Goal: Task Accomplishment & Management: Use online tool/utility

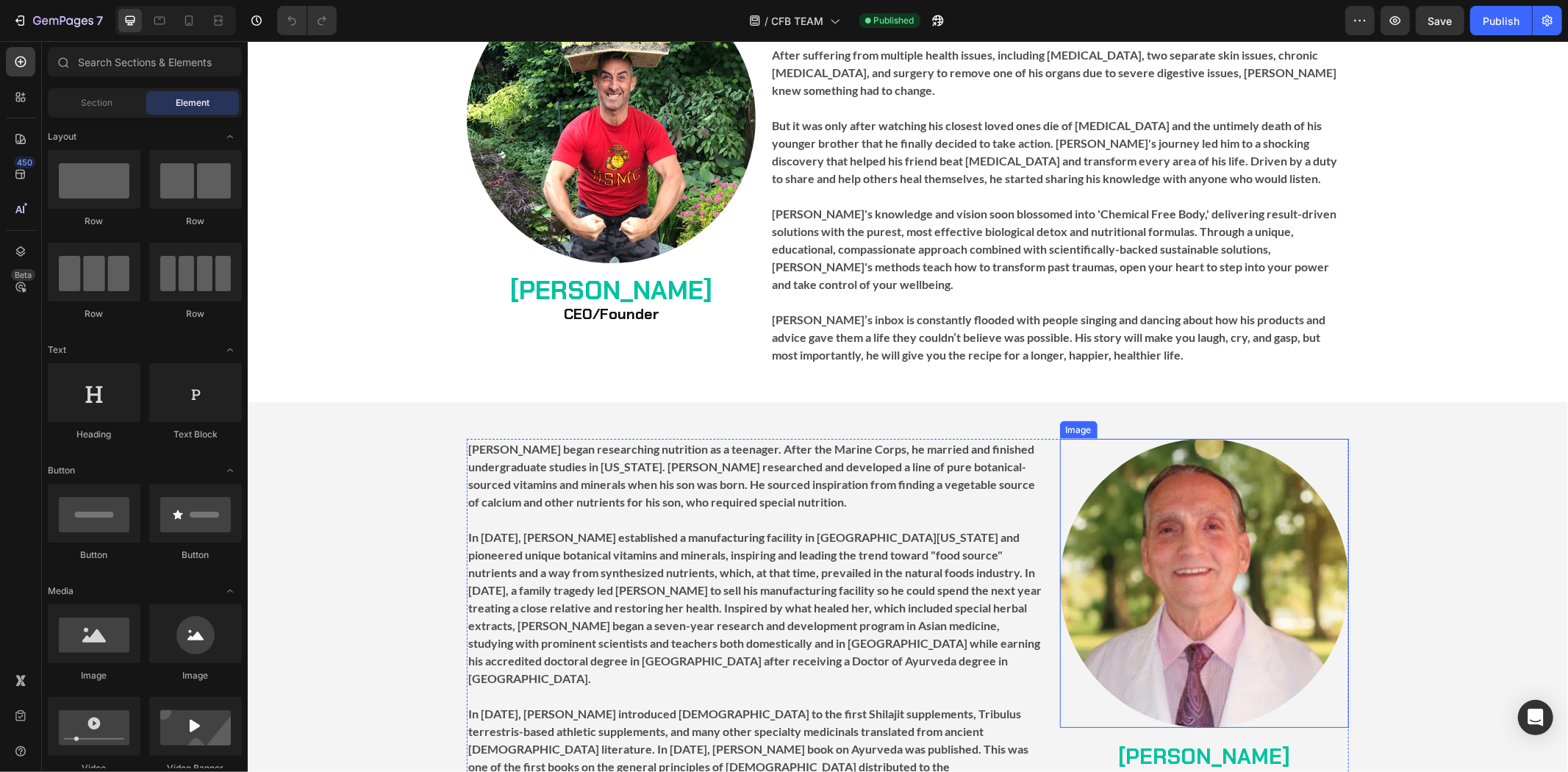
scroll to position [1635, 0]
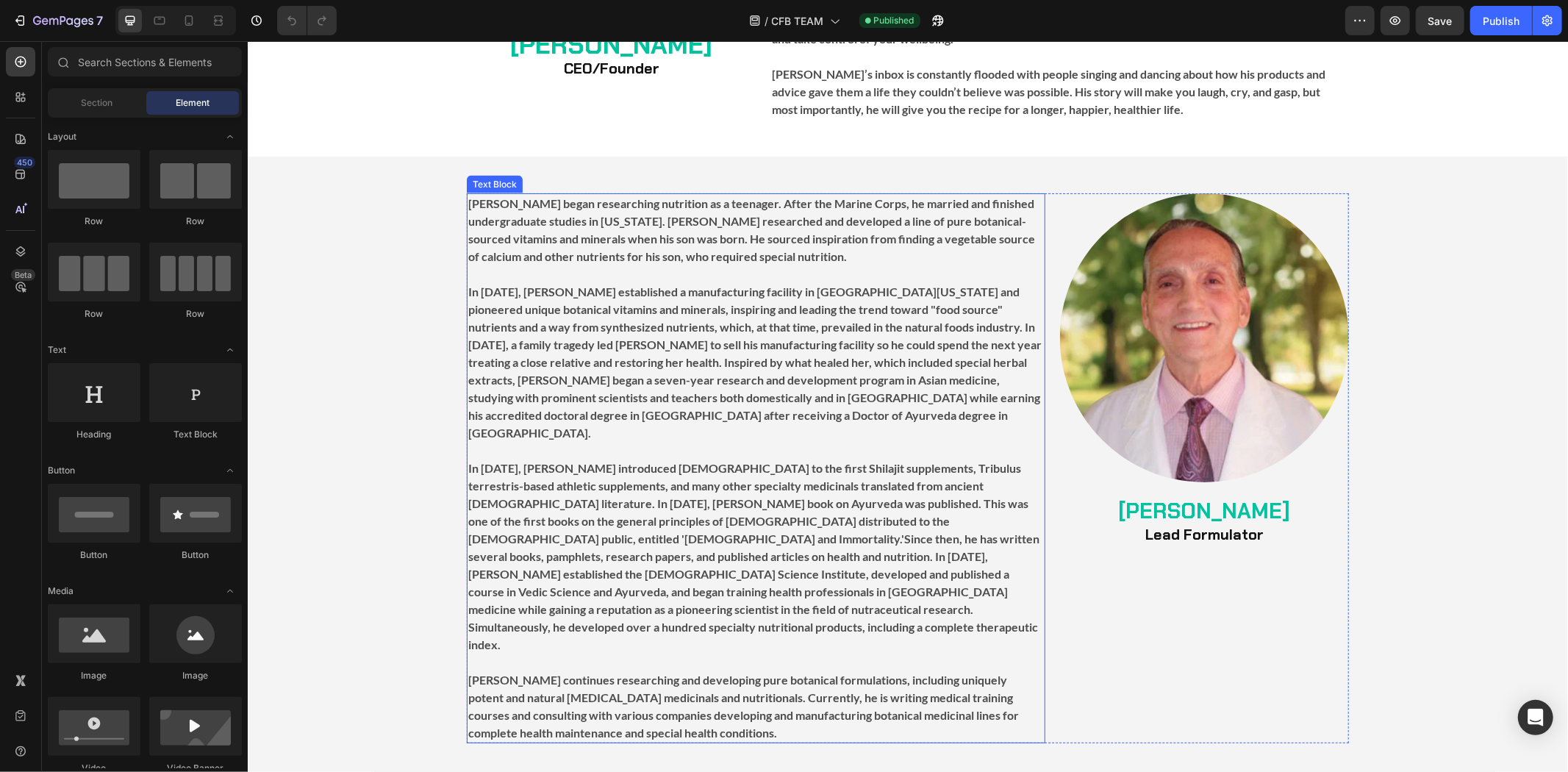
click at [937, 507] on strong "In [DATE], [PERSON_NAME] introduced [DEMOGRAPHIC_DATA] to the first Shilajit su…" at bounding box center [753, 556] width 571 height 190
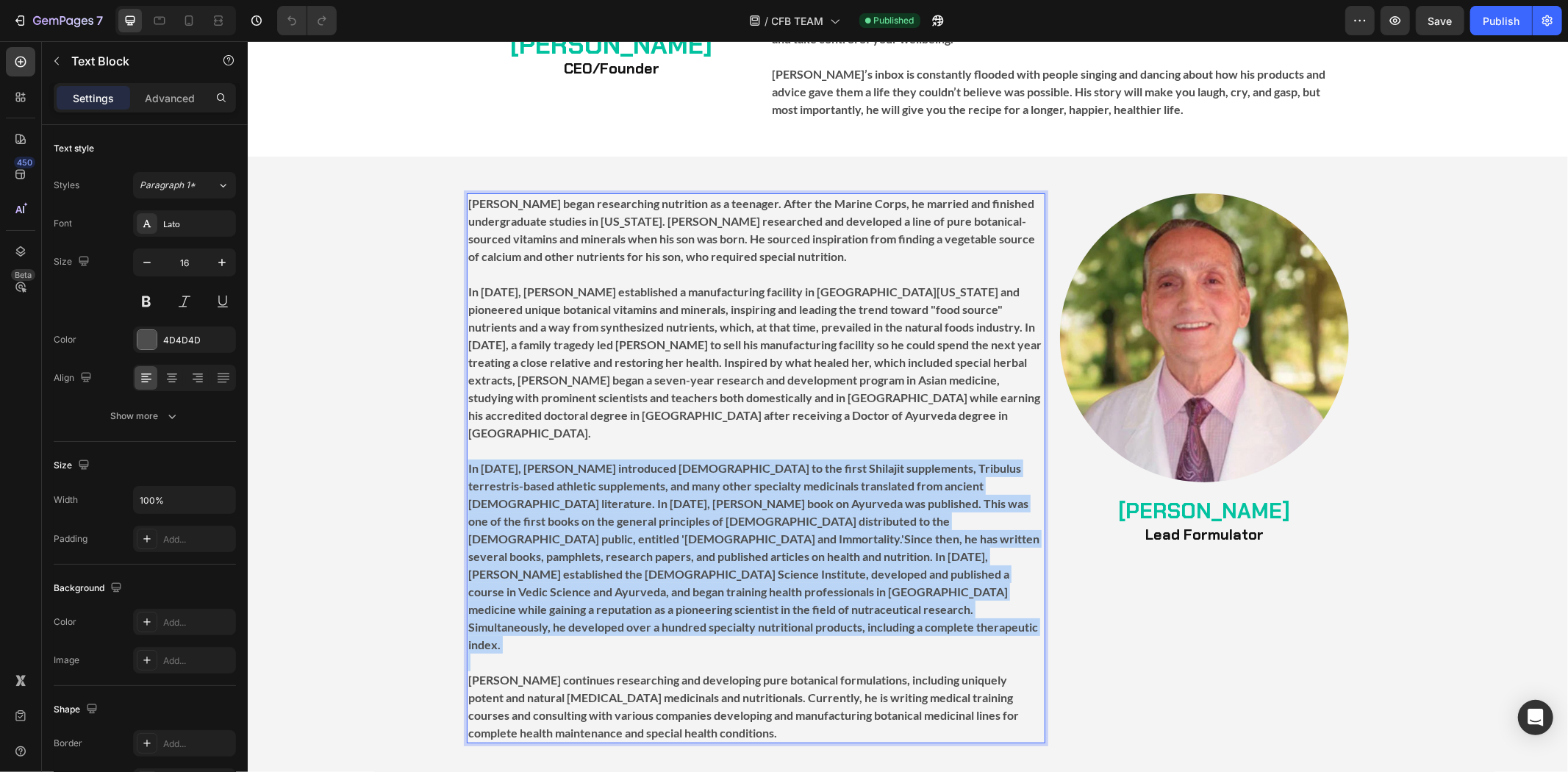
click at [937, 507] on strong "In [DATE], [PERSON_NAME] introduced [DEMOGRAPHIC_DATA] to the first Shilajit su…" at bounding box center [753, 556] width 571 height 190
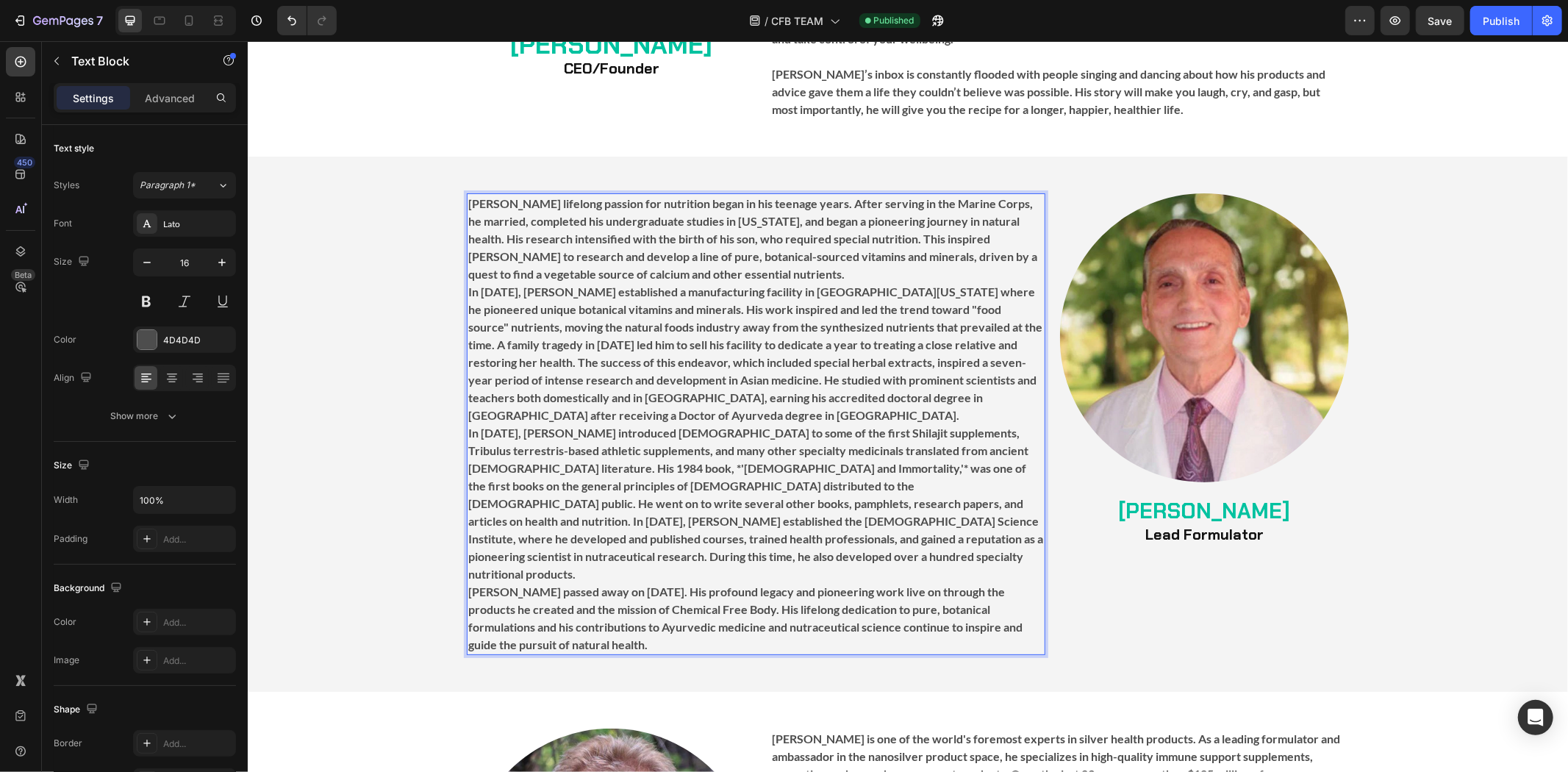
click at [854, 245] on p "[PERSON_NAME] lifelong passion for nutrition began in his teenage years. After …" at bounding box center [755, 238] width 575 height 88
click at [855, 257] on p "[PERSON_NAME] lifelong passion for nutrition began in his teenage years. After …" at bounding box center [755, 238] width 575 height 88
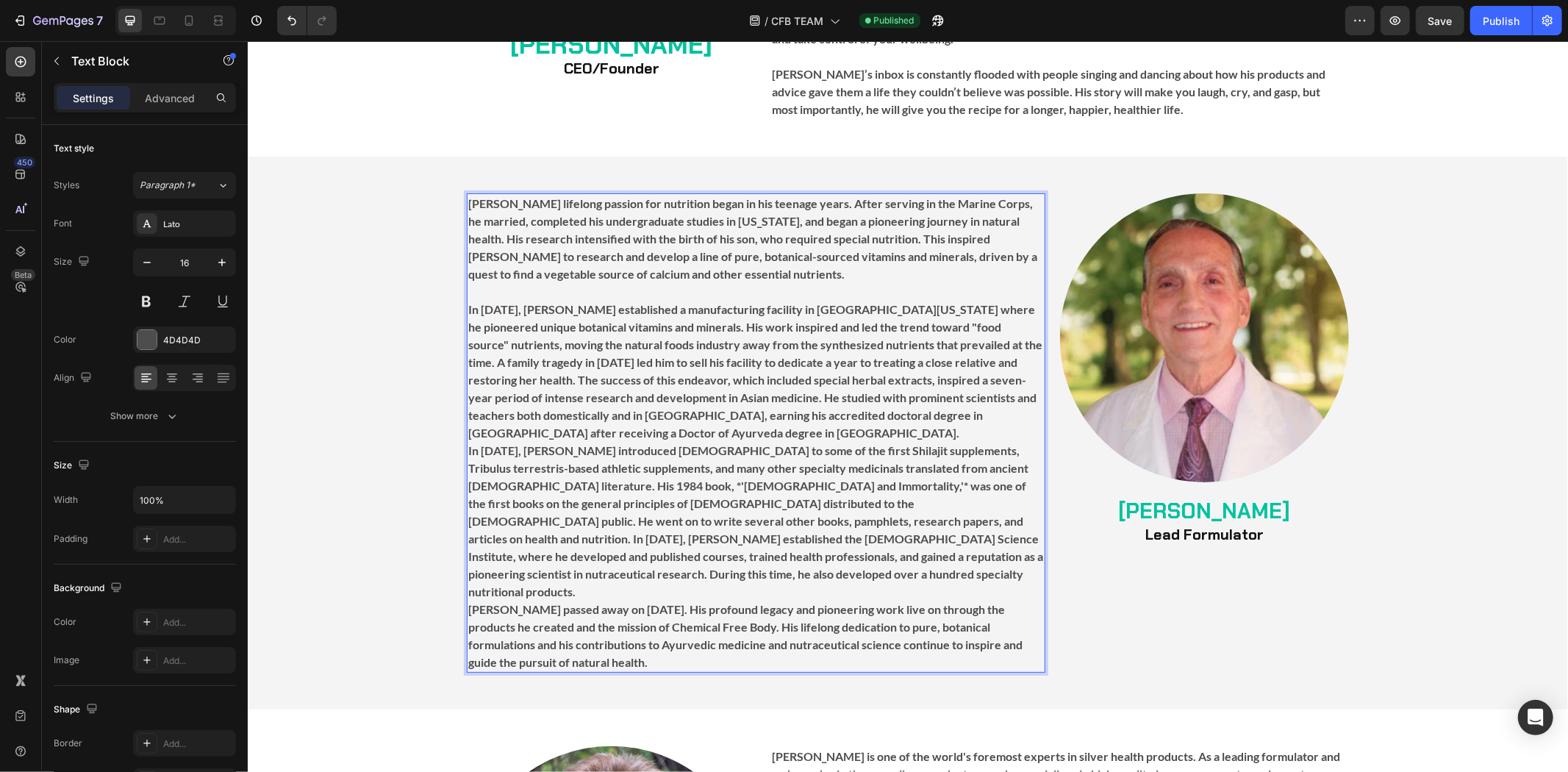
click at [685, 406] on p "In [DATE], [PERSON_NAME] established a manufacturing facility in [GEOGRAPHIC_DA…" at bounding box center [755, 370] width 575 height 141
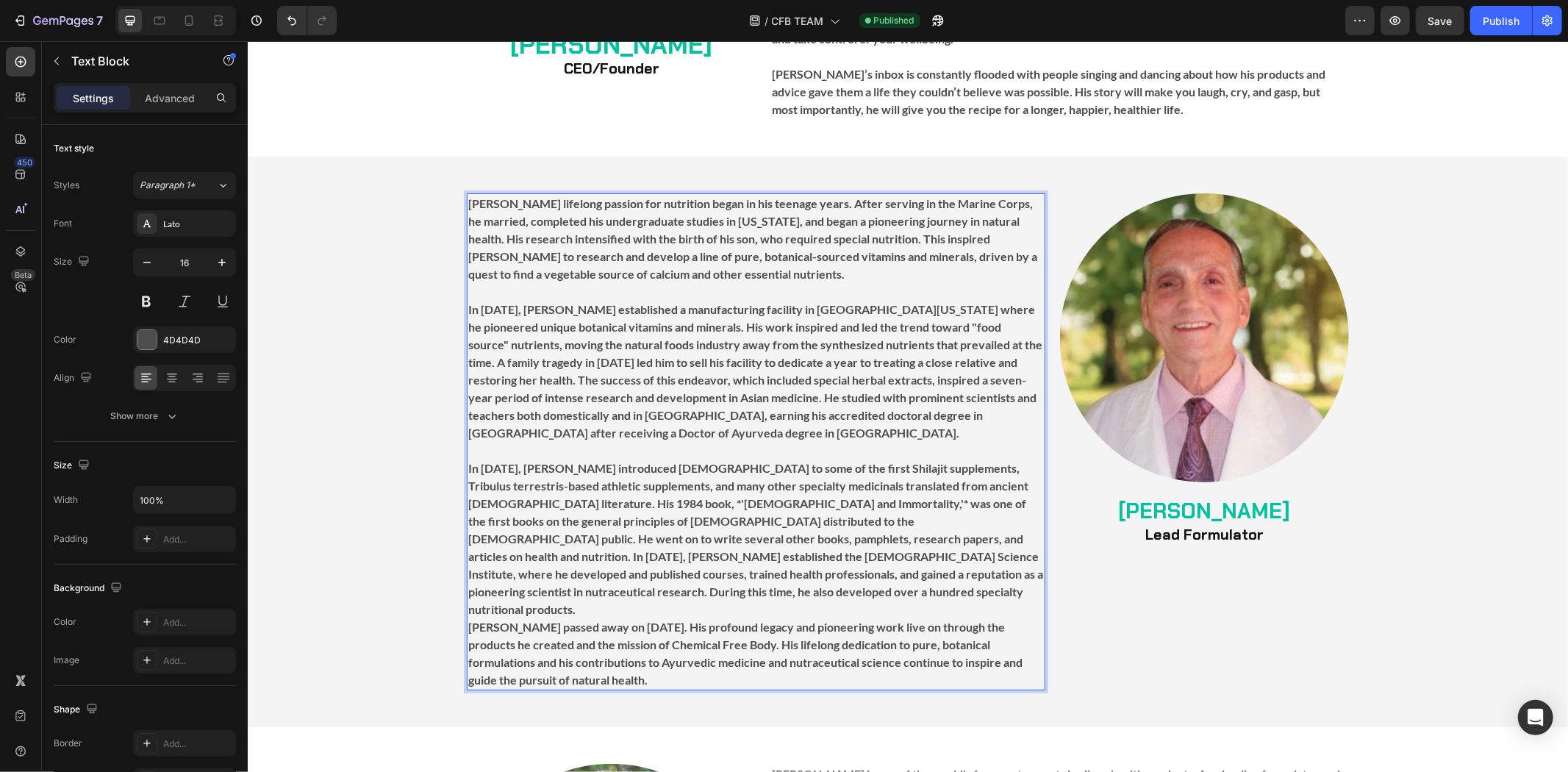
click at [775, 571] on p "In [DATE], [PERSON_NAME] introduced [DEMOGRAPHIC_DATA] to some of the first Shi…" at bounding box center [755, 539] width 575 height 159
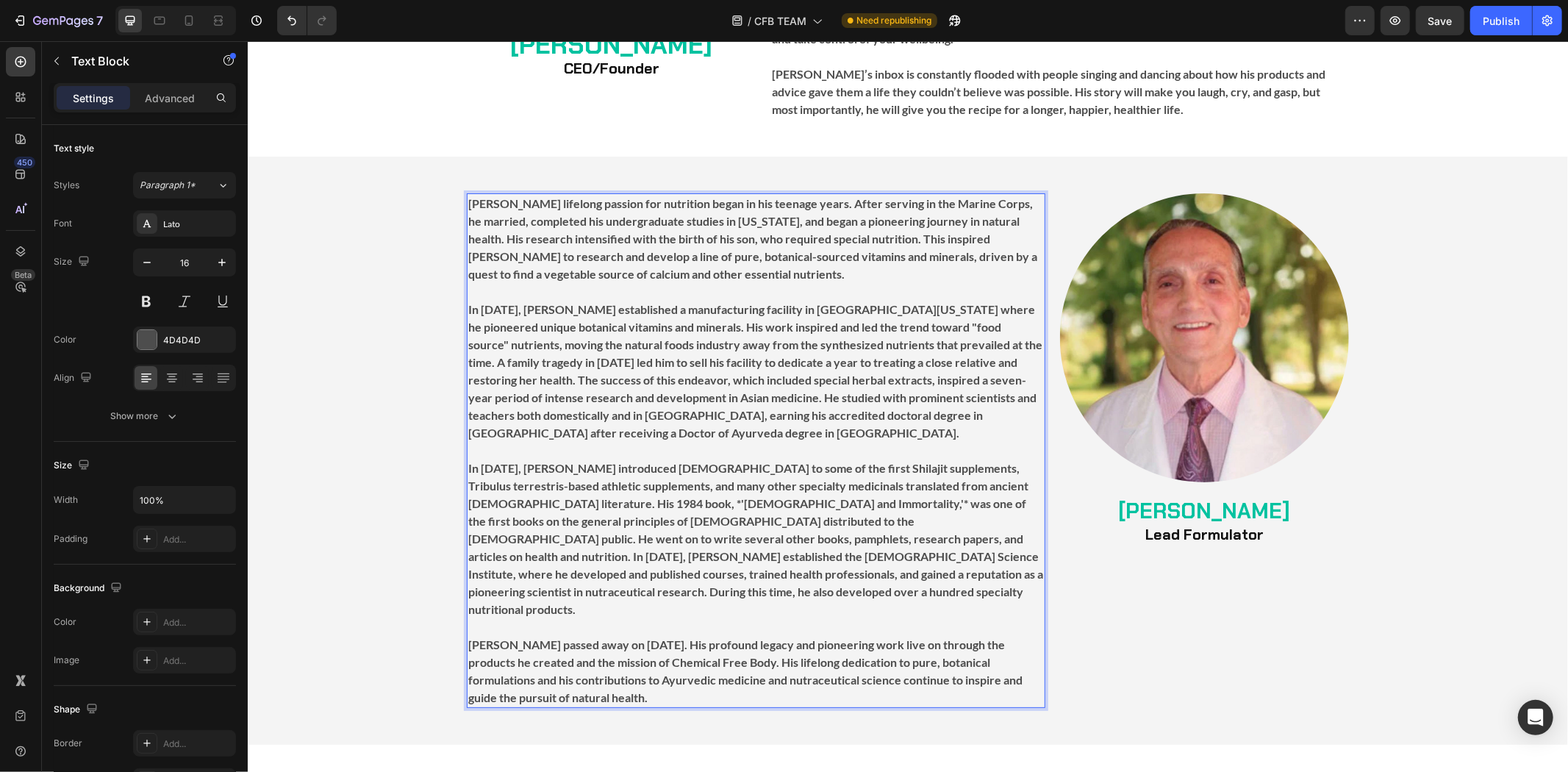
click at [467, 637] on strong "[PERSON_NAME] passed away on [DATE]. His profound legacy and pioneering work li…" at bounding box center [744, 670] width 554 height 67
click at [467, 644] on strong "[PERSON_NAME] passed away on [DATE]. His profound legacy and pioneering work li…" at bounding box center [744, 670] width 554 height 67
click at [467, 663] on strong "[PERSON_NAME] passed away on [DATE]. His profound legacy and pioneering work li…" at bounding box center [744, 670] width 554 height 67
click at [384, 642] on div "Image [PERSON_NAME] Lead Formulator Heading [PERSON_NAME] lifelong passion for …" at bounding box center [907, 450] width 1320 height 515
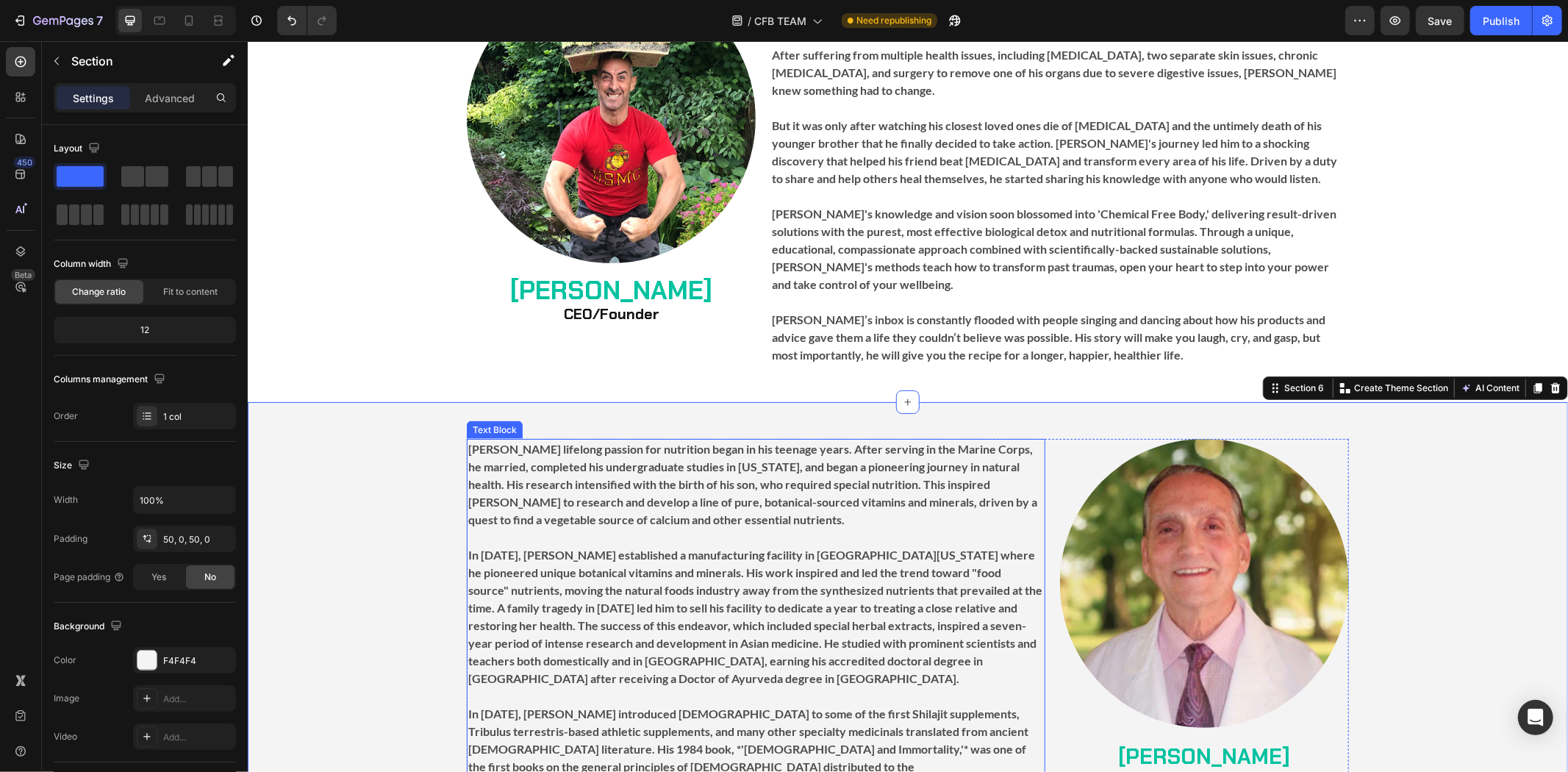
scroll to position [1553, 0]
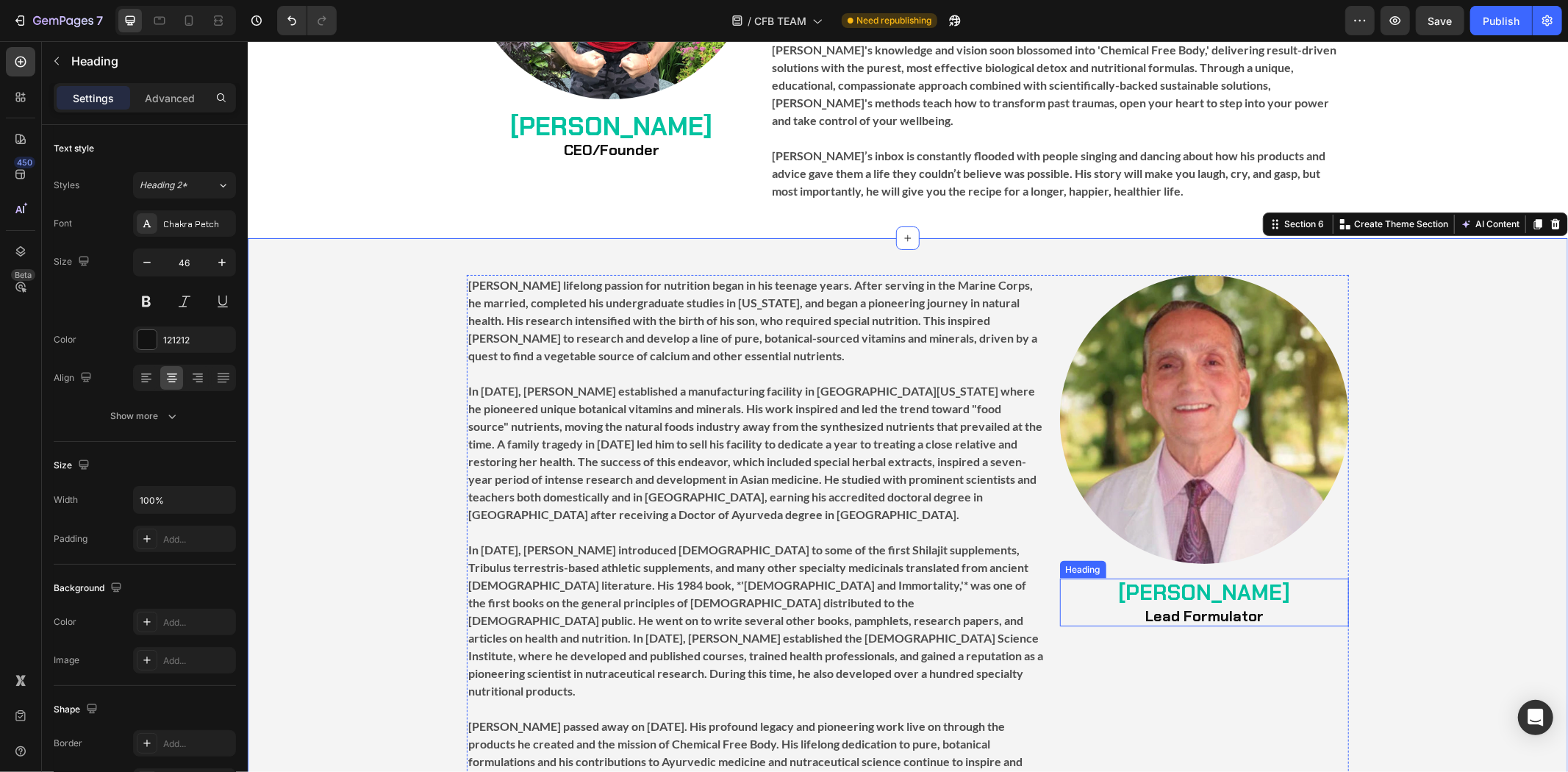
click at [1145, 583] on h2 "[PERSON_NAME] Lead Formulator" at bounding box center [1203, 601] width 289 height 48
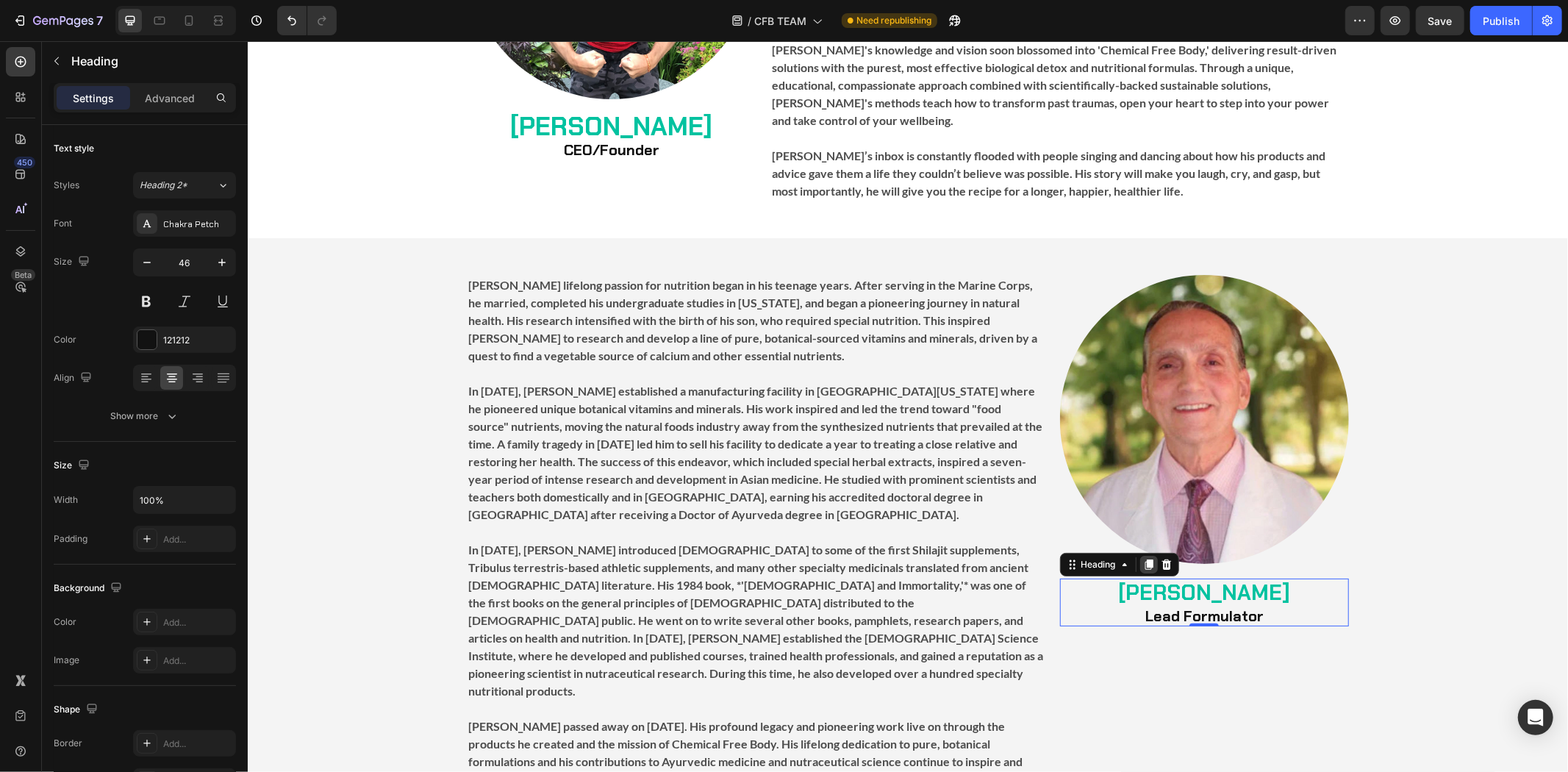
click at [1142, 558] on icon at bounding box center [1148, 564] width 12 height 12
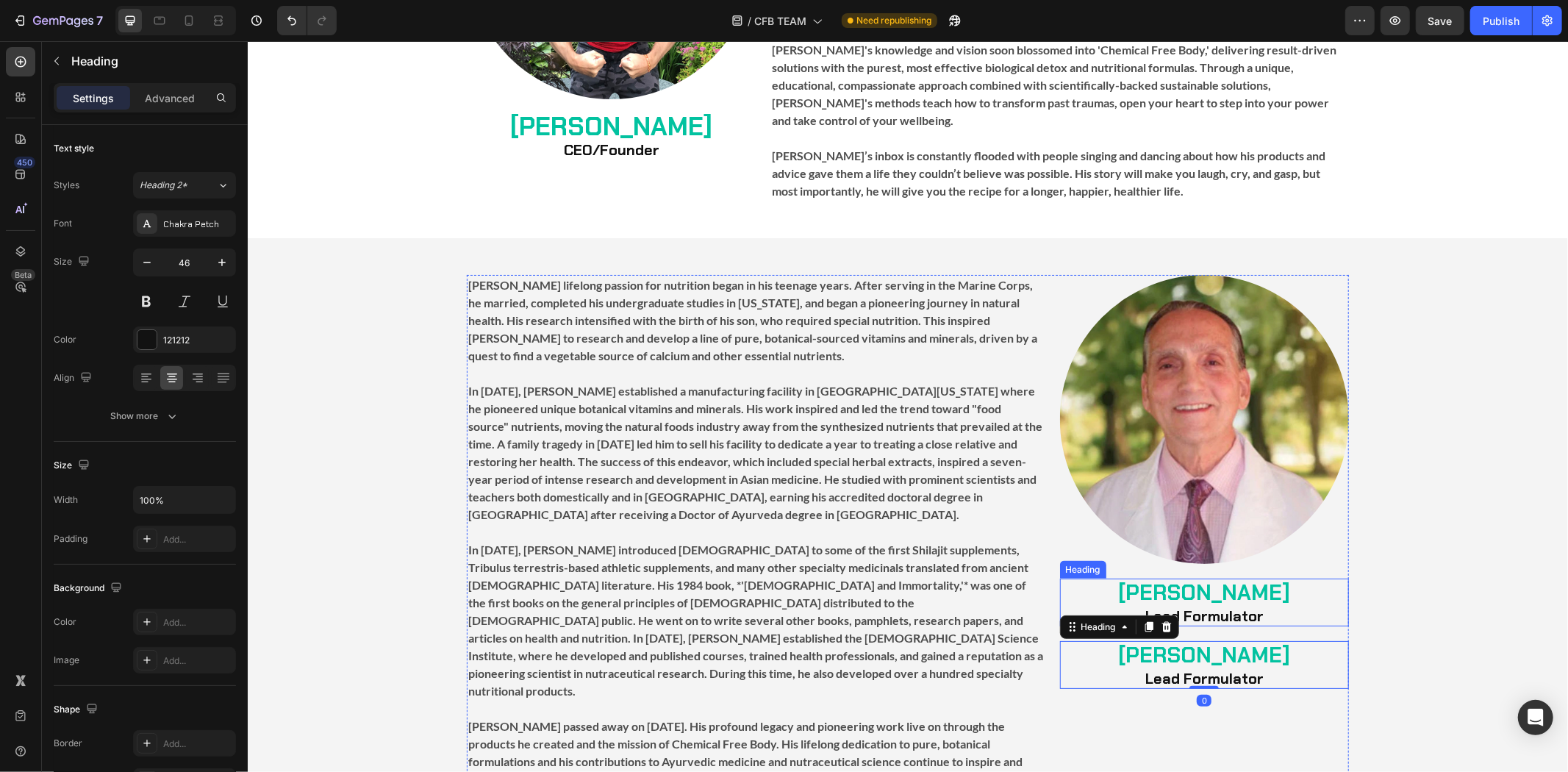
click at [1252, 579] on strong "[PERSON_NAME]" at bounding box center [1203, 591] width 172 height 28
click at [1289, 578] on strong "[PERSON_NAME]" at bounding box center [1203, 591] width 172 height 28
drag, startPoint x: 1305, startPoint y: 575, endPoint x: 1080, endPoint y: 574, distance: 225.0
click at [1080, 579] on p "[PERSON_NAME] Lead Formulator" at bounding box center [1203, 601] width 286 height 45
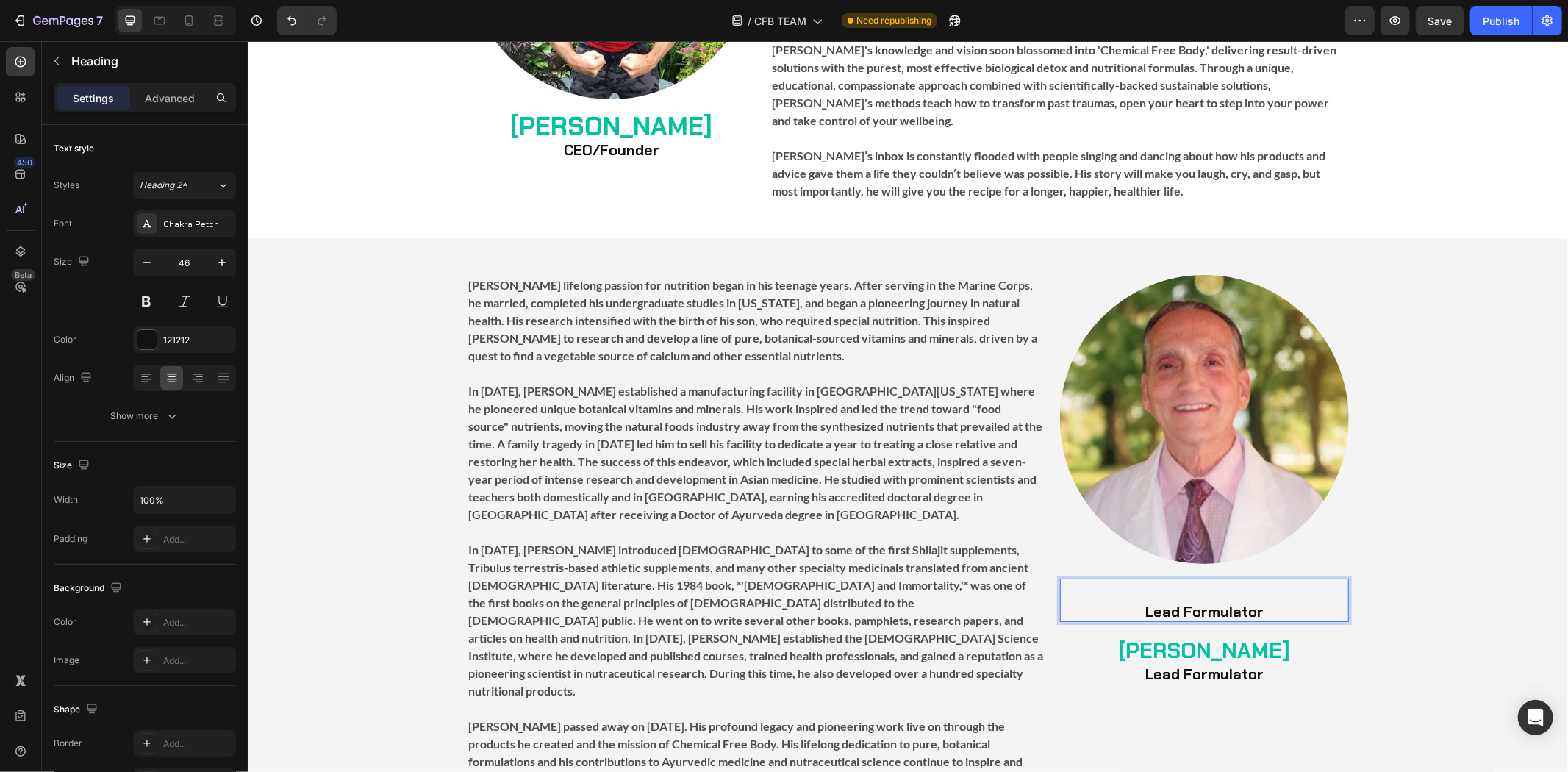
click at [1135, 591] on p "⁠⁠⁠⁠⁠⁠⁠ Lead Formulator" at bounding box center [1203, 600] width 286 height 41
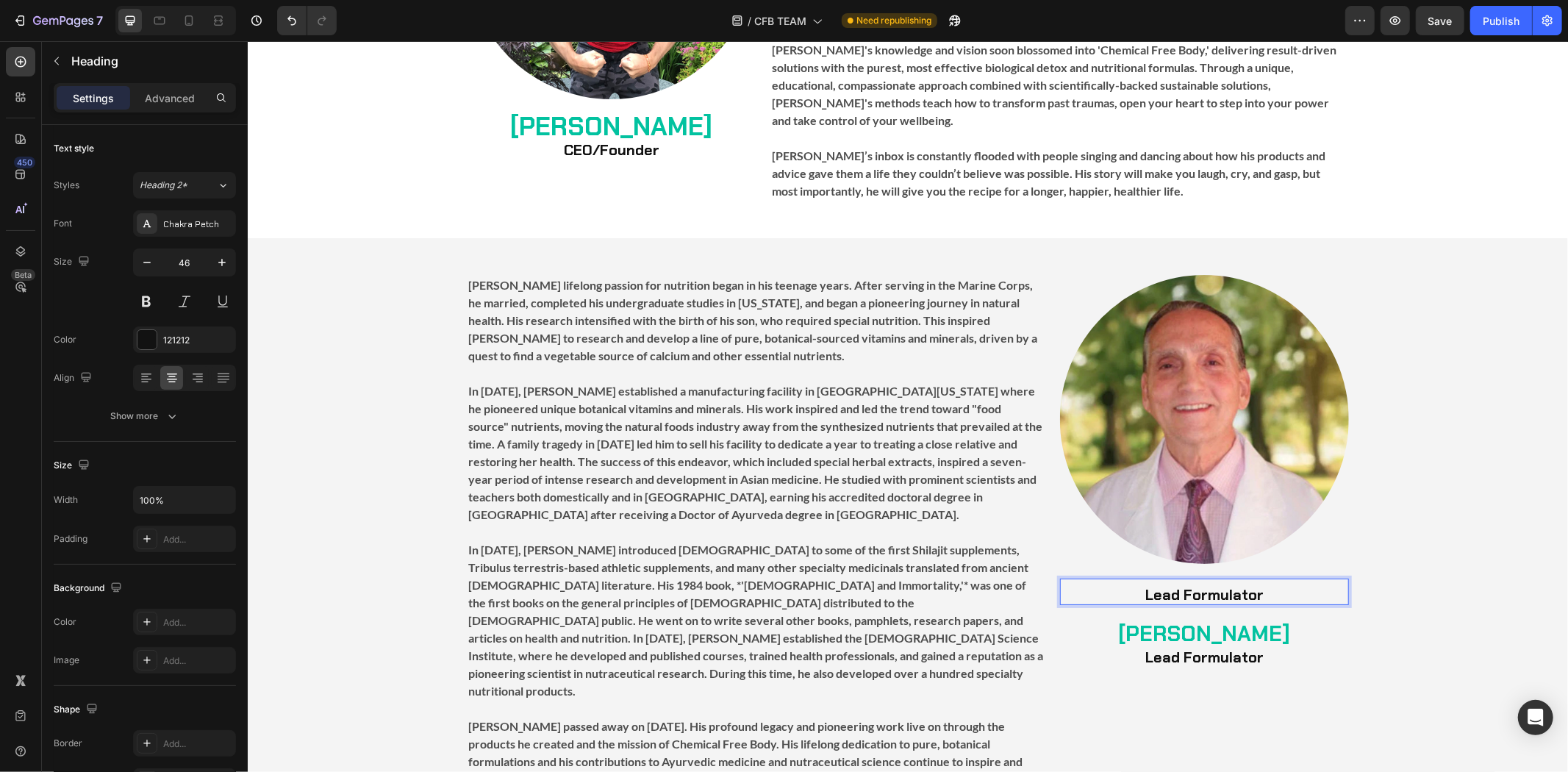
click at [1260, 579] on p "Lead Formulator" at bounding box center [1203, 591] width 286 height 23
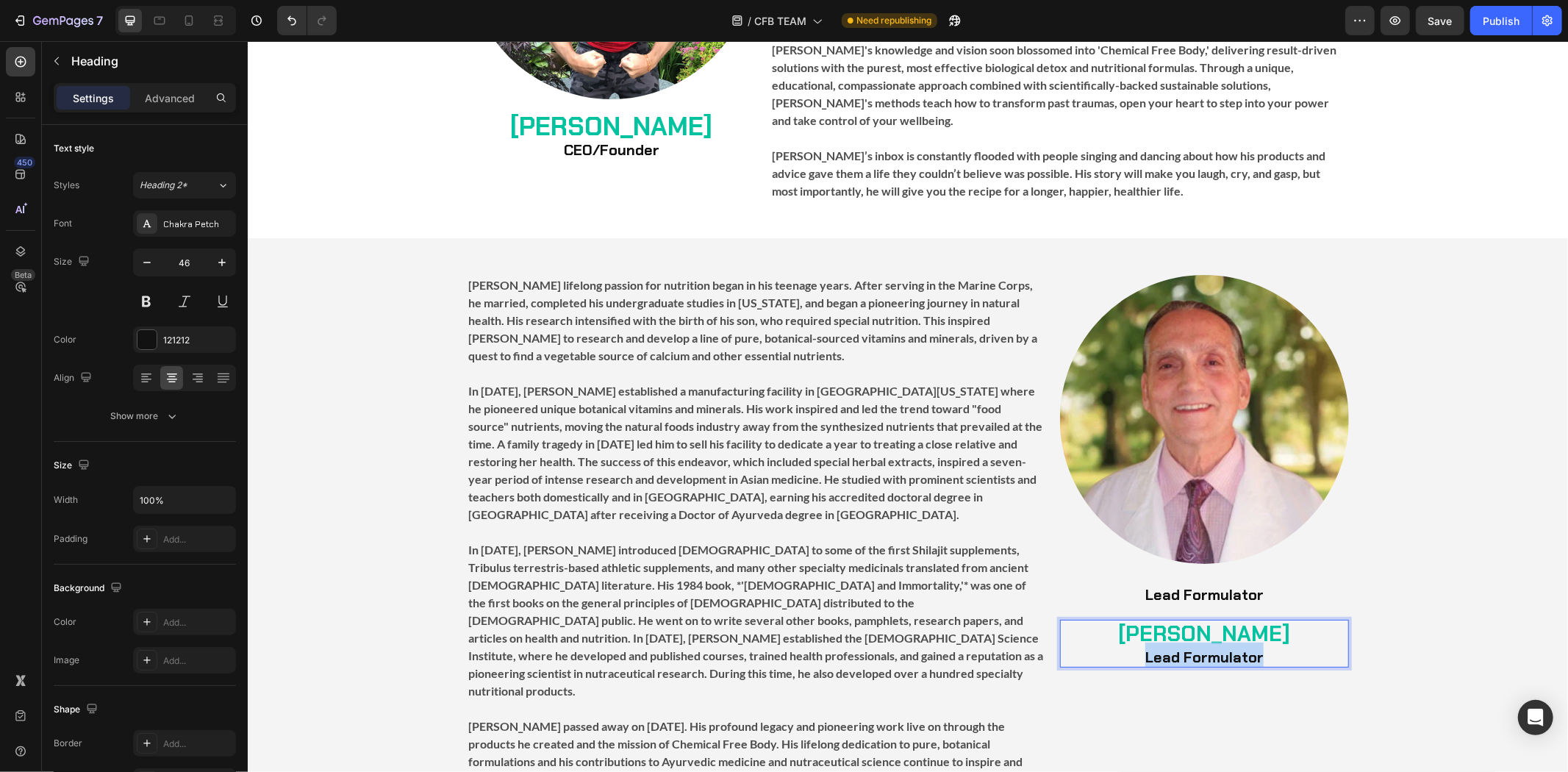
click at [1212, 647] on strong "Lead Formulator" at bounding box center [1203, 656] width 119 height 19
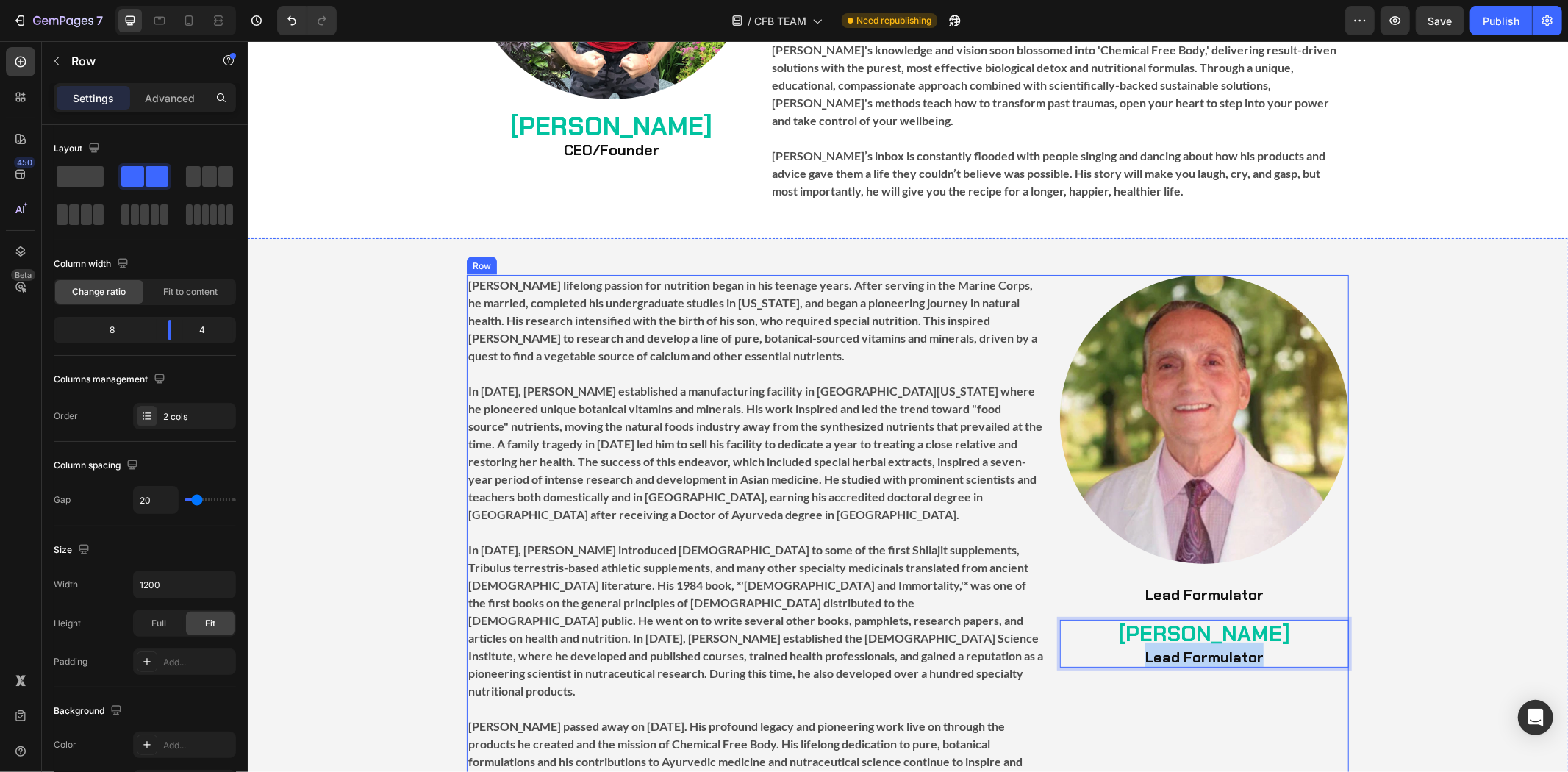
click at [1203, 659] on div "Image ⁠⁠⁠⁠⁠⁠⁠ Lead Formulator Heading [PERSON_NAME] Lead Formulator Heading 0" at bounding box center [1203, 532] width 289 height 515
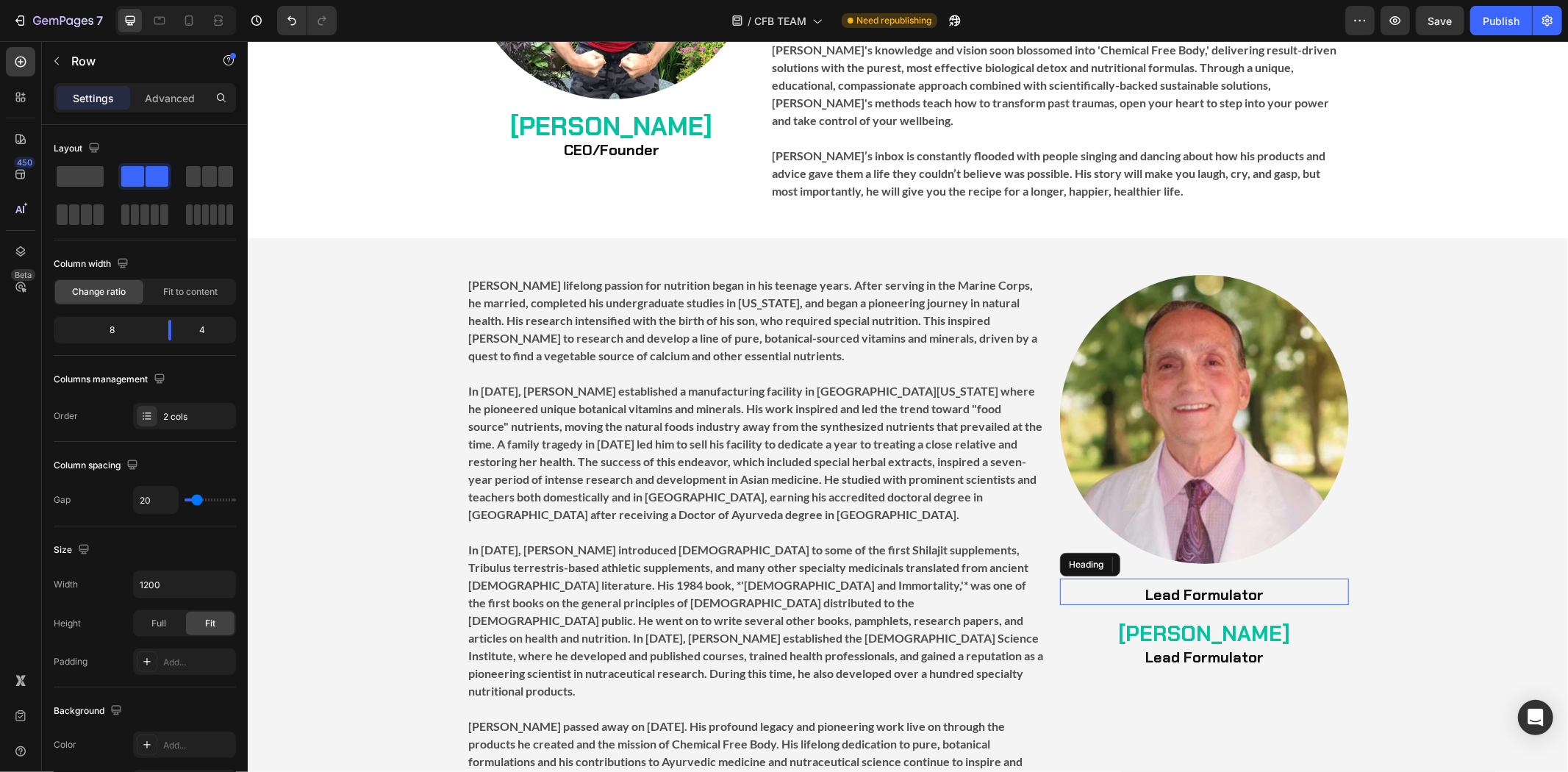
click at [1236, 585] on strong "Lead Formulator" at bounding box center [1203, 594] width 119 height 19
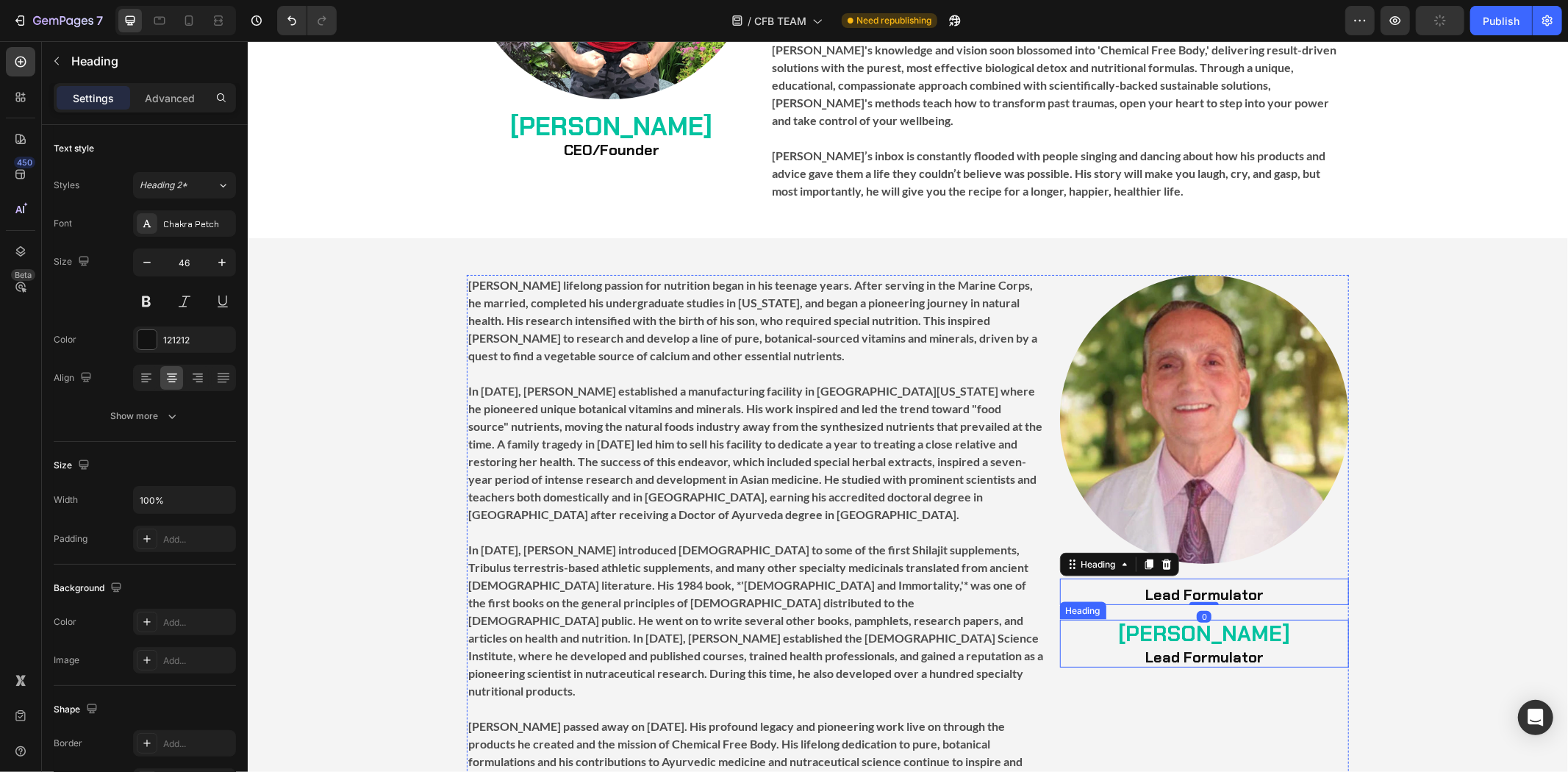
click at [1226, 619] on strong "[PERSON_NAME]" at bounding box center [1203, 633] width 172 height 28
click at [1247, 585] on strong "Lead Formulator" at bounding box center [1203, 594] width 119 height 19
click at [152, 103] on p "Advanced" at bounding box center [170, 98] width 50 height 15
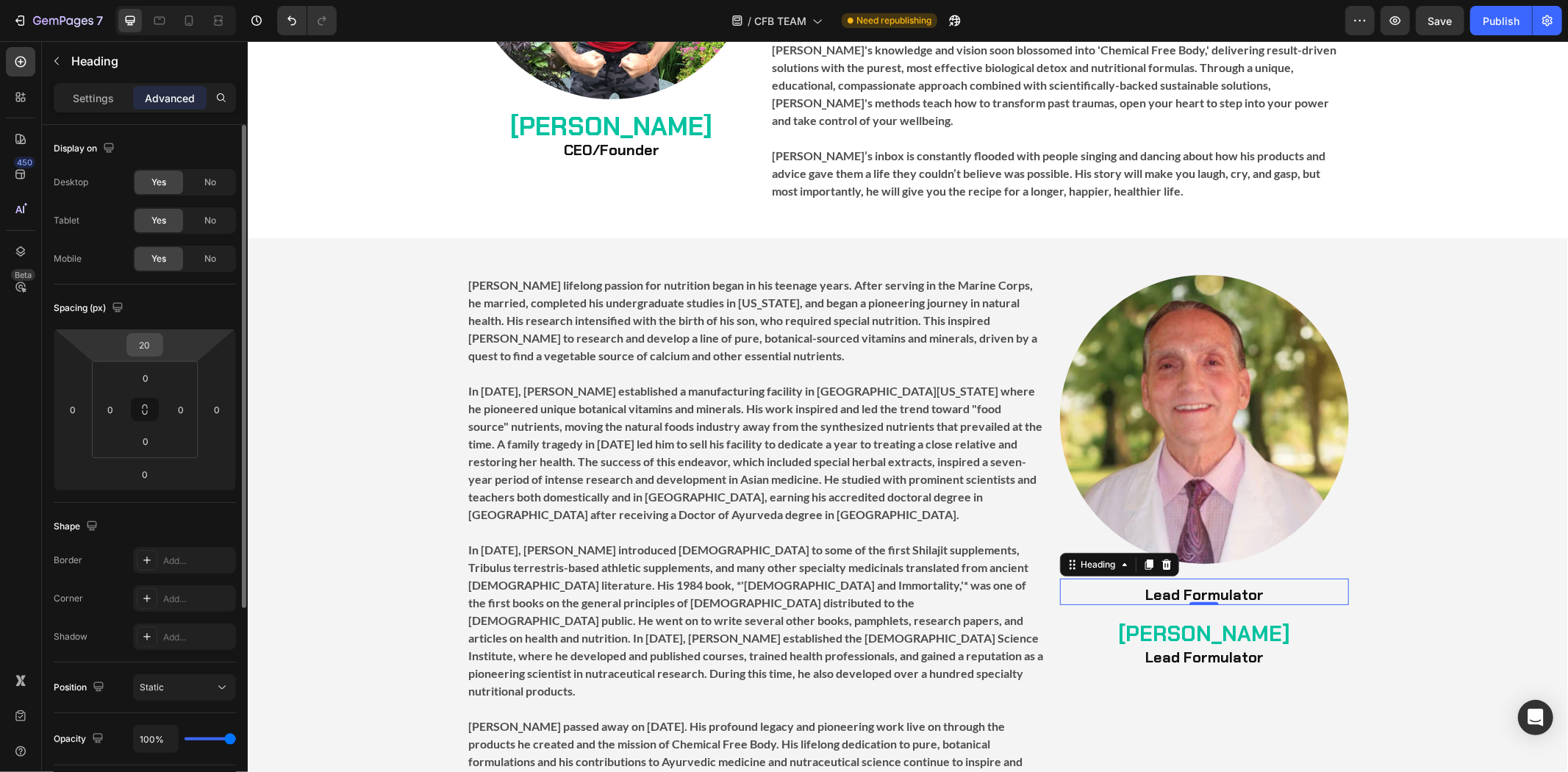
click at [151, 346] on input "20" at bounding box center [144, 344] width 29 height 22
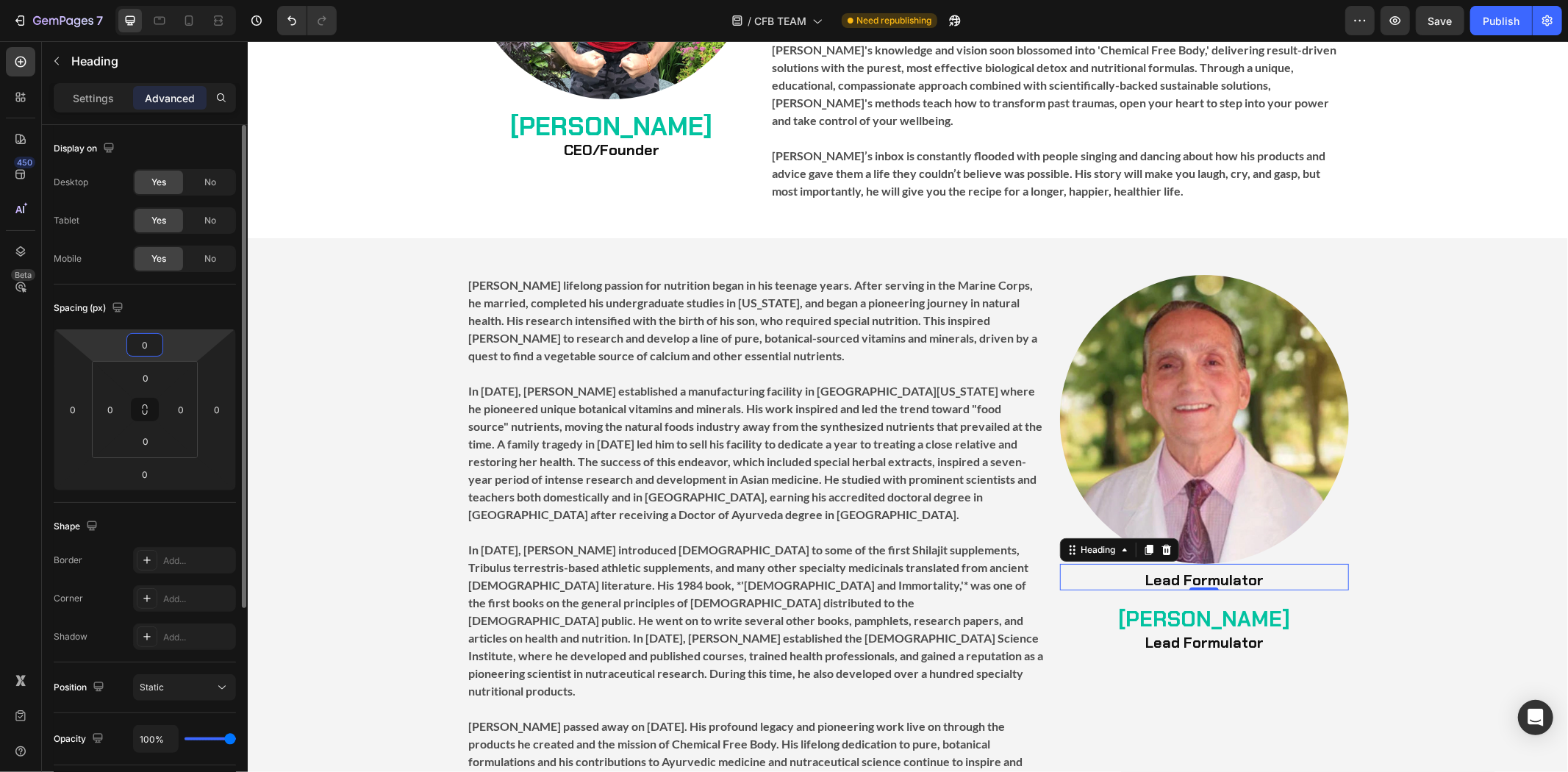
click at [216, 302] on div "Spacing (px)" at bounding box center [144, 307] width 182 height 23
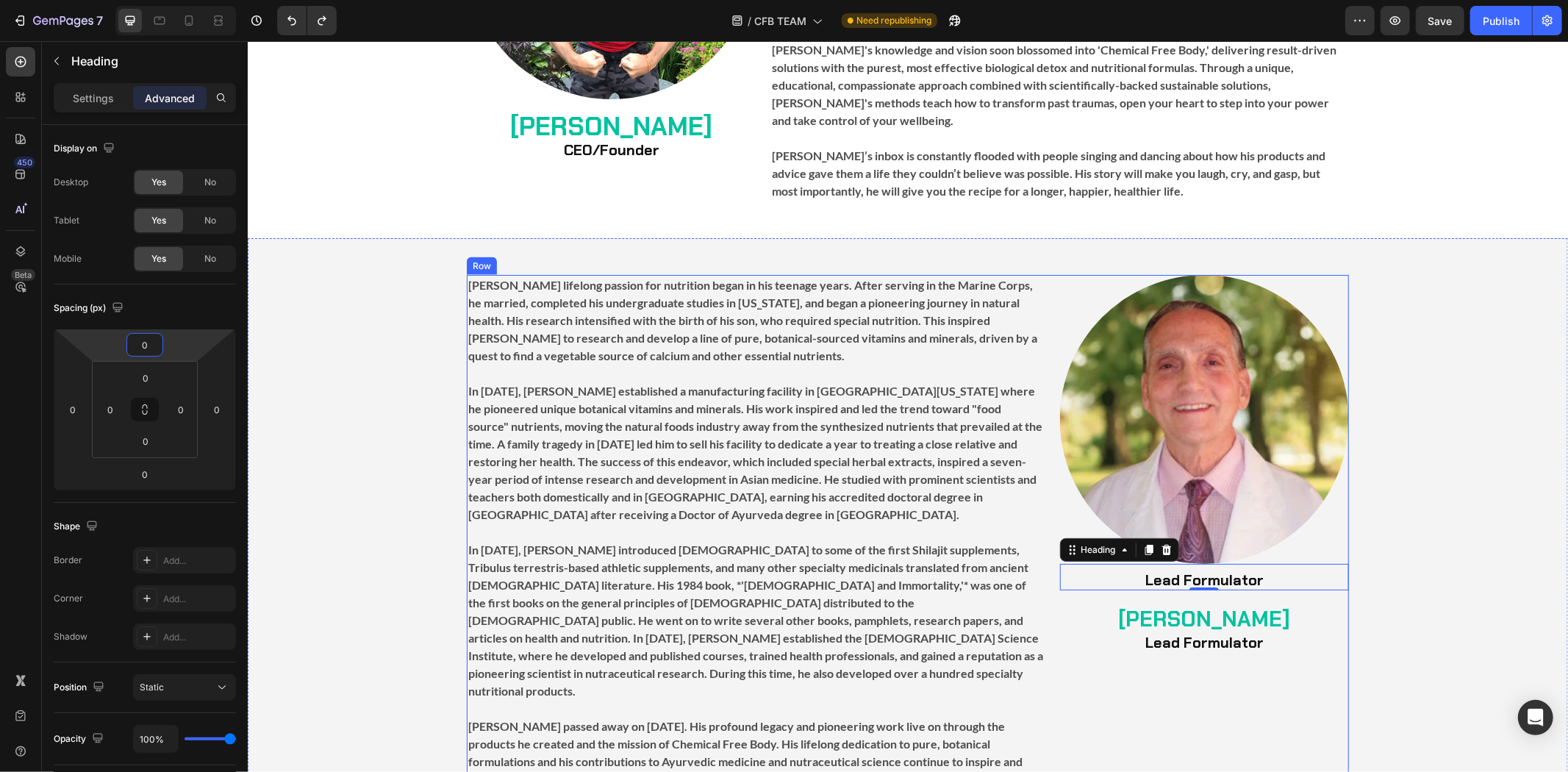
type input "20"
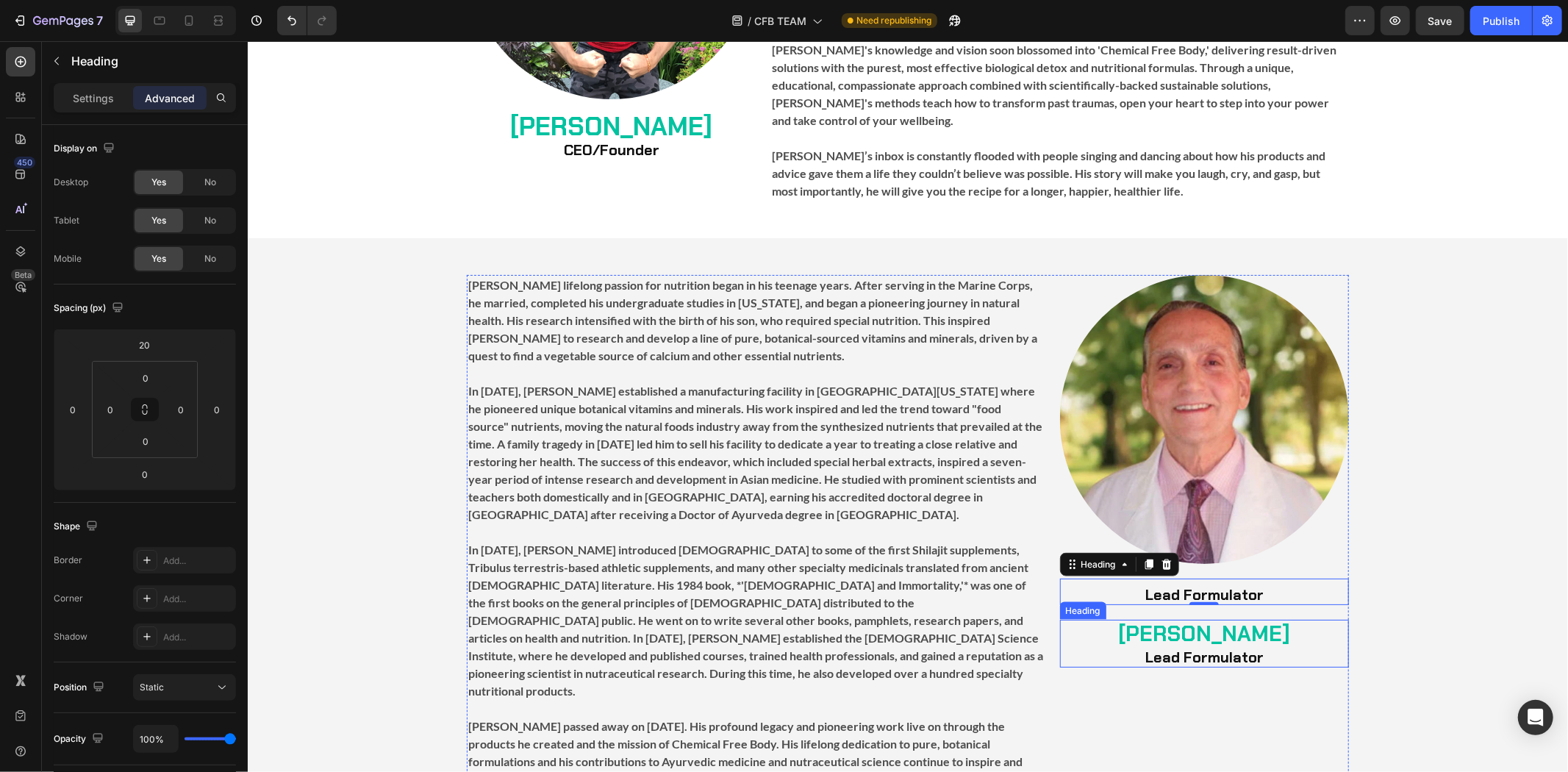
click at [1270, 619] on strong "[PERSON_NAME]" at bounding box center [1203, 633] width 172 height 28
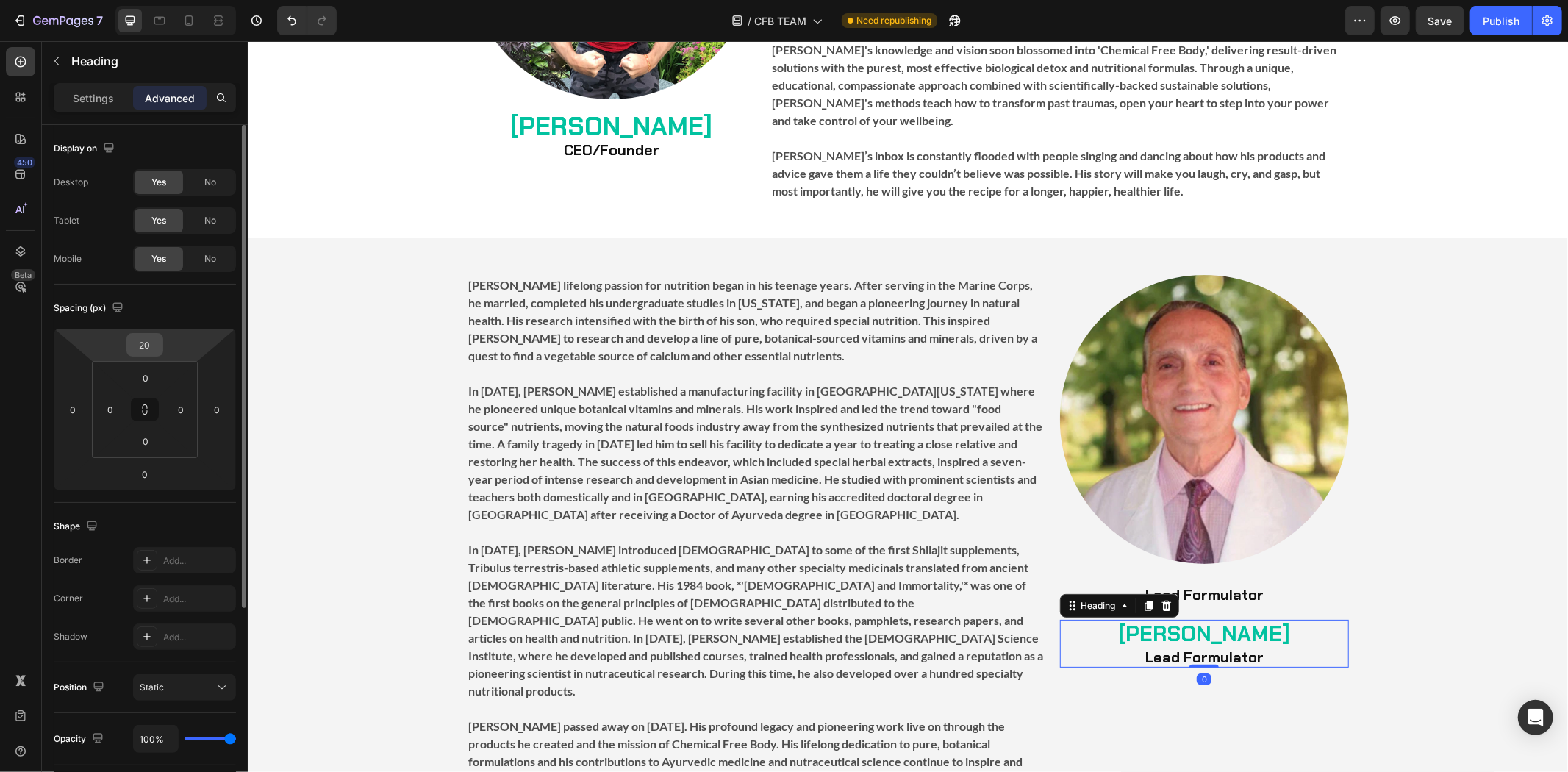
click at [132, 346] on input "20" at bounding box center [144, 344] width 29 height 22
type input "0"
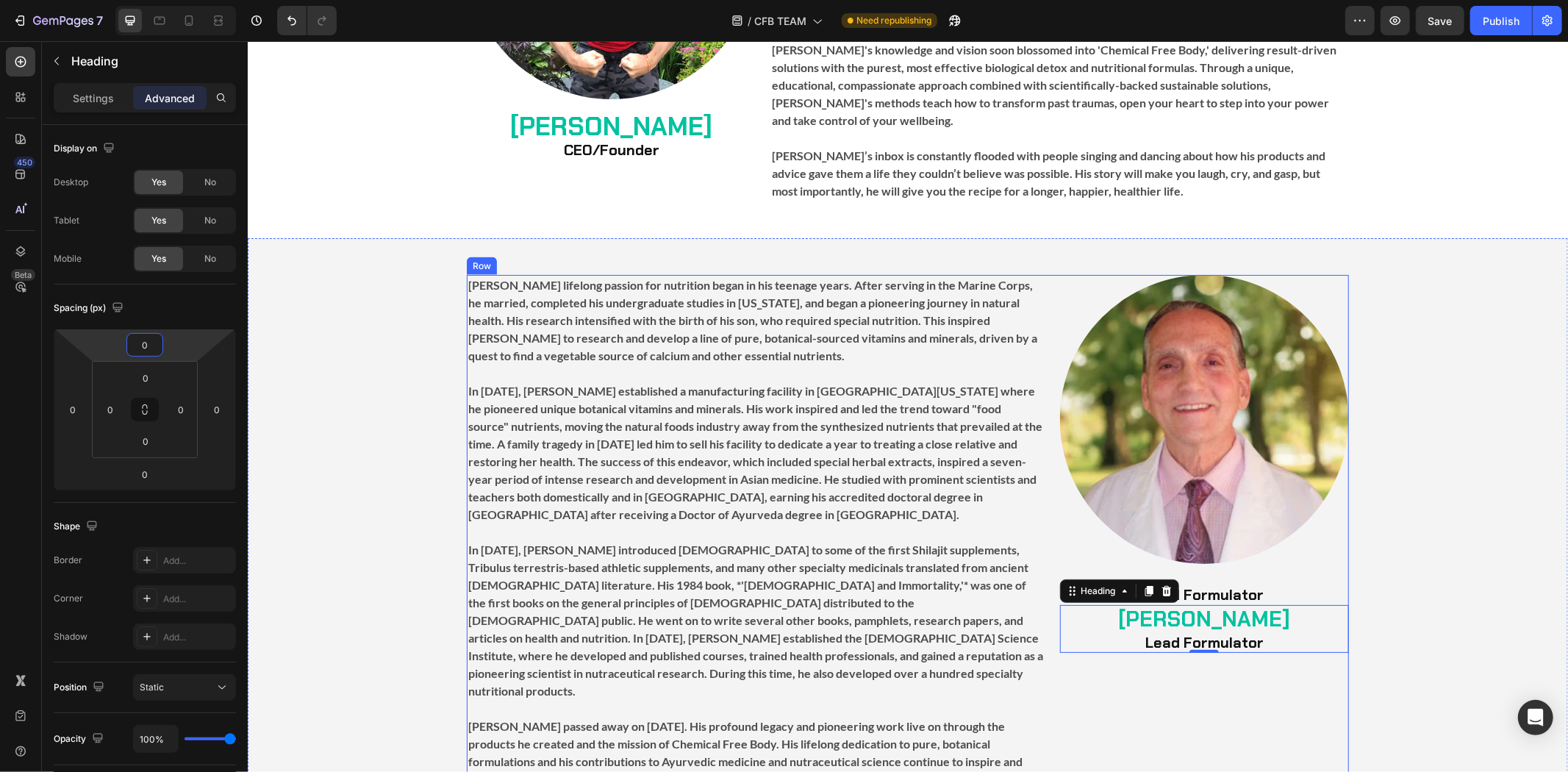
click at [1240, 585] on strong "Lead Formulator" at bounding box center [1203, 594] width 119 height 19
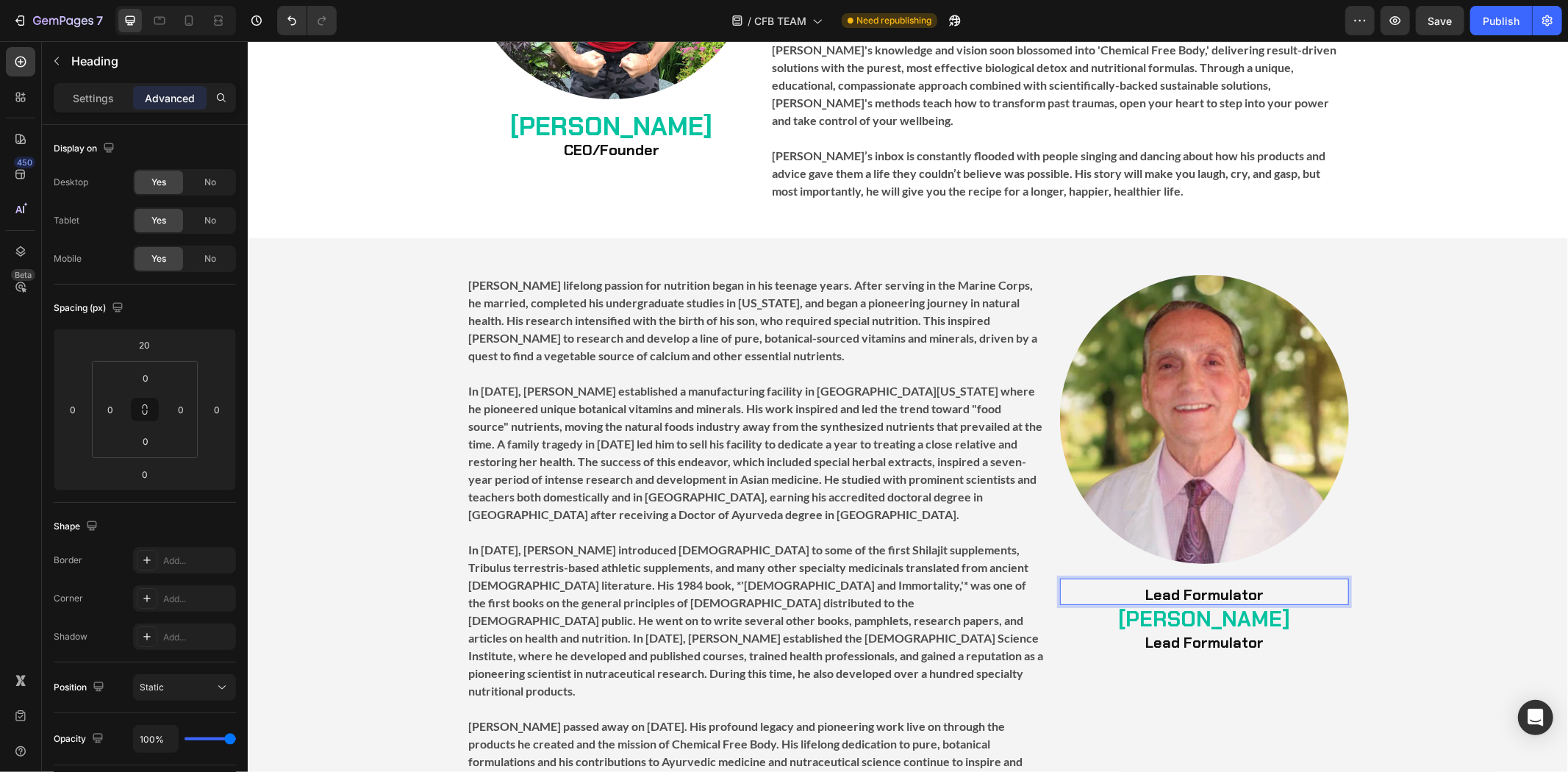
click at [1240, 585] on strong "Lead Formulator" at bounding box center [1203, 594] width 119 height 19
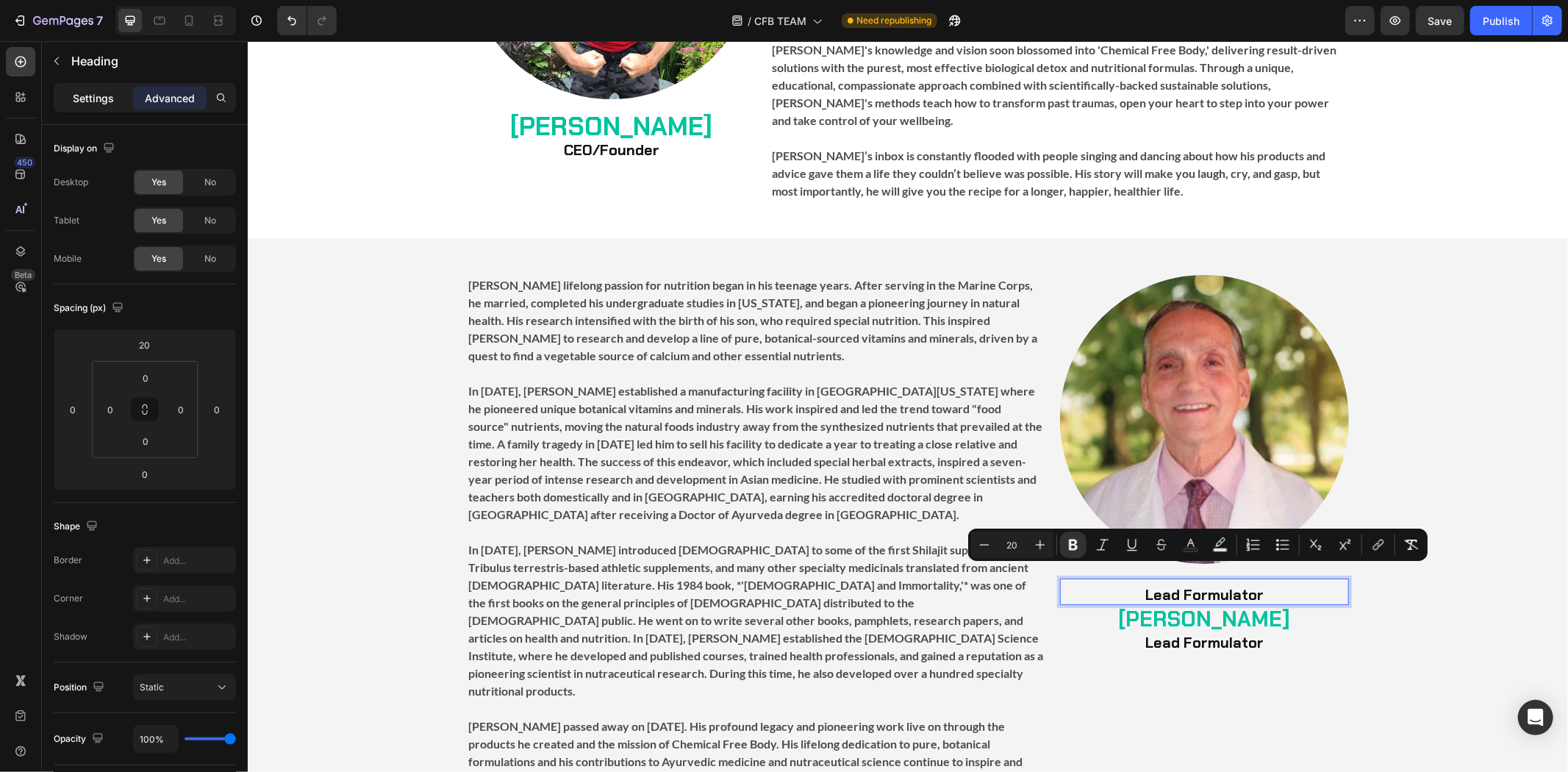
click at [106, 99] on p "Settings" at bounding box center [93, 98] width 42 height 15
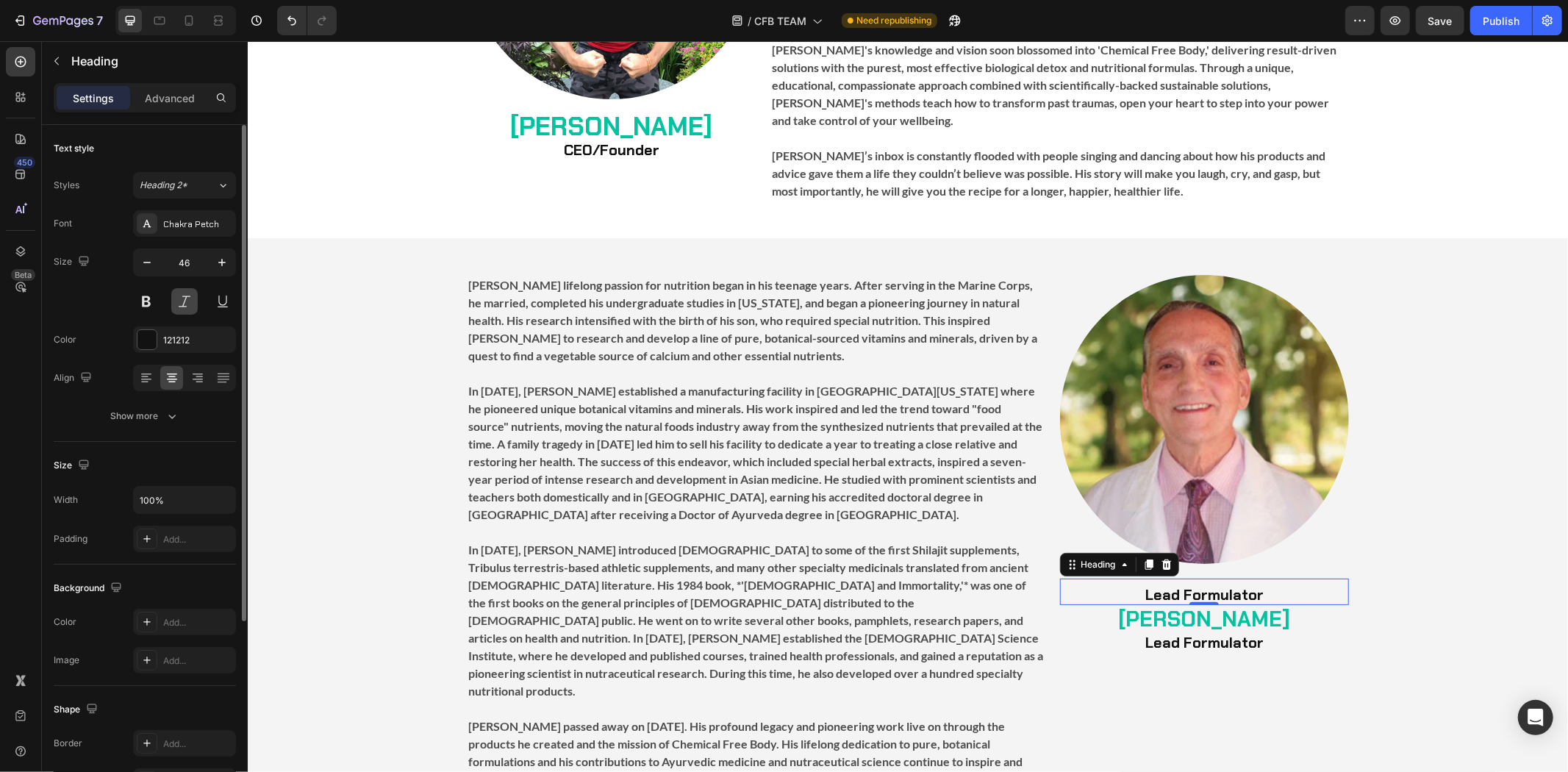
click at [187, 299] on button at bounding box center [184, 301] width 26 height 26
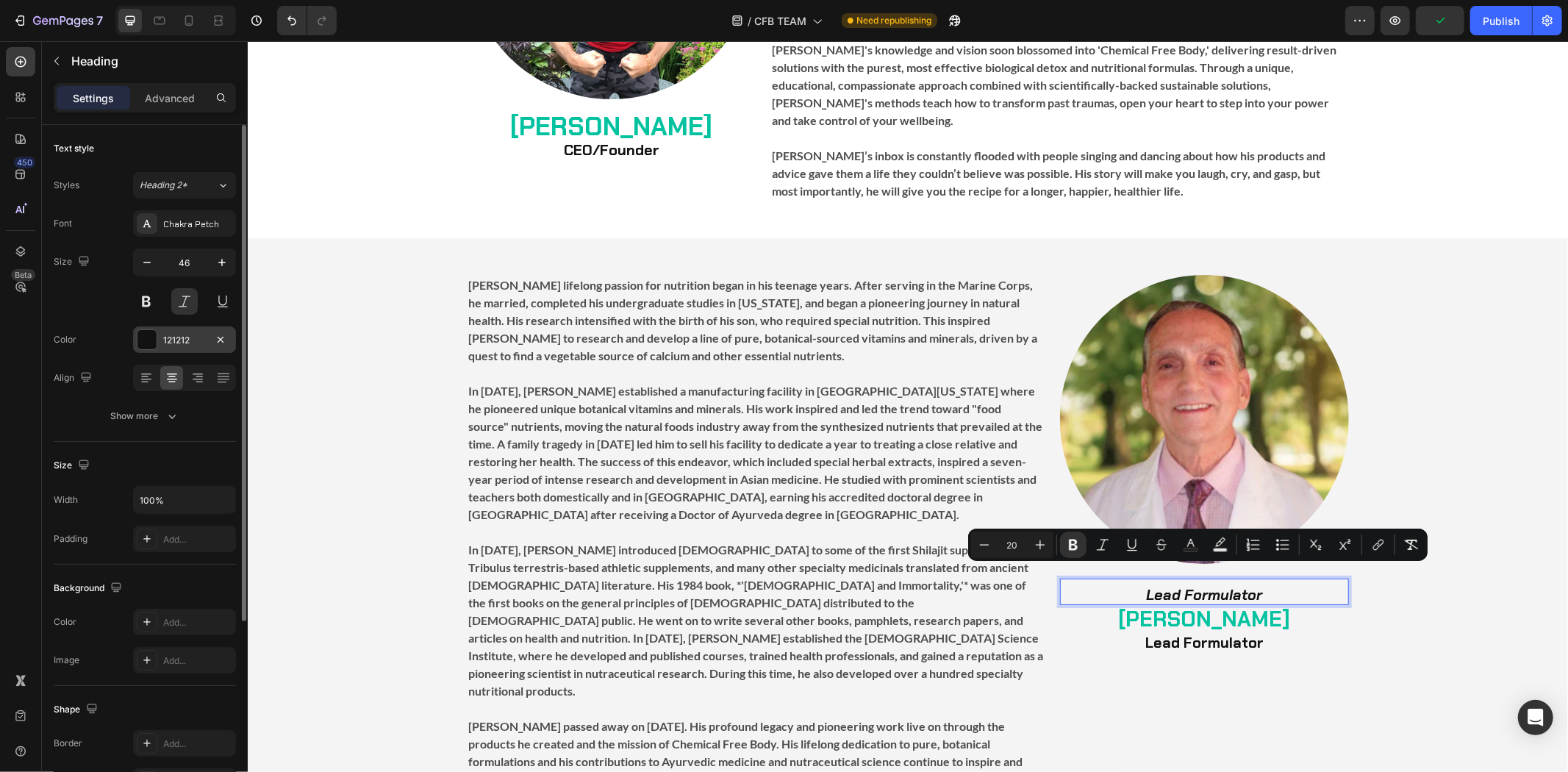
click at [147, 350] on div "121212" at bounding box center [184, 339] width 103 height 26
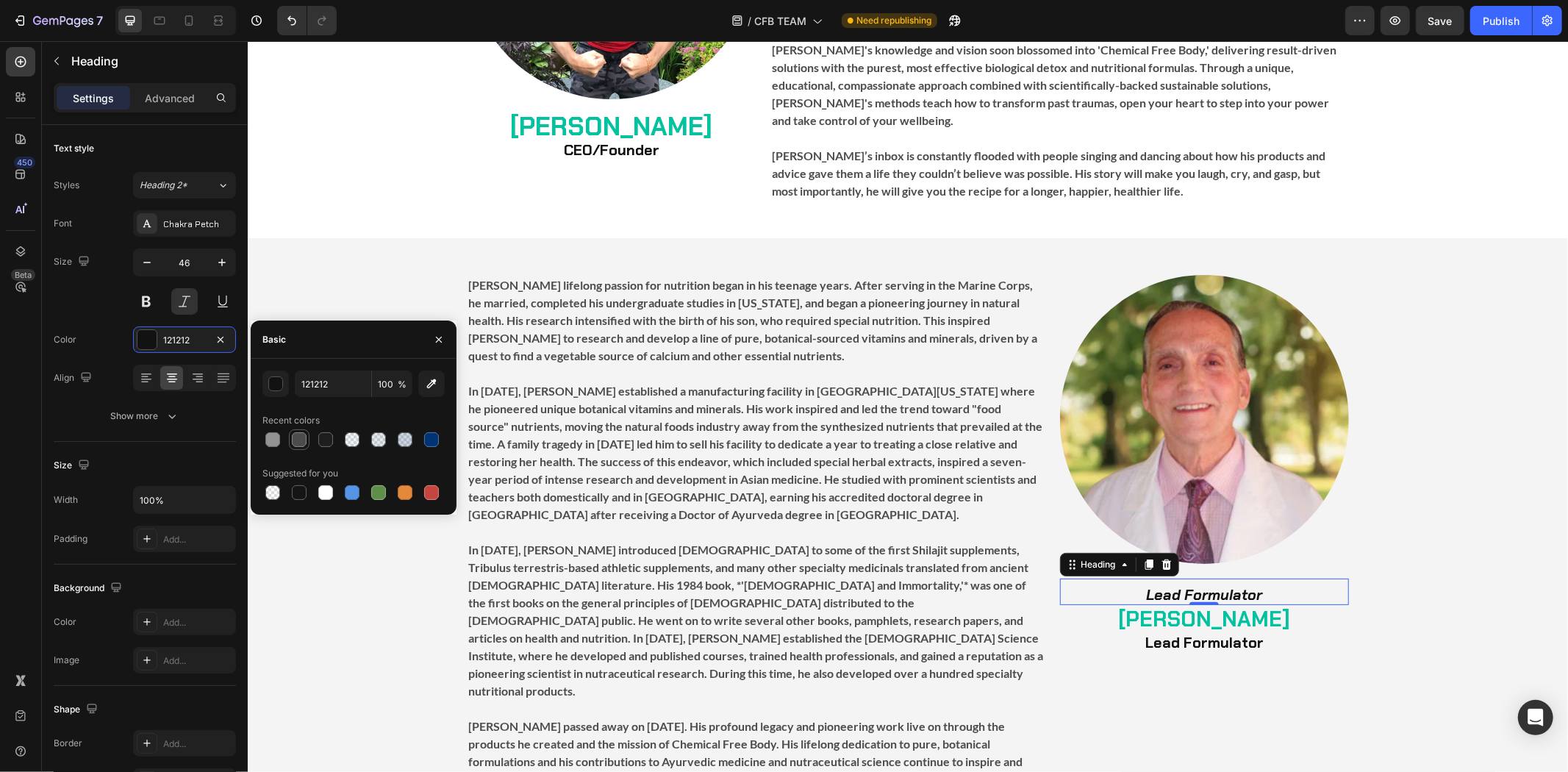
click at [301, 434] on div at bounding box center [299, 440] width 14 height 14
click at [275, 433] on div at bounding box center [273, 440] width 14 height 14
type input "939393"
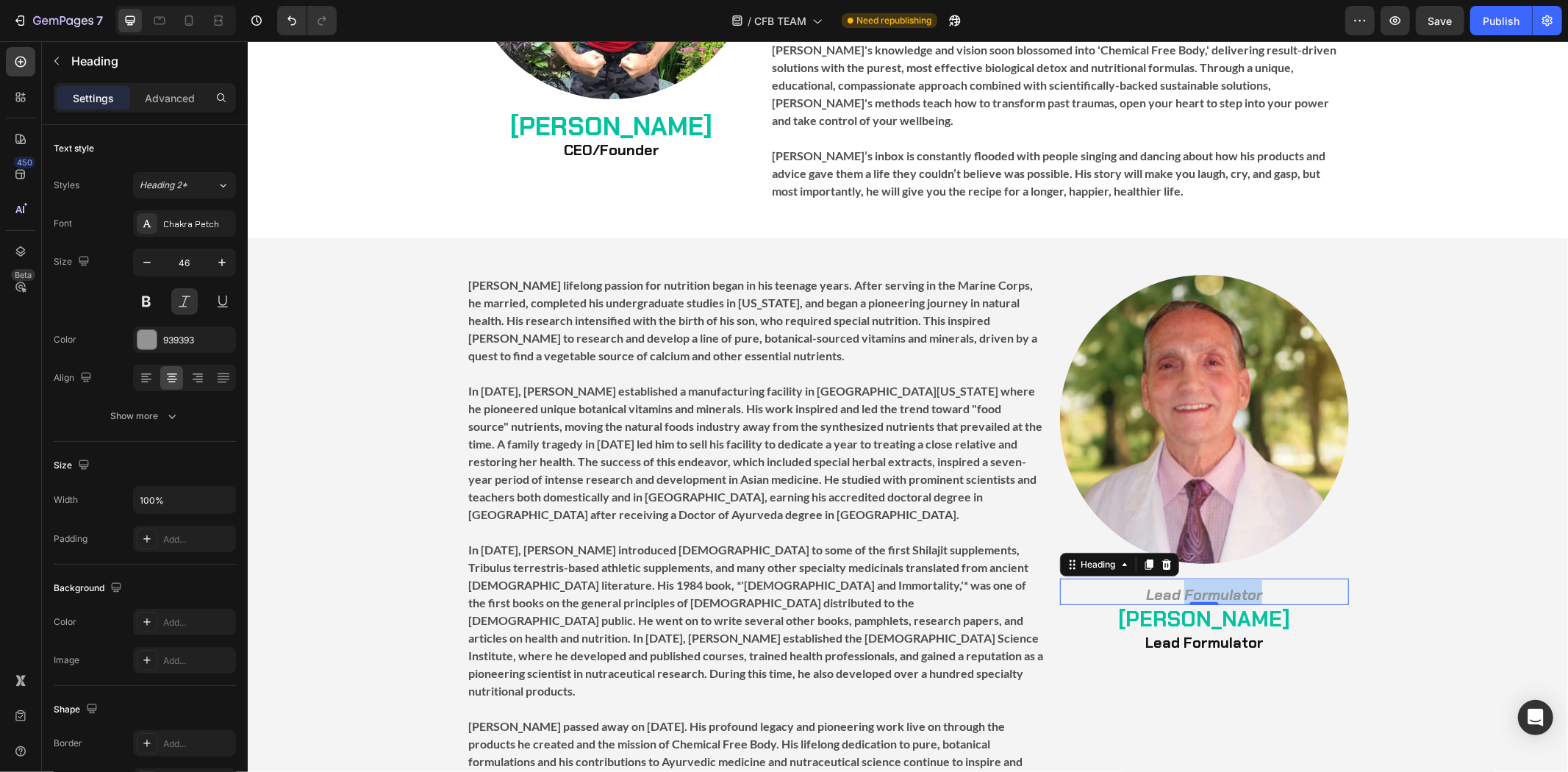
click at [1200, 585] on strong "Lead Formulator" at bounding box center [1203, 594] width 116 height 19
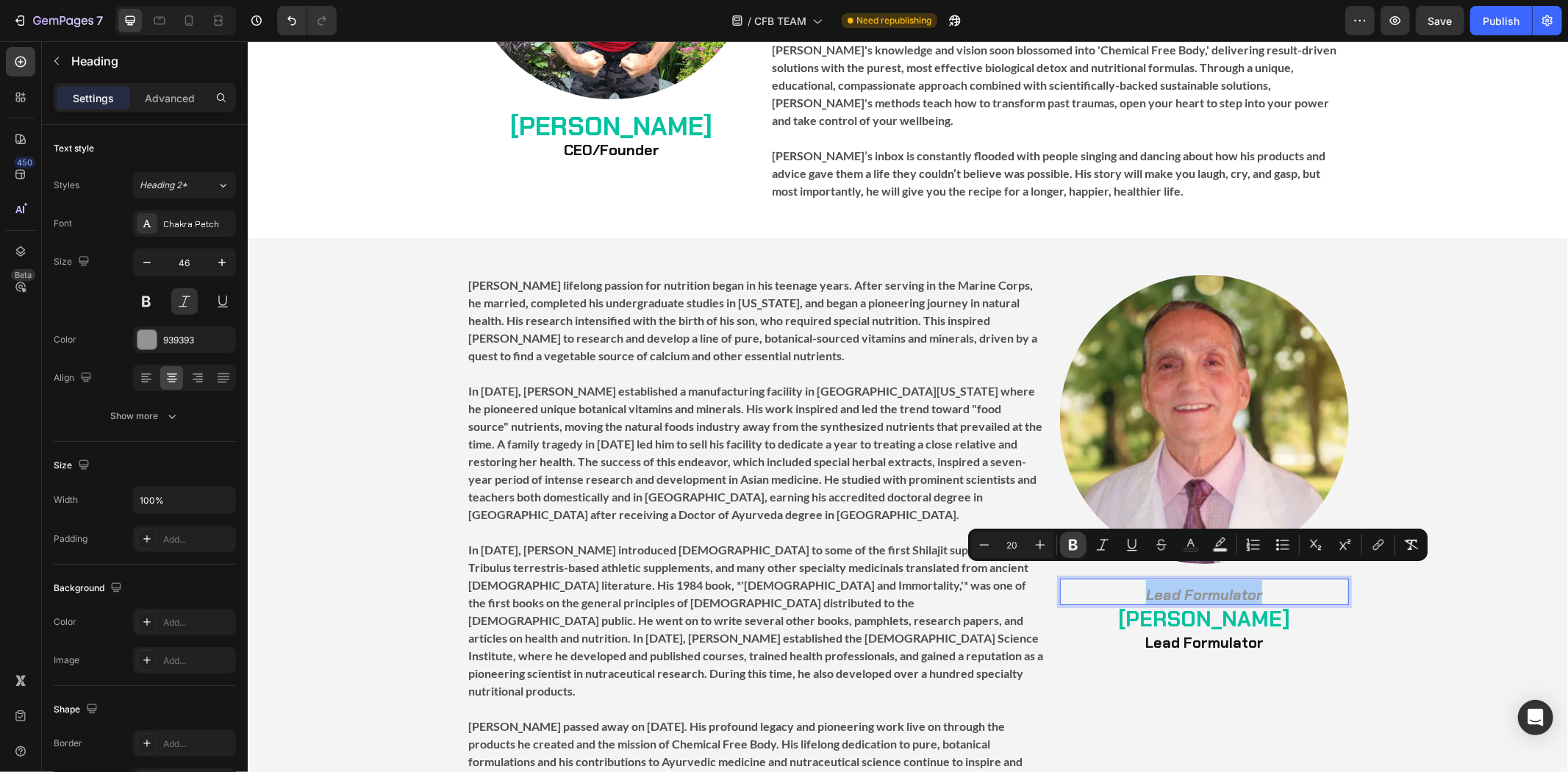
click at [1070, 540] on icon "Editor contextual toolbar" at bounding box center [1074, 545] width 9 height 11
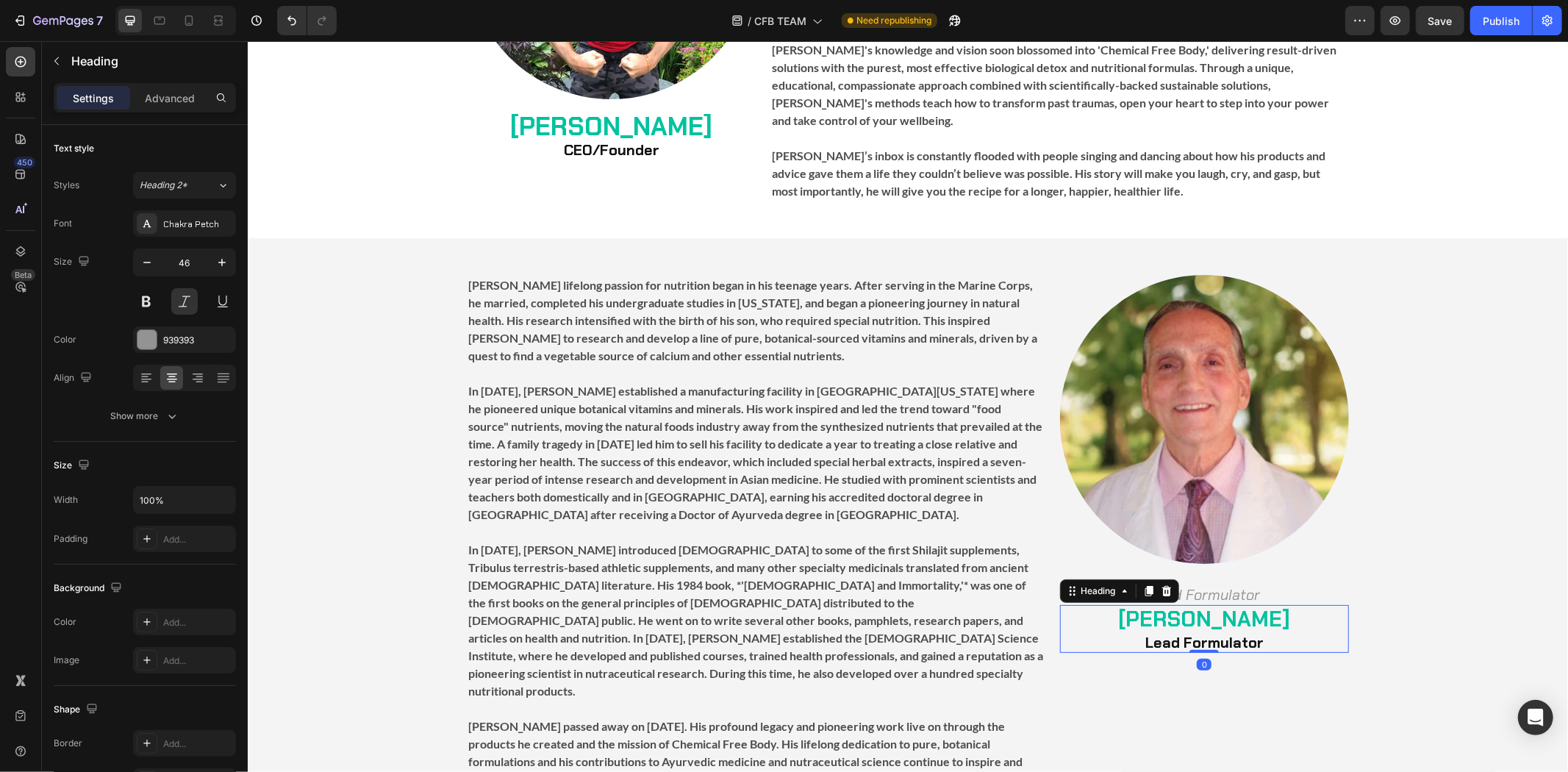
click at [1168, 604] on strong "[PERSON_NAME]" at bounding box center [1203, 618] width 172 height 28
click at [1245, 585] on span "Lead Formulator" at bounding box center [1203, 594] width 111 height 19
click at [1244, 585] on span "Lead Formulator" at bounding box center [1203, 594] width 111 height 19
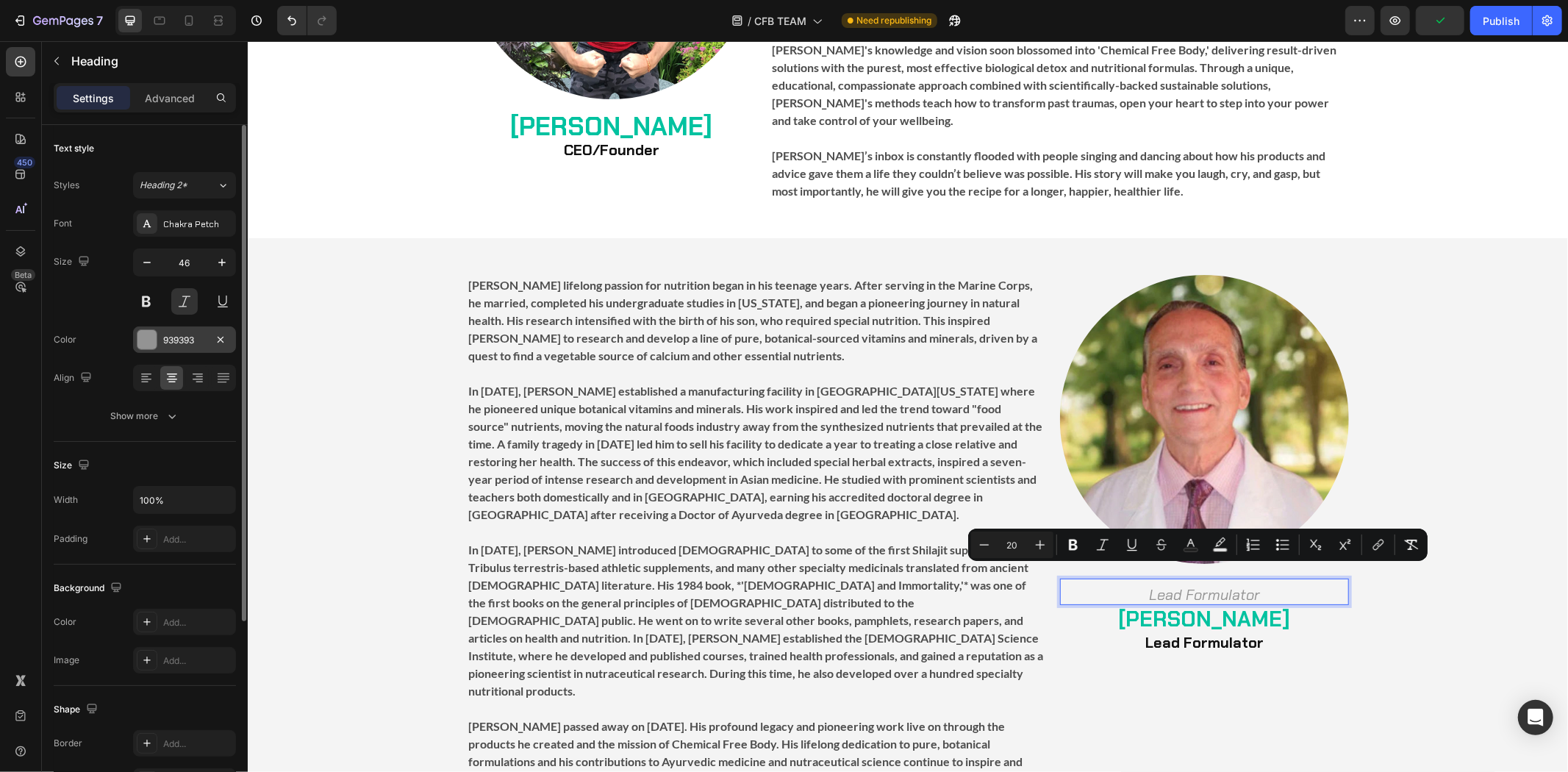
click at [149, 335] on div at bounding box center [146, 339] width 19 height 19
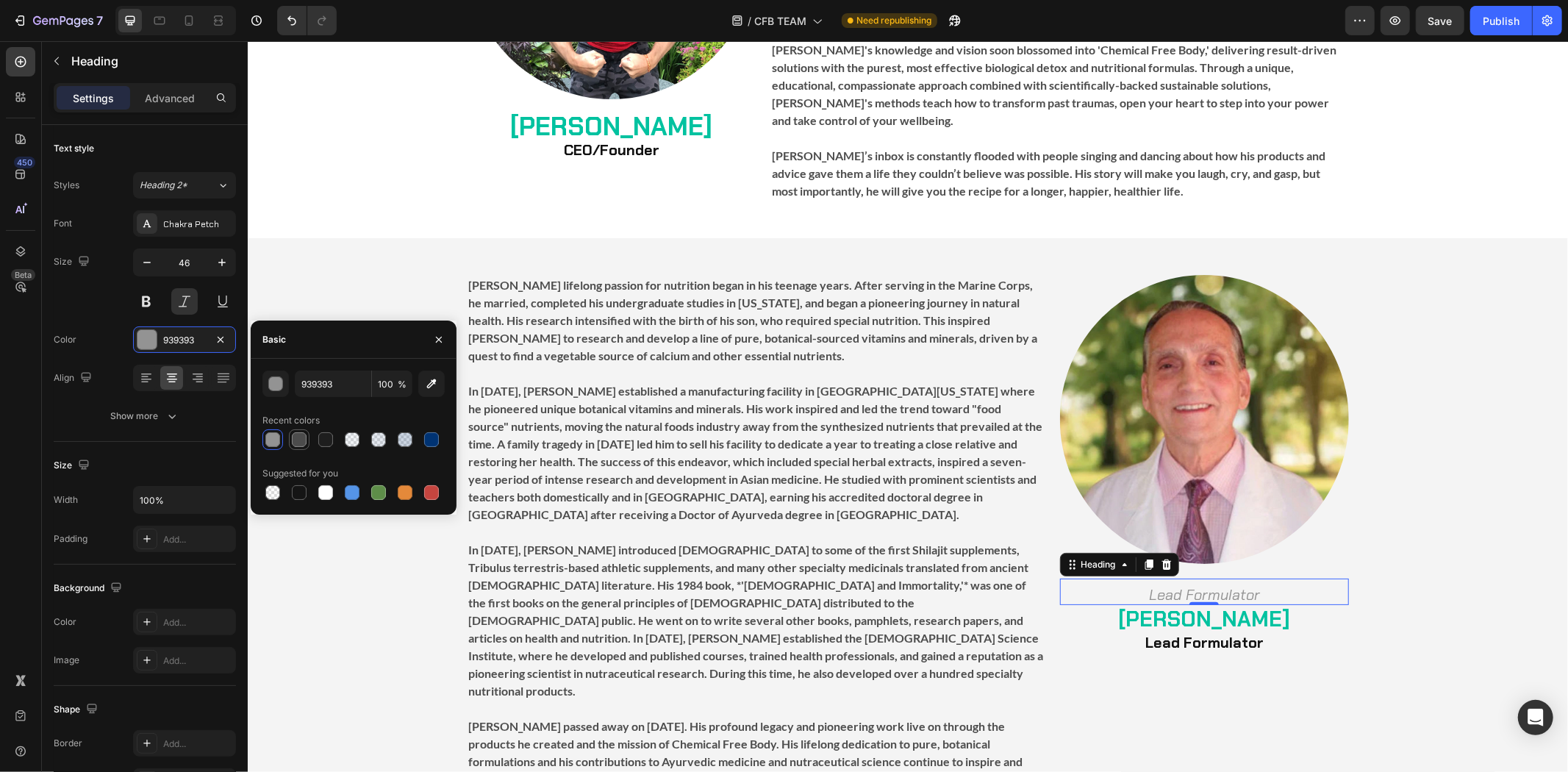
click at [304, 437] on div at bounding box center [299, 440] width 14 height 14
type input "4C4C4C"
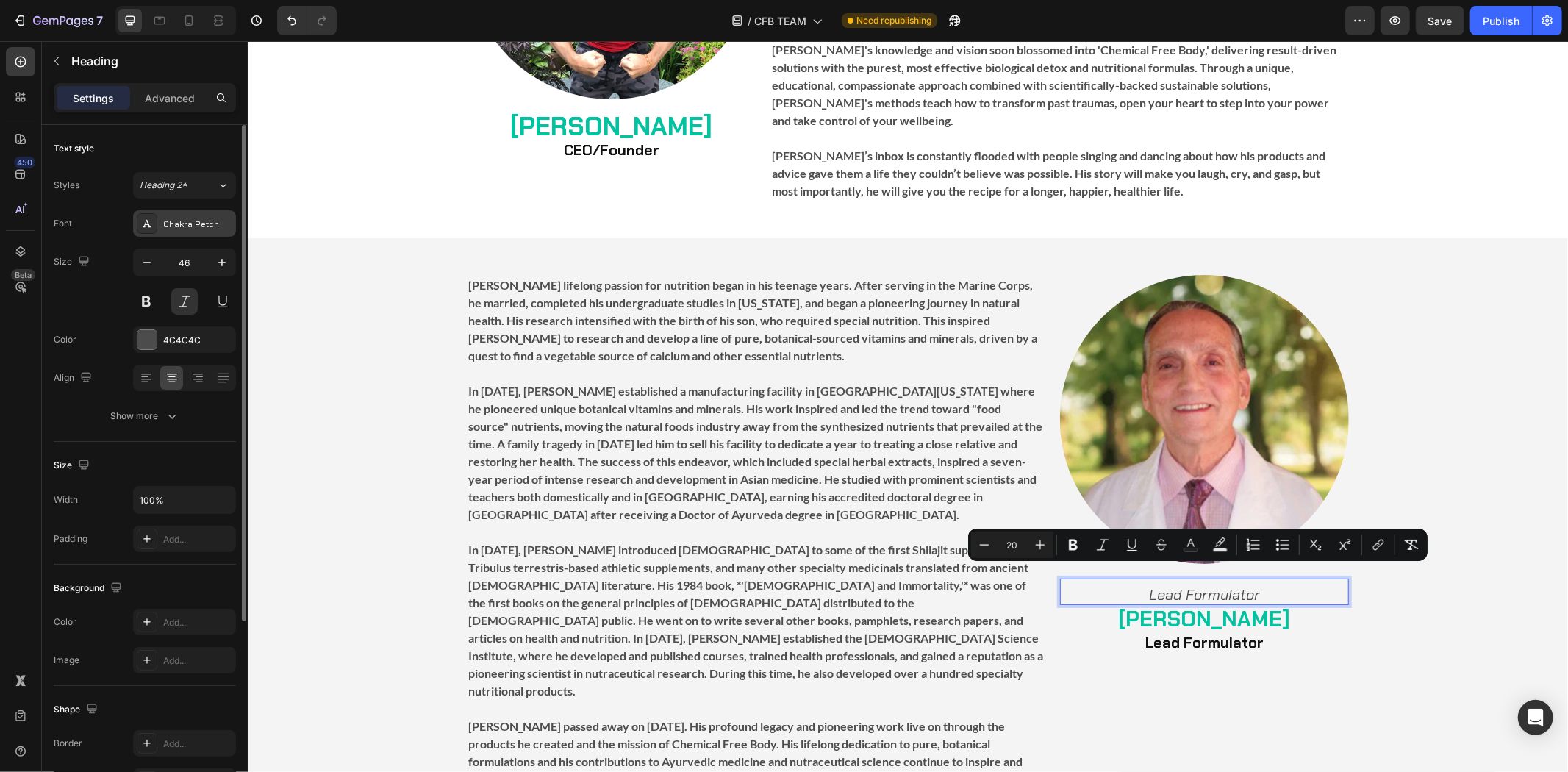
click at [169, 236] on div "Chakra Petch" at bounding box center [184, 223] width 103 height 26
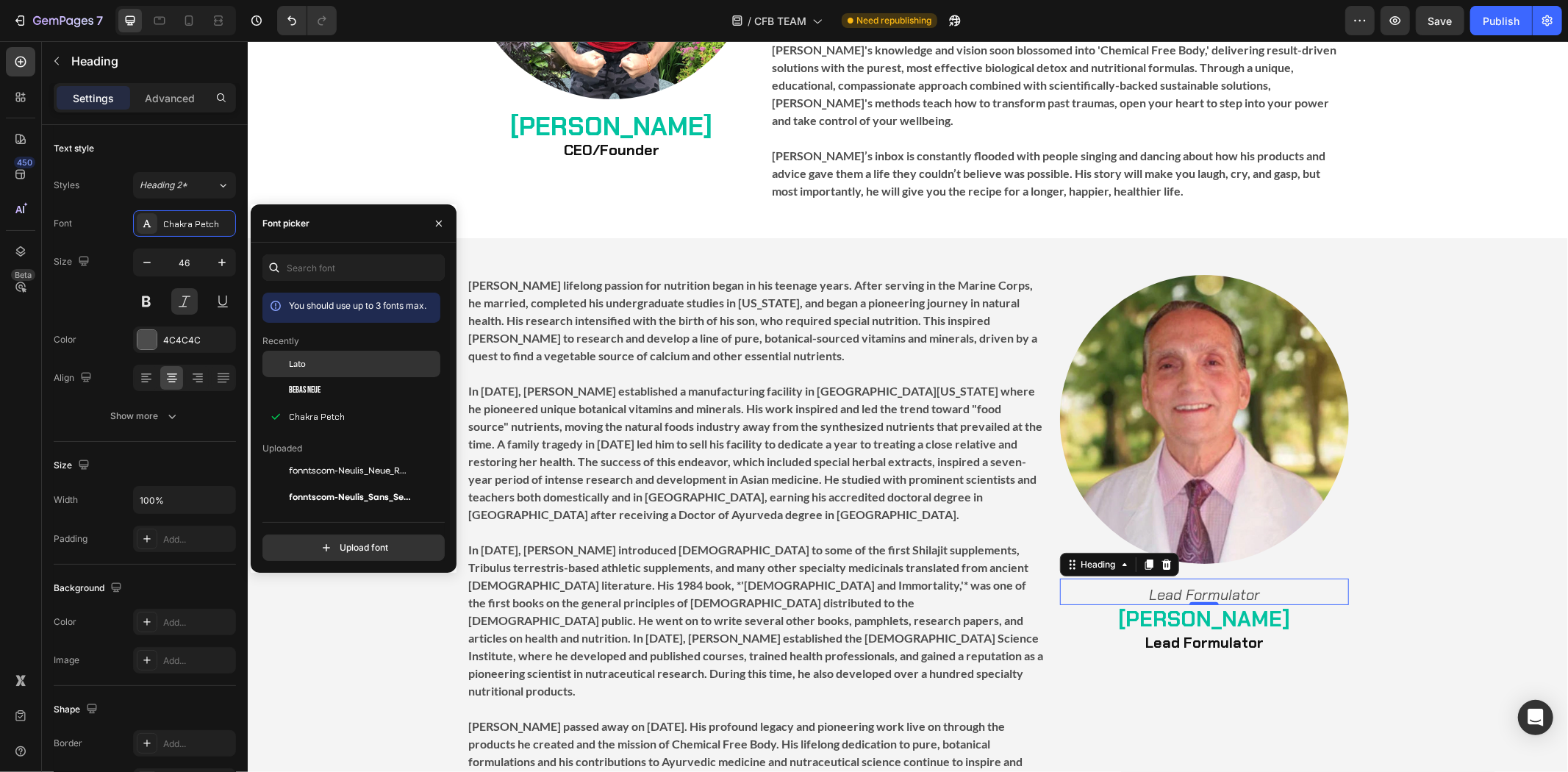
click at [319, 359] on div "Lato" at bounding box center [363, 364] width 149 height 14
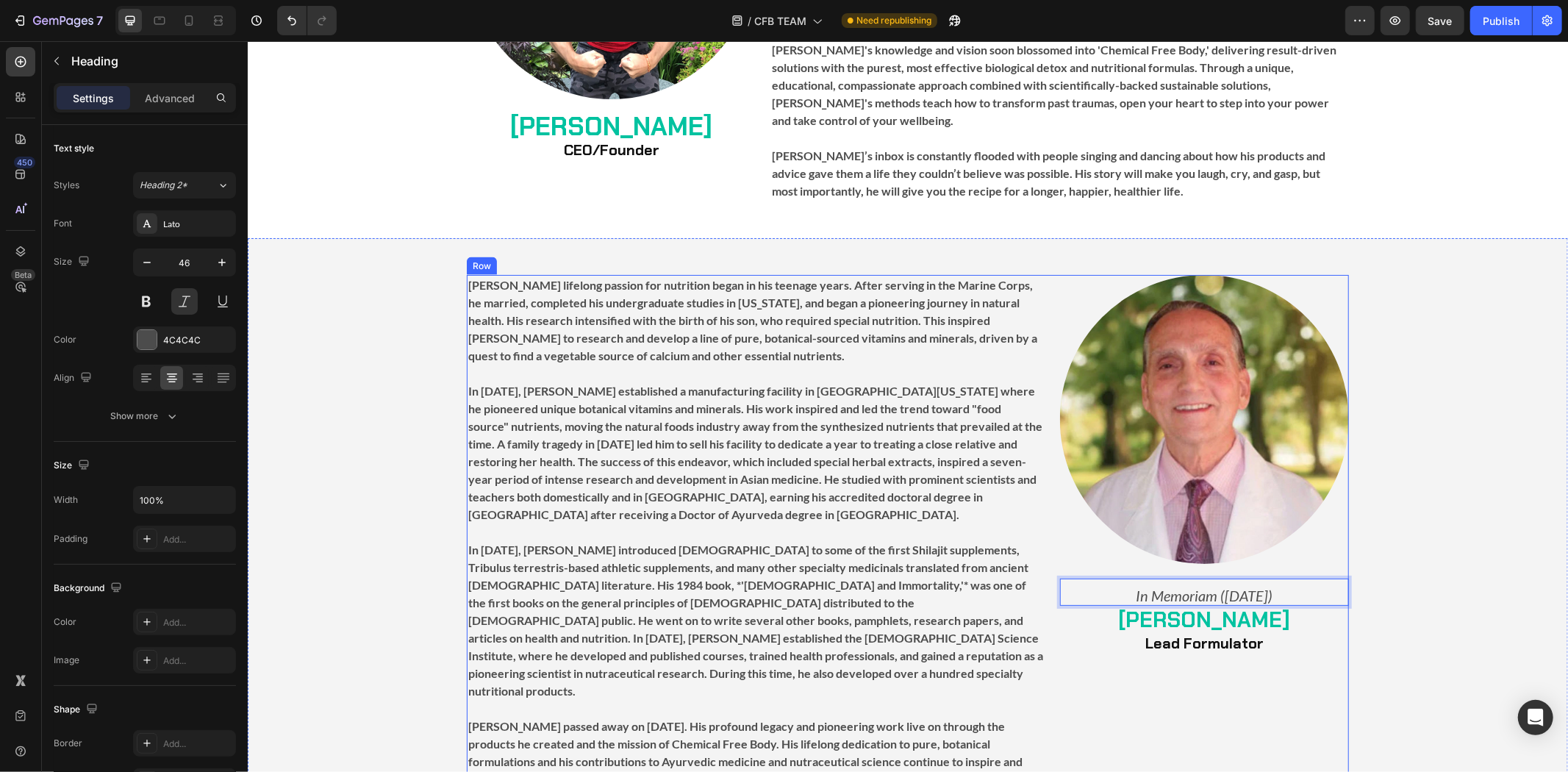
click at [1225, 665] on div "Image In Memoriam ([DATE]) Heading 0 ⁠⁠⁠⁠⁠⁠⁠ [PERSON_NAME] Lead Formulator Head…" at bounding box center [1203, 532] width 289 height 515
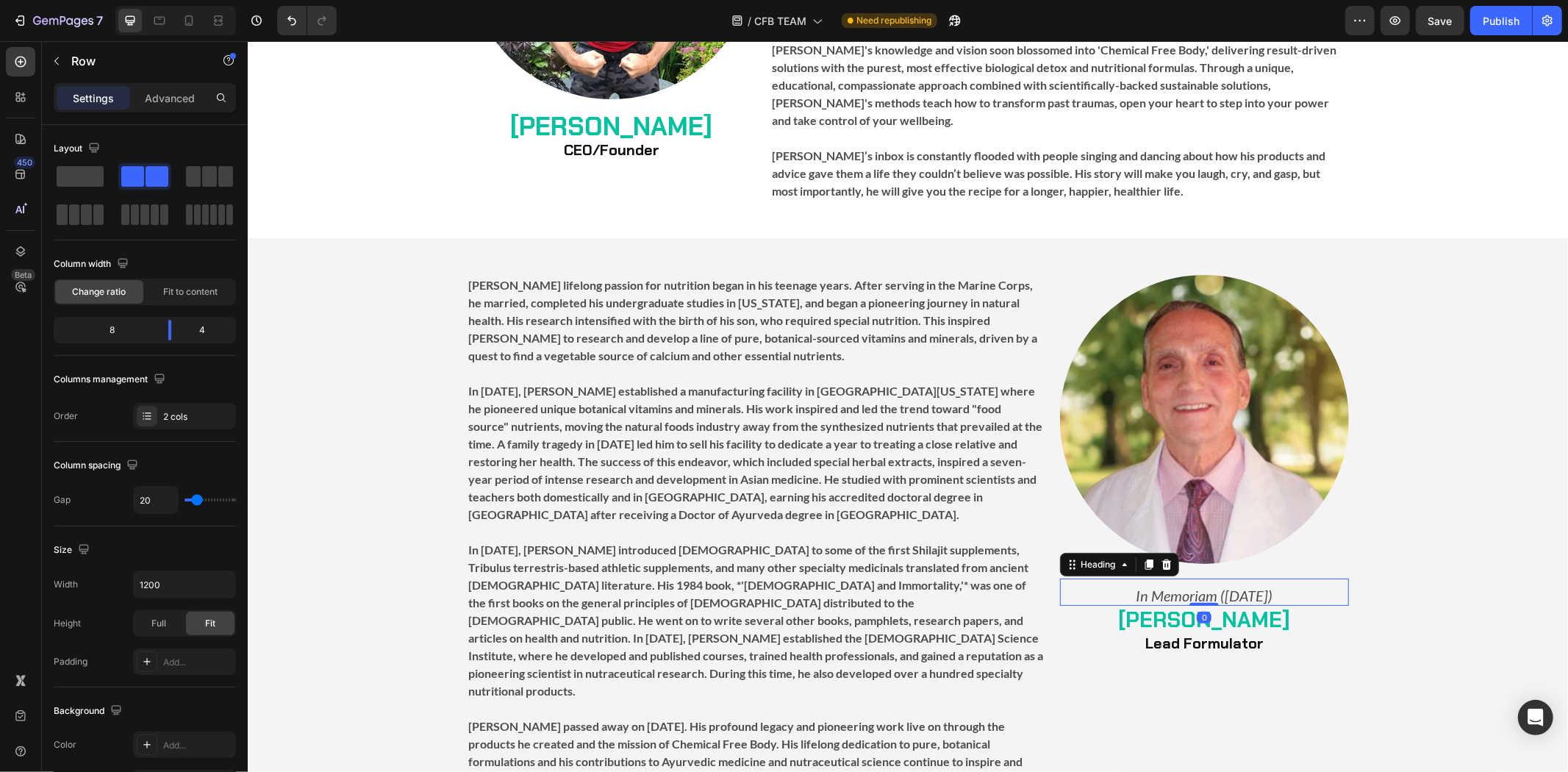
click at [1268, 586] on span "In Memoriam ([DATE])" at bounding box center [1203, 594] width 137 height 17
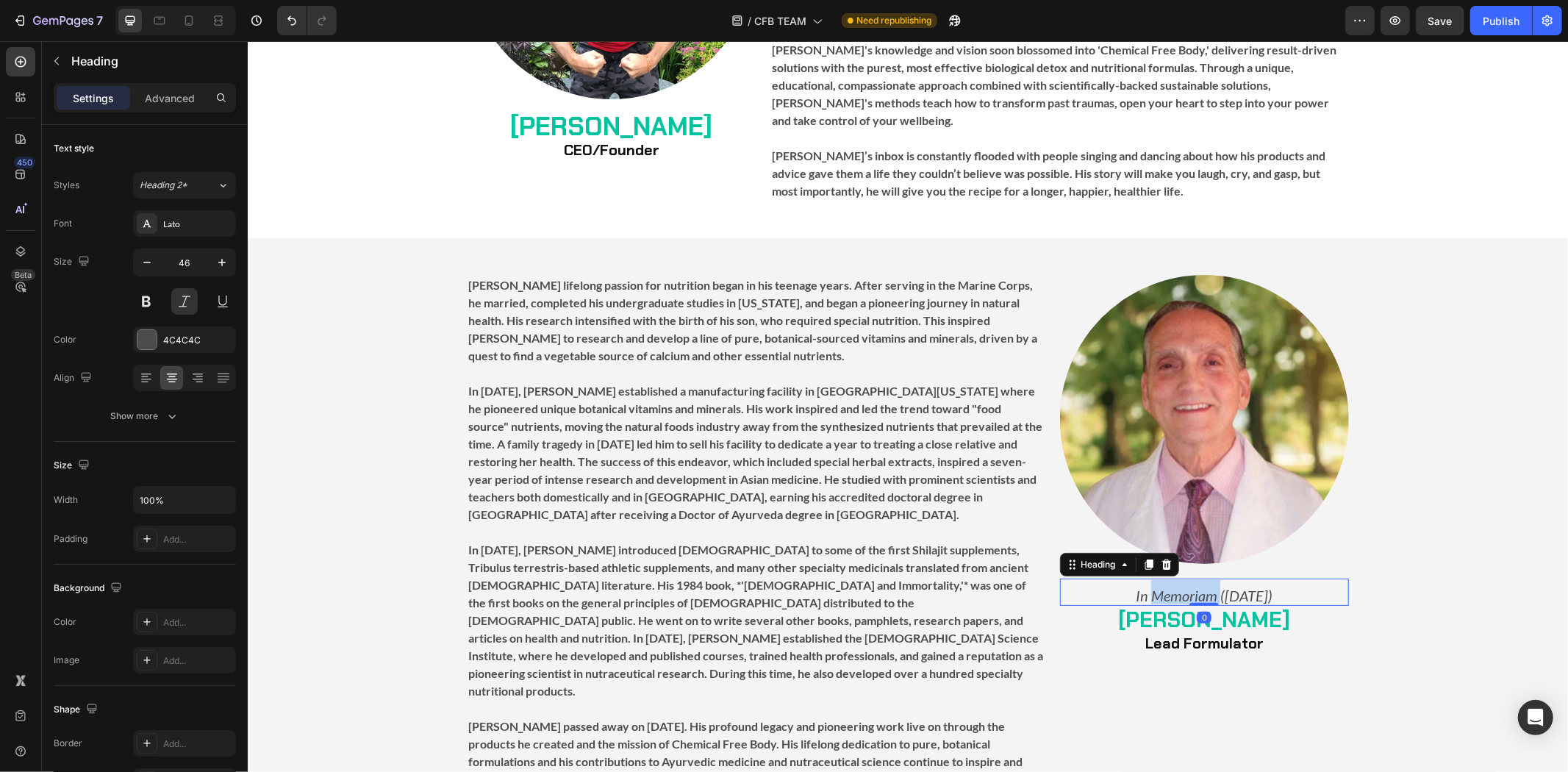
click at [1174, 586] on span "In Memoriam ([DATE])" at bounding box center [1203, 594] width 137 height 17
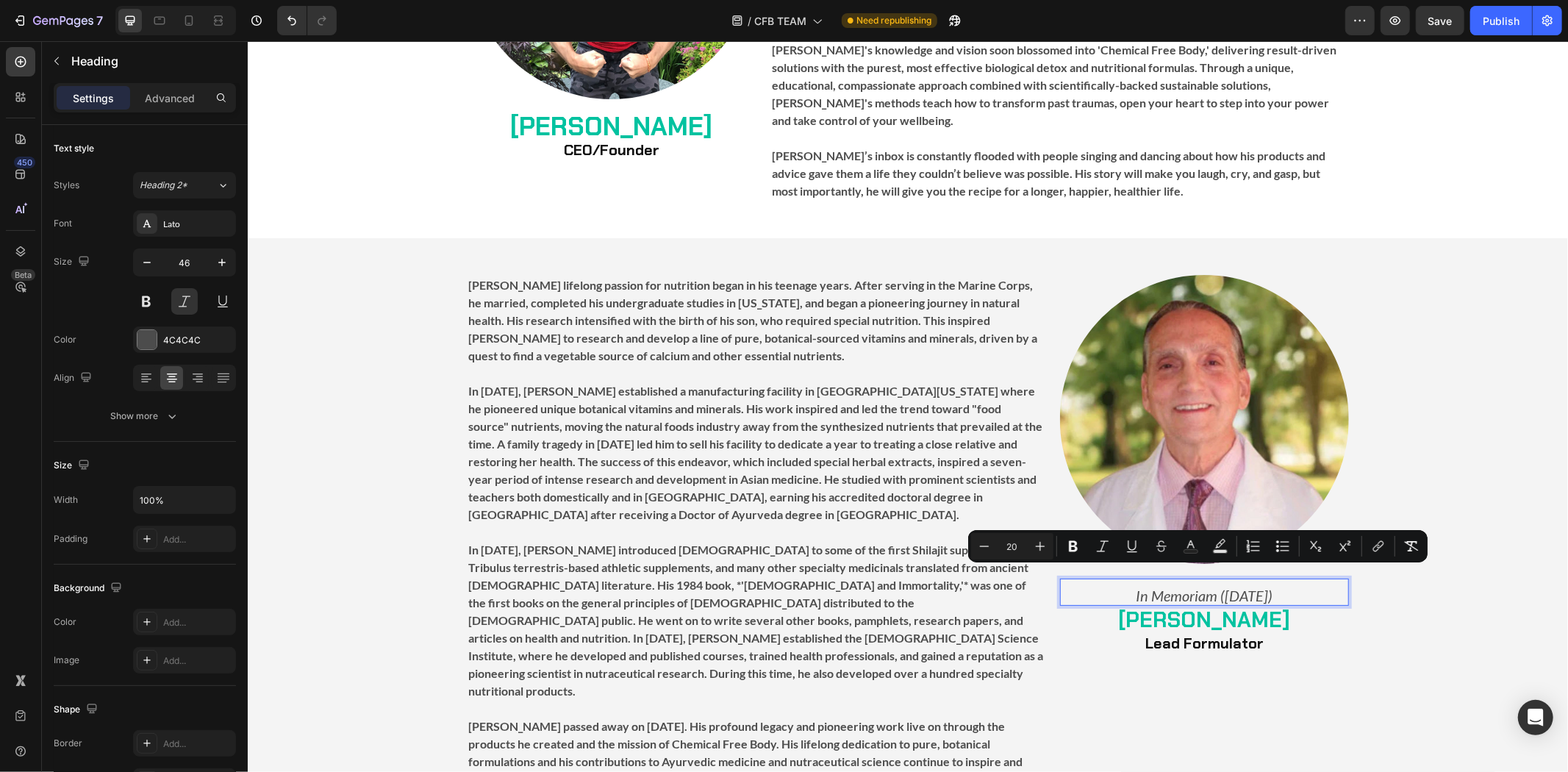
drag, startPoint x: 1022, startPoint y: 547, endPoint x: 968, endPoint y: 547, distance: 54.0
click at [969, 547] on div "Minus 20 Plus Bold Italic Underline Strikethrough Text Color Text Background Co…" at bounding box center [1197, 546] width 460 height 32
type input "15"
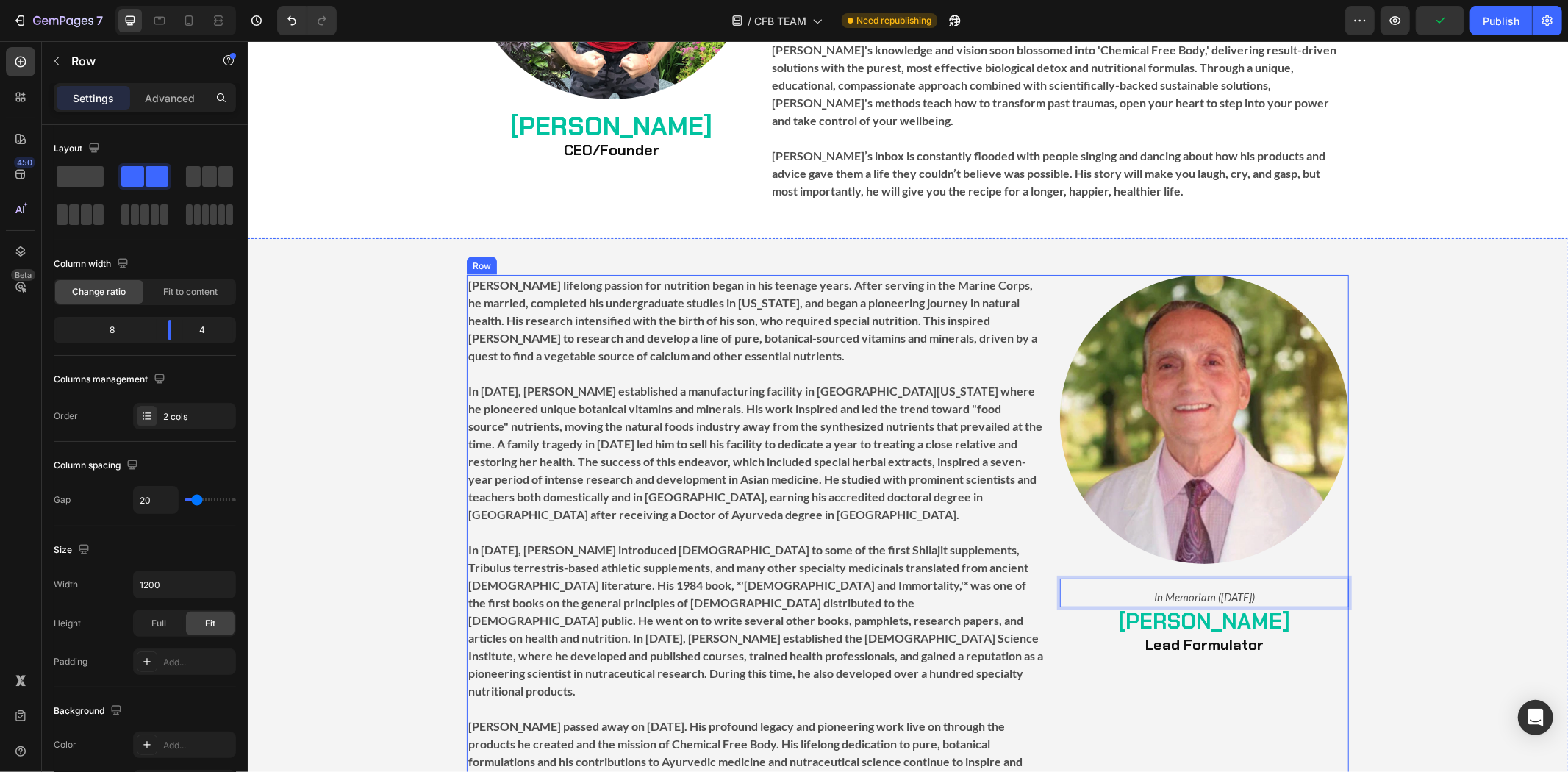
click at [1178, 651] on div "Image In Memoriam ([DATE]) Heading 0 ⁠⁠⁠⁠⁠⁠⁠ [PERSON_NAME] Lead Formulator Head…" at bounding box center [1203, 532] width 289 height 515
click at [1246, 590] on span "In Memoriam ([DATE])" at bounding box center [1203, 597] width 100 height 14
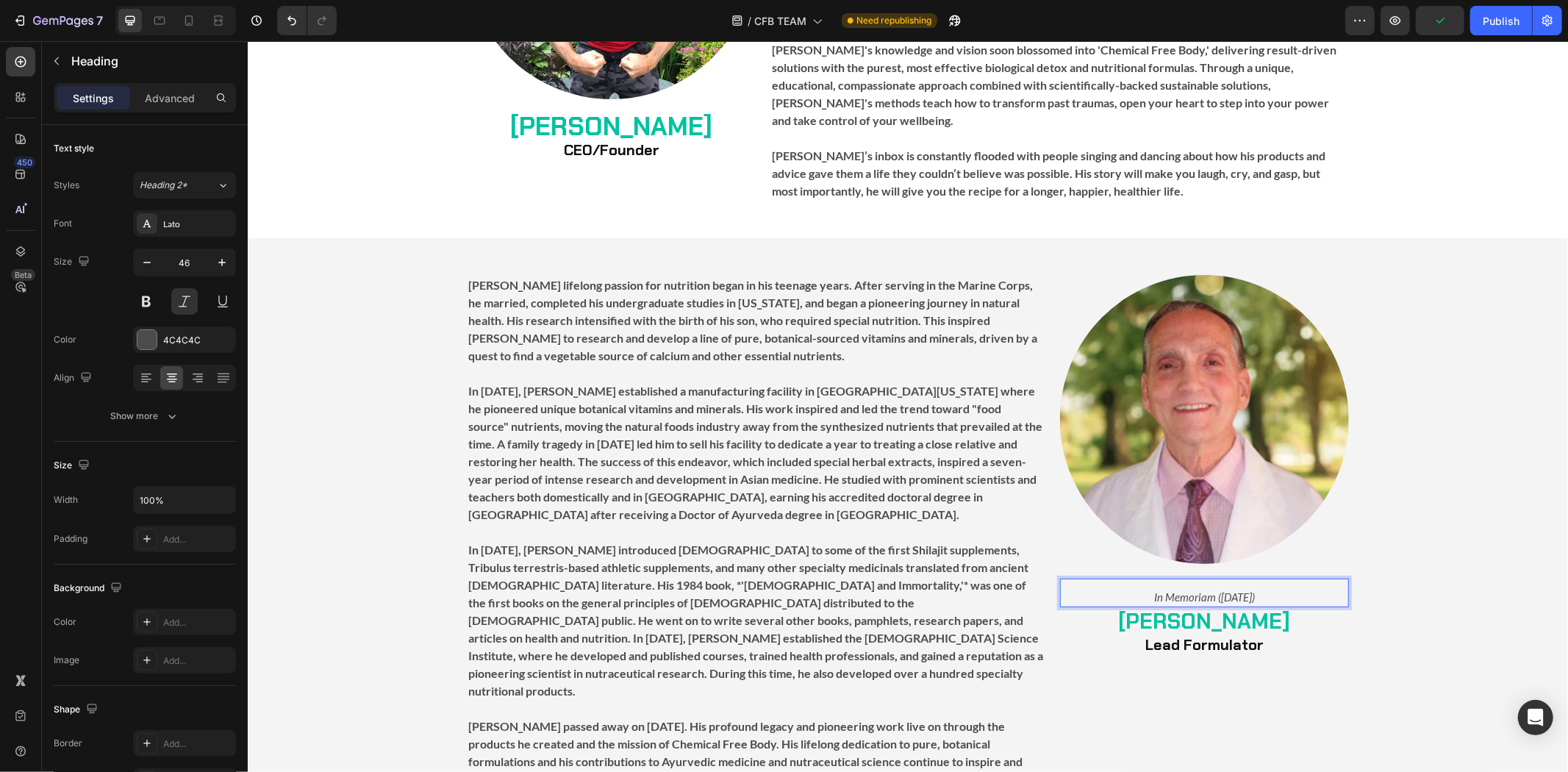
click at [1246, 590] on span "In Memoriam ([DATE])" at bounding box center [1203, 597] width 100 height 14
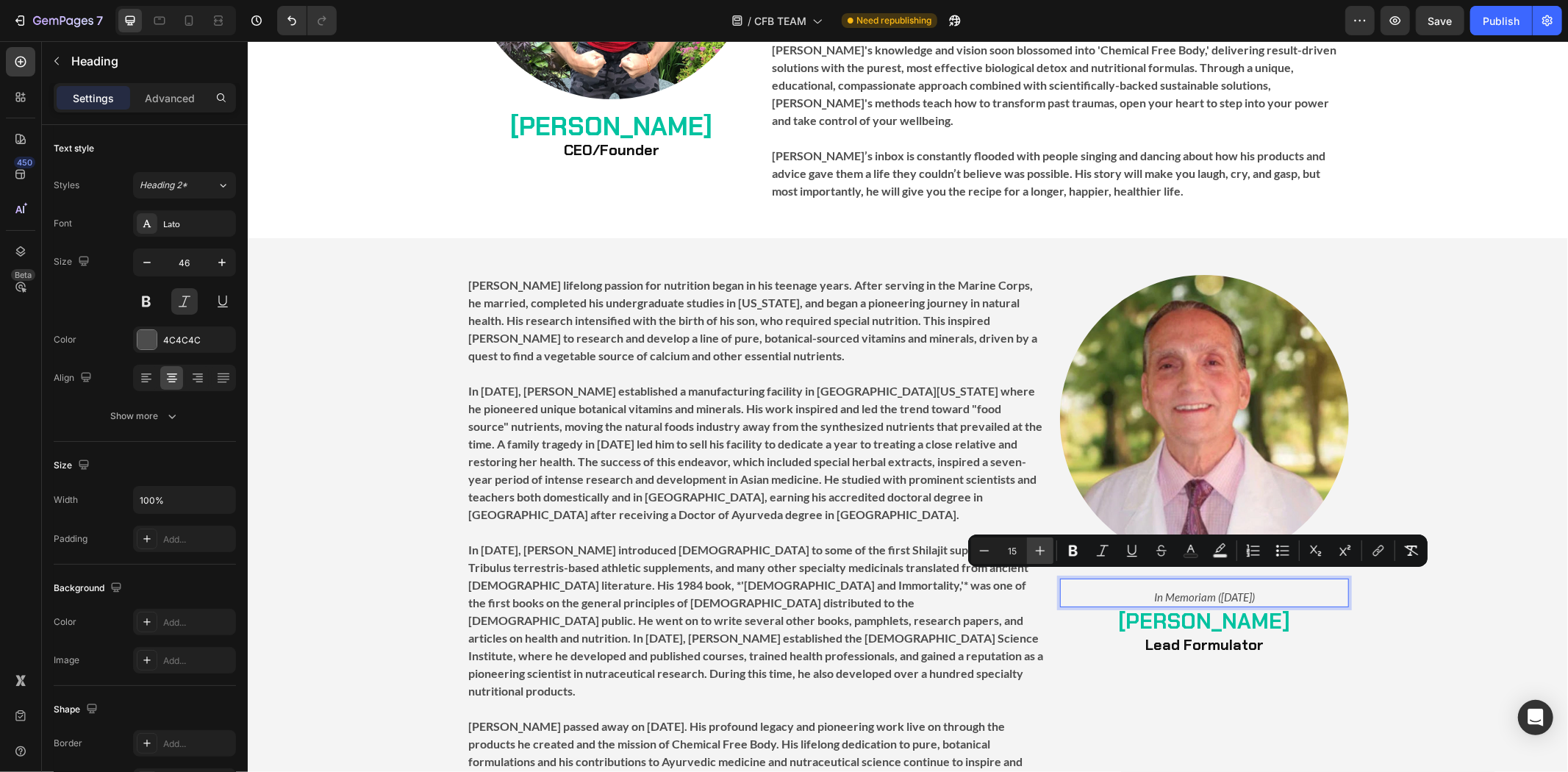
click at [1040, 548] on icon "Editor contextual toolbar" at bounding box center [1040, 551] width 14 height 14
type input "18"
click at [1227, 672] on div "Image ⁠⁠⁠⁠⁠⁠⁠ In Memoriam ([DATE]) Heading ⁠⁠⁠⁠⁠⁠⁠ [PERSON_NAME] Lead Formulato…" at bounding box center [1203, 532] width 289 height 515
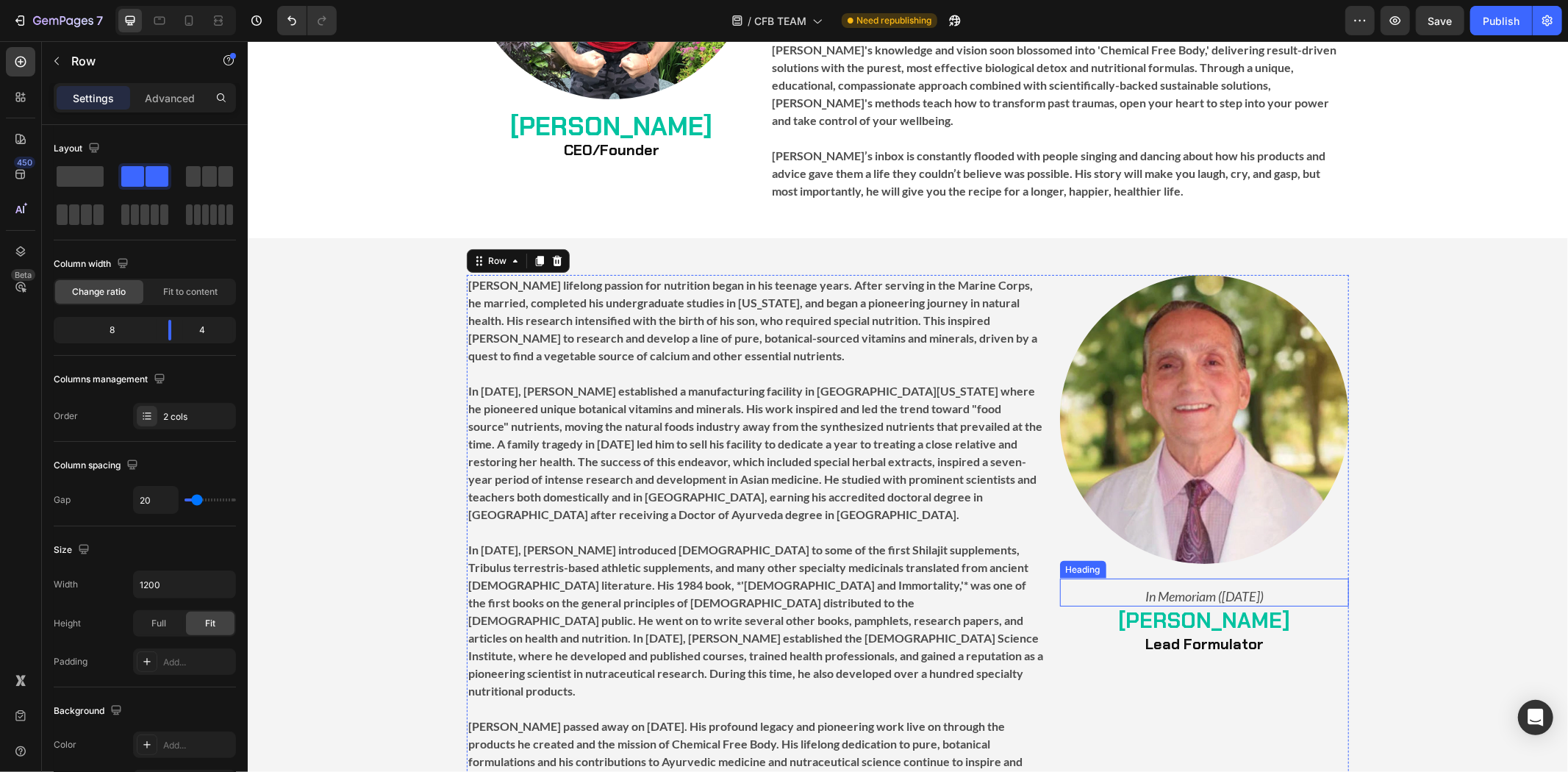
click at [1260, 588] on span "In Memoriam ([DATE])" at bounding box center [1203, 595] width 119 height 16
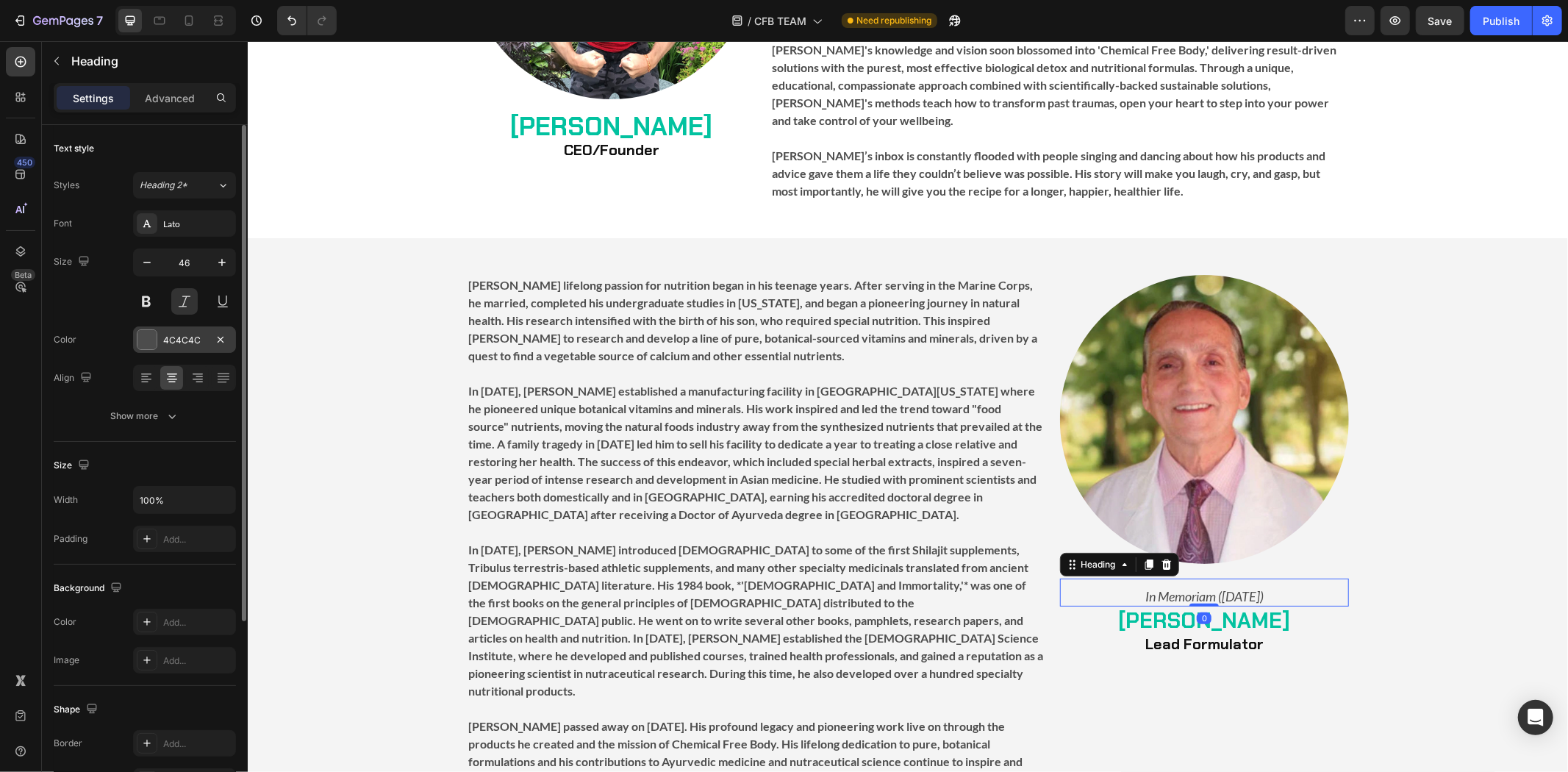
click at [154, 340] on div at bounding box center [146, 339] width 19 height 19
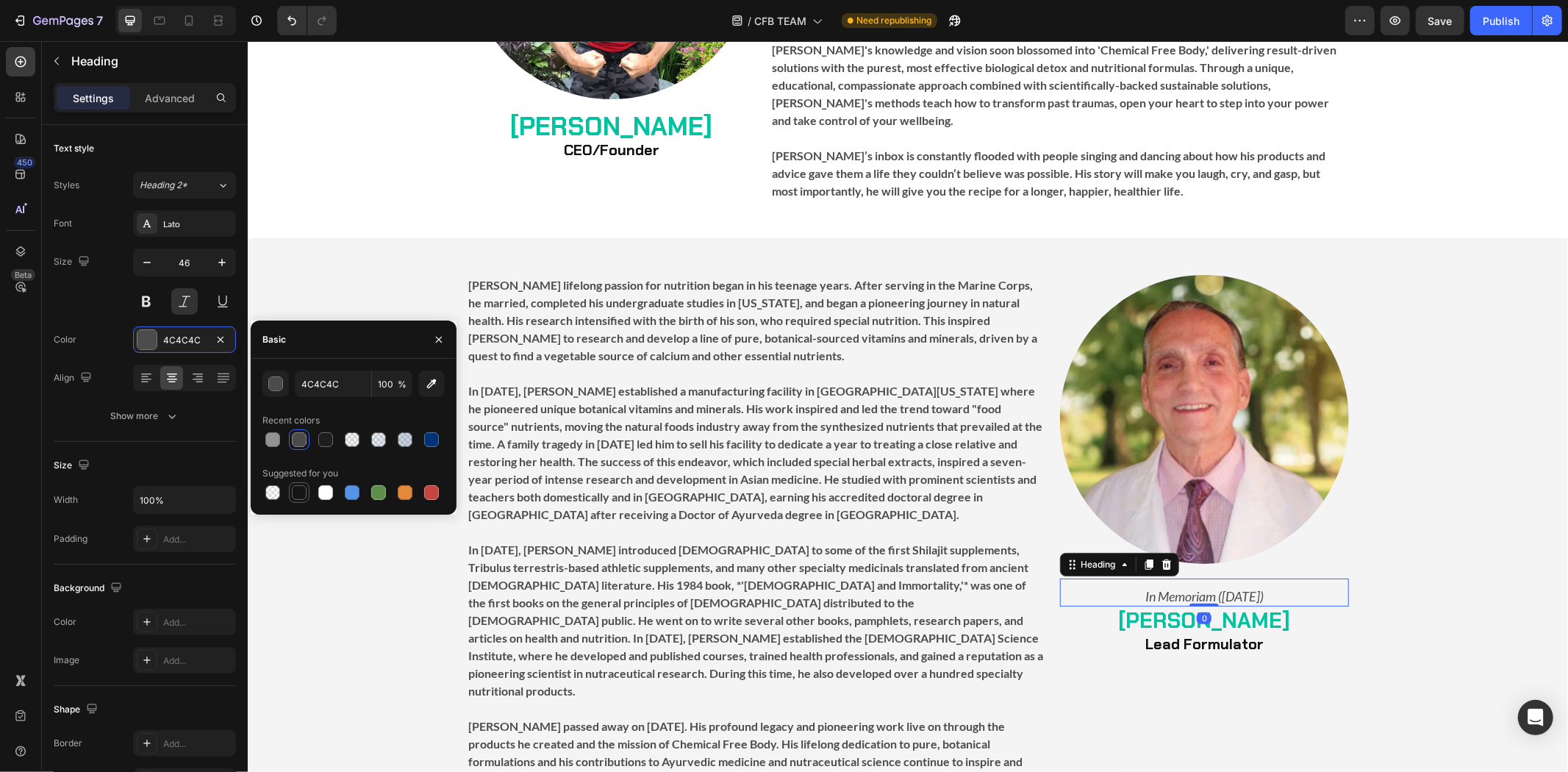
click at [300, 490] on div at bounding box center [299, 493] width 14 height 14
type input "151515"
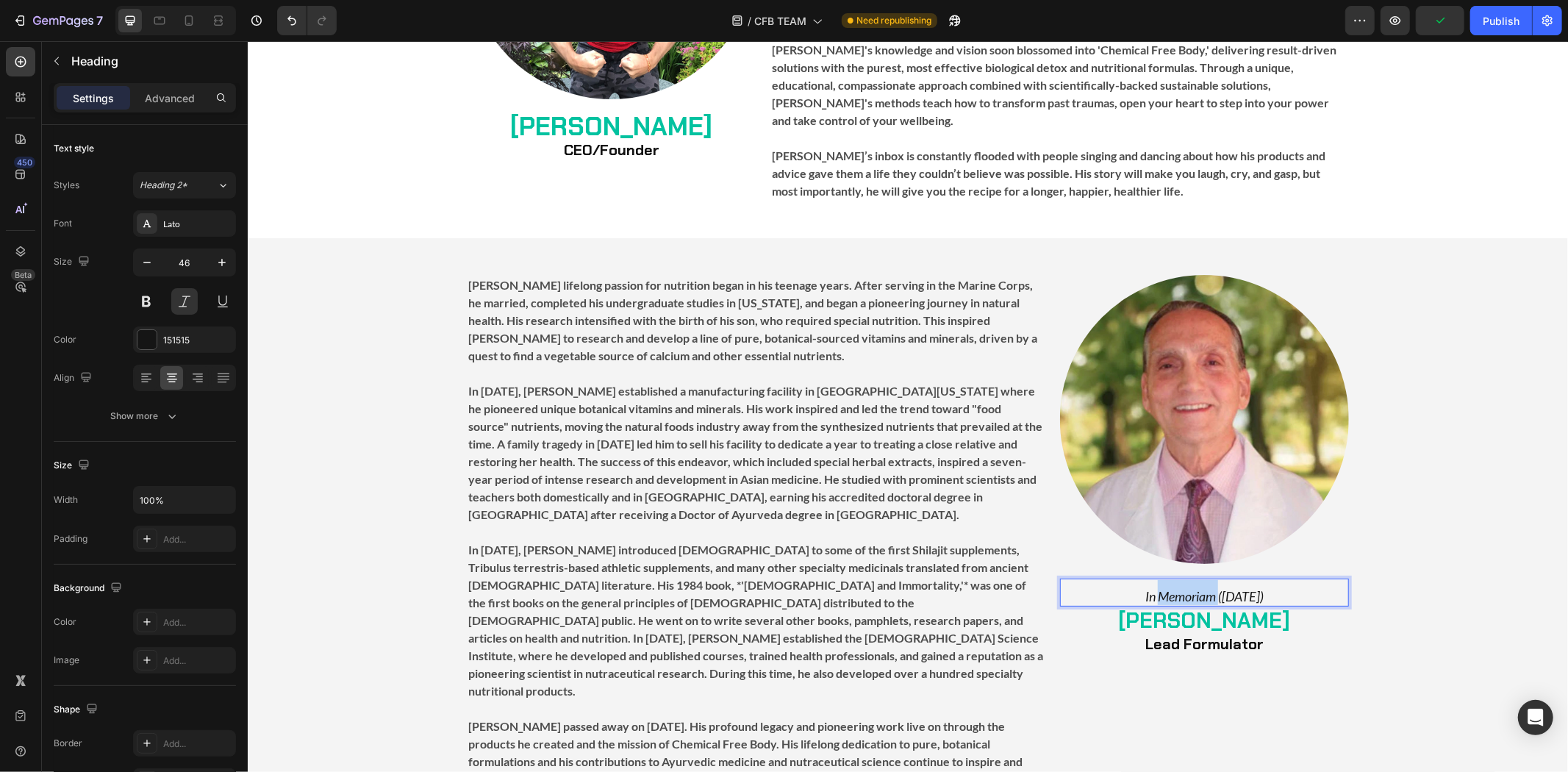
click at [1168, 588] on span "In Memoriam ([DATE])" at bounding box center [1203, 595] width 119 height 16
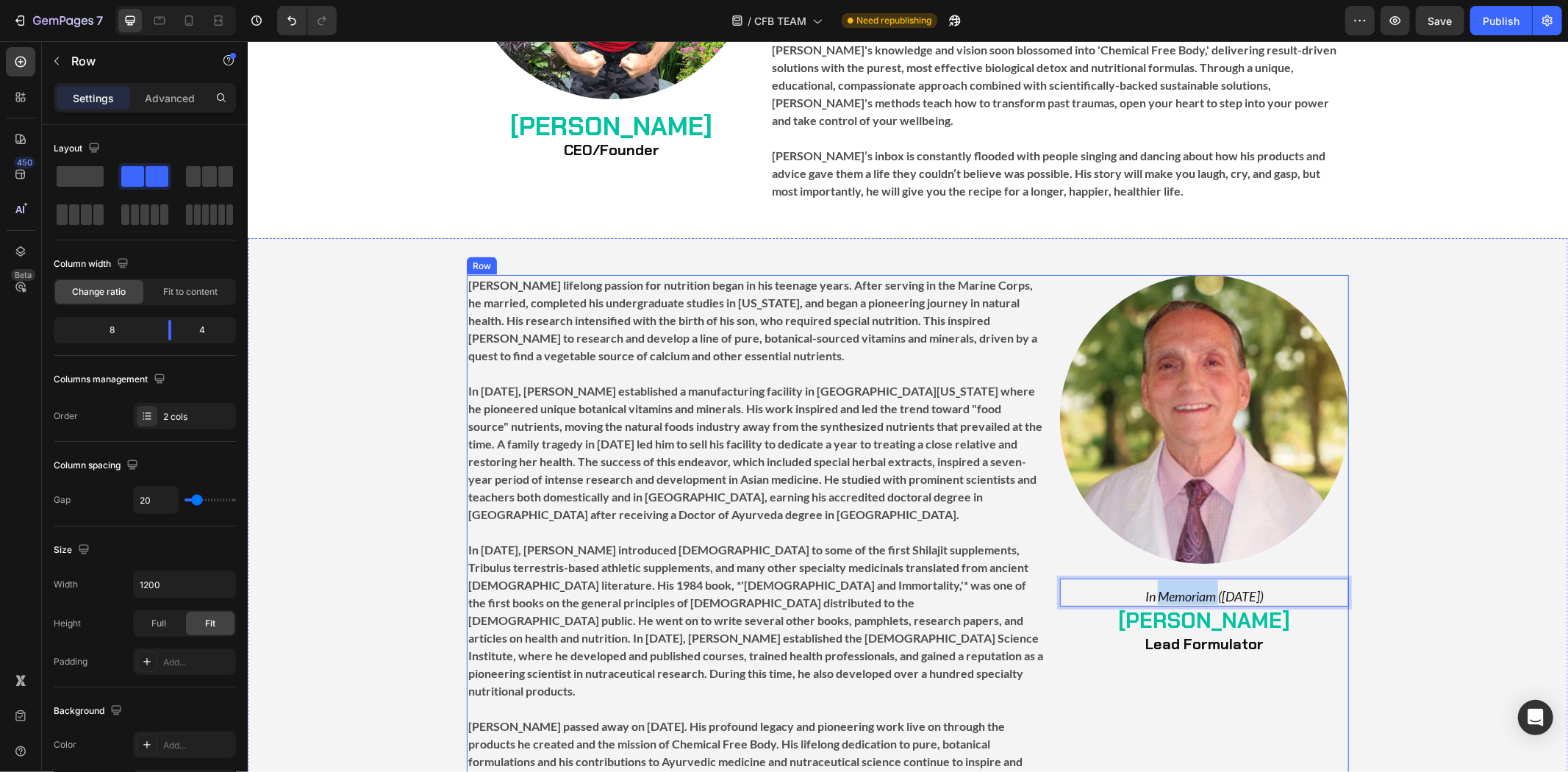
click at [1161, 650] on div "Image In Memoriam ([DATE]) Heading 0 ⁠⁠⁠⁠⁠⁠⁠ [PERSON_NAME] Lead Formulator Head…" at bounding box center [1203, 532] width 289 height 515
click at [1239, 588] on span "In Memoriam ([DATE])" at bounding box center [1203, 595] width 119 height 16
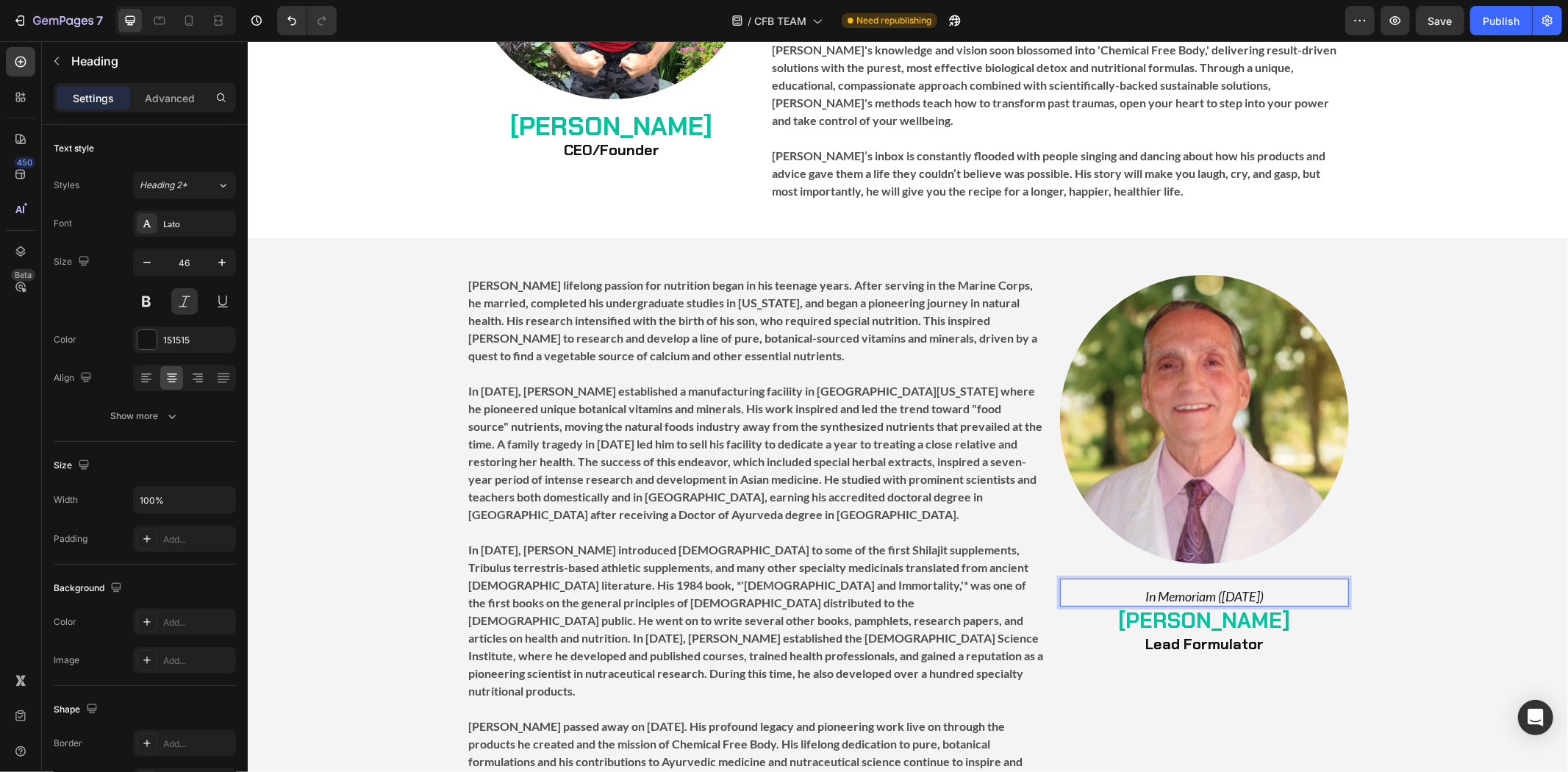
click at [1239, 588] on span "In Memoriam ([DATE])" at bounding box center [1203, 595] width 119 height 16
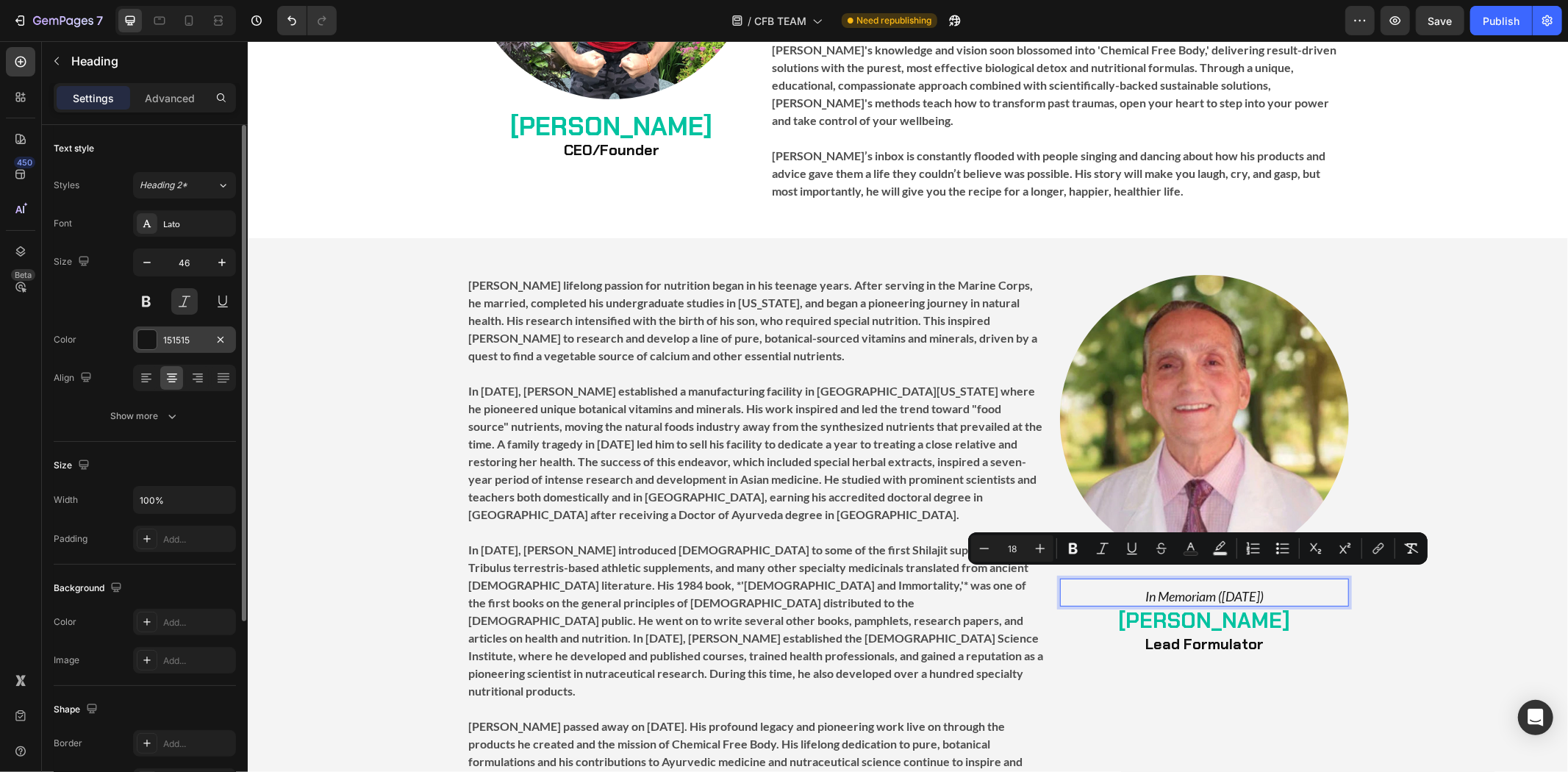
click at [154, 347] on div at bounding box center [146, 339] width 19 height 19
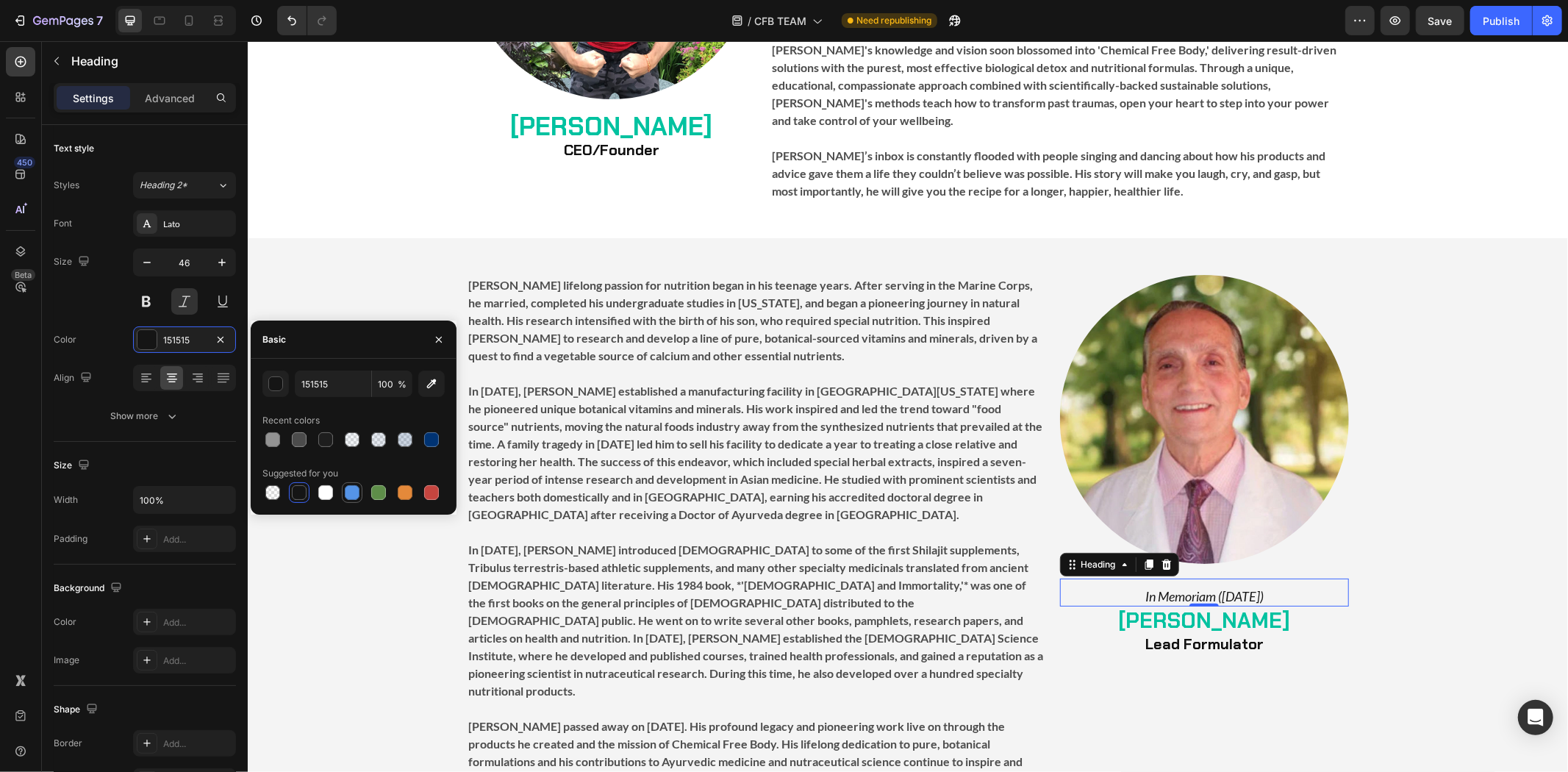
click at [350, 489] on div at bounding box center [352, 493] width 14 height 14
click at [303, 488] on div at bounding box center [299, 493] width 14 height 14
type input "151515"
click at [1150, 667] on div "Image ⁠⁠⁠⁠⁠⁠⁠ In Memoriam ([DATE]) Heading ⁠⁠⁠⁠⁠⁠⁠ [PERSON_NAME] Lead Formulato…" at bounding box center [1203, 532] width 289 height 515
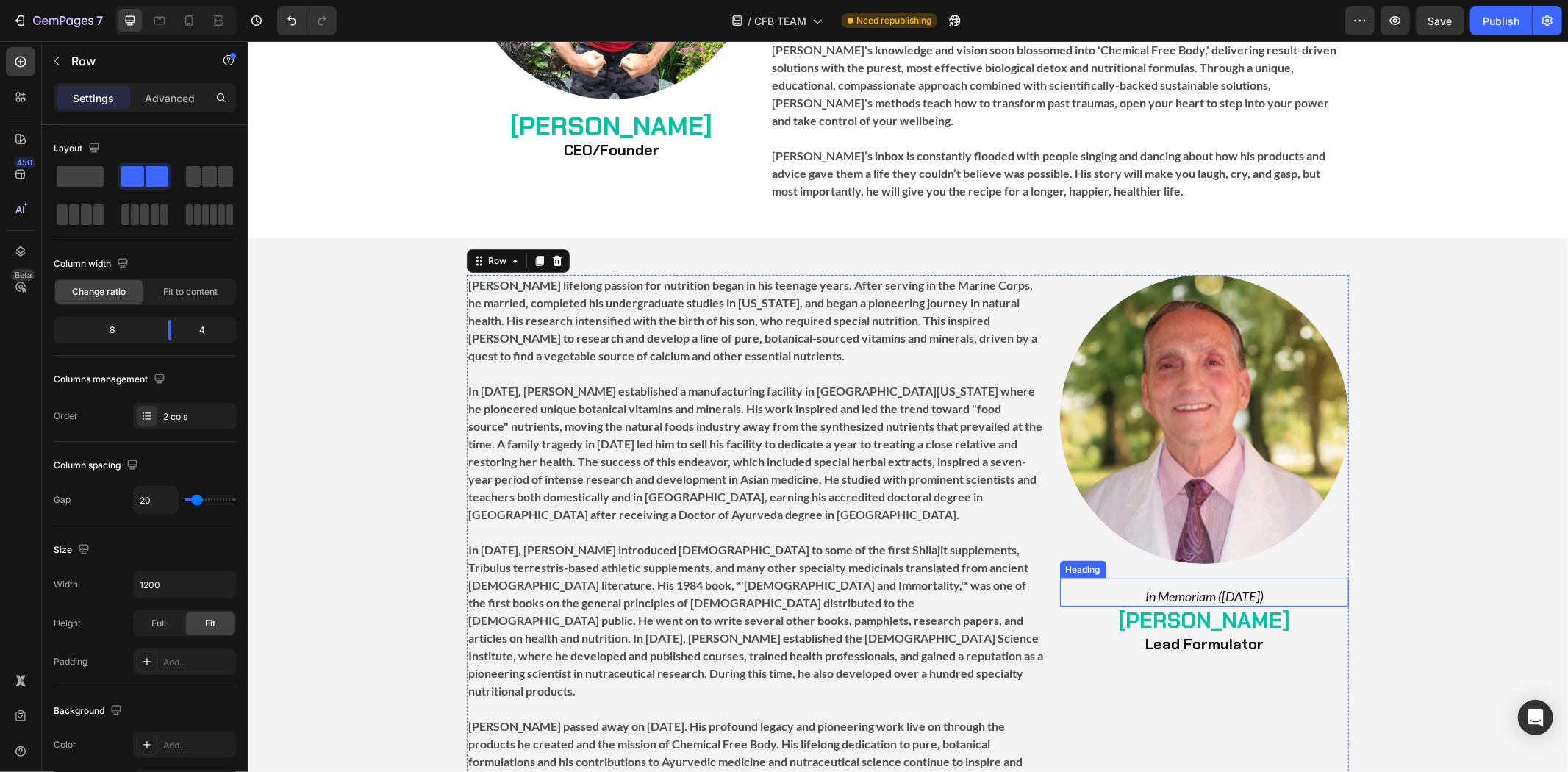
click at [1231, 588] on span "In Memoriam ([DATE])" at bounding box center [1203, 595] width 119 height 16
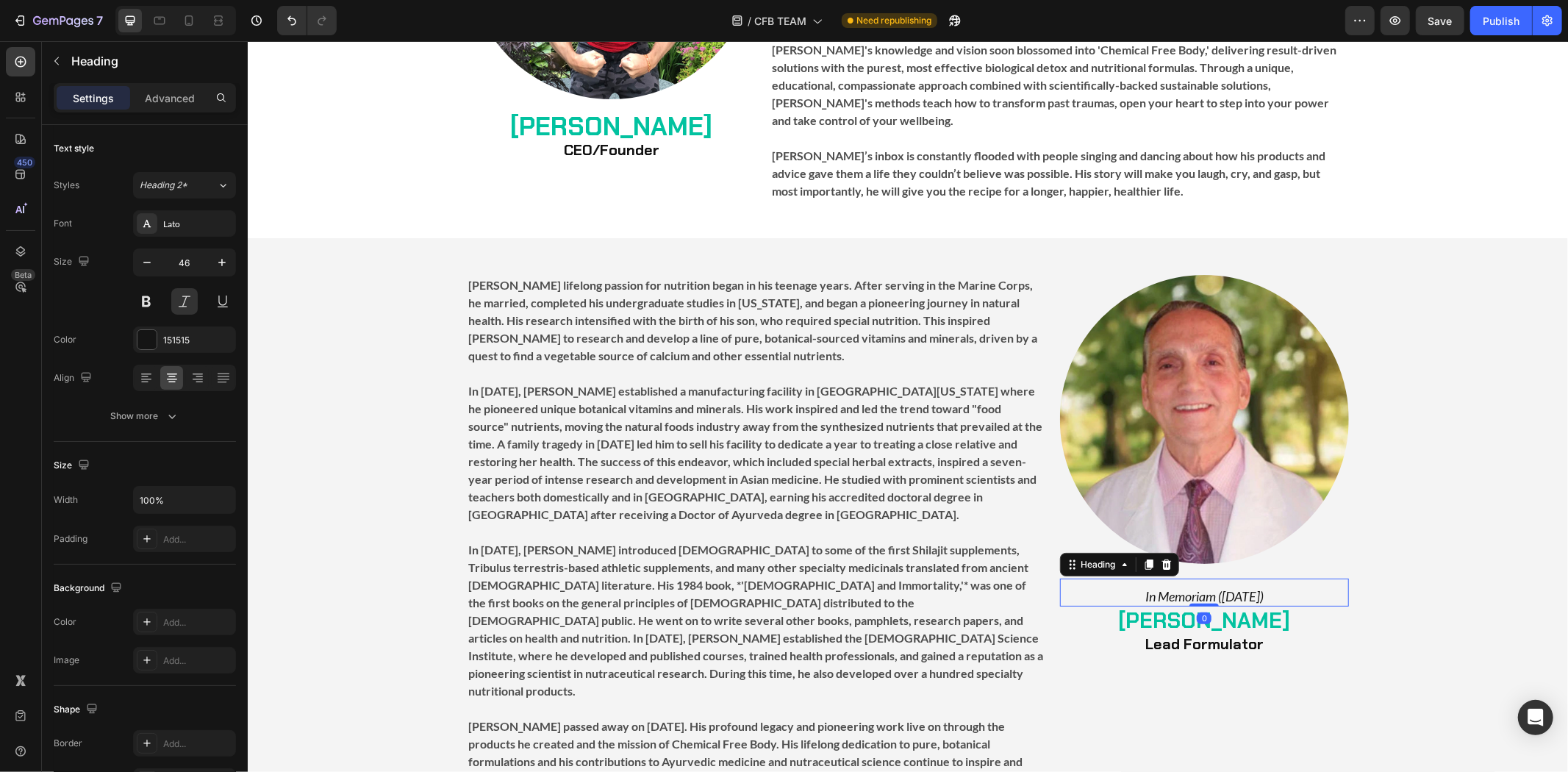
click at [1263, 588] on span "In Memoriam ([DATE])" at bounding box center [1203, 595] width 119 height 16
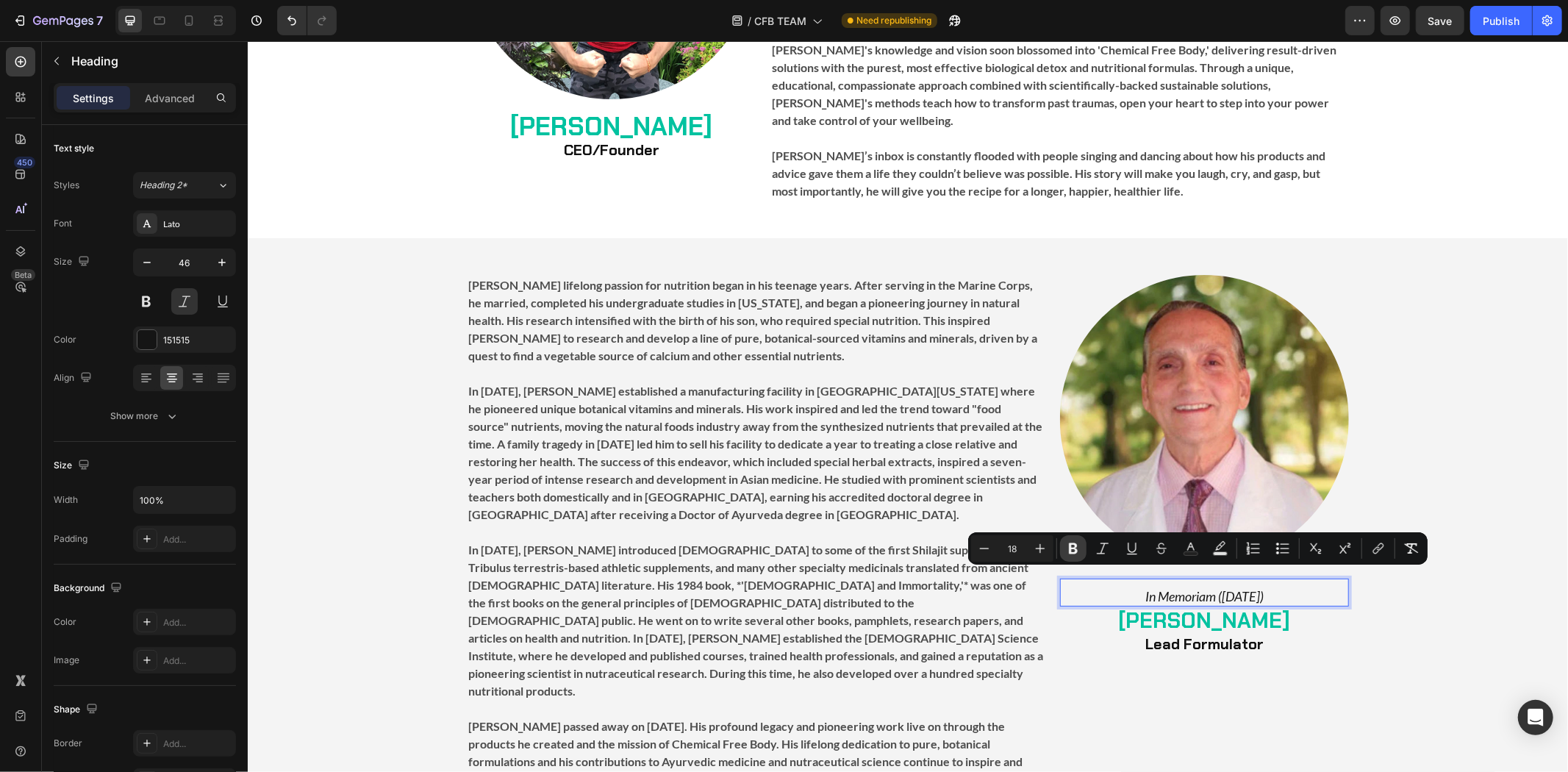
drag, startPoint x: 1075, startPoint y: 552, endPoint x: 892, endPoint y: 551, distance: 183.0
click at [1075, 552] on icon "Editor contextual toolbar" at bounding box center [1074, 549] width 9 height 11
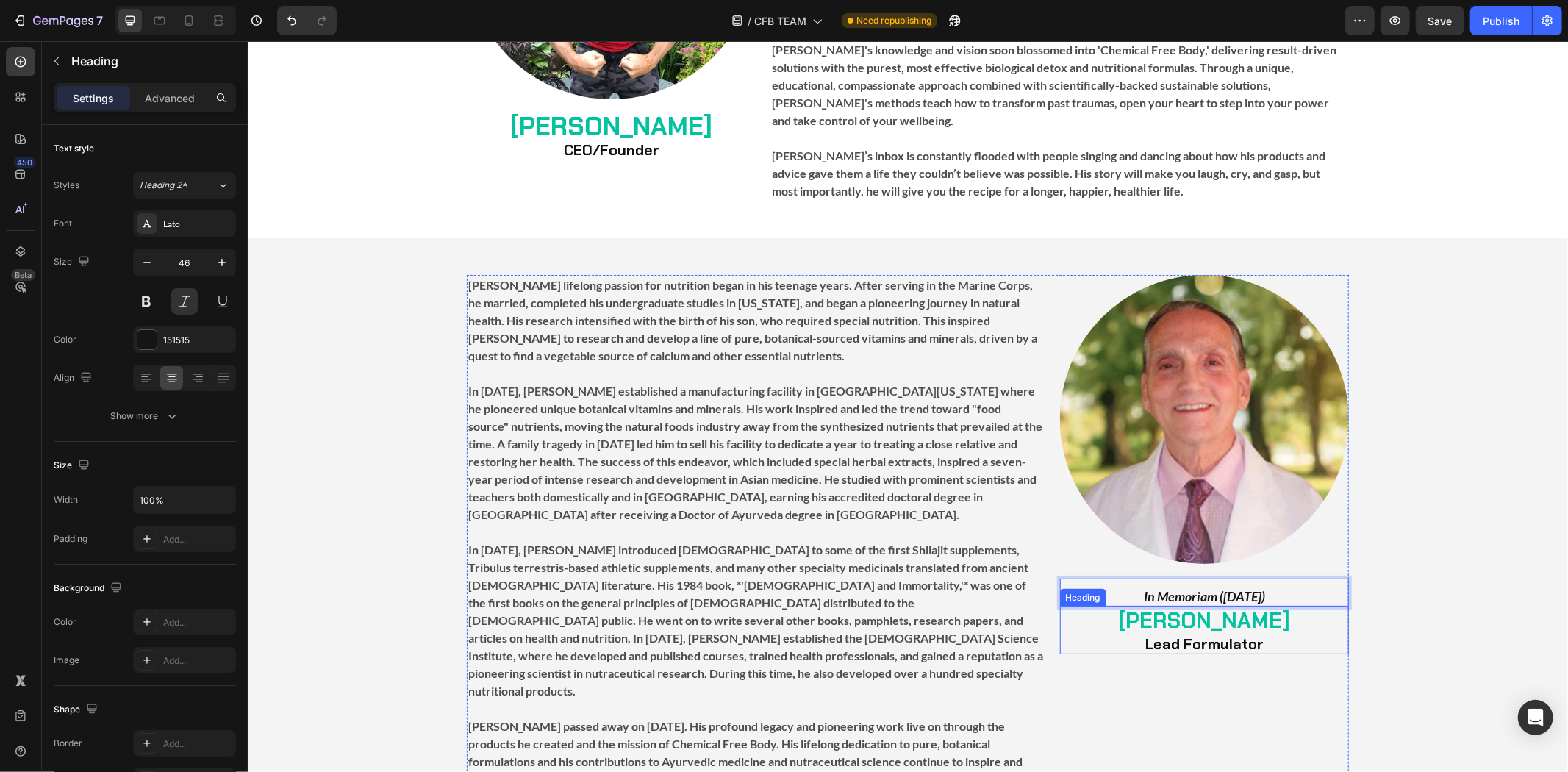
click at [1212, 638] on div "Image In Memoriam ([DATE]) Heading 0 ⁠⁠⁠⁠⁠⁠⁠ [PERSON_NAME] Lead Formulator Head…" at bounding box center [1203, 532] width 289 height 515
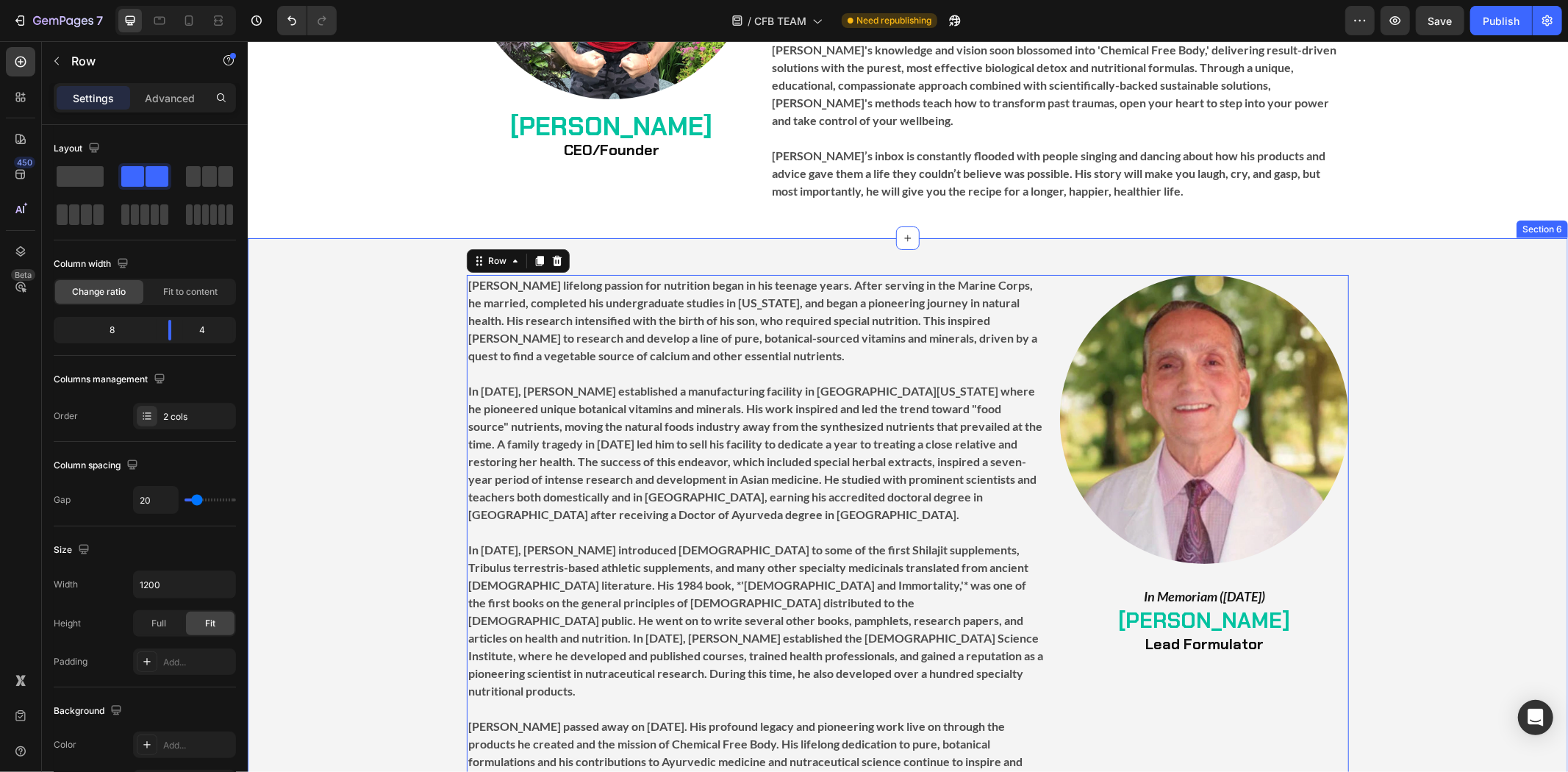
scroll to position [1635, 0]
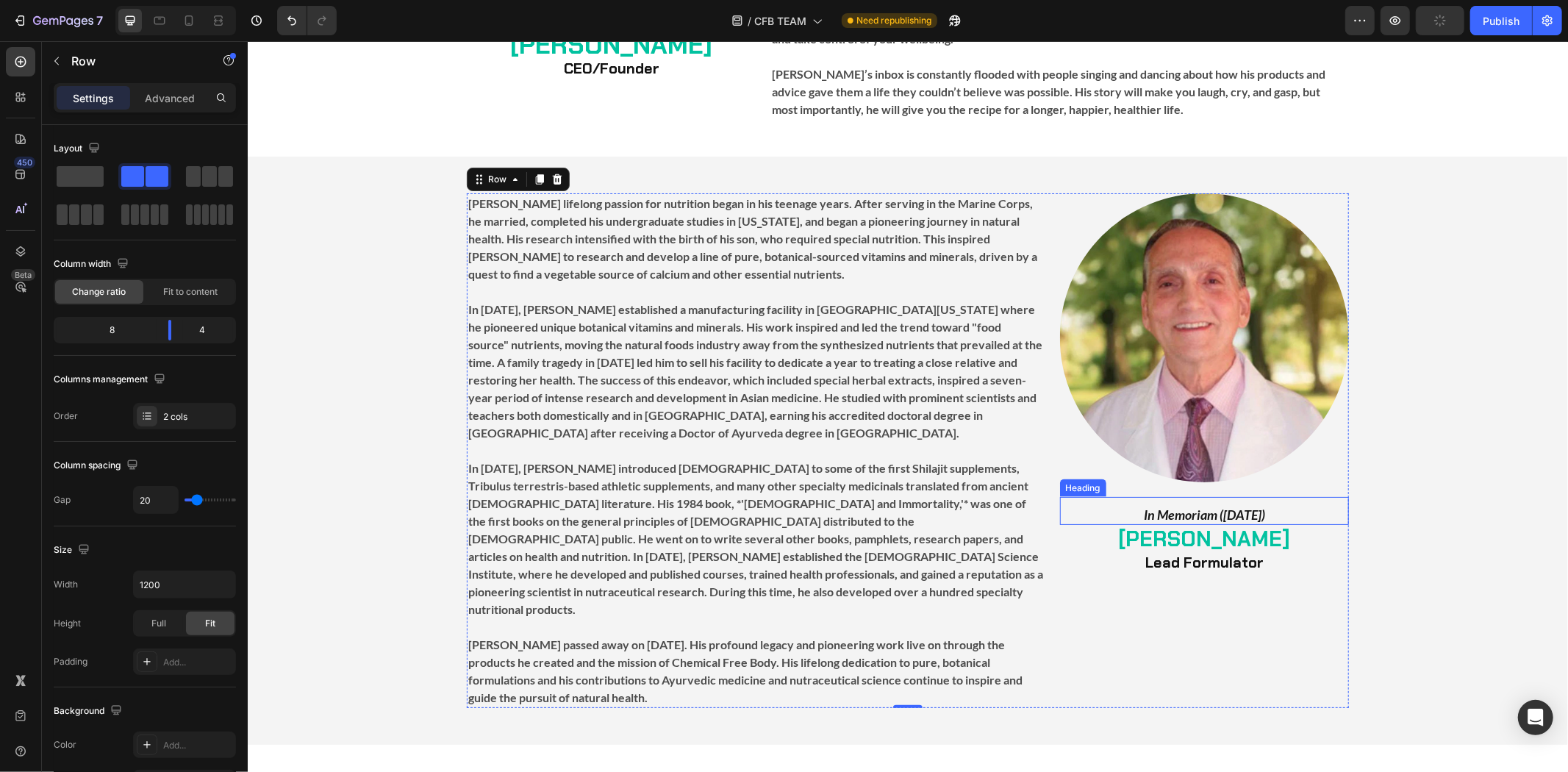
click at [1265, 506] on strong "In Memoriam ([DATE])" at bounding box center [1203, 514] width 122 height 16
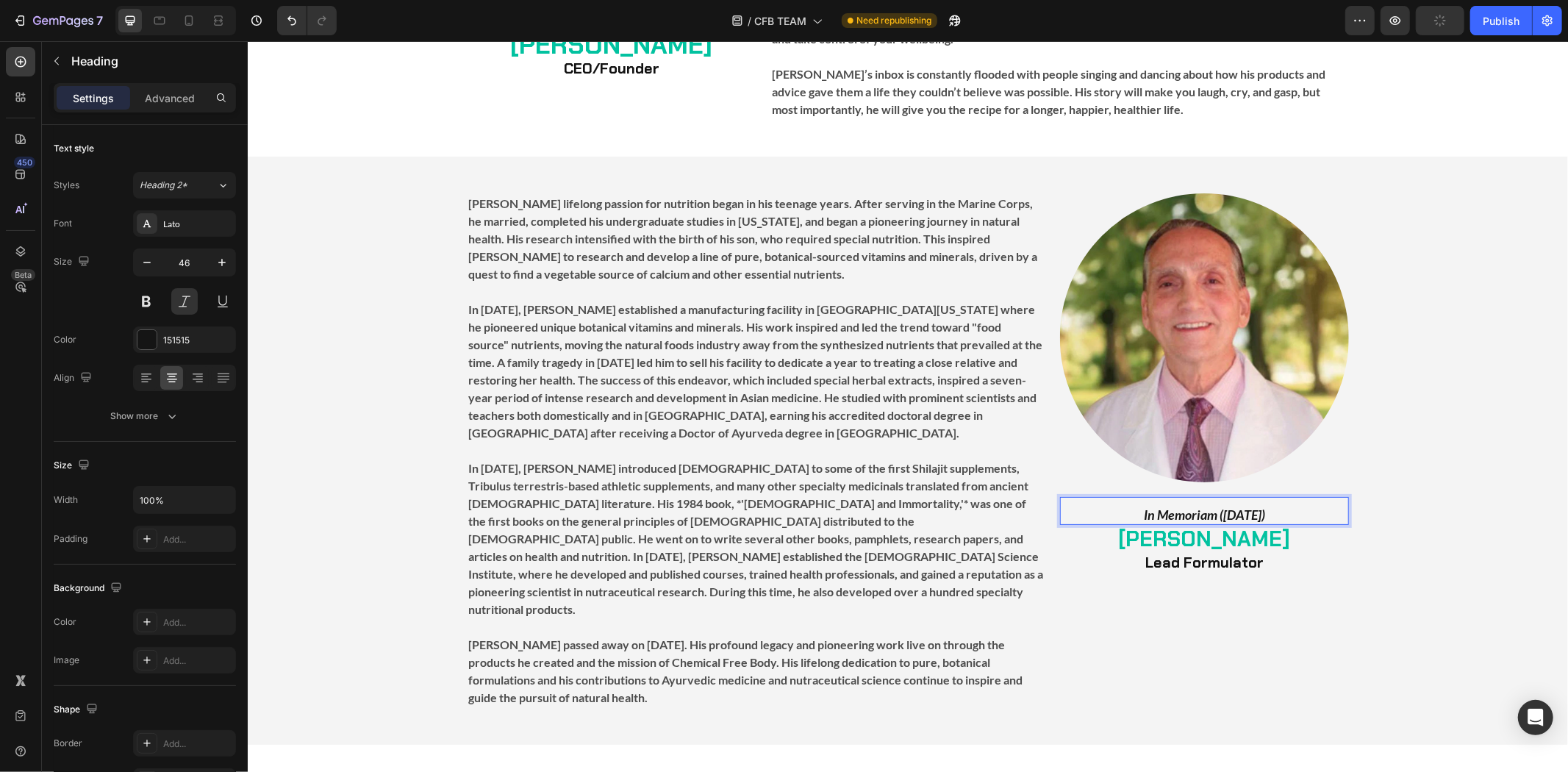
click at [1265, 506] on strong "In Memoriam ([DATE])" at bounding box center [1203, 514] width 122 height 16
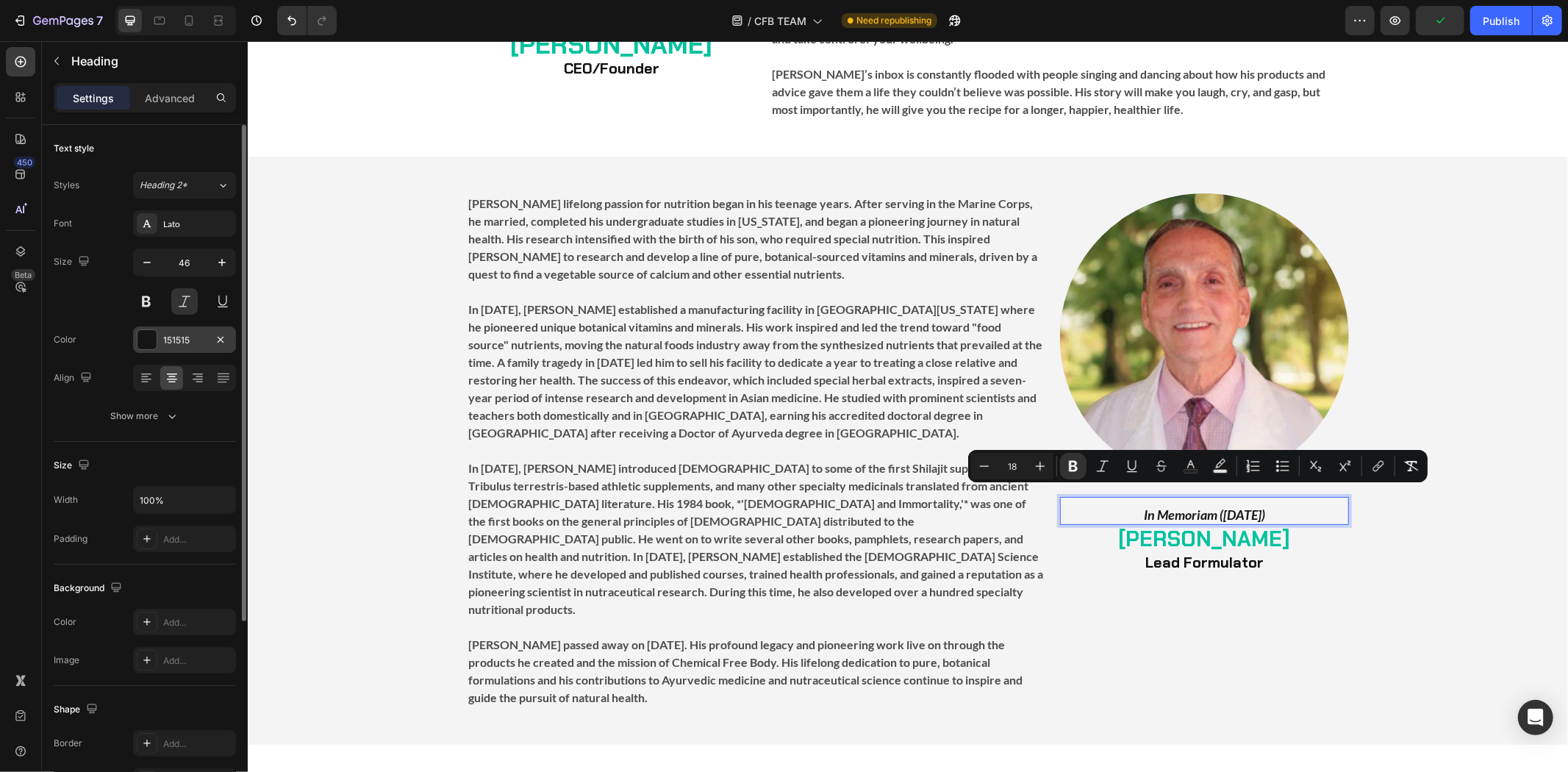
click at [141, 341] on div at bounding box center [146, 339] width 19 height 19
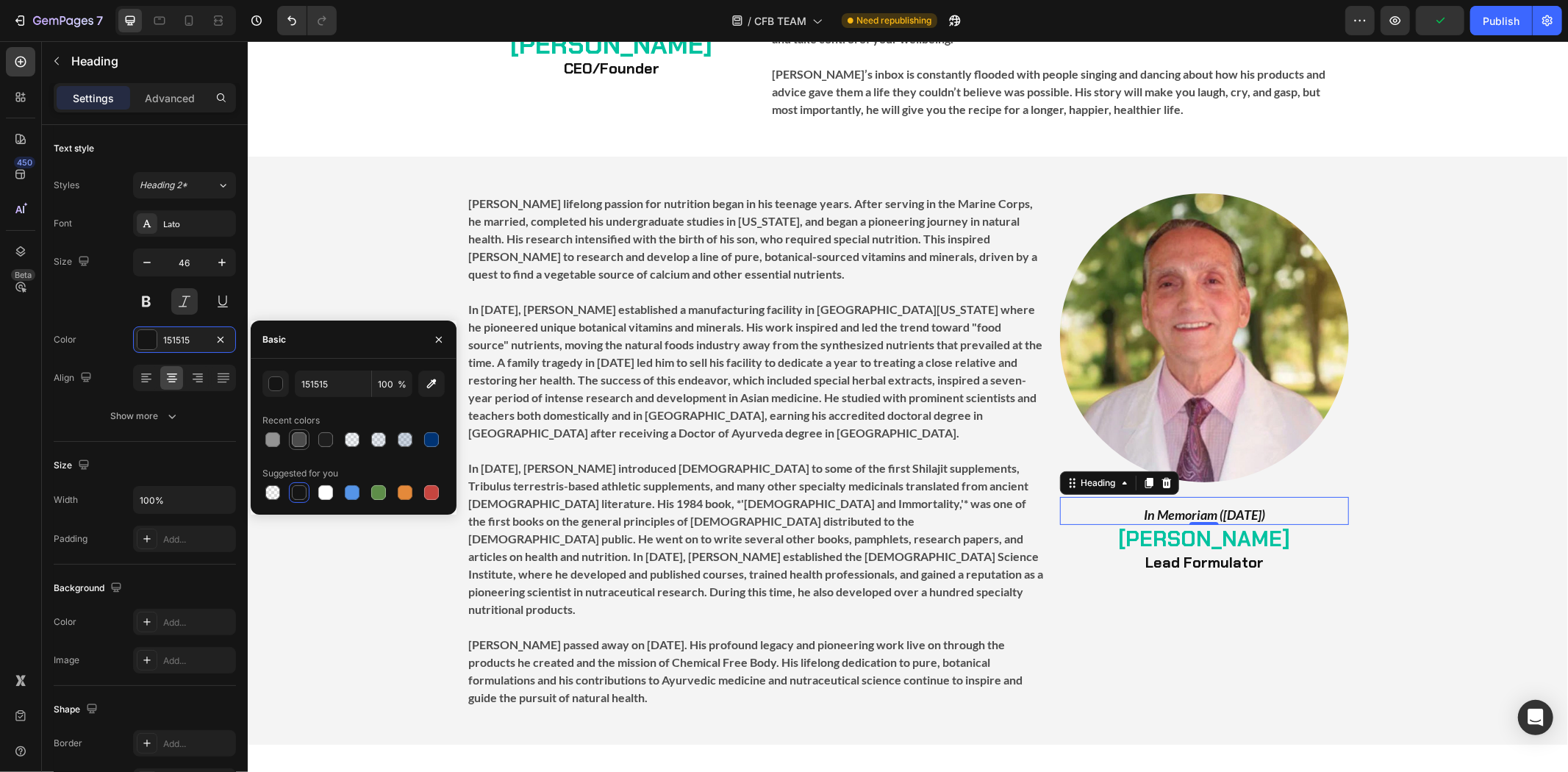
click at [291, 439] on div at bounding box center [299, 440] width 17 height 17
click at [276, 443] on div at bounding box center [273, 440] width 14 height 14
click at [297, 440] on div at bounding box center [299, 440] width 14 height 14
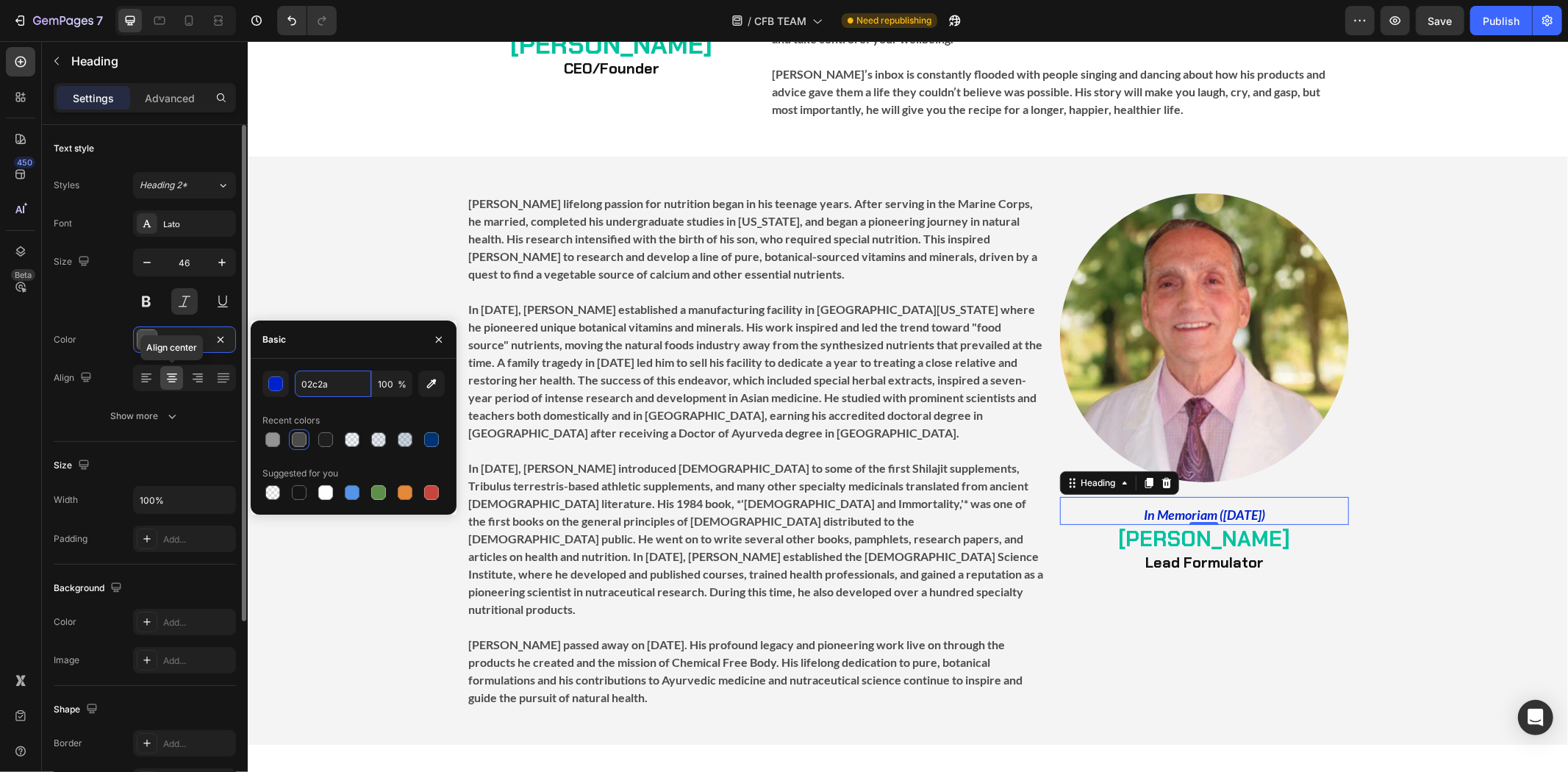
type input "02c2a0"
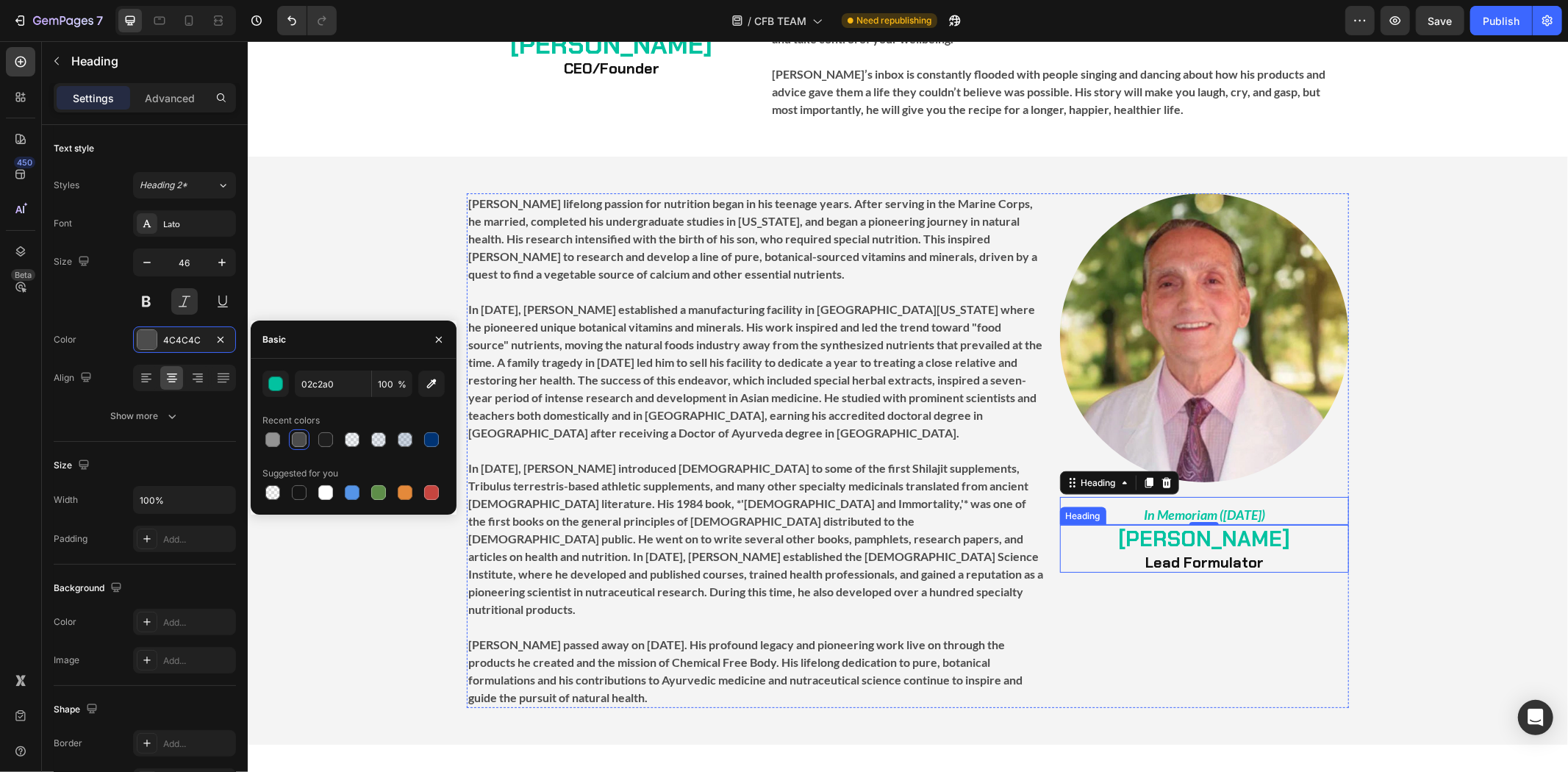
click at [1248, 580] on div "Image ⁠⁠⁠⁠⁠⁠⁠ In Memoriam ([DATE]) Heading 0 ⁠⁠⁠⁠⁠⁠⁠ [PERSON_NAME] Lead Formula…" at bounding box center [1203, 450] width 289 height 515
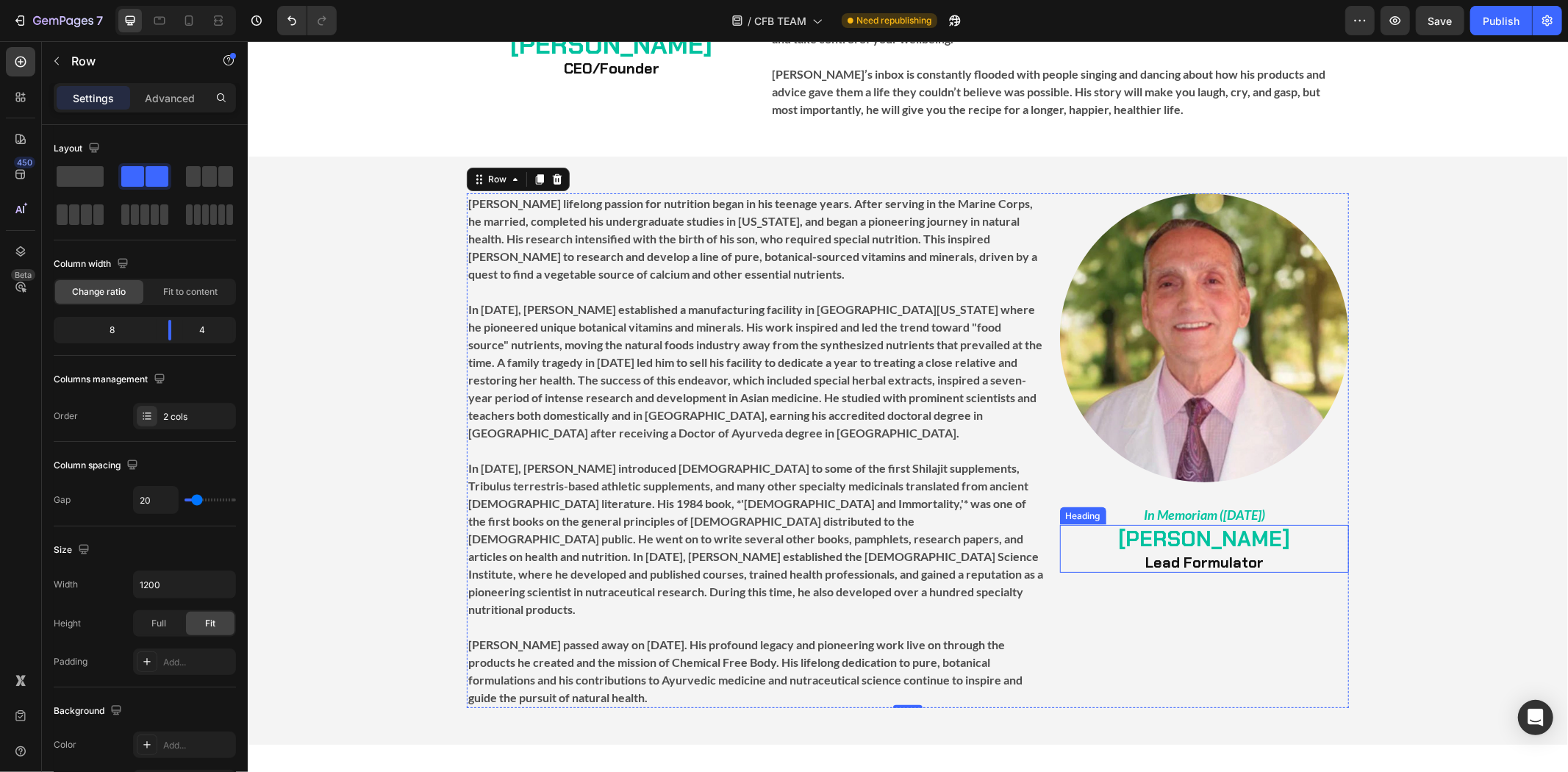
click at [1242, 524] on strong "[PERSON_NAME]" at bounding box center [1203, 538] width 172 height 28
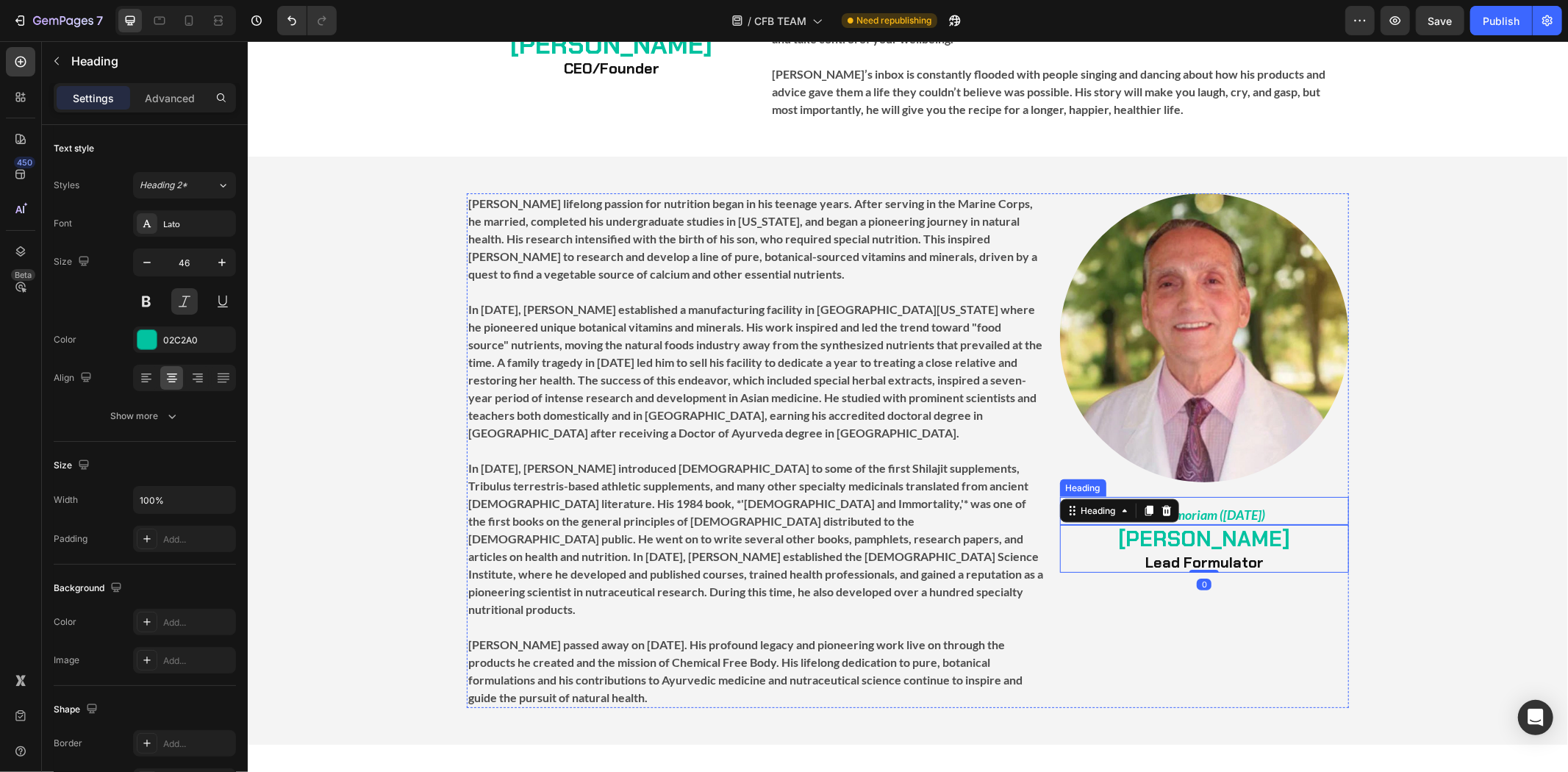
click at [1200, 506] on strong "In Memoriam ([DATE])" at bounding box center [1203, 514] width 122 height 16
click at [1194, 506] on strong "In Memoriam ([DATE])" at bounding box center [1203, 514] width 122 height 16
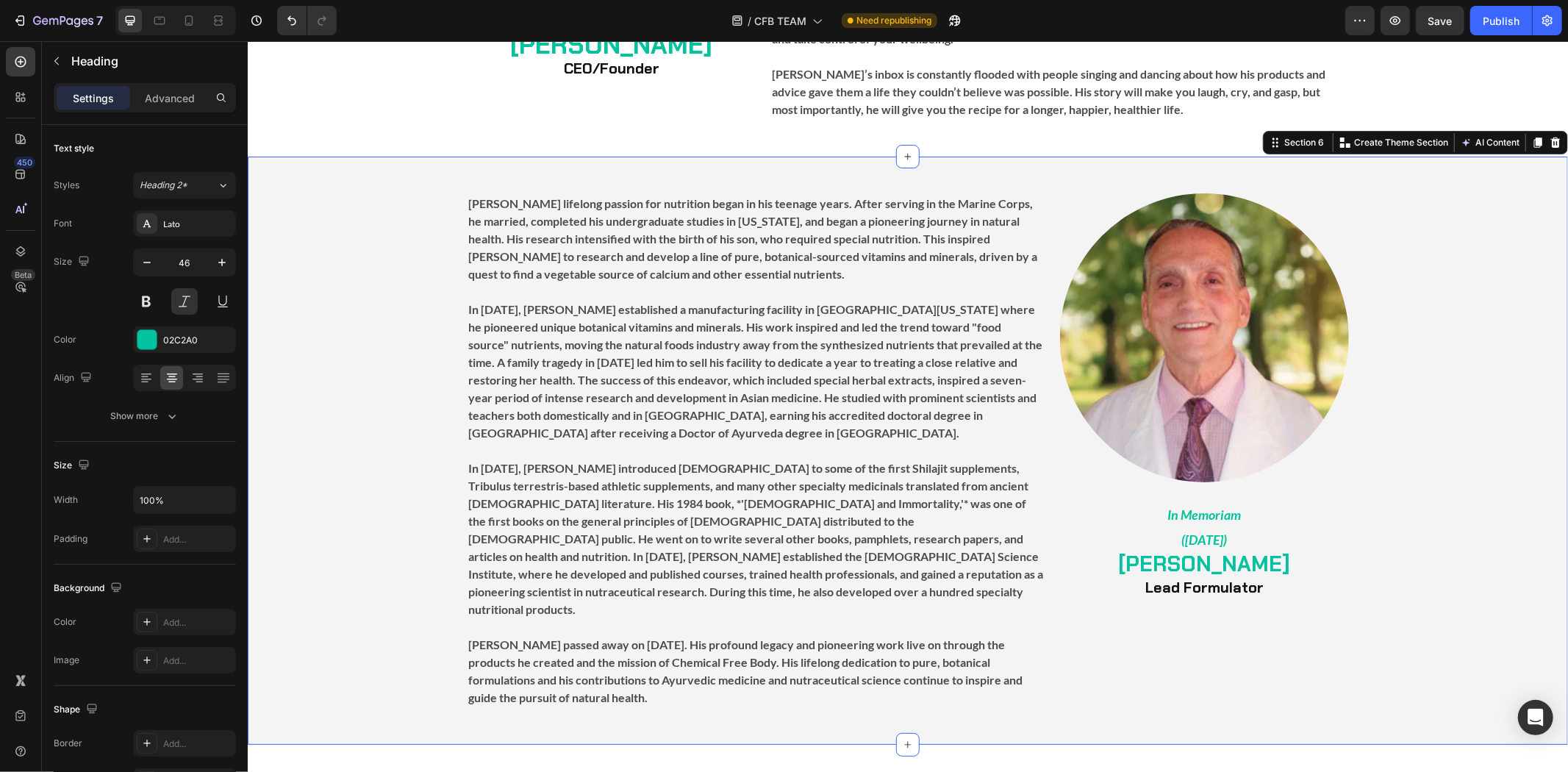
click at [1372, 572] on div "Image ⁠⁠⁠⁠⁠⁠⁠ In Memoriam ([DATE]) Heading ⁠⁠⁠⁠⁠⁠⁠ [PERSON_NAME] Lead Formulato…" at bounding box center [907, 450] width 1320 height 515
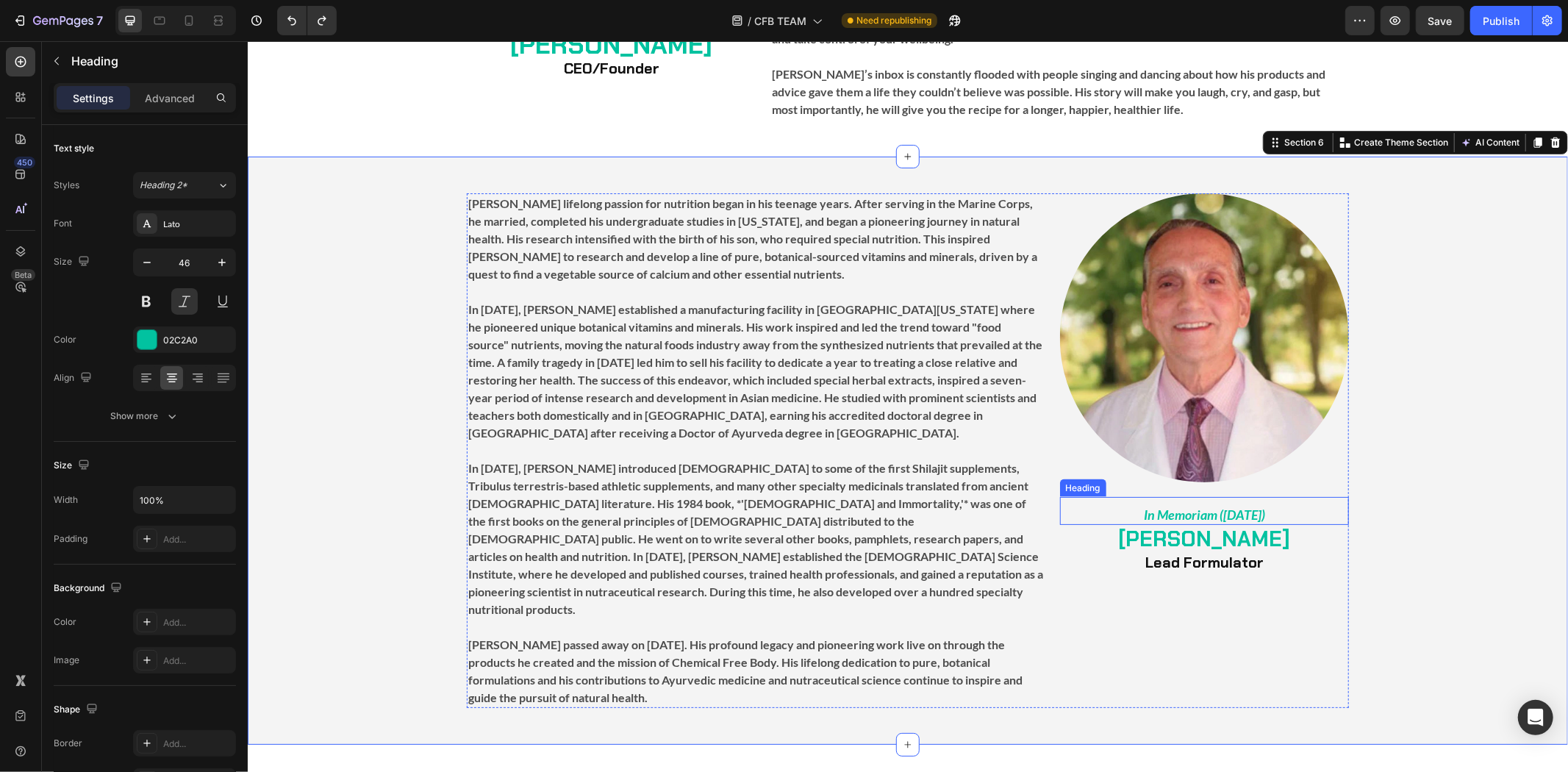
click at [1289, 496] on h2 "In Memoriam ([DATE])" at bounding box center [1203, 510] width 289 height 28
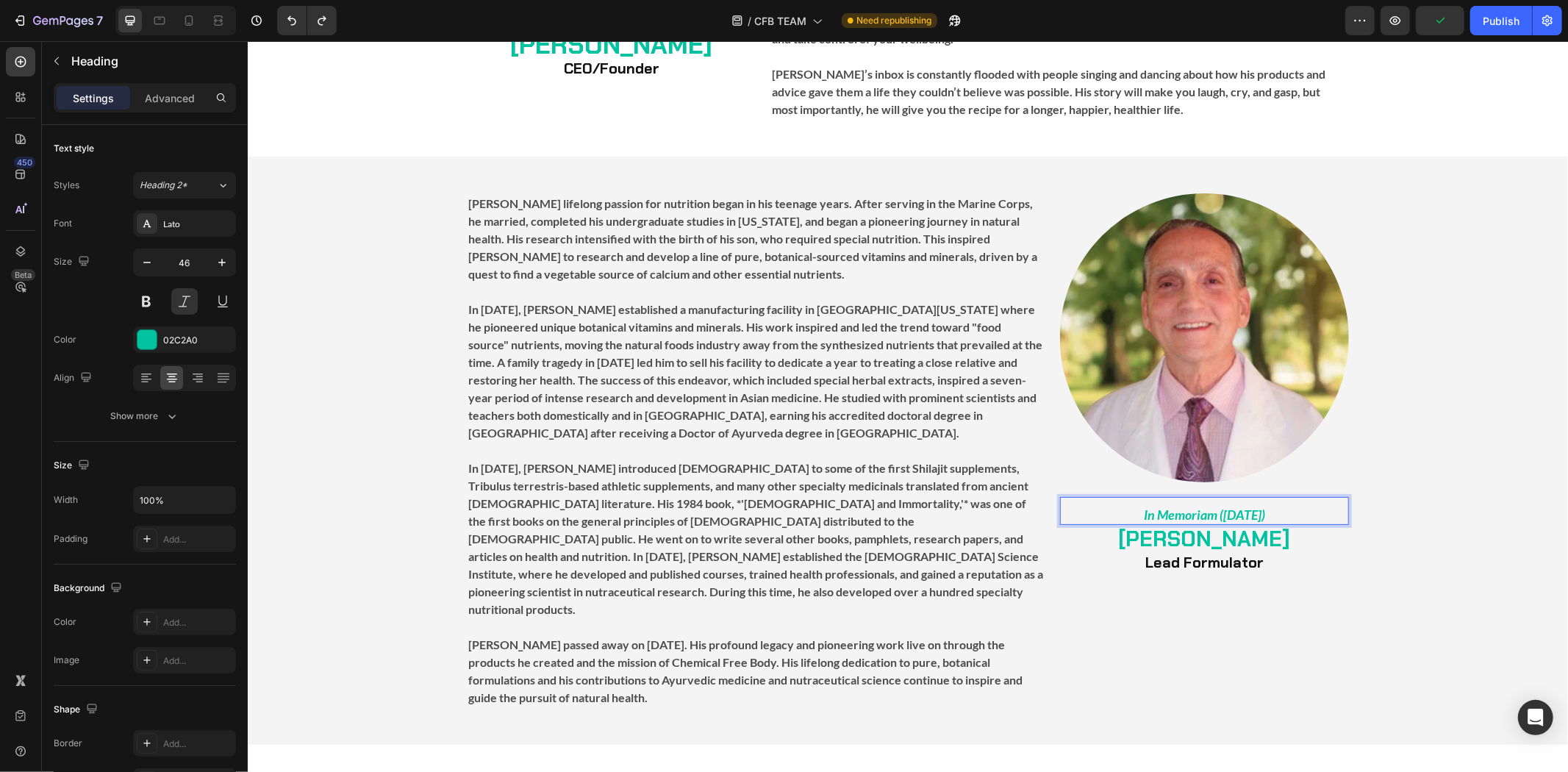
click at [1194, 506] on strong "In Memoriam ([DATE])" at bounding box center [1203, 514] width 122 height 16
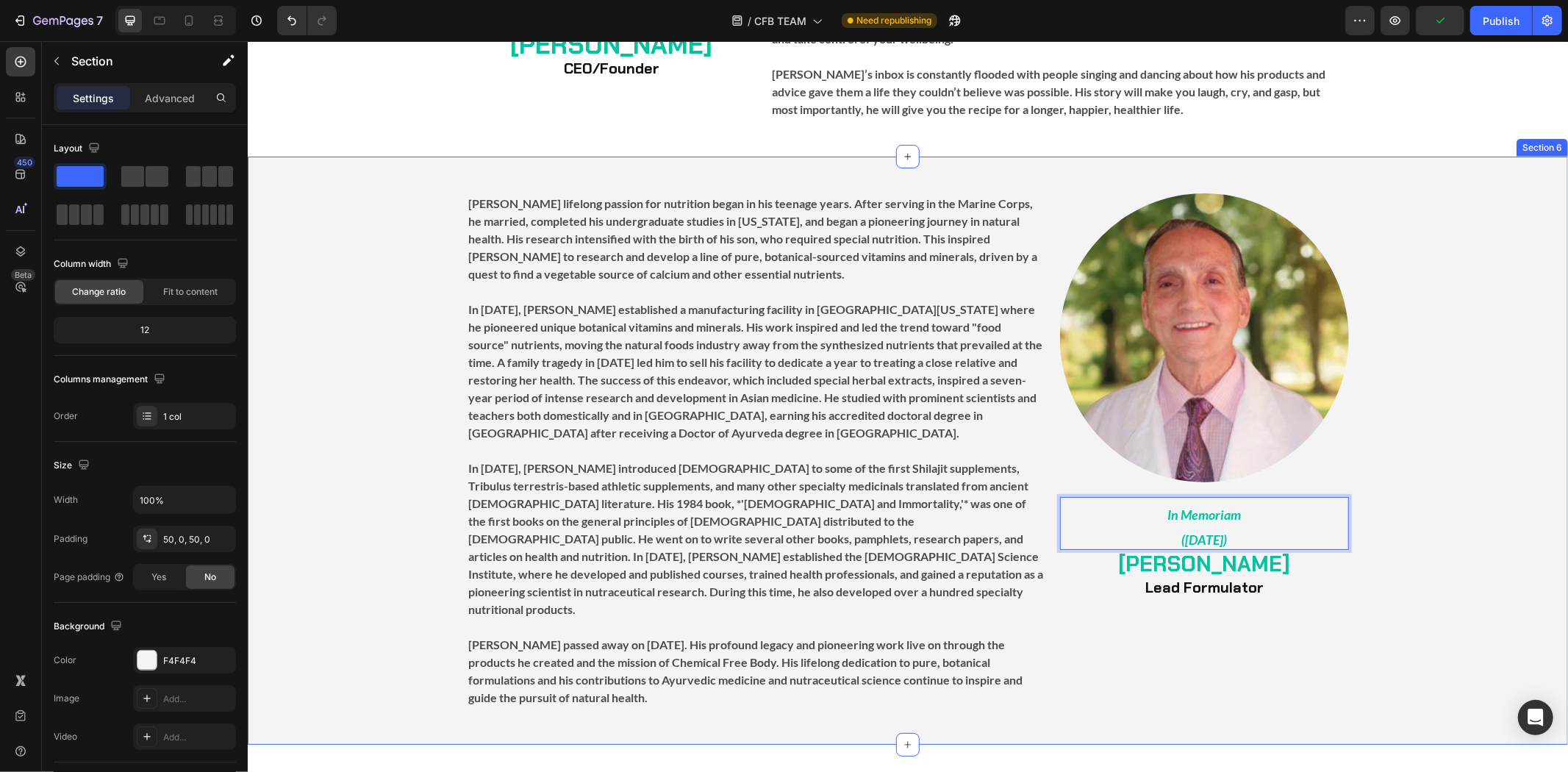
click at [1363, 574] on div "Image In Memoriam ([DATE]) Heading 0 ⁠⁠⁠⁠⁠⁠⁠ [PERSON_NAME] Lead Formulator Head…" at bounding box center [907, 450] width 1320 height 515
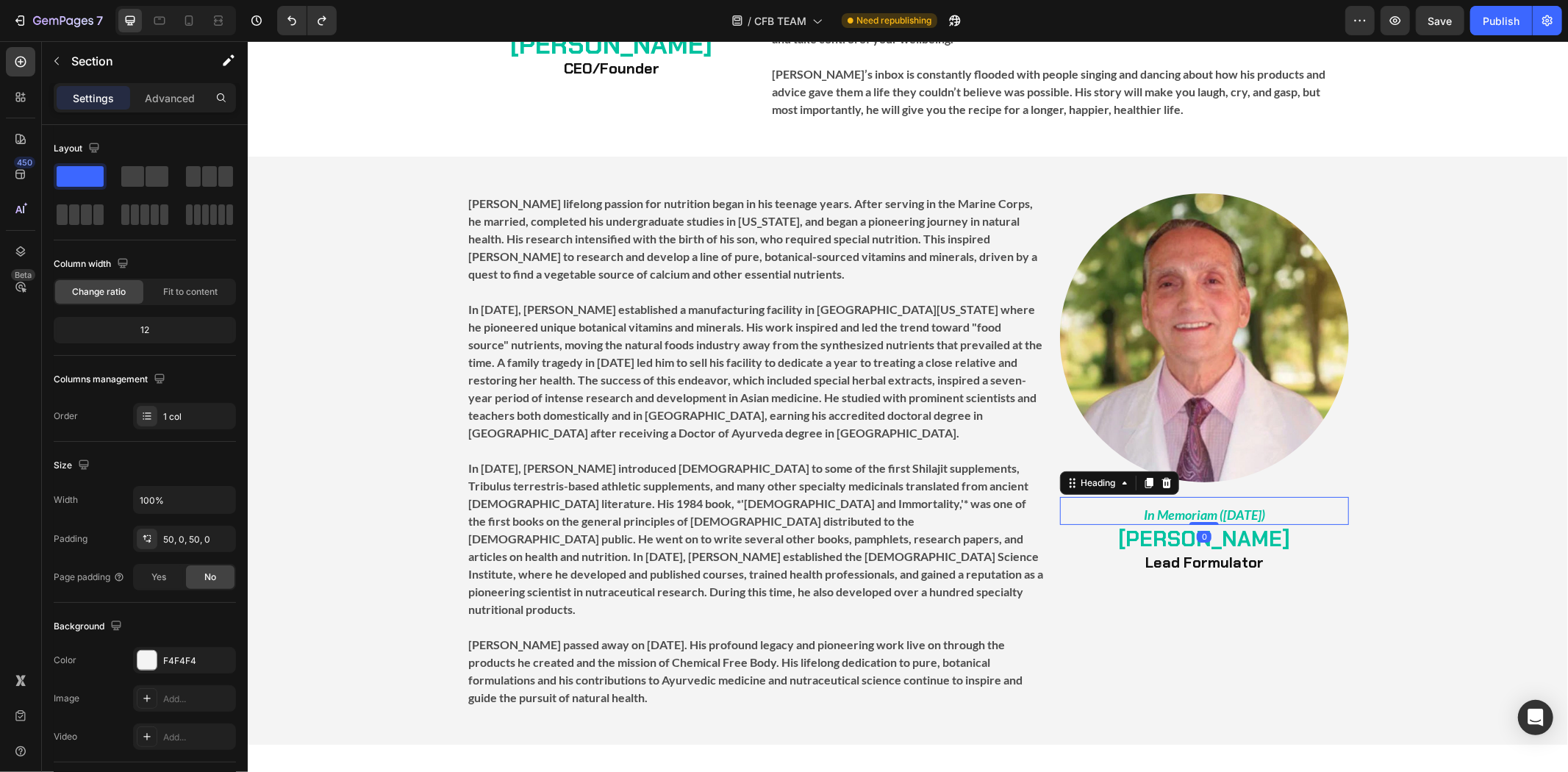
click at [1265, 506] on strong "In Memoriam ([DATE])" at bounding box center [1203, 514] width 122 height 16
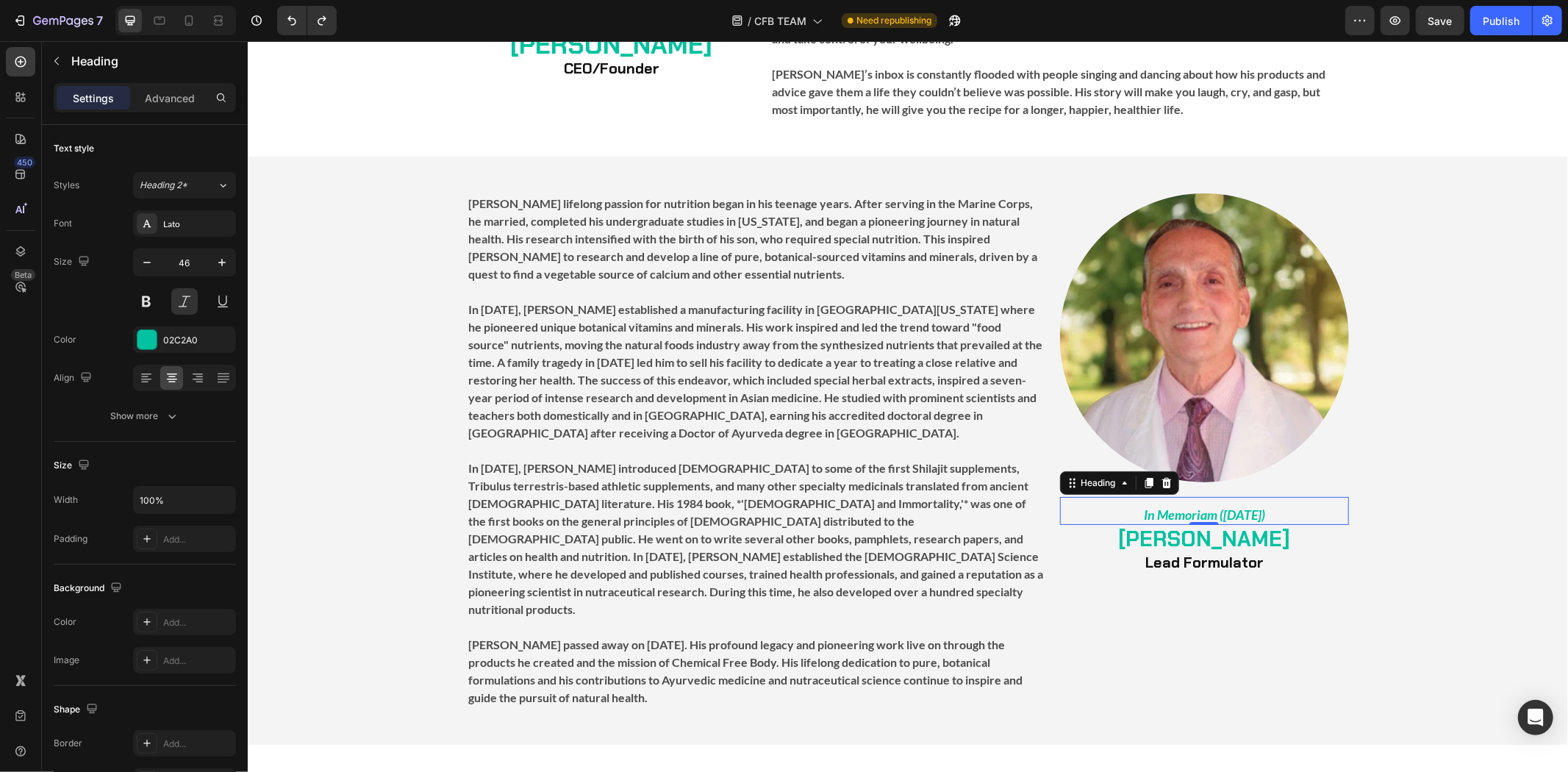
click at [1290, 496] on h2 "In Memoriam ([DATE])" at bounding box center [1203, 510] width 289 height 28
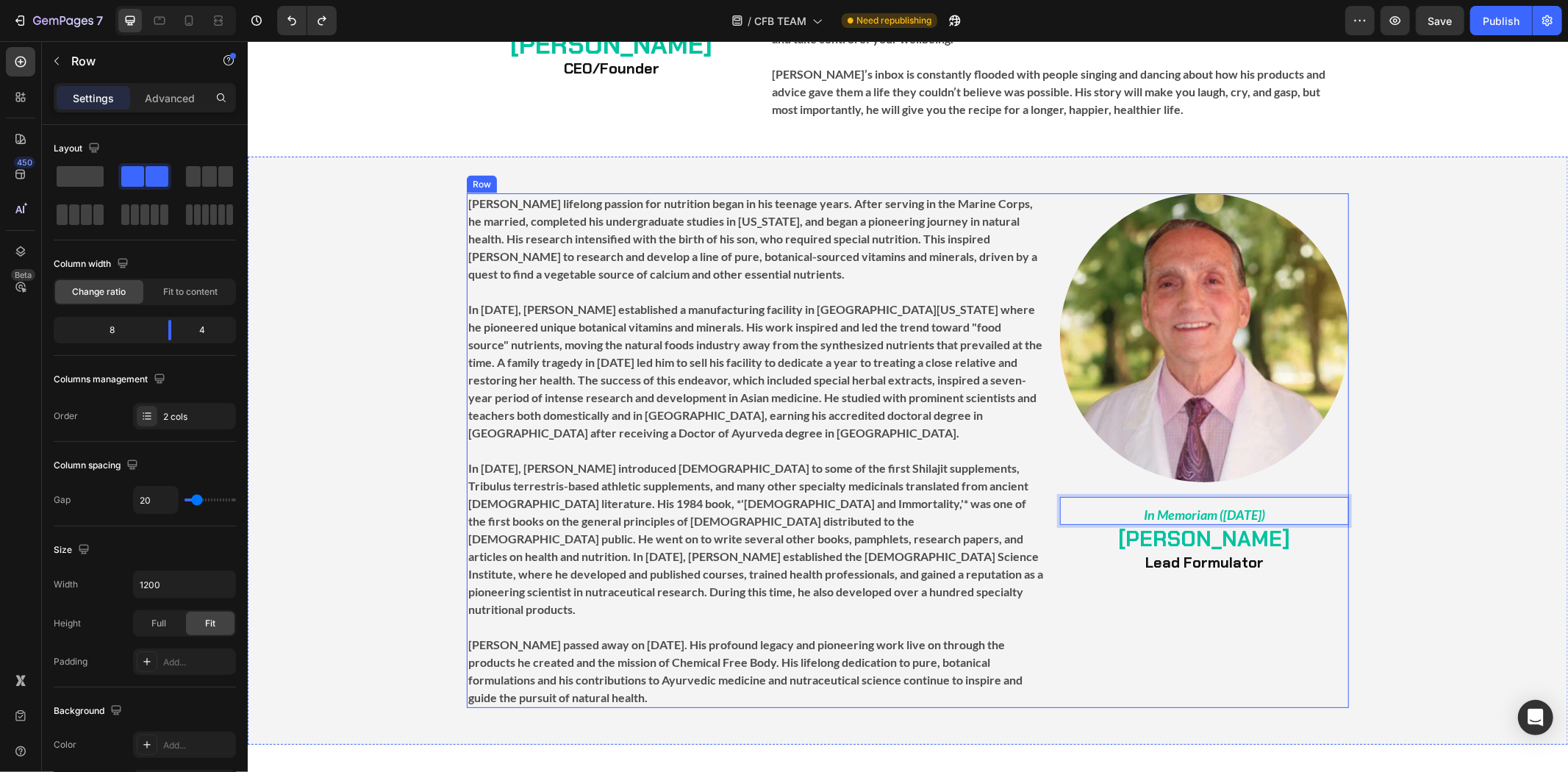
click at [1326, 569] on div "Image In Memoriam ([DATE]) Heading 0 ⁠⁠⁠⁠⁠⁠⁠ [PERSON_NAME] Lead Formulator Head…" at bounding box center [1203, 450] width 289 height 515
click at [1304, 498] on p "⁠⁠⁠⁠⁠⁠⁠ In Memoriam ([DATE])" at bounding box center [1203, 510] width 286 height 25
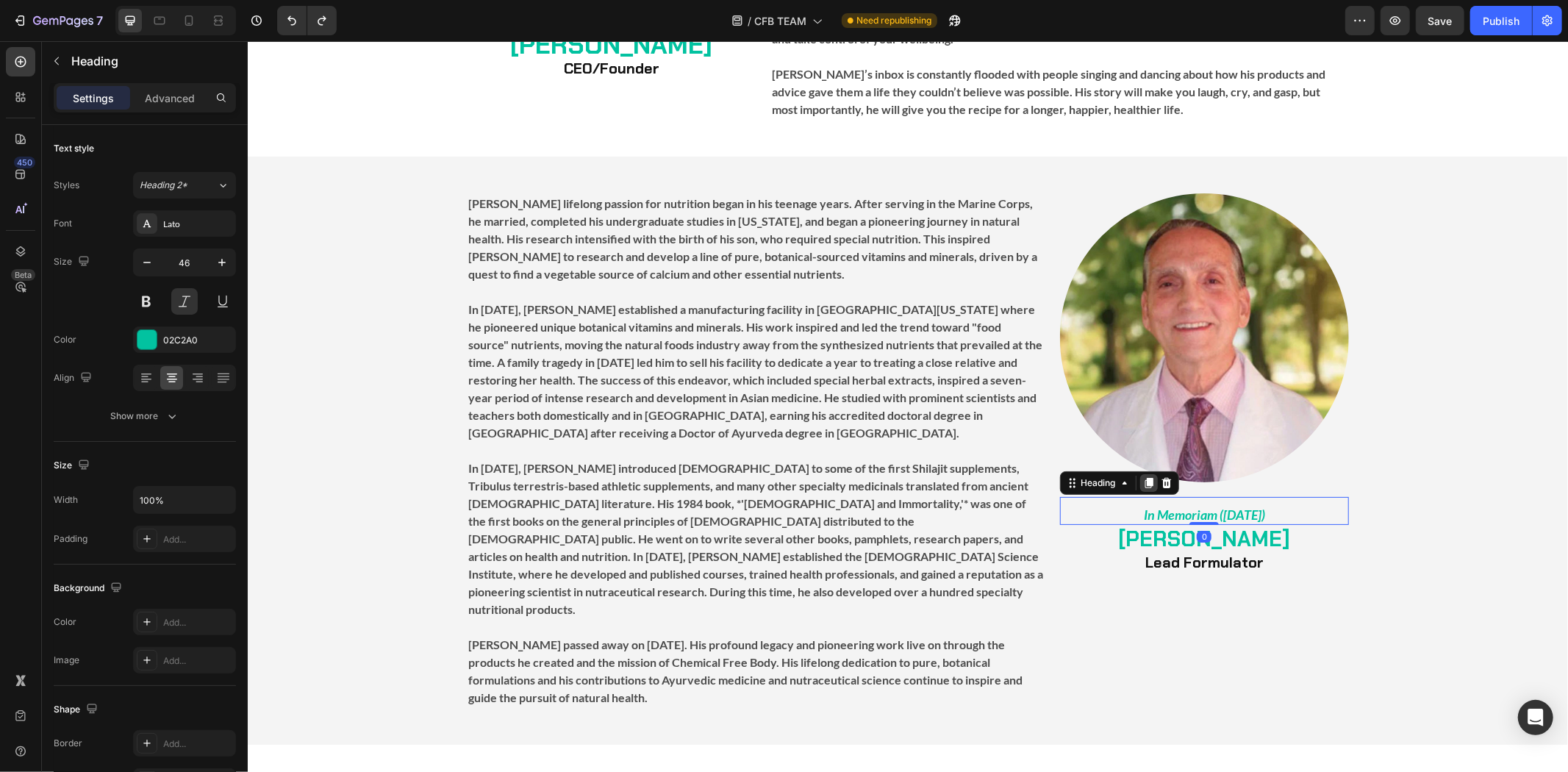
click at [1142, 477] on icon at bounding box center [1148, 483] width 12 height 12
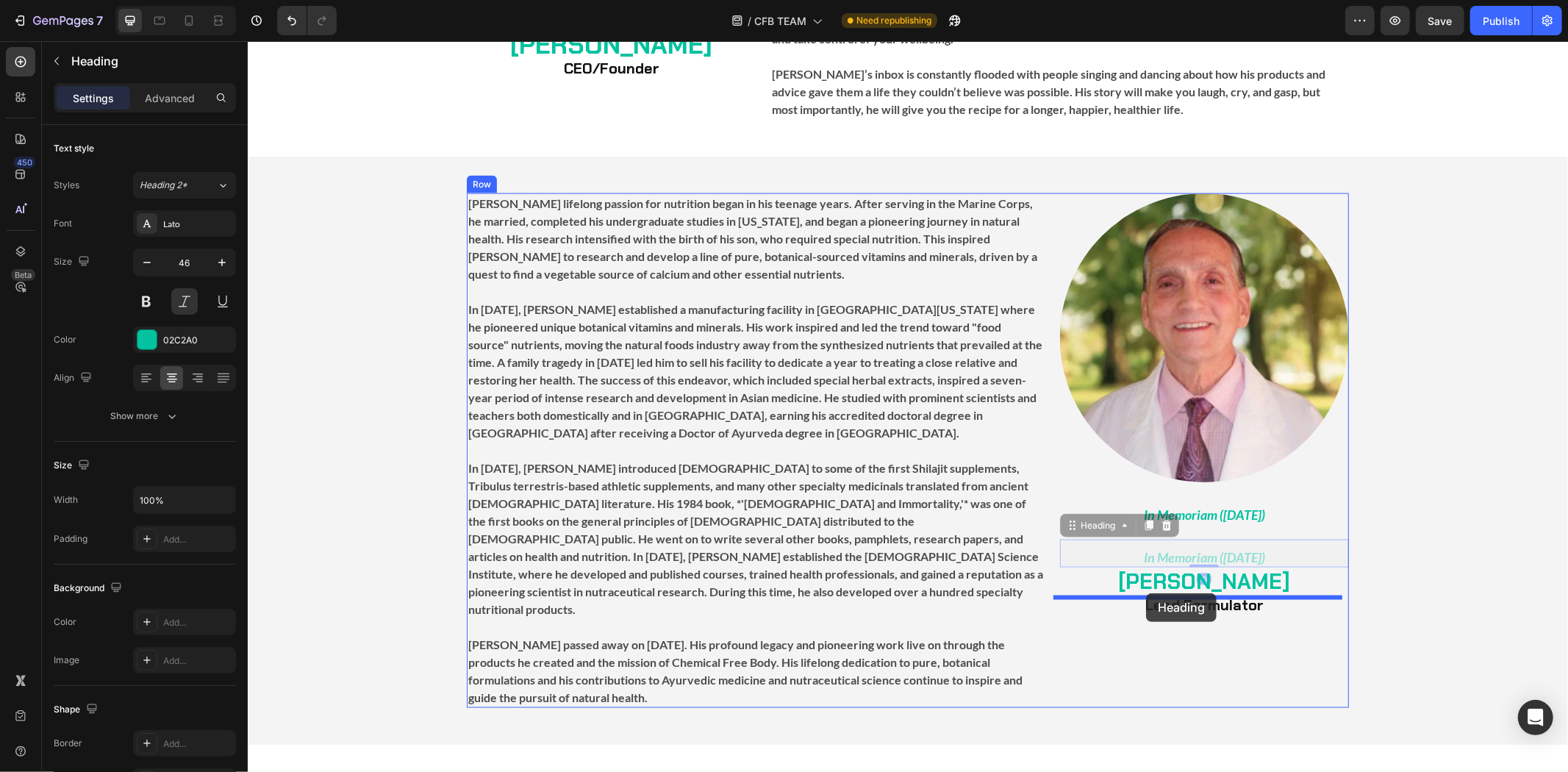
drag, startPoint x: 1090, startPoint y: 517, endPoint x: 1145, endPoint y: 593, distance: 93.8
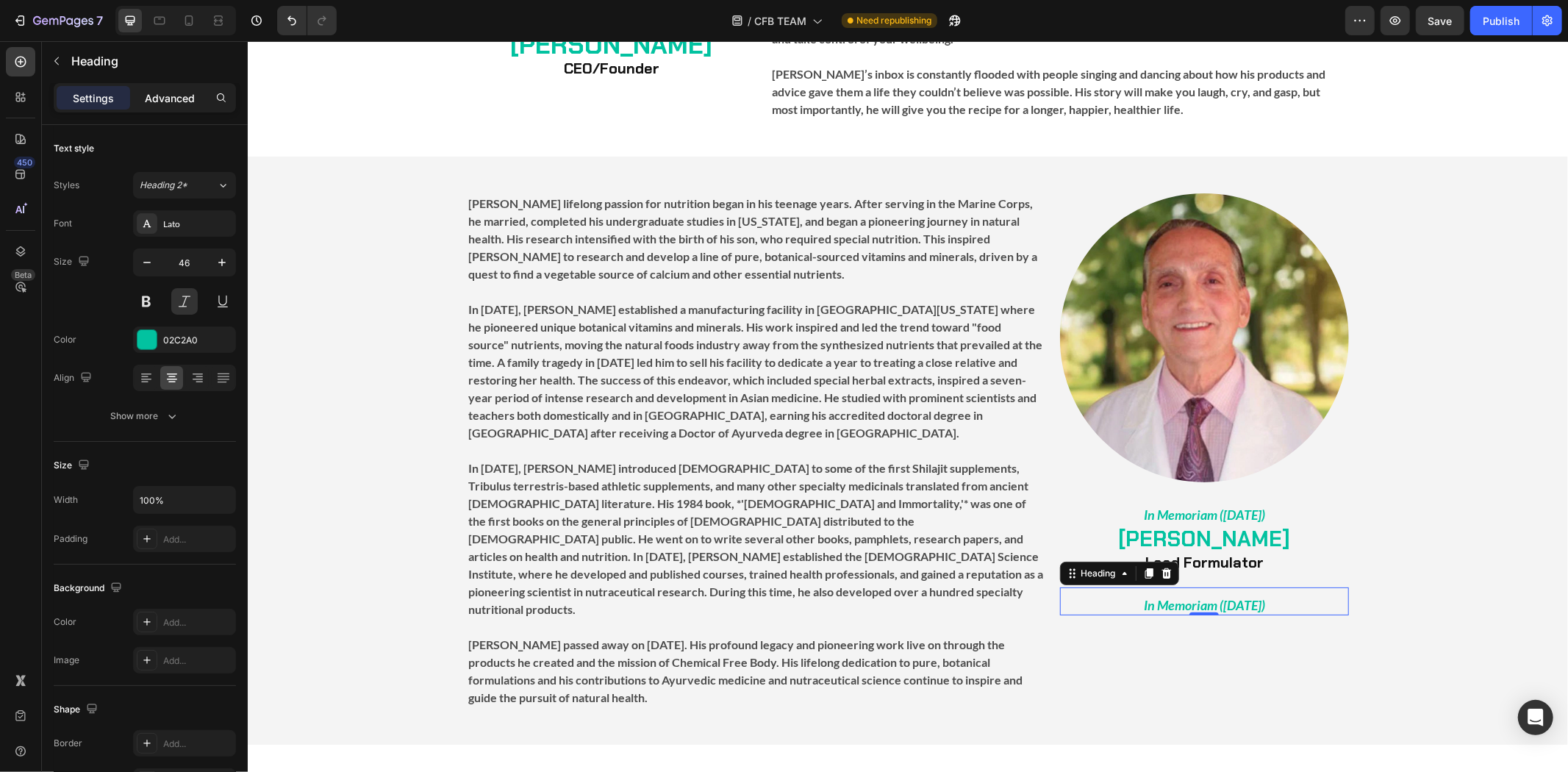
click at [196, 94] on div "Advanced" at bounding box center [169, 97] width 73 height 23
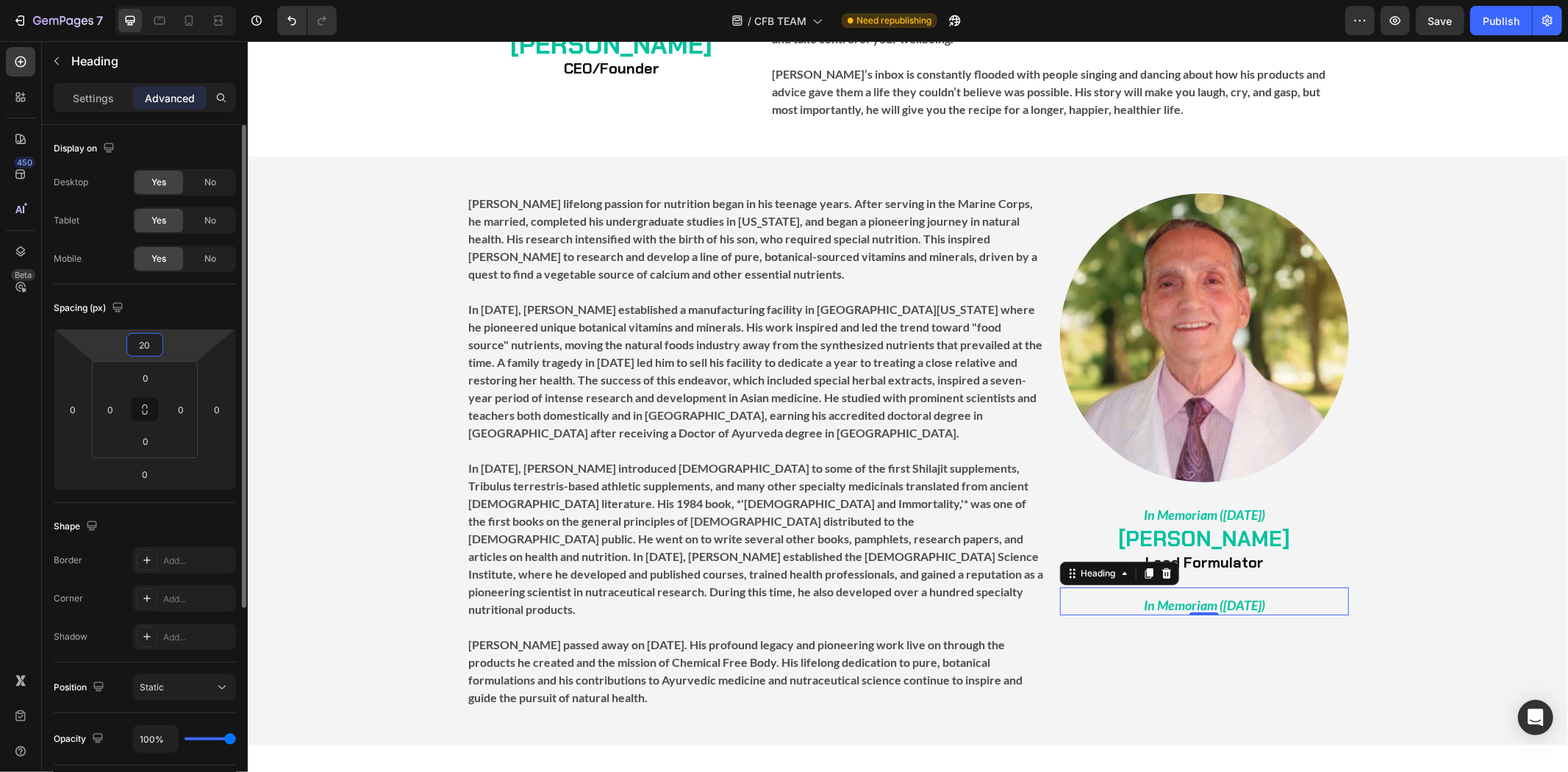
click at [135, 344] on input "20" at bounding box center [144, 344] width 29 height 22
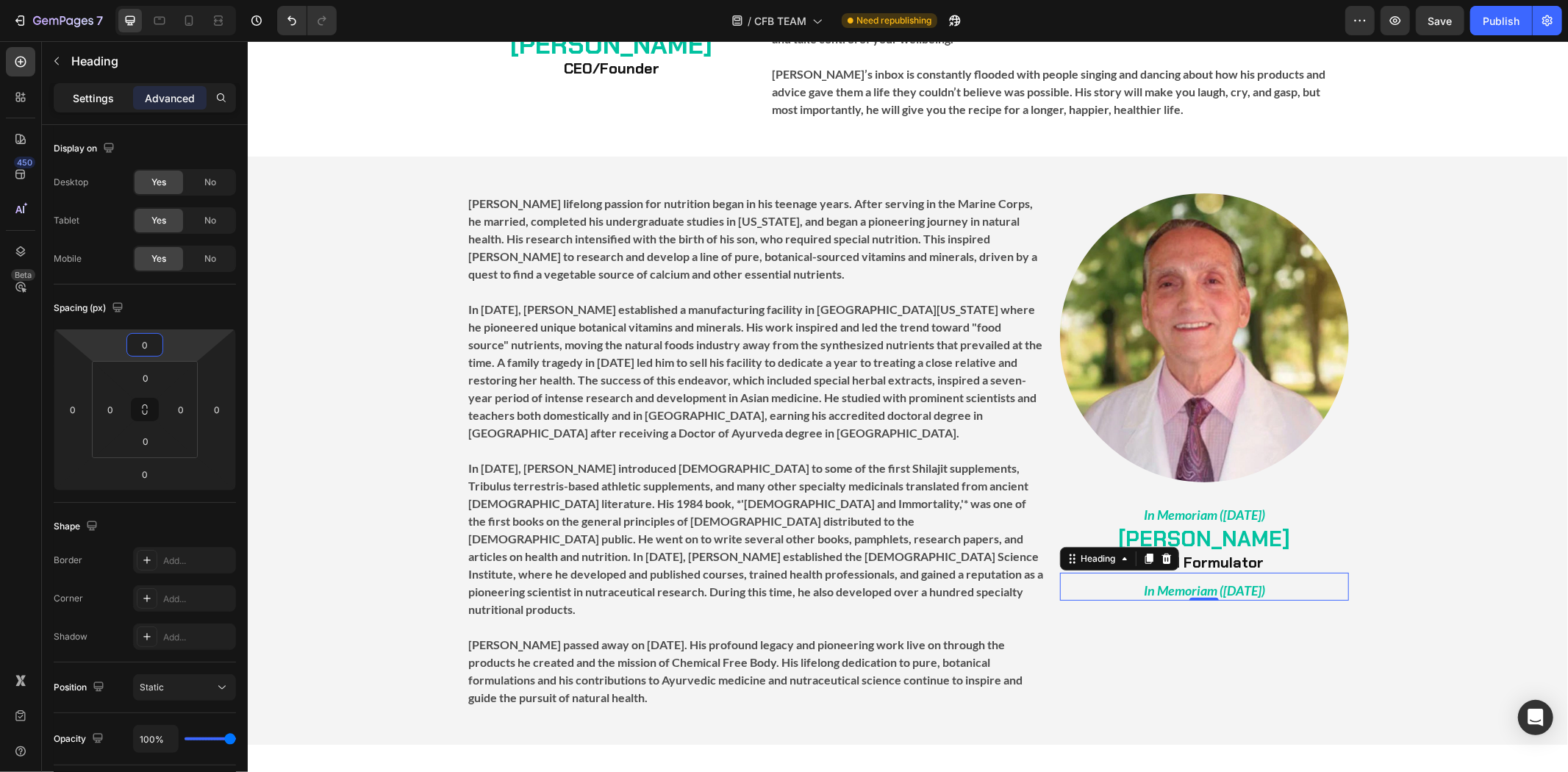
type input "0"
click at [101, 94] on p "Settings" at bounding box center [93, 98] width 42 height 15
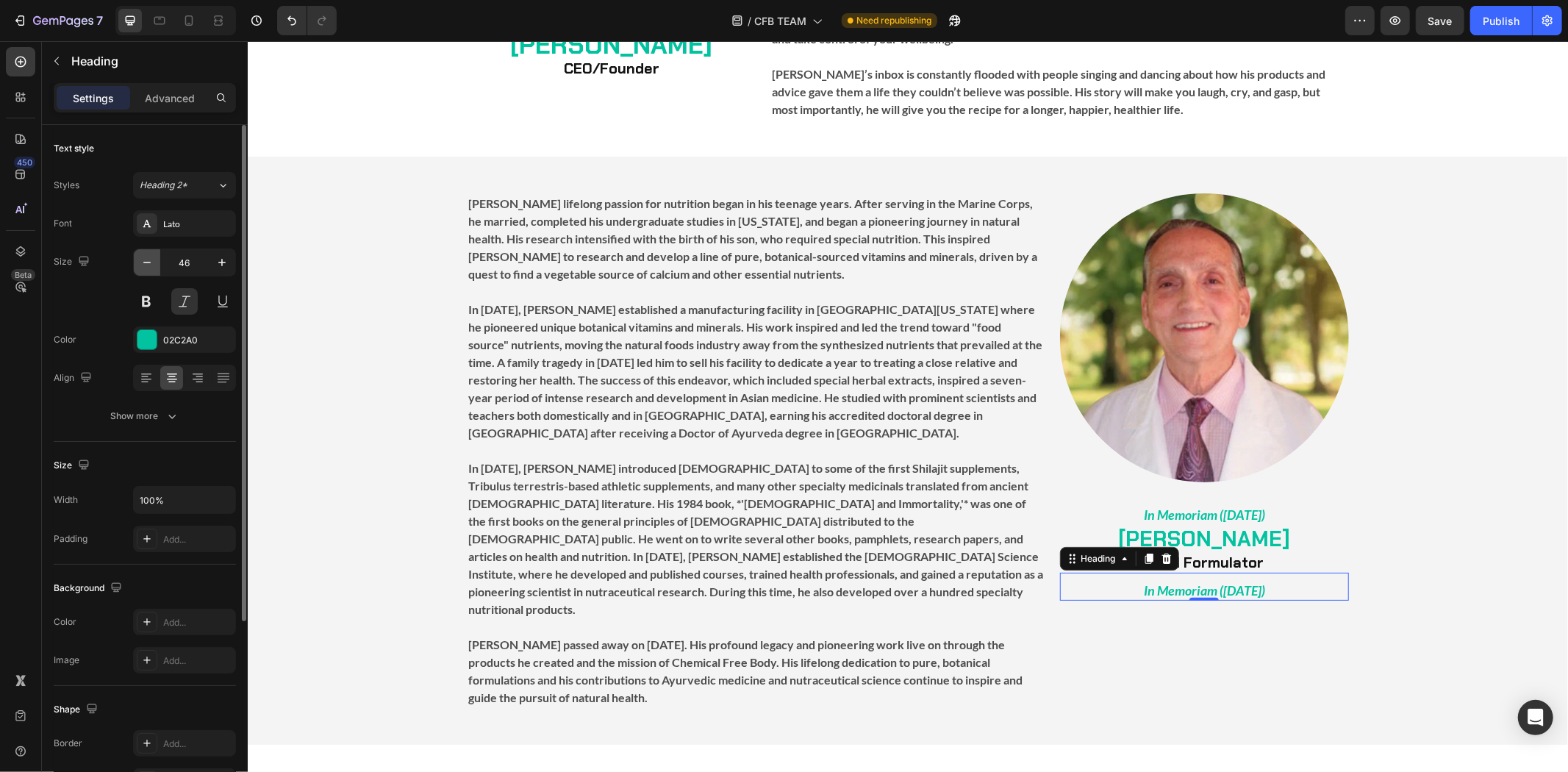
click at [152, 261] on icon "button" at bounding box center [146, 262] width 14 height 14
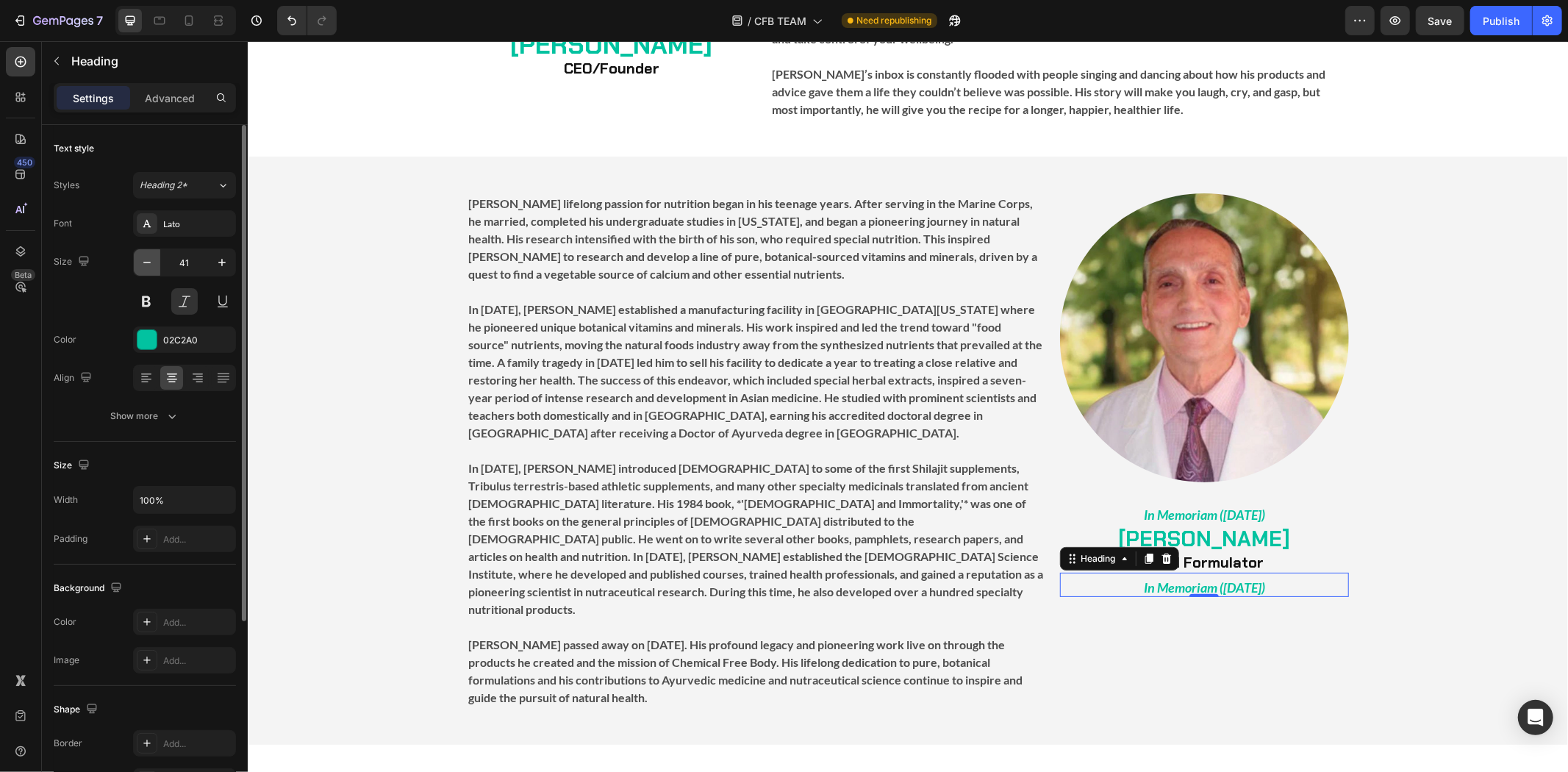
click at [152, 261] on icon "button" at bounding box center [146, 262] width 14 height 14
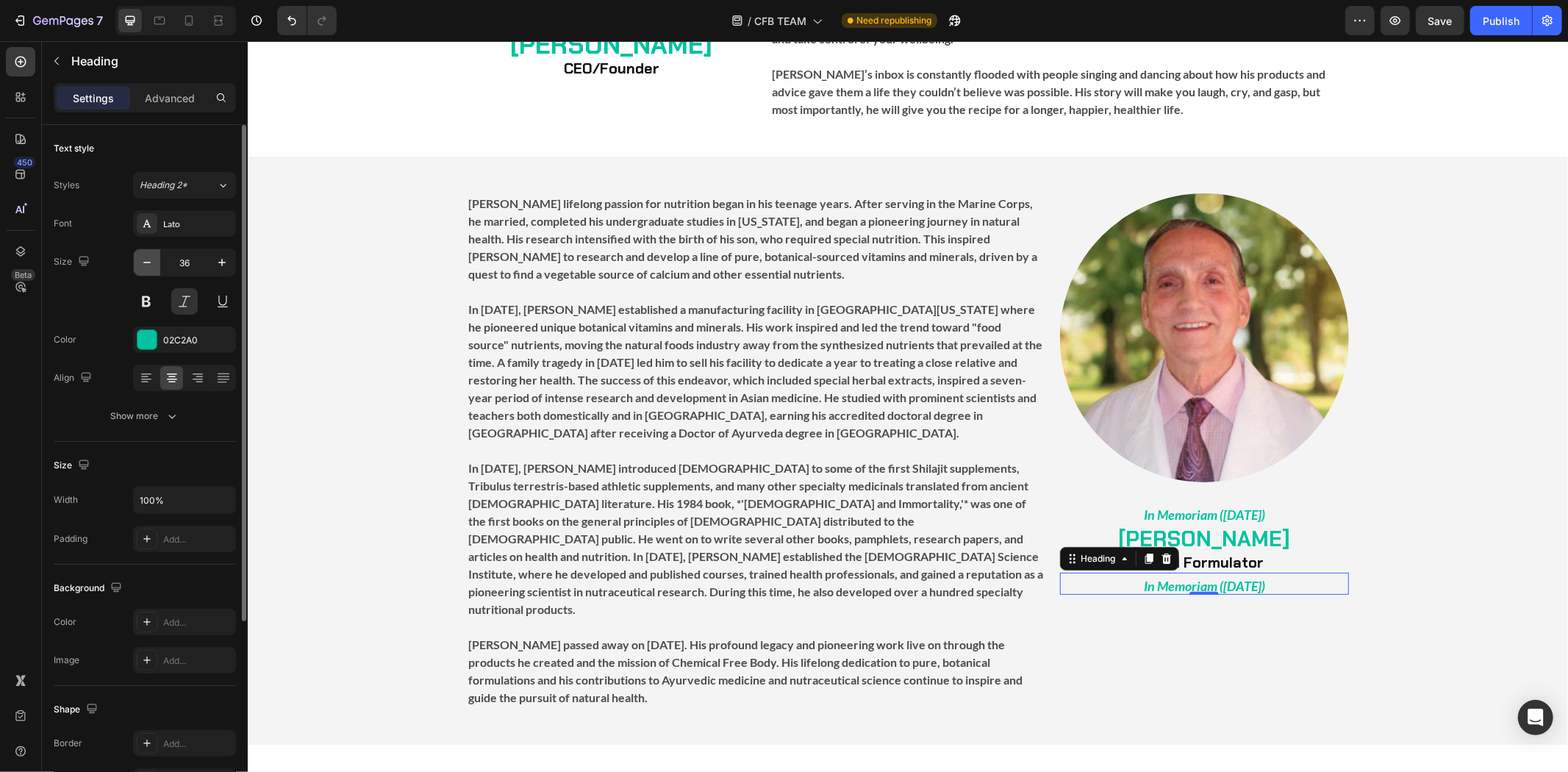
click at [152, 261] on icon "button" at bounding box center [146, 262] width 14 height 14
type input "32"
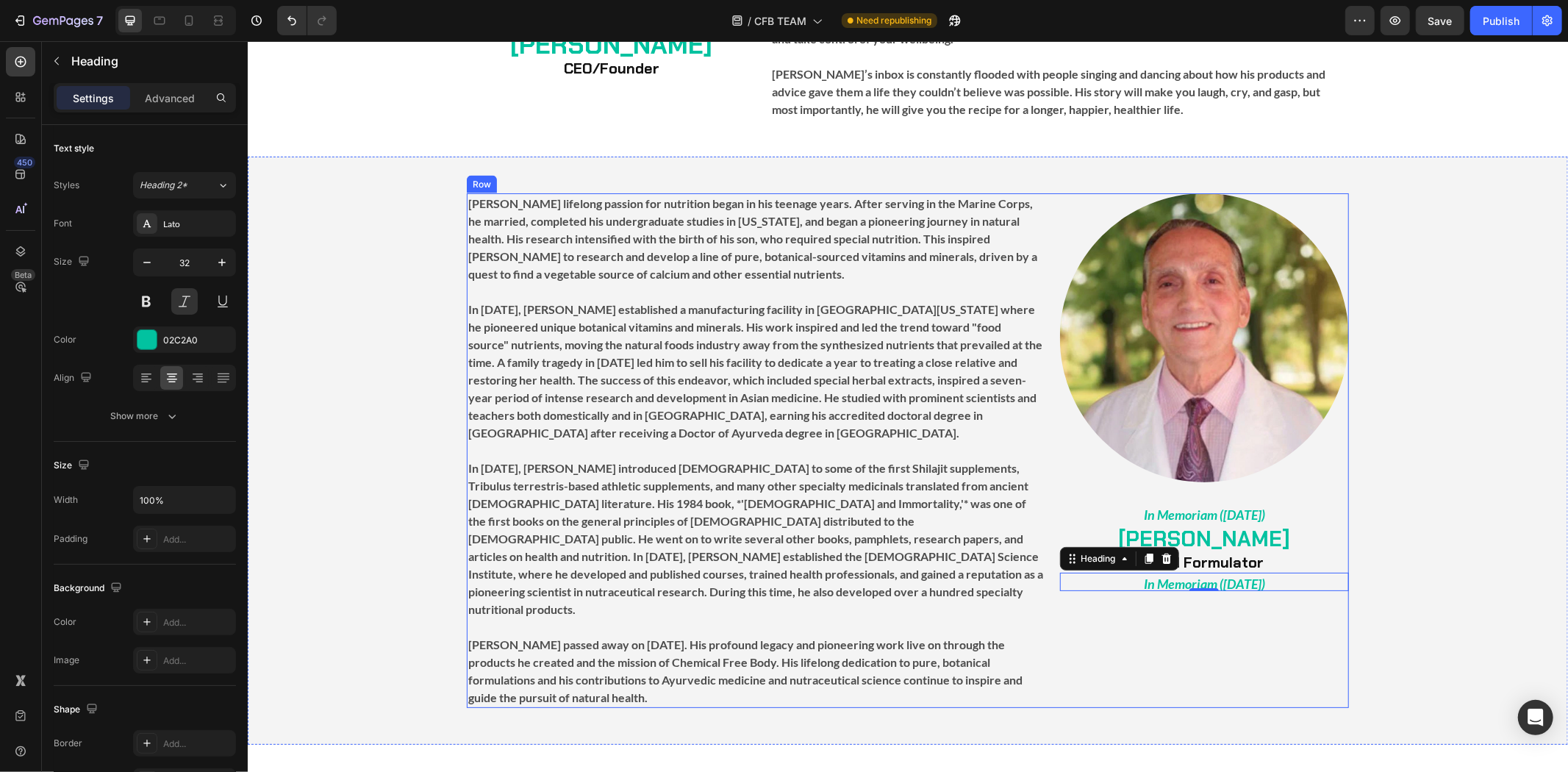
click at [1237, 631] on div "Image ⁠⁠⁠⁠⁠⁠⁠ In Memoriam ([DATE]) Heading ⁠⁠⁠⁠⁠⁠⁠ [PERSON_NAME] Lead Formulato…" at bounding box center [1203, 450] width 289 height 515
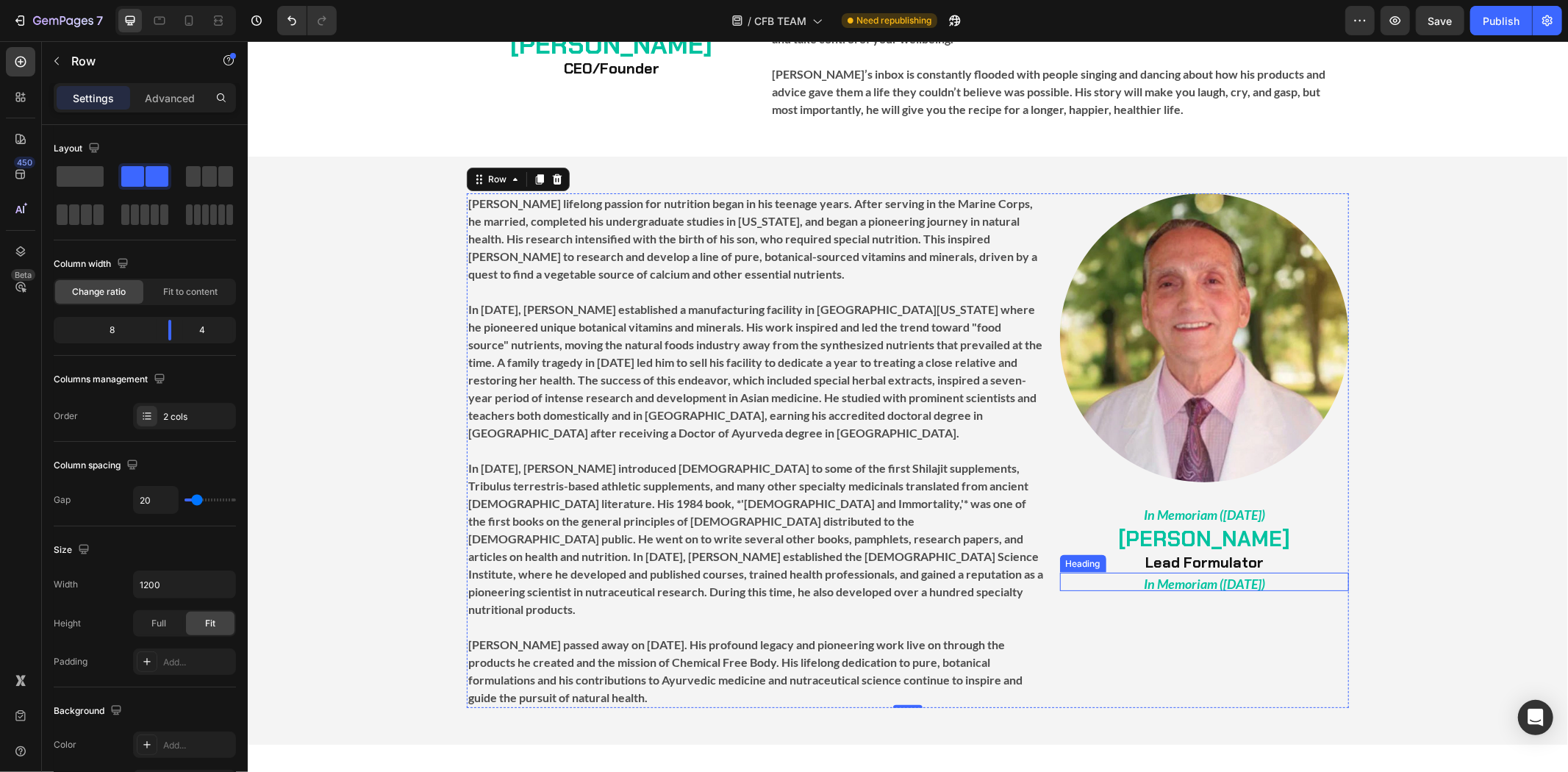
click at [1249, 552] on strong "Lead Formulator" at bounding box center [1203, 561] width 119 height 19
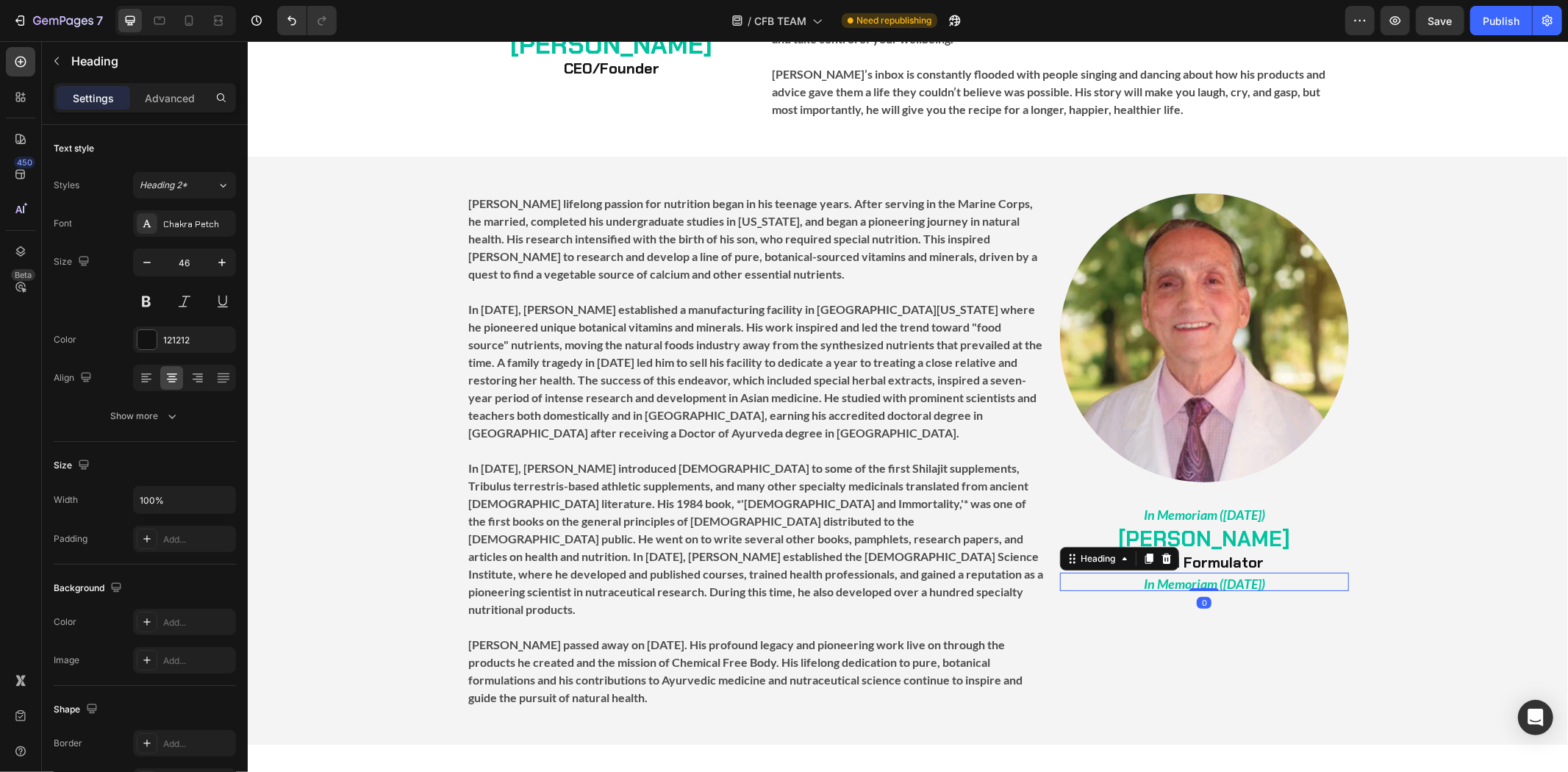
click at [1249, 575] on strong "In Memoriam ([DATE])" at bounding box center [1203, 582] width 122 height 16
type input "30"
click at [1283, 573] on h2 "In Memoriam ([DATE])" at bounding box center [1203, 581] width 289 height 17
drag, startPoint x: 1194, startPoint y: 563, endPoint x: 1083, endPoint y: 567, distance: 111.1
click at [1083, 574] on p "In Memoriam ([DATE])" at bounding box center [1203, 581] width 286 height 14
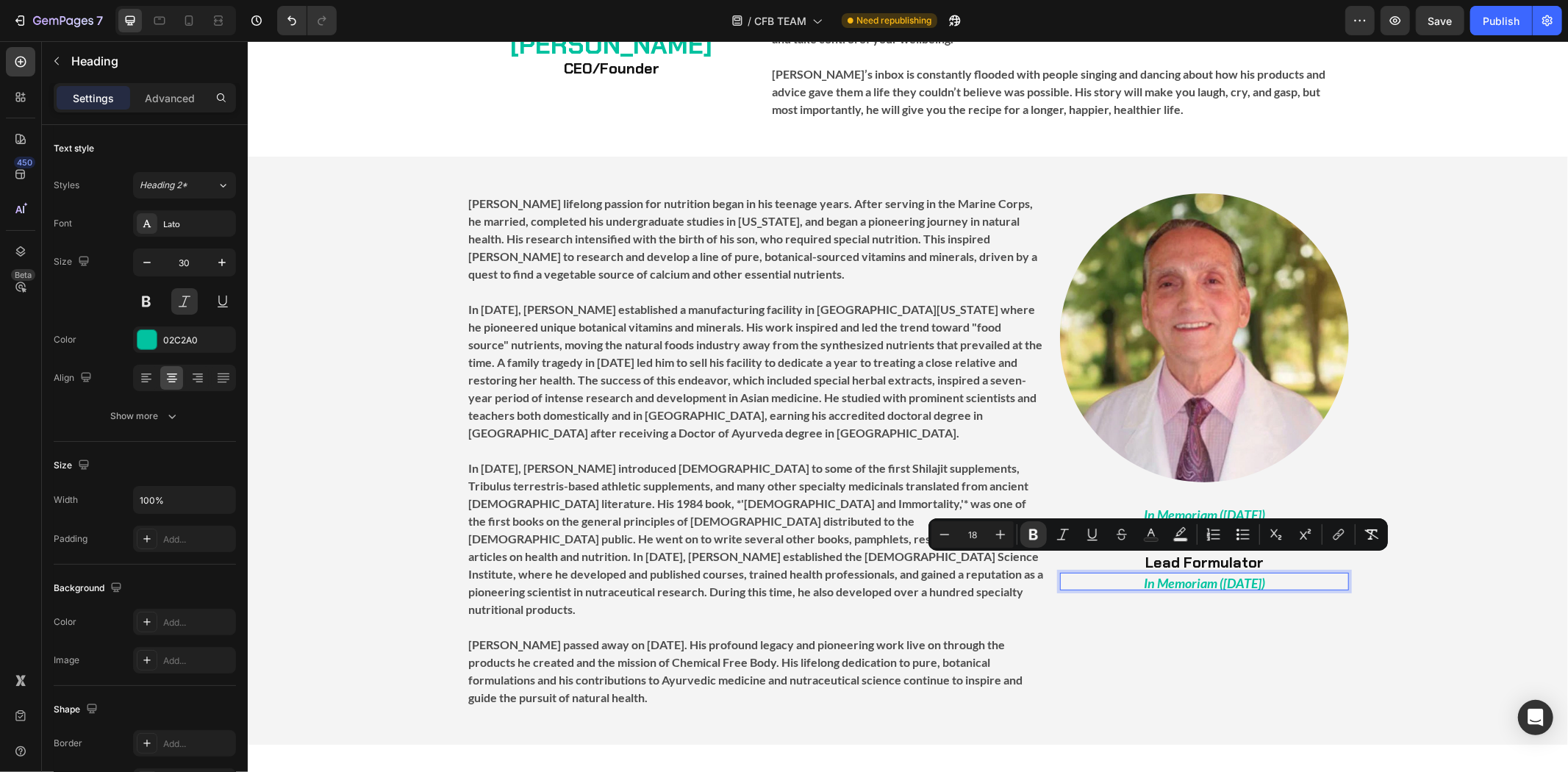
scroll to position [1, 0]
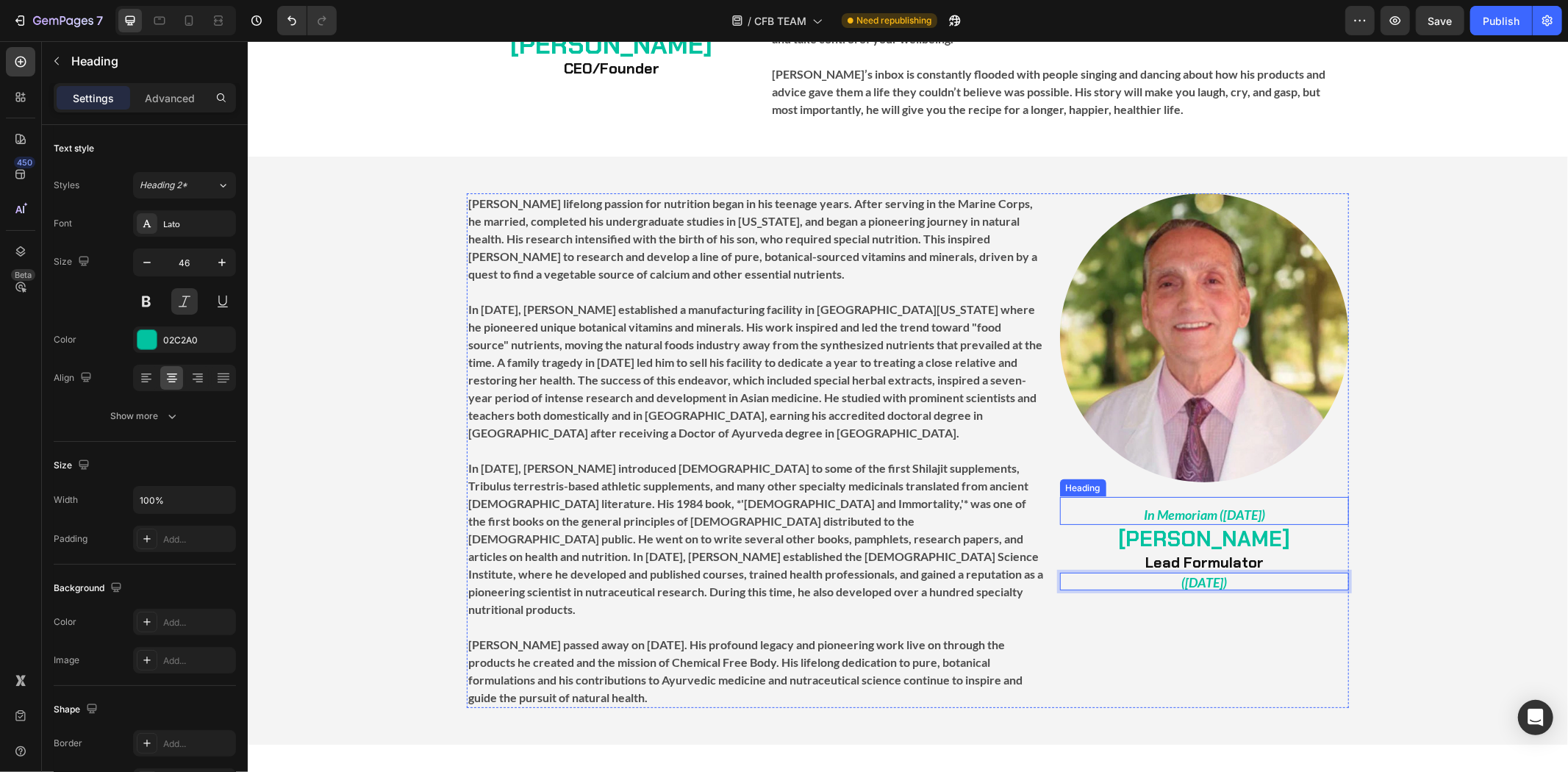
click at [1280, 498] on p "⁠⁠⁠⁠⁠⁠⁠ In Memoriam ([DATE])" at bounding box center [1203, 510] width 286 height 25
drag, startPoint x: 1290, startPoint y: 493, endPoint x: 1194, endPoint y: 502, distance: 96.4
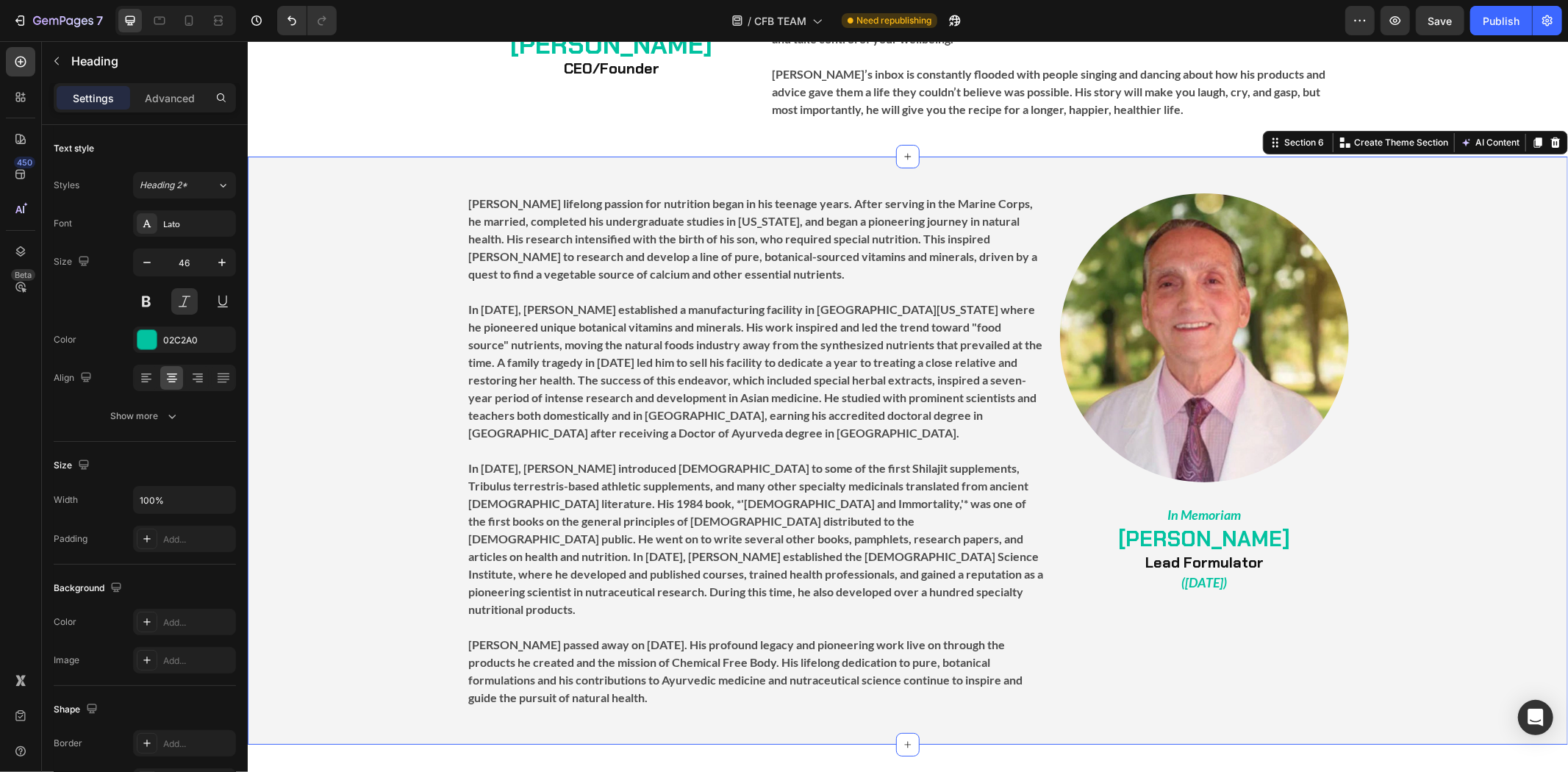
click at [1408, 588] on div "Image ⁠⁠⁠⁠⁠⁠⁠ In Memoriam Heading ⁠⁠⁠⁠⁠⁠⁠ [PERSON_NAME] Lead Formulator Heading…" at bounding box center [907, 450] width 1320 height 515
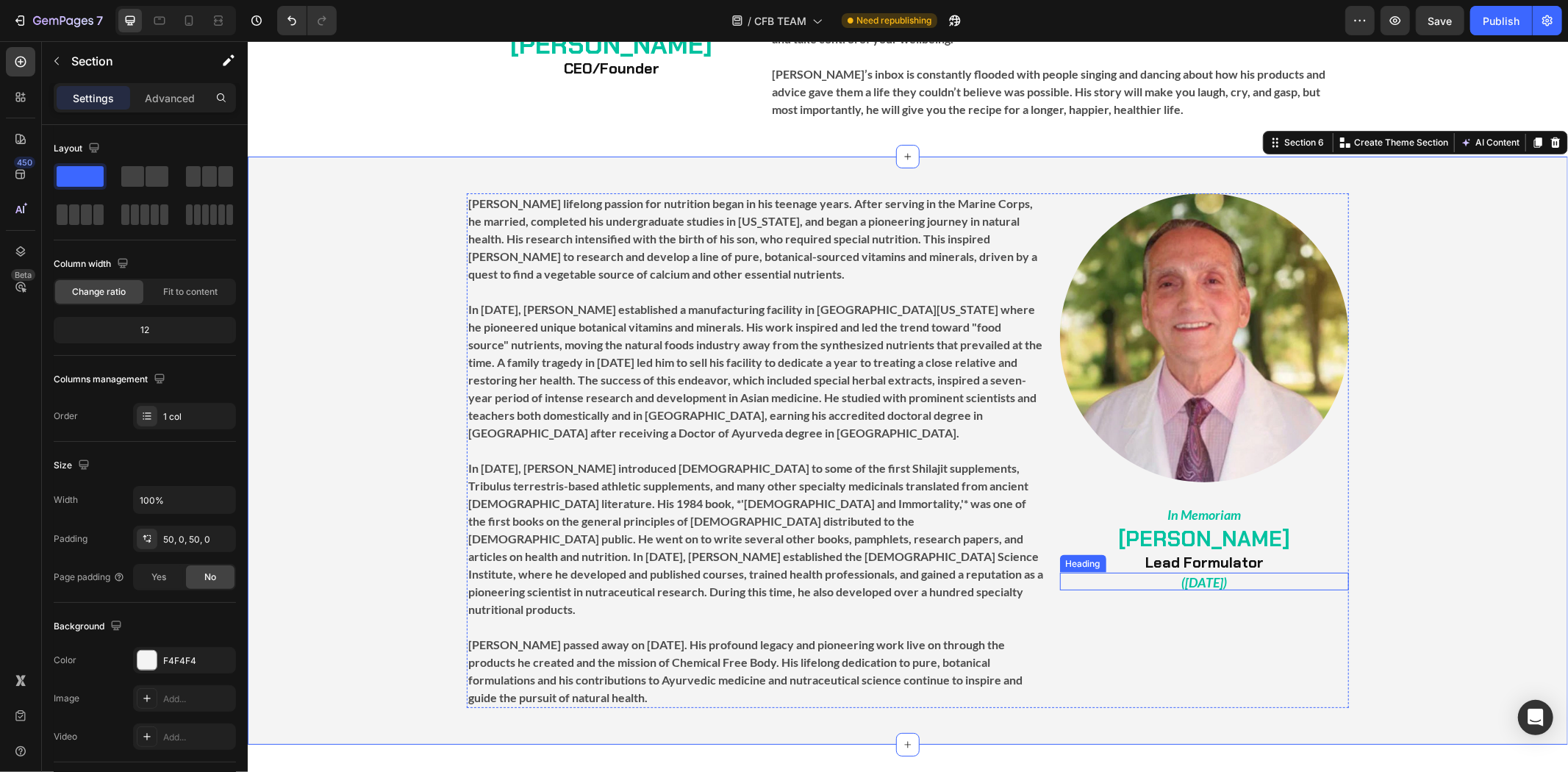
click at [1255, 573] on div "Image ⁠⁠⁠⁠⁠⁠⁠ In Memoriam Heading ⁠⁠⁠⁠⁠⁠⁠ [PERSON_NAME] Lead Formulator Heading…" at bounding box center [1203, 450] width 289 height 515
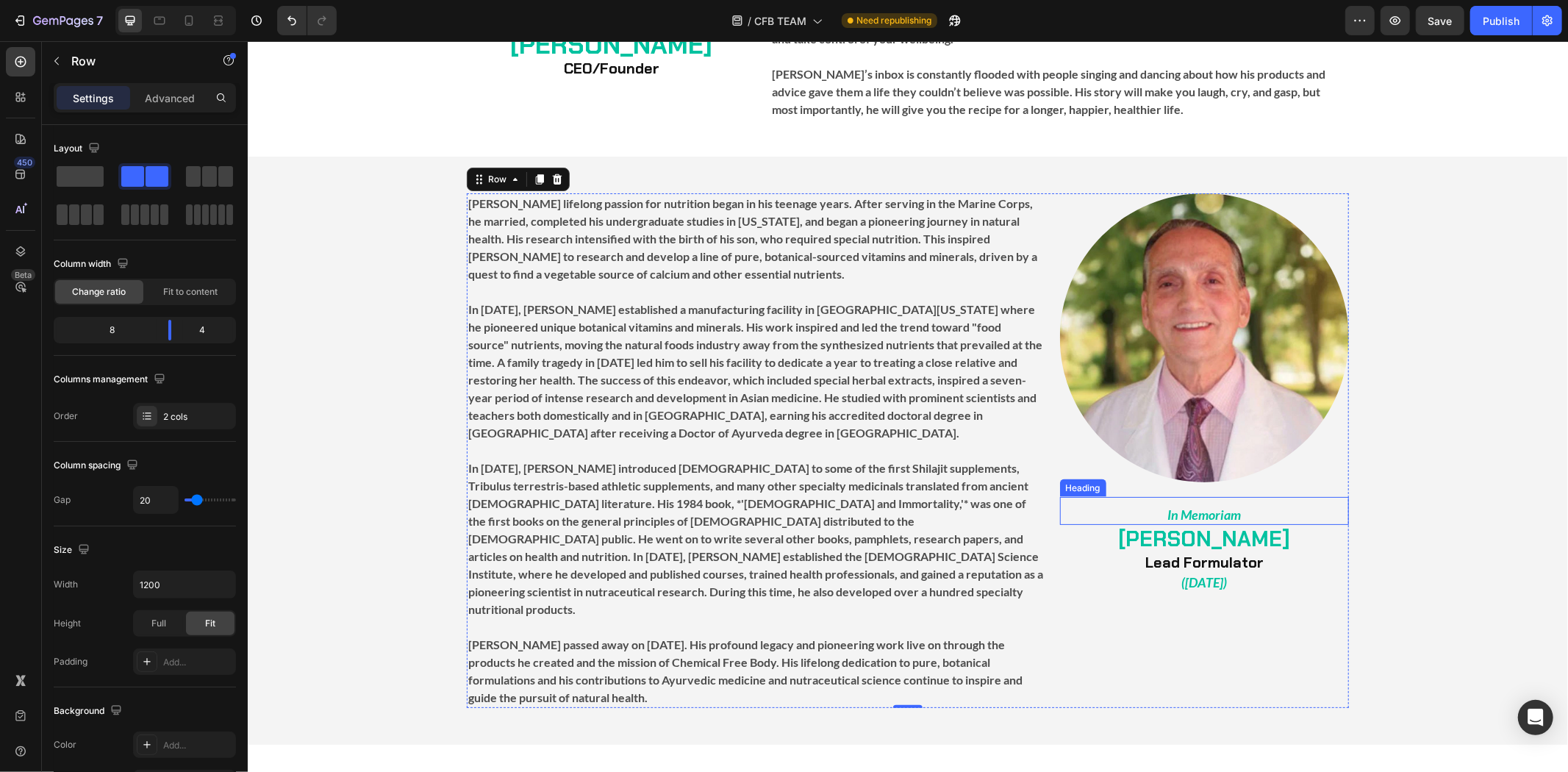
click at [1222, 506] on strong "In Memoriam" at bounding box center [1203, 514] width 73 height 16
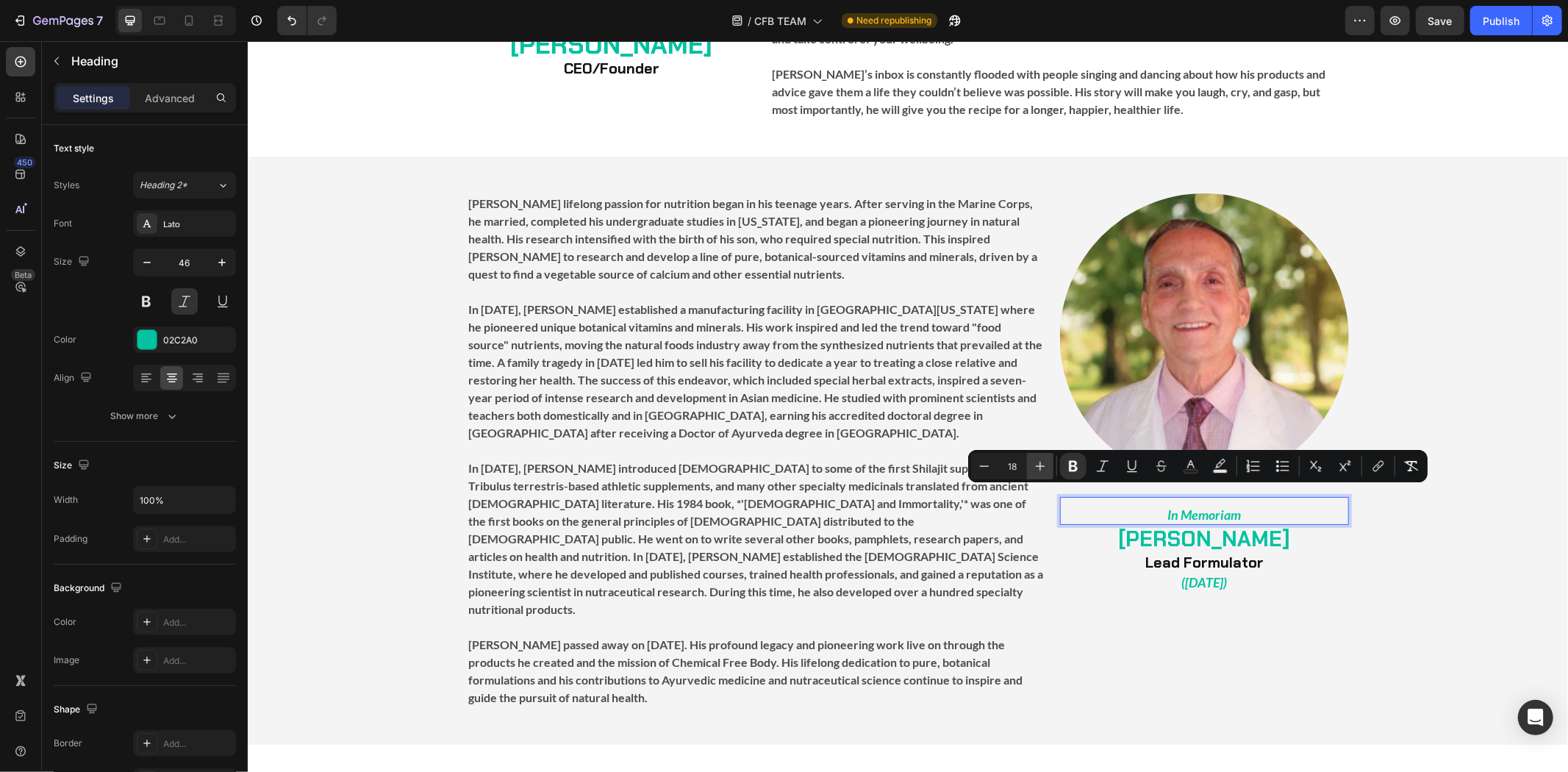
click at [1031, 459] on button "Plus" at bounding box center [1040, 466] width 26 height 26
type input "20"
click at [1240, 573] on p "⁠⁠⁠⁠⁠⁠⁠ ([DATE])" at bounding box center [1203, 579] width 286 height 14
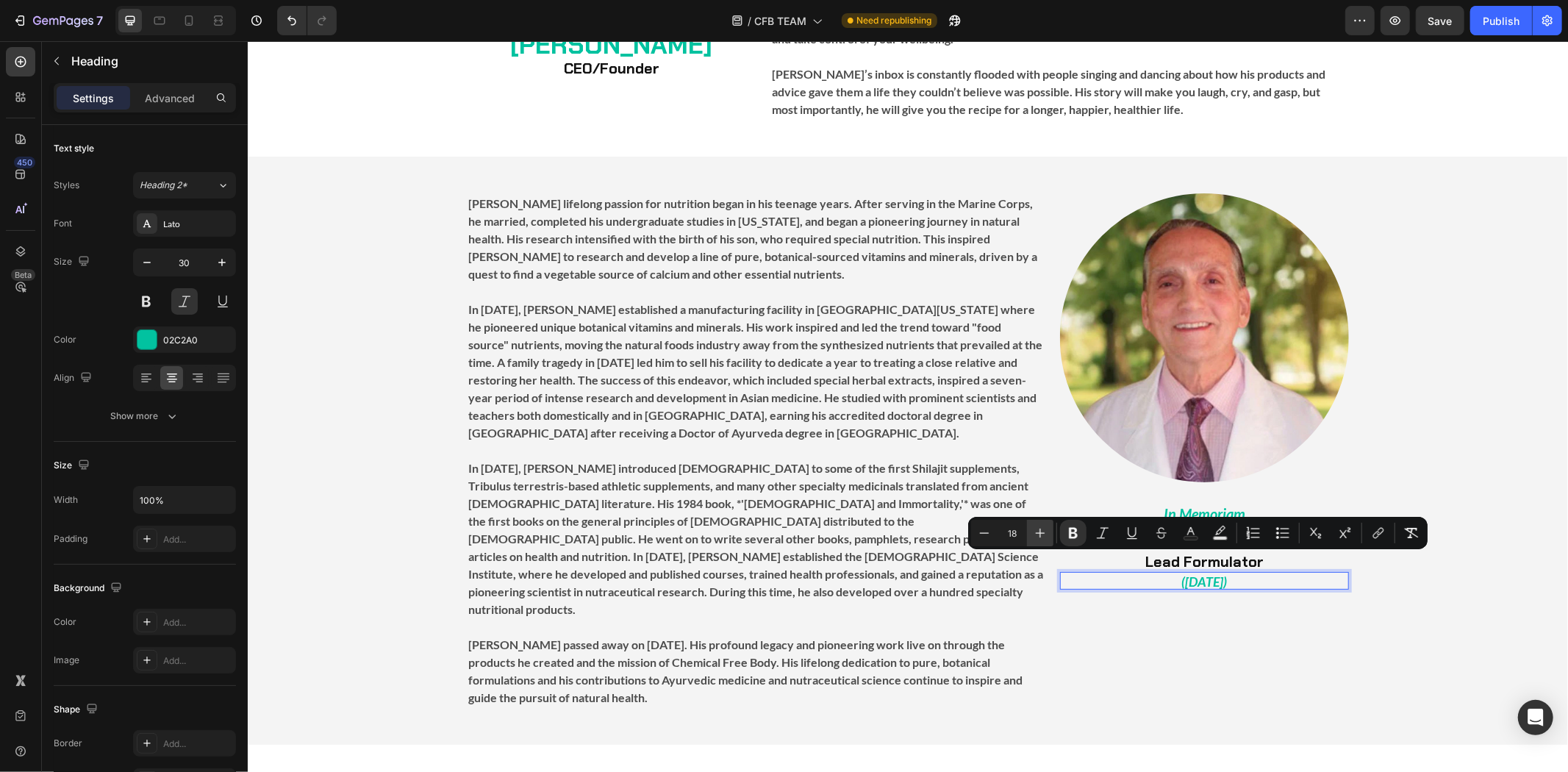
click at [1035, 530] on icon "Editor contextual toolbar" at bounding box center [1040, 533] width 14 height 14
type input "20"
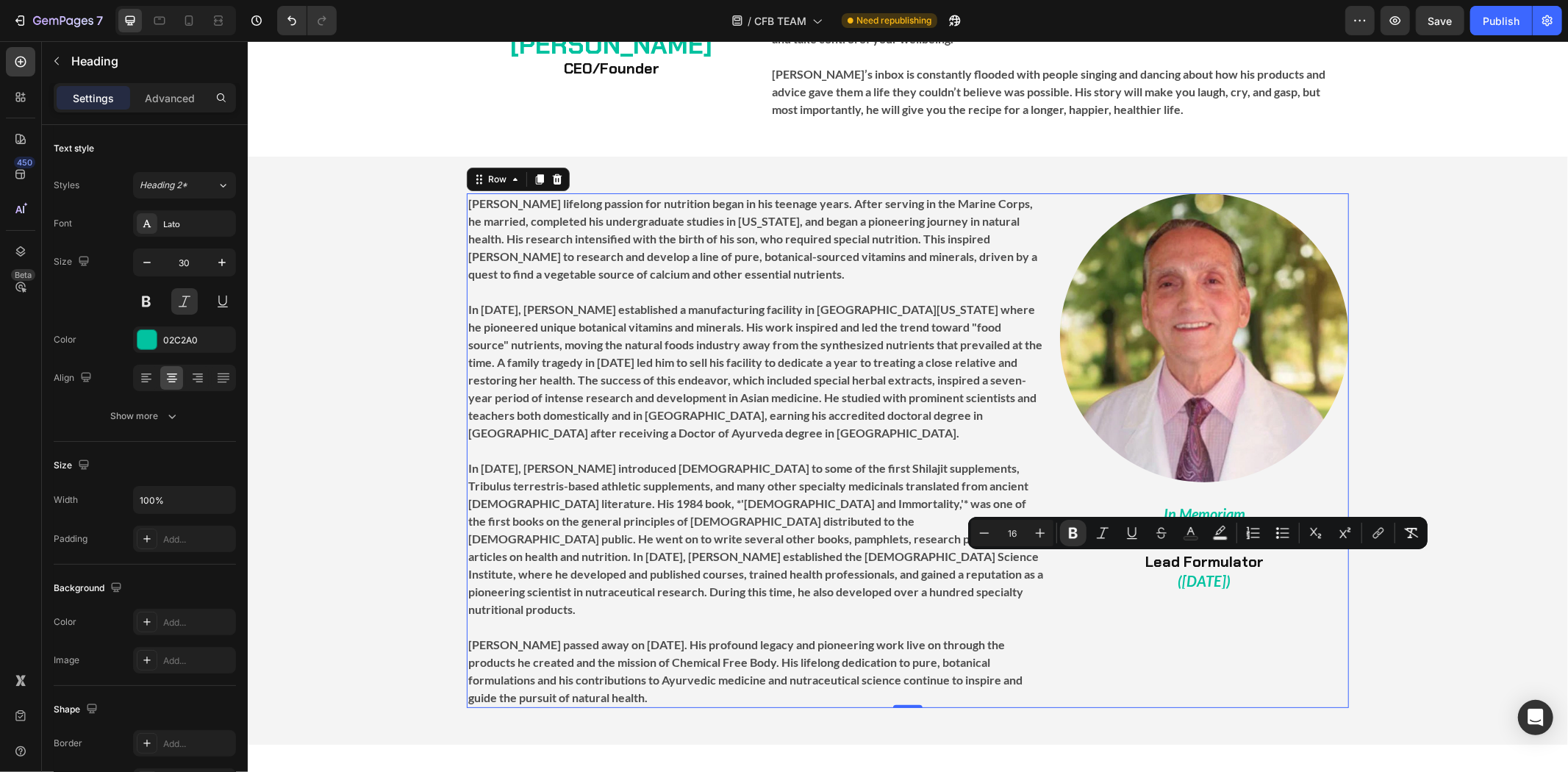
click at [1189, 595] on div "Image ⁠⁠⁠⁠⁠⁠⁠ In Memoriam Heading ⁠⁠⁠⁠⁠⁠⁠ [PERSON_NAME] Lead Formulator Heading…" at bounding box center [1203, 450] width 289 height 515
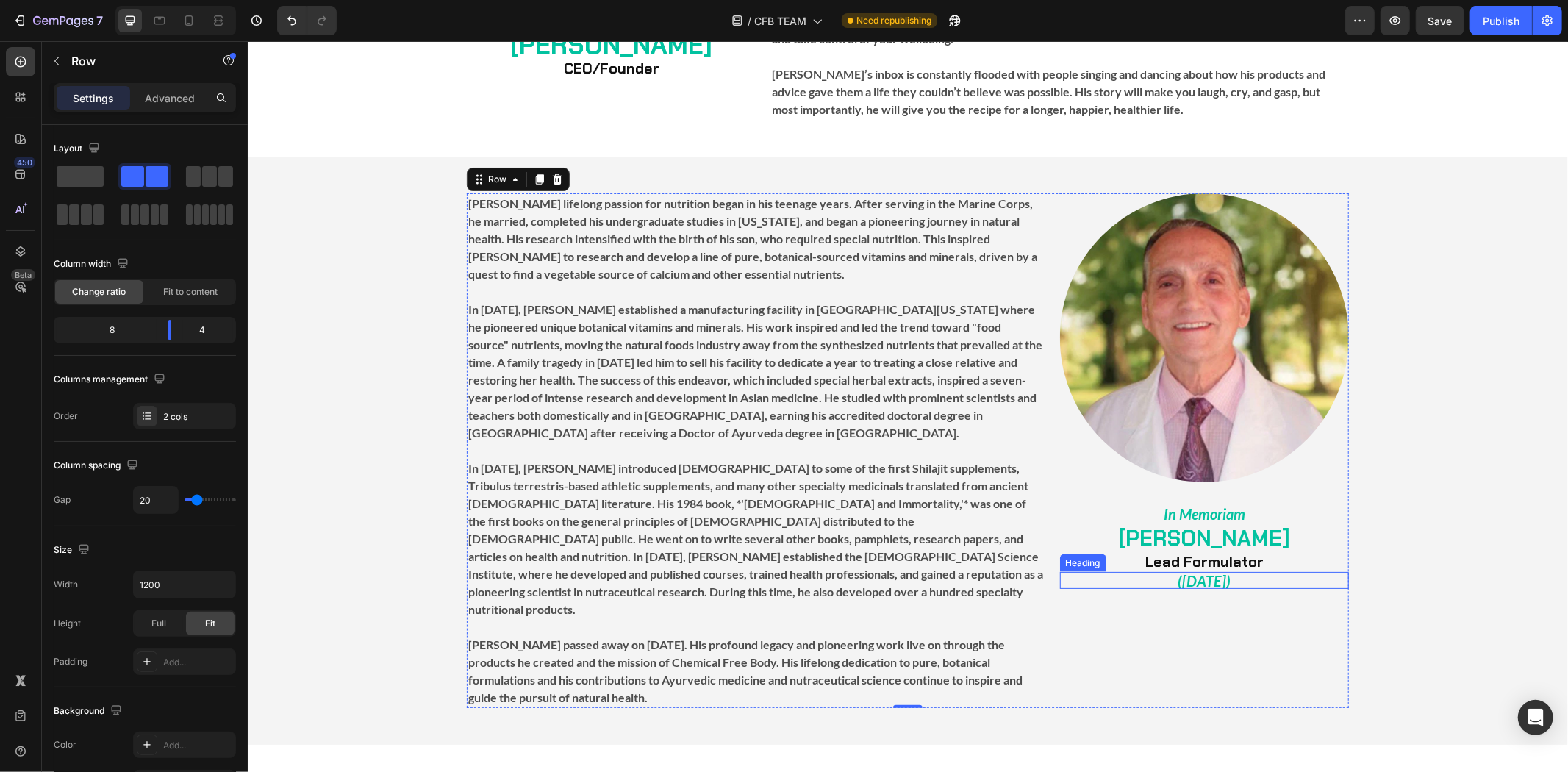
click at [1263, 573] on p "⁠⁠⁠⁠⁠⁠⁠ ([DATE])" at bounding box center [1203, 579] width 286 height 14
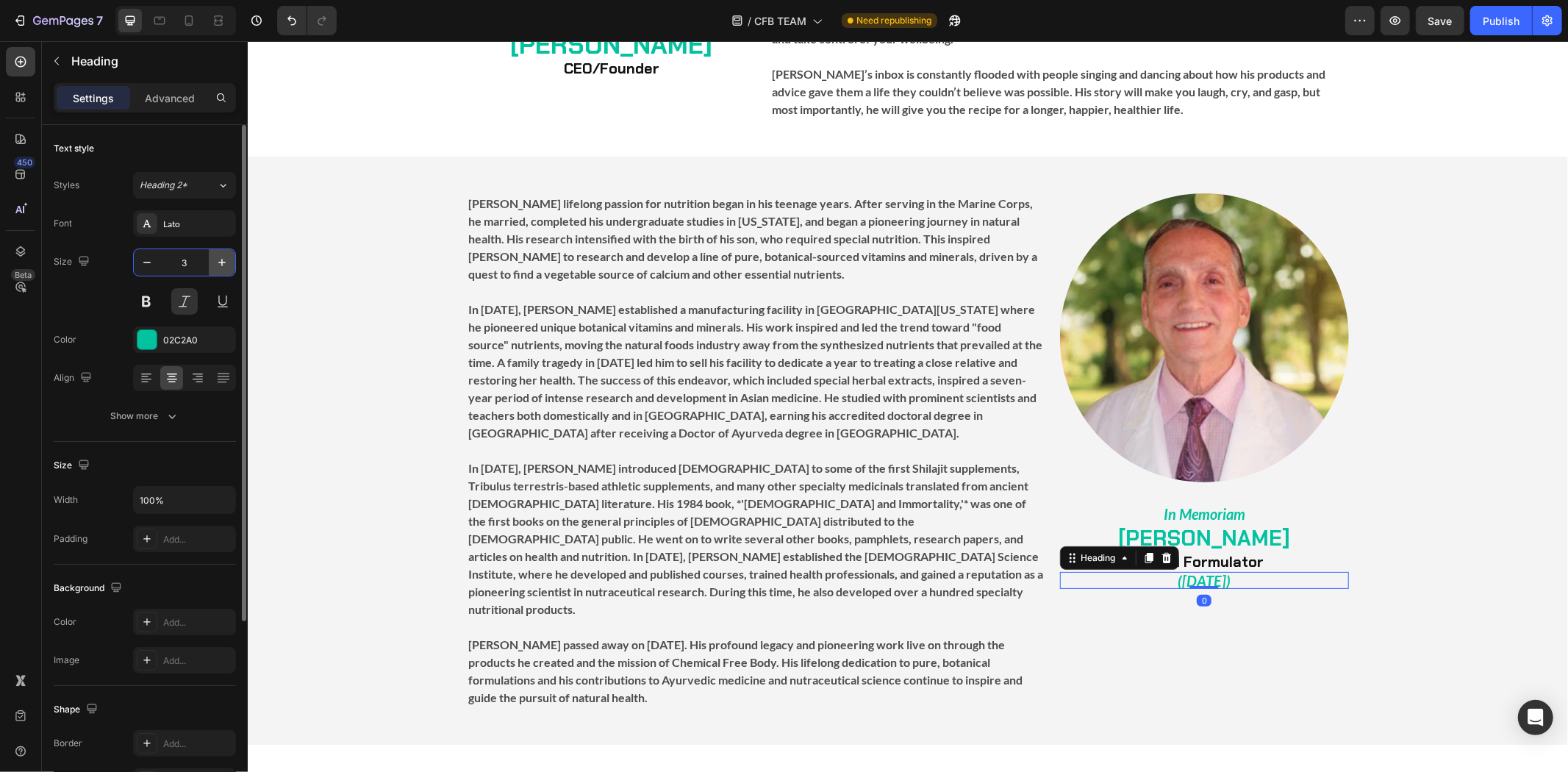
type input "35"
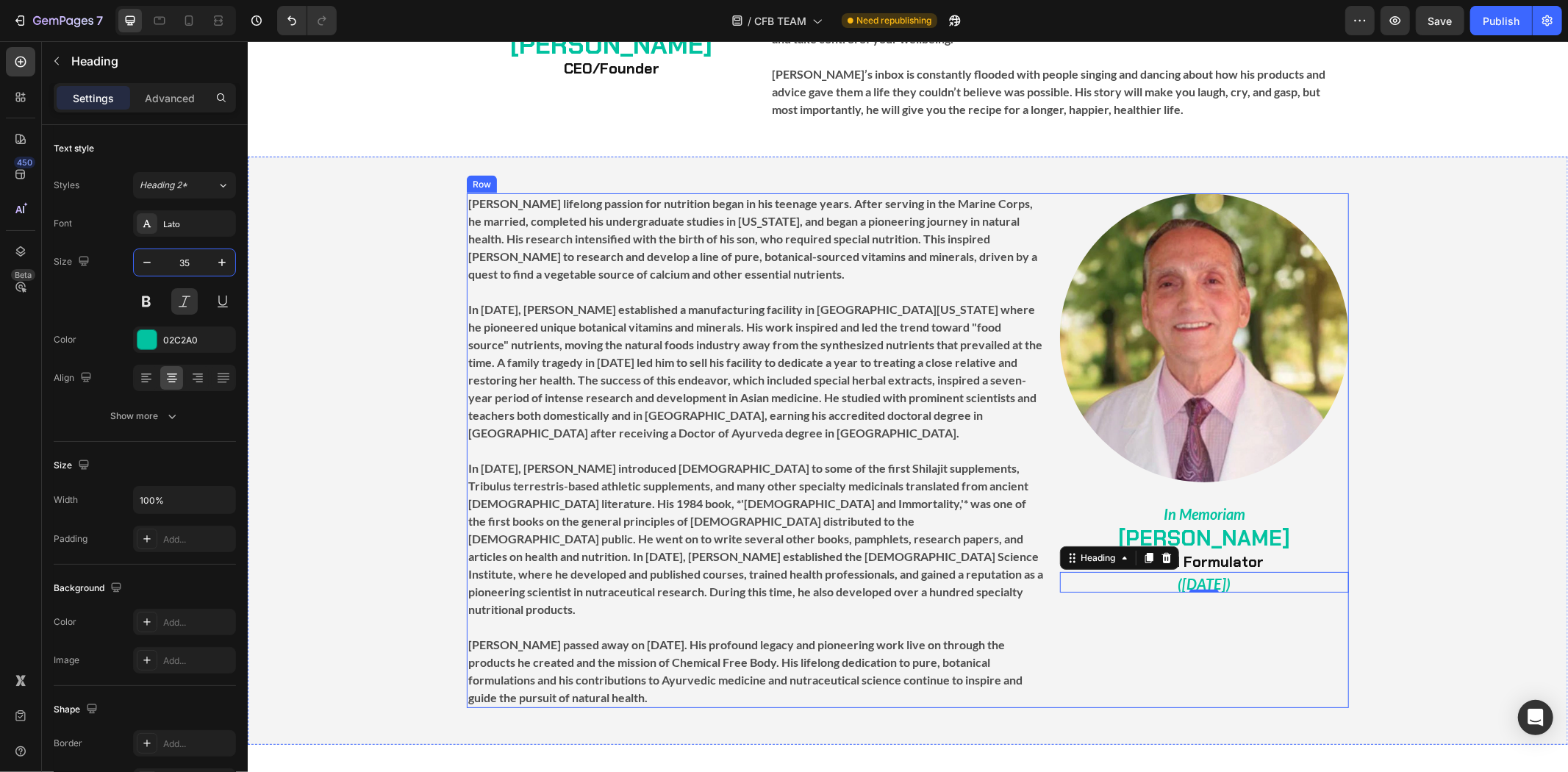
click at [1223, 626] on div "Image ⁠⁠⁠⁠⁠⁠⁠ In Memoriam Heading ⁠⁠⁠⁠⁠⁠⁠ [PERSON_NAME] Lead Formulator Heading…" at bounding box center [1203, 450] width 289 height 515
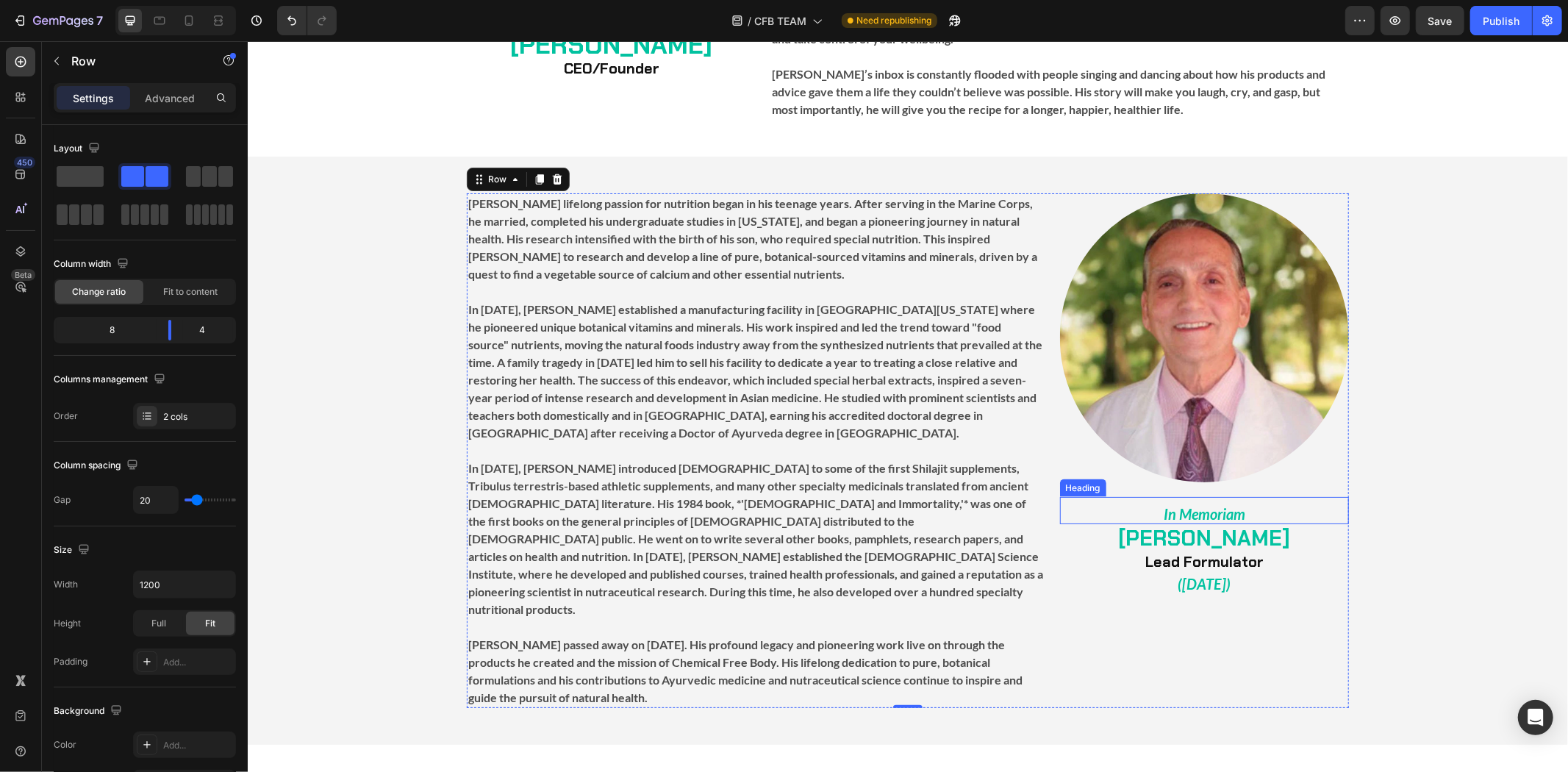
click at [1246, 498] on p "⁠⁠⁠⁠⁠⁠⁠ In Memoriam" at bounding box center [1203, 510] width 286 height 24
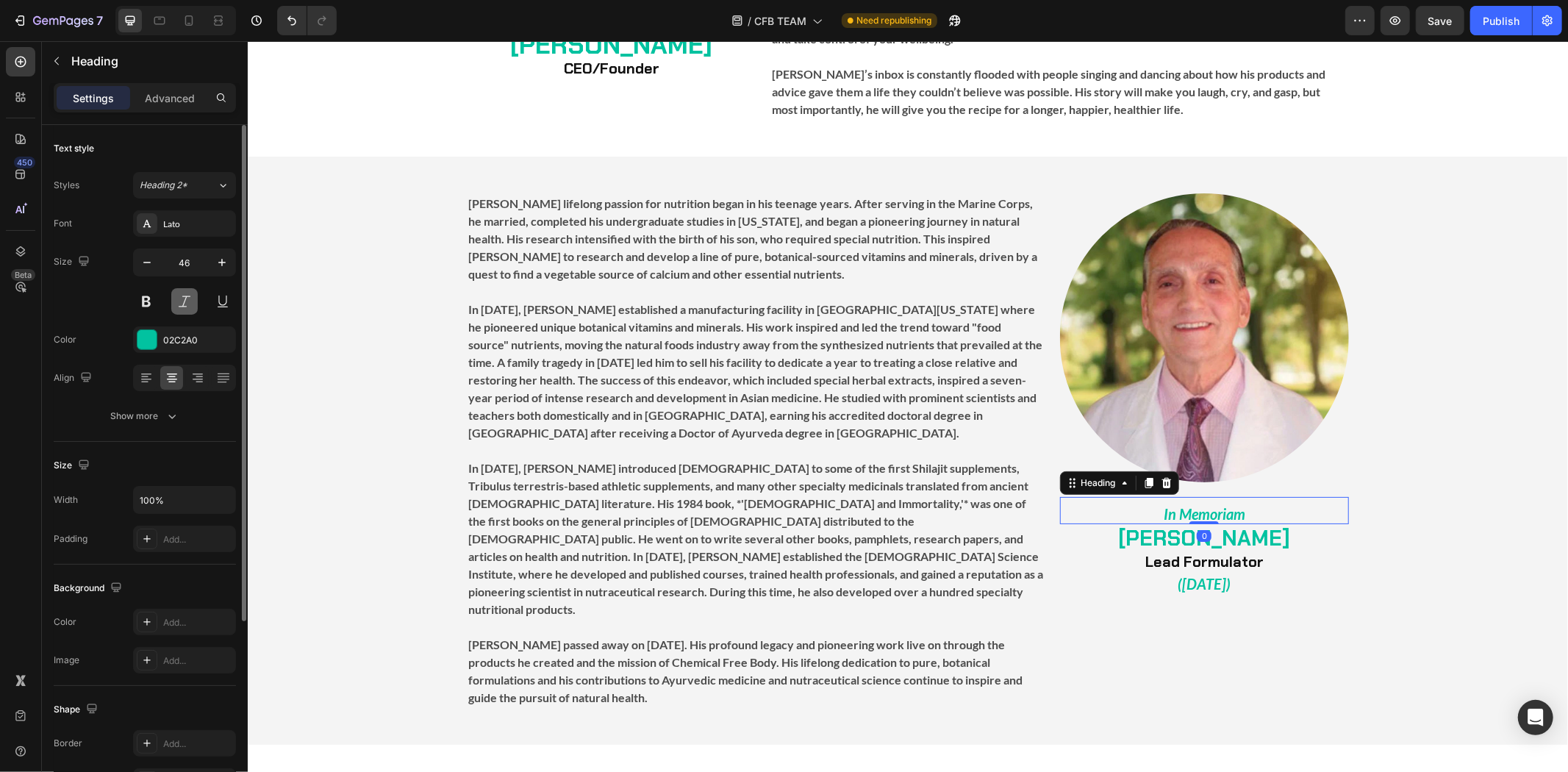
click at [191, 303] on button at bounding box center [184, 301] width 26 height 26
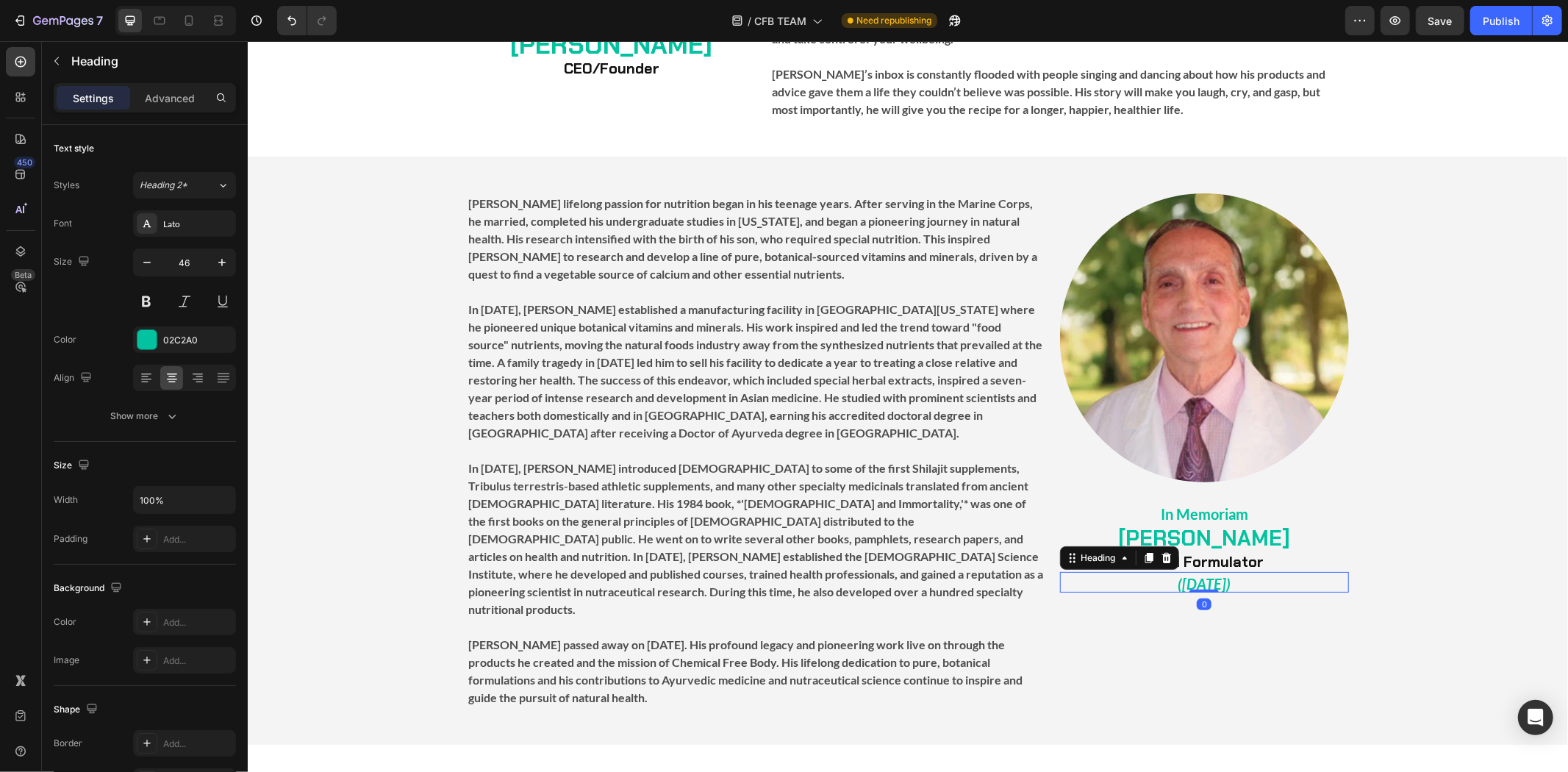
click at [1258, 573] on p "⁠⁠⁠⁠⁠⁠⁠ ([DATE])" at bounding box center [1203, 582] width 286 height 17
drag, startPoint x: 178, startPoint y: 301, endPoint x: 223, endPoint y: 307, distance: 45.4
click at [178, 300] on button at bounding box center [184, 301] width 26 height 26
click at [1194, 523] on strong "[PERSON_NAME]" at bounding box center [1203, 537] width 172 height 28
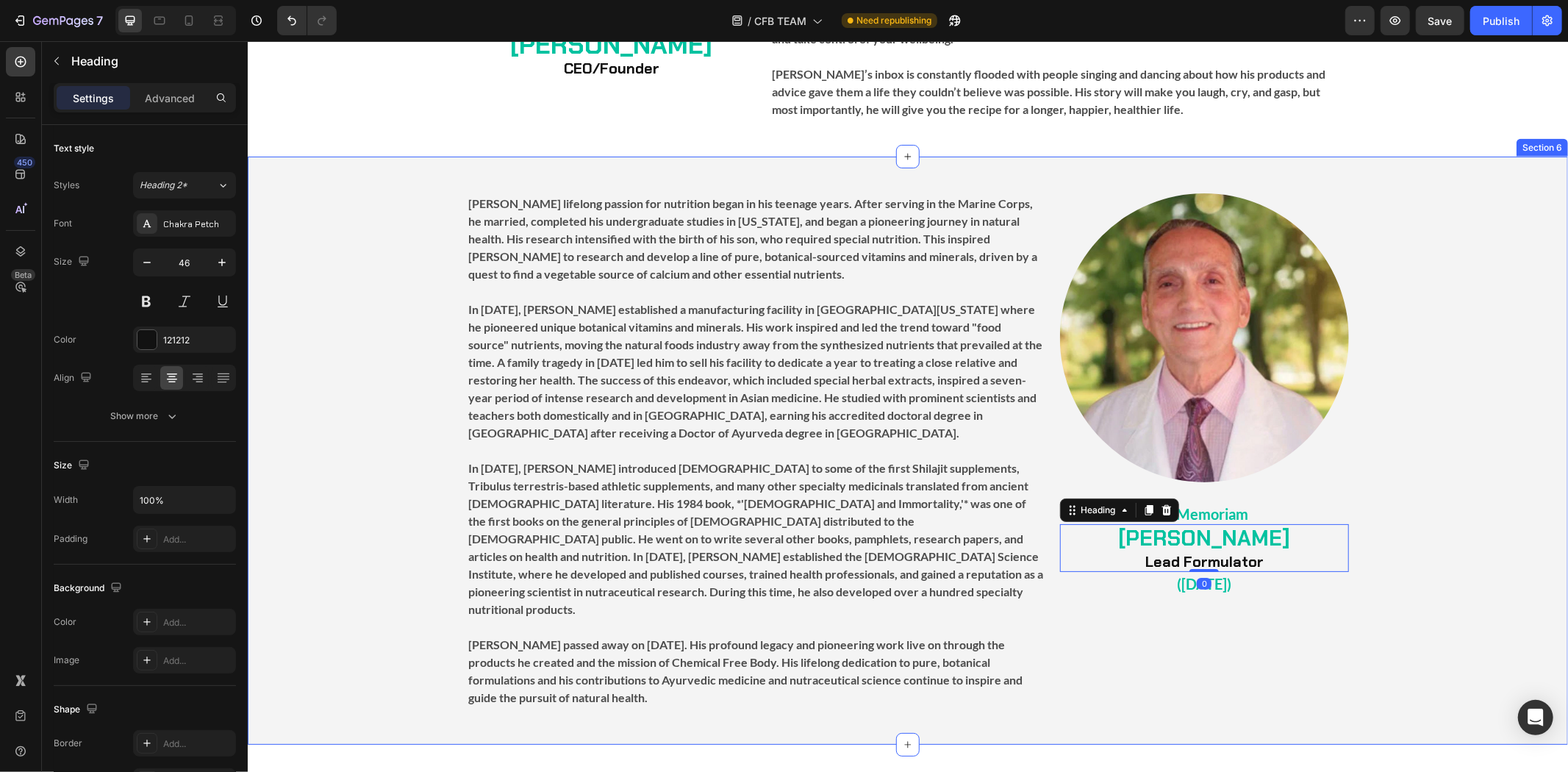
click at [1517, 312] on div "Image ⁠⁠⁠⁠⁠⁠⁠ In Memoriam Heading ⁠⁠⁠⁠⁠⁠⁠ [PERSON_NAME] Lead Formulator Heading…" at bounding box center [907, 450] width 1320 height 515
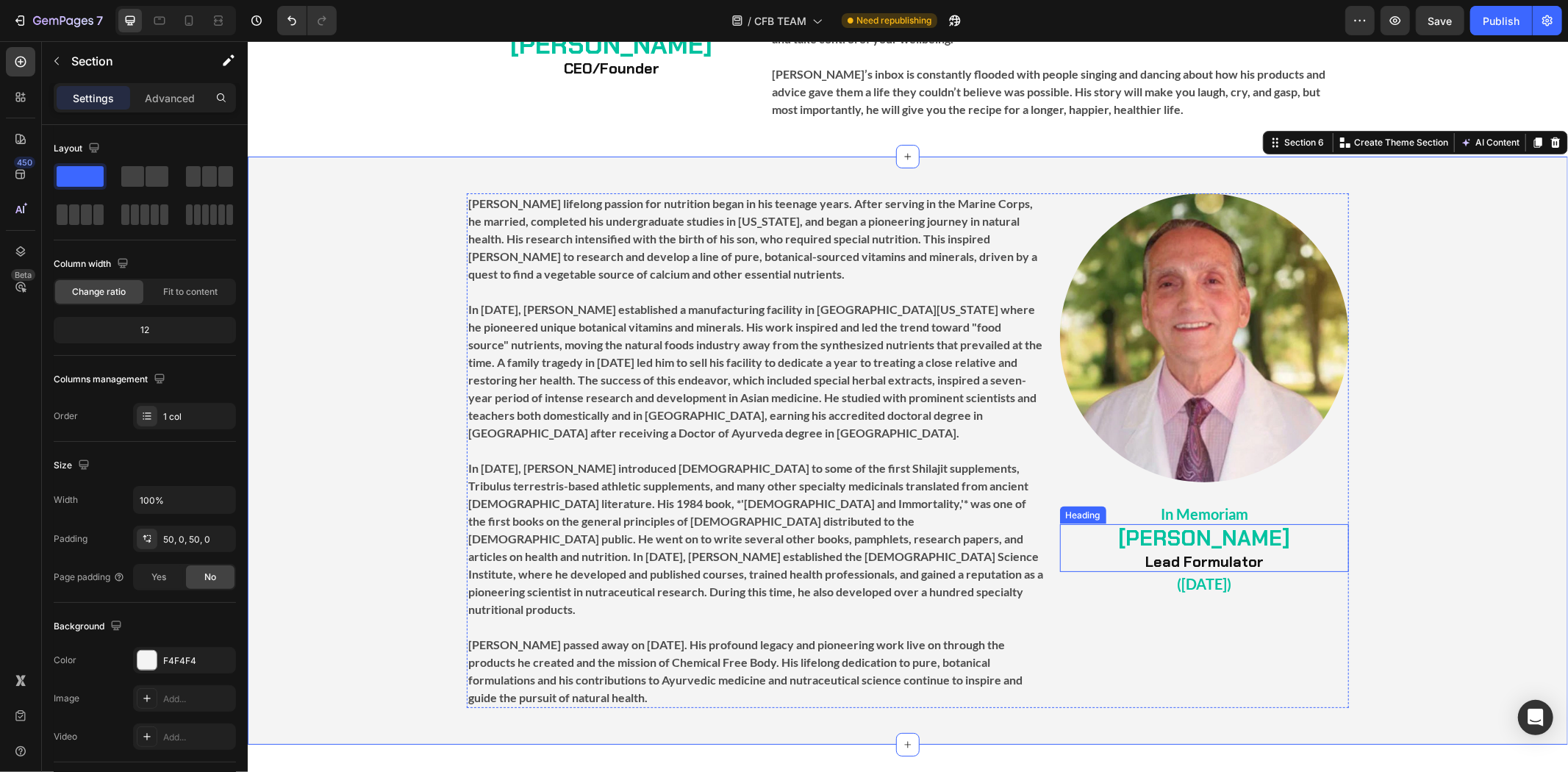
click at [1240, 572] on h2 "⁠⁠⁠⁠⁠⁠⁠ ([DATE])" at bounding box center [1203, 582] width 289 height 20
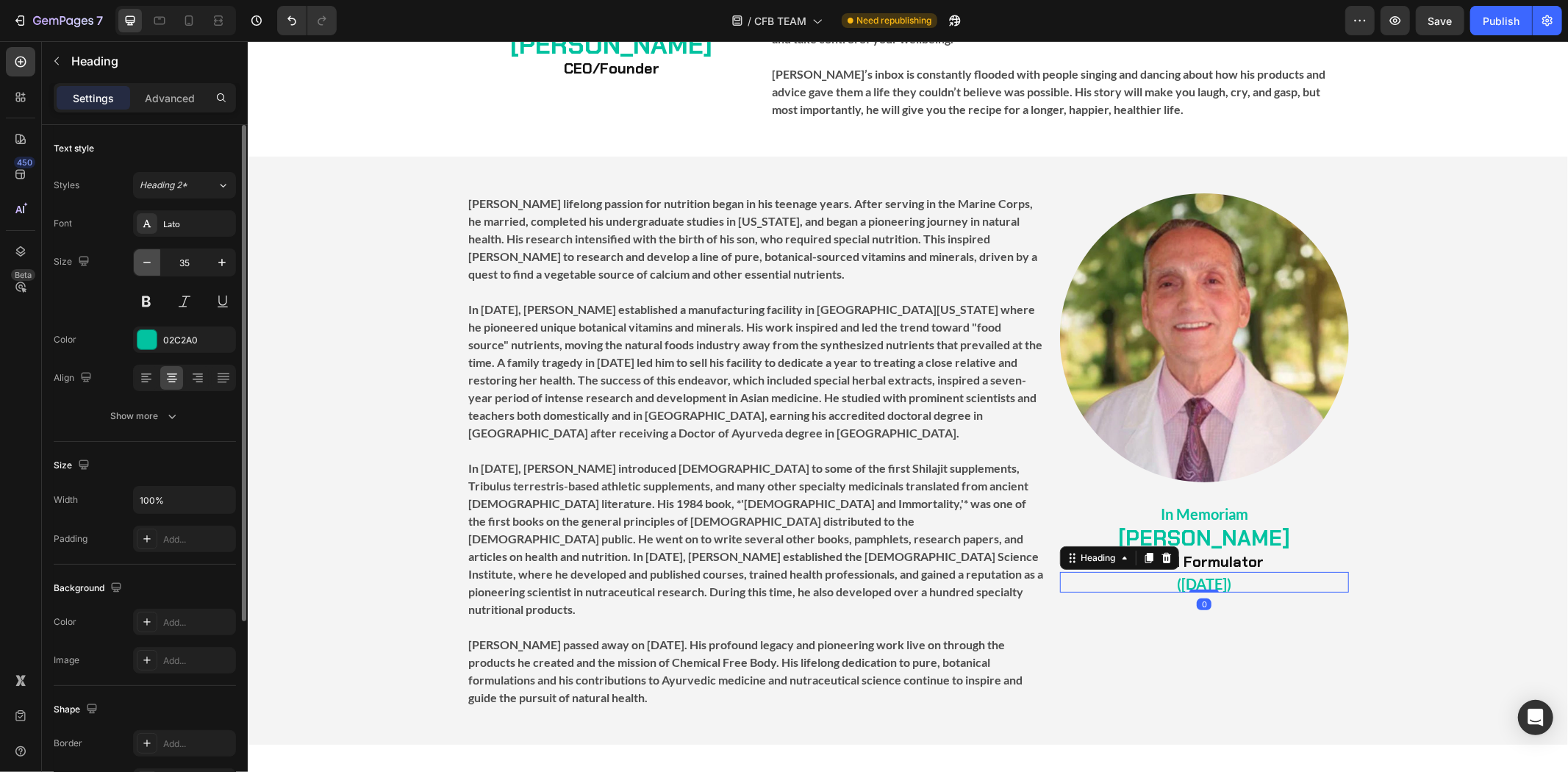
click at [158, 266] on div "35" at bounding box center [184, 262] width 101 height 26
type input "40"
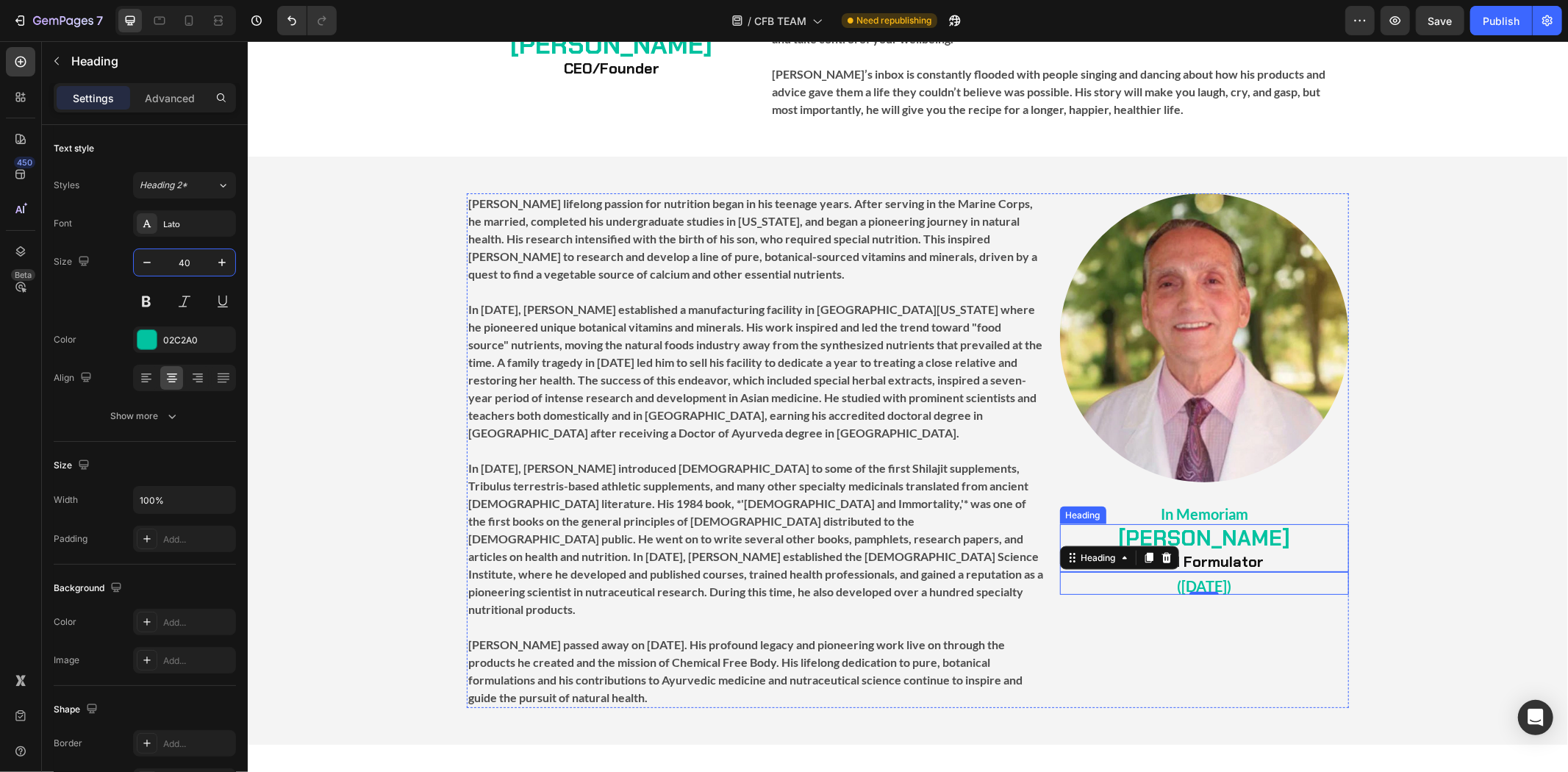
click at [1335, 610] on div "Image ⁠⁠⁠⁠⁠⁠⁠ In Memoriam Heading ⁠⁠⁠⁠⁠⁠⁠ [PERSON_NAME] Lead Formulator Heading…" at bounding box center [1203, 450] width 289 height 515
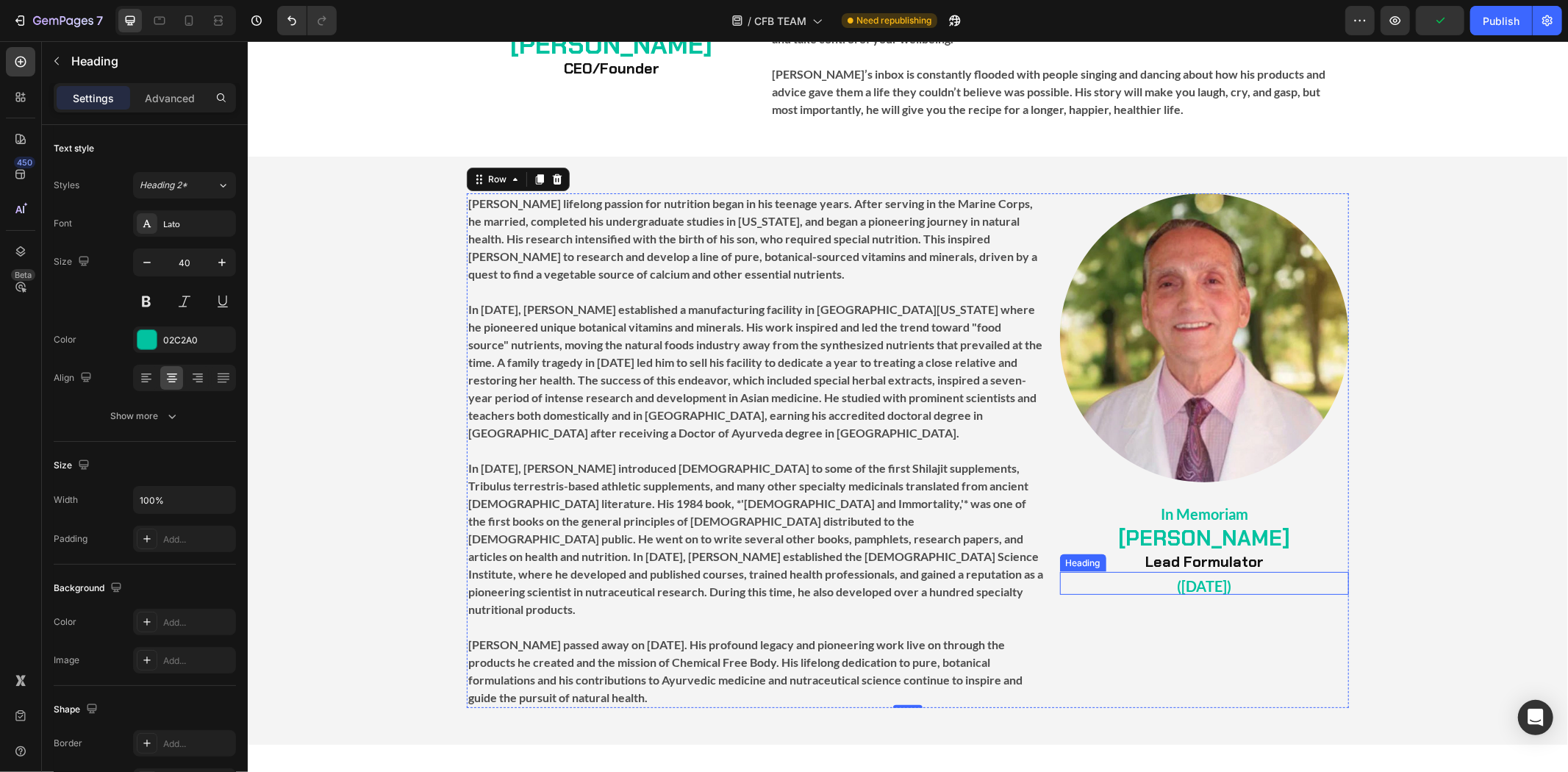
click at [1264, 573] on p "⁠⁠⁠⁠⁠⁠⁠ ([DATE])" at bounding box center [1203, 583] width 286 height 20
type input "35"
click at [1178, 610] on div "Image ⁠⁠⁠⁠⁠⁠⁠ In Memoriam Heading ⁠⁠⁠⁠⁠⁠⁠ [PERSON_NAME] Lead Formulator Heading…" at bounding box center [1203, 450] width 289 height 515
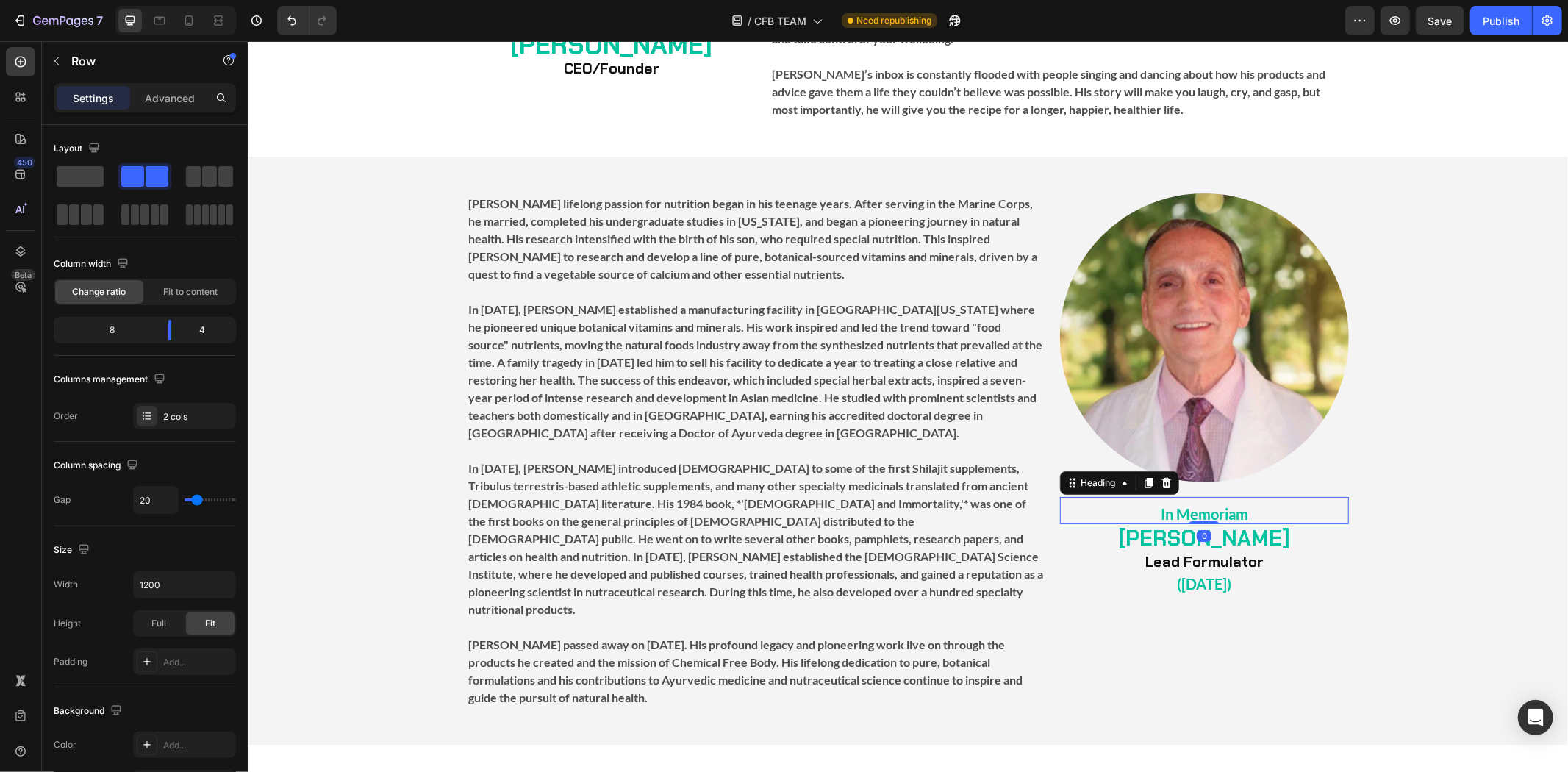
click at [1261, 498] on p "⁠⁠⁠⁠⁠⁠⁠ In Memoriam" at bounding box center [1203, 510] width 286 height 24
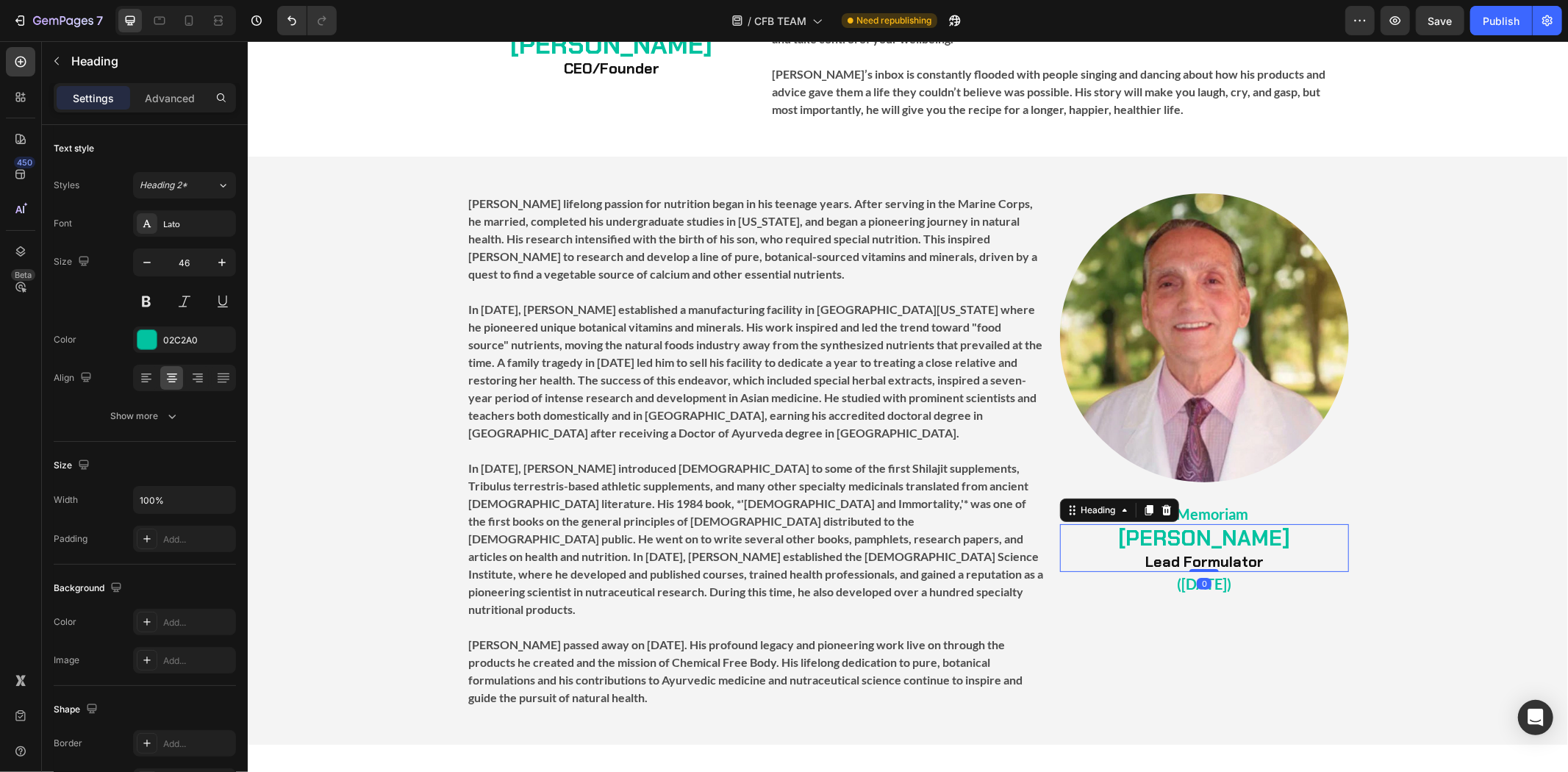
click at [1265, 523] on strong "[PERSON_NAME]" at bounding box center [1203, 537] width 172 height 28
click at [1242, 630] on div "Image ⁠⁠⁠⁠⁠⁠⁠ In Memoriam Heading ⁠⁠⁠⁠⁠⁠⁠ [PERSON_NAME] Lead Formulator Heading…" at bounding box center [1203, 450] width 289 height 515
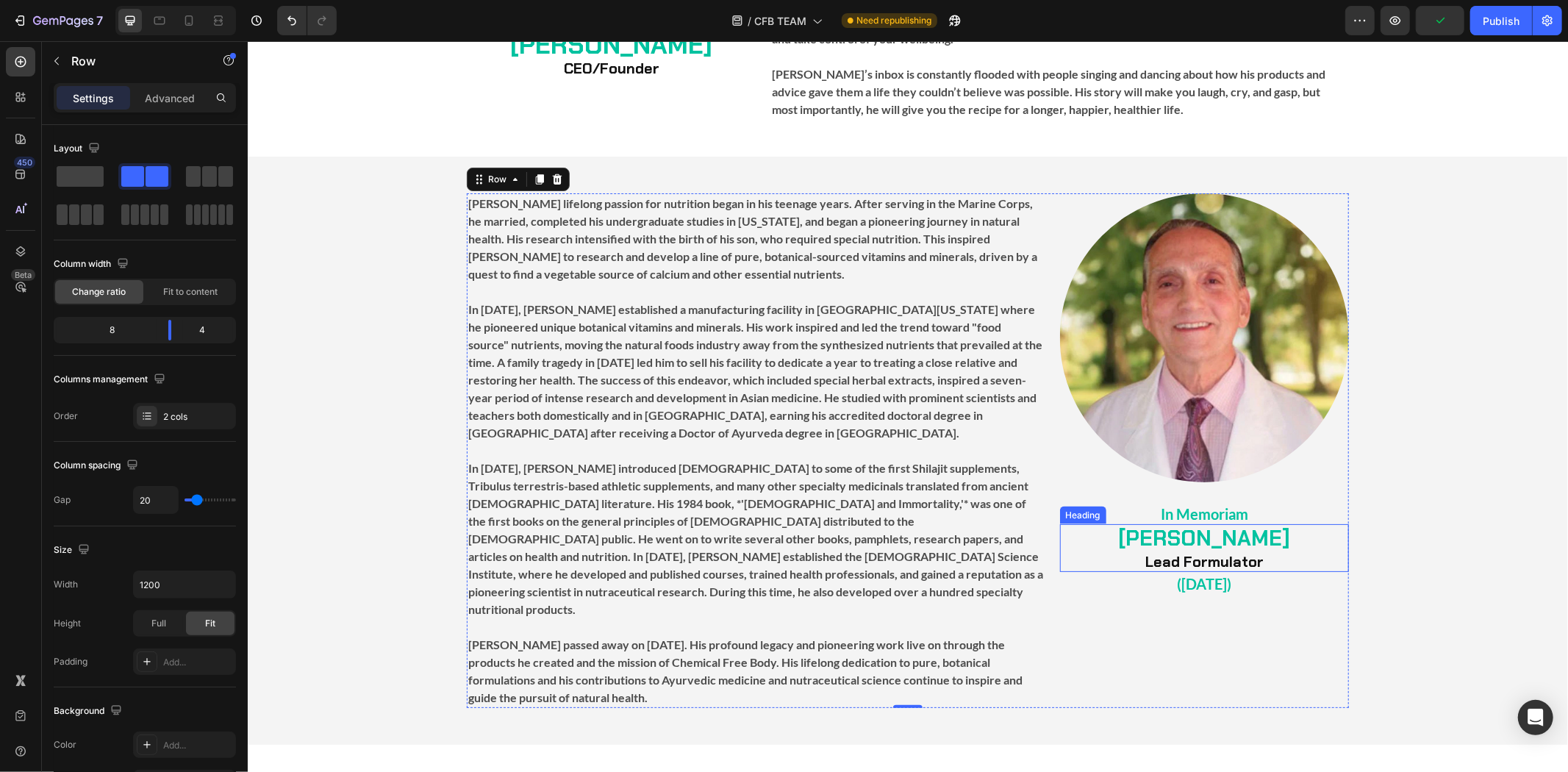
click at [1270, 523] on strong "[PERSON_NAME]" at bounding box center [1203, 537] width 172 height 28
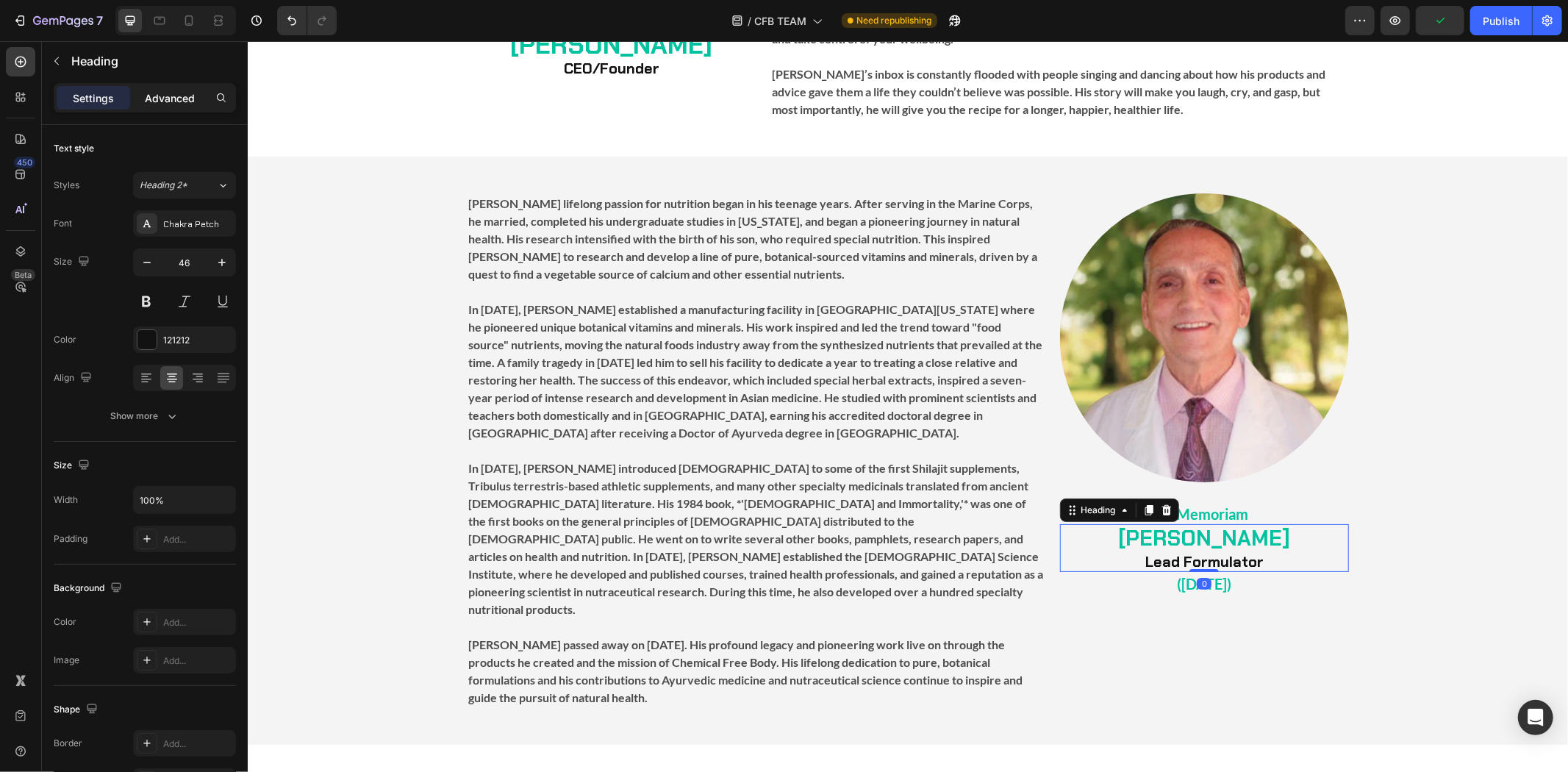
click at [172, 98] on p "Advanced" at bounding box center [170, 98] width 50 height 15
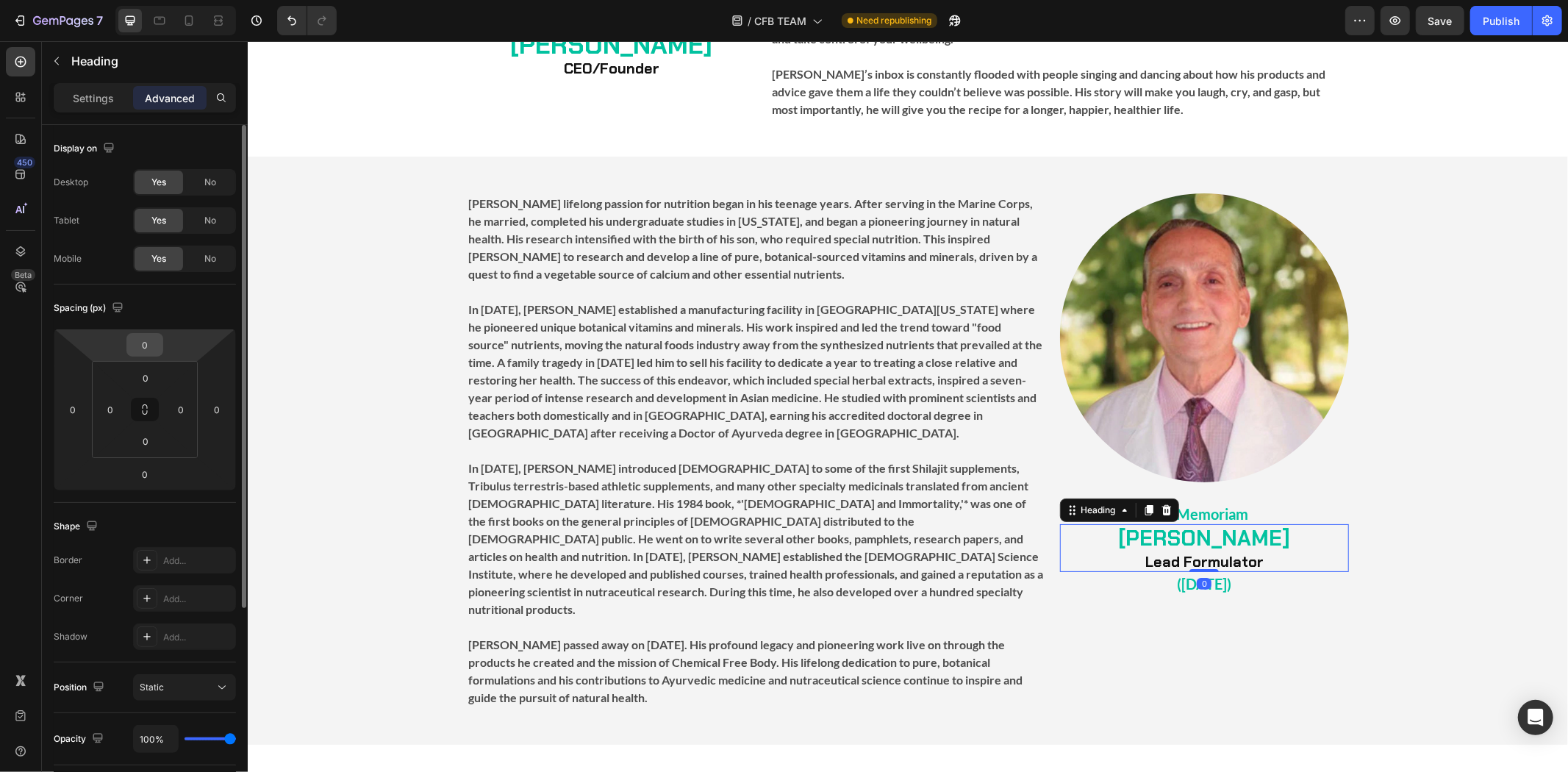
click at [145, 347] on input "0" at bounding box center [144, 344] width 29 height 22
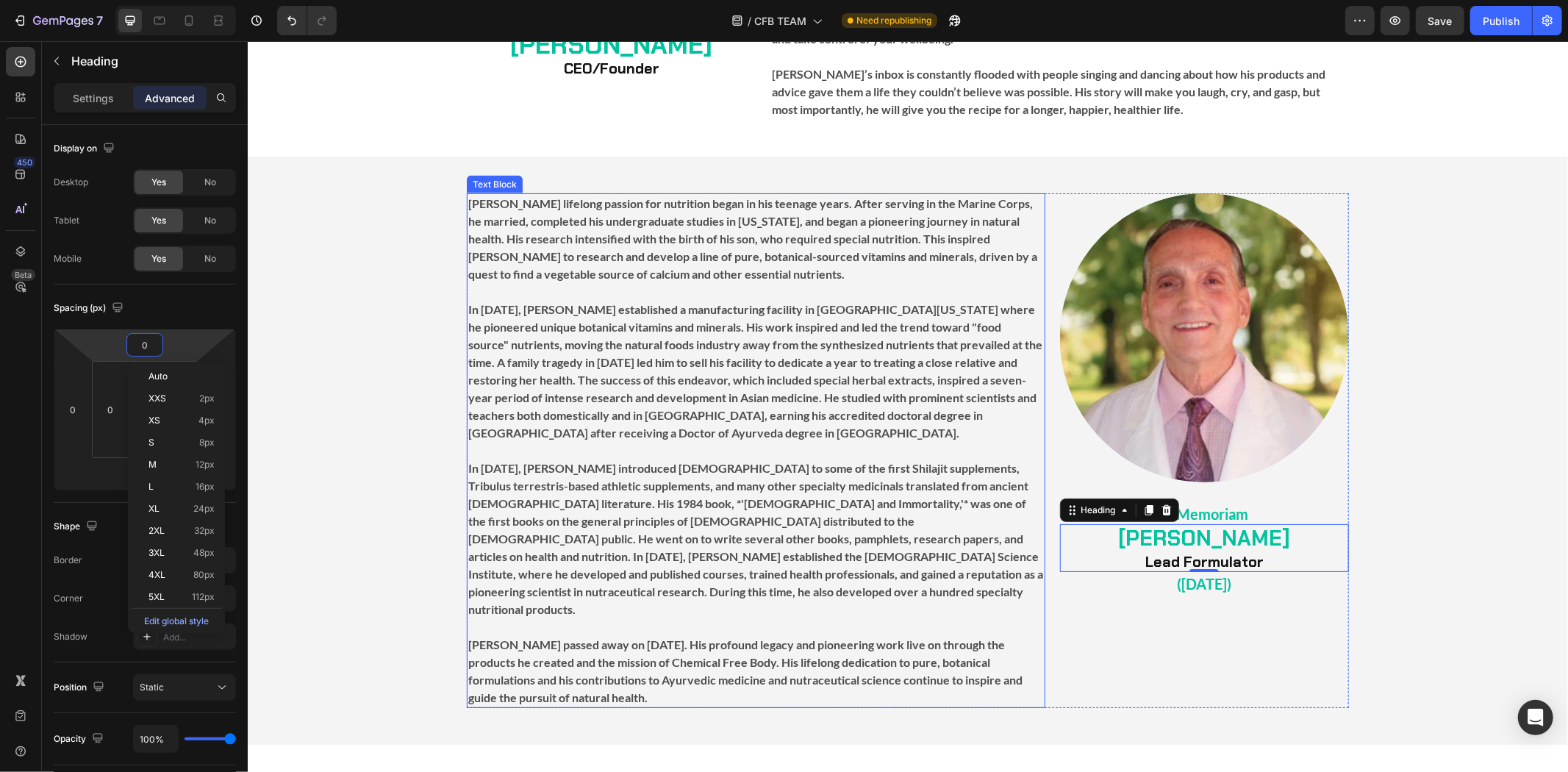
type input "5"
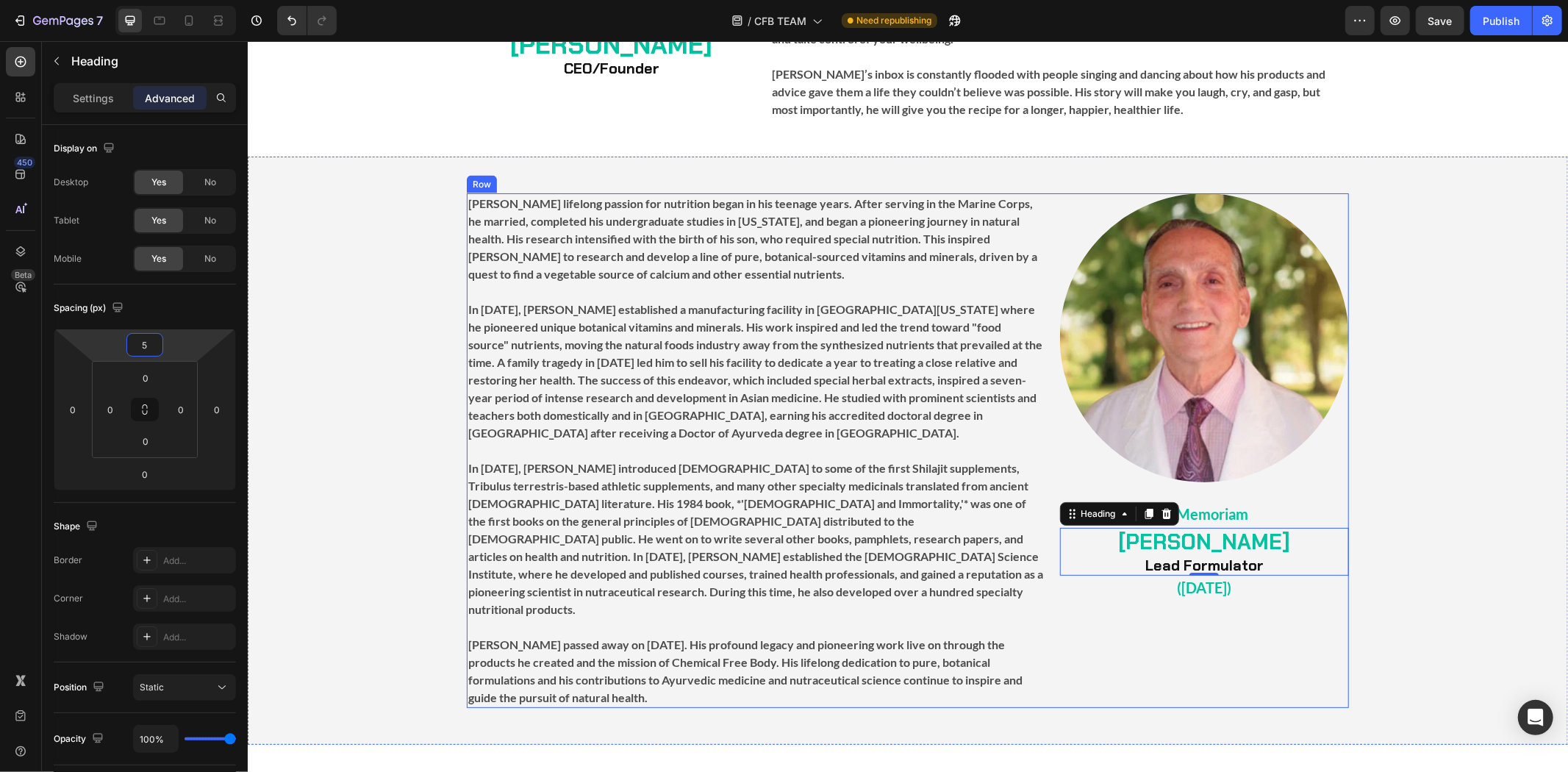
click at [1284, 605] on div "Image ⁠⁠⁠⁠⁠⁠⁠ In Memoriam Heading ⁠⁠⁠⁠⁠⁠⁠ [PERSON_NAME] Lead Formulator Heading…" at bounding box center [1203, 450] width 289 height 515
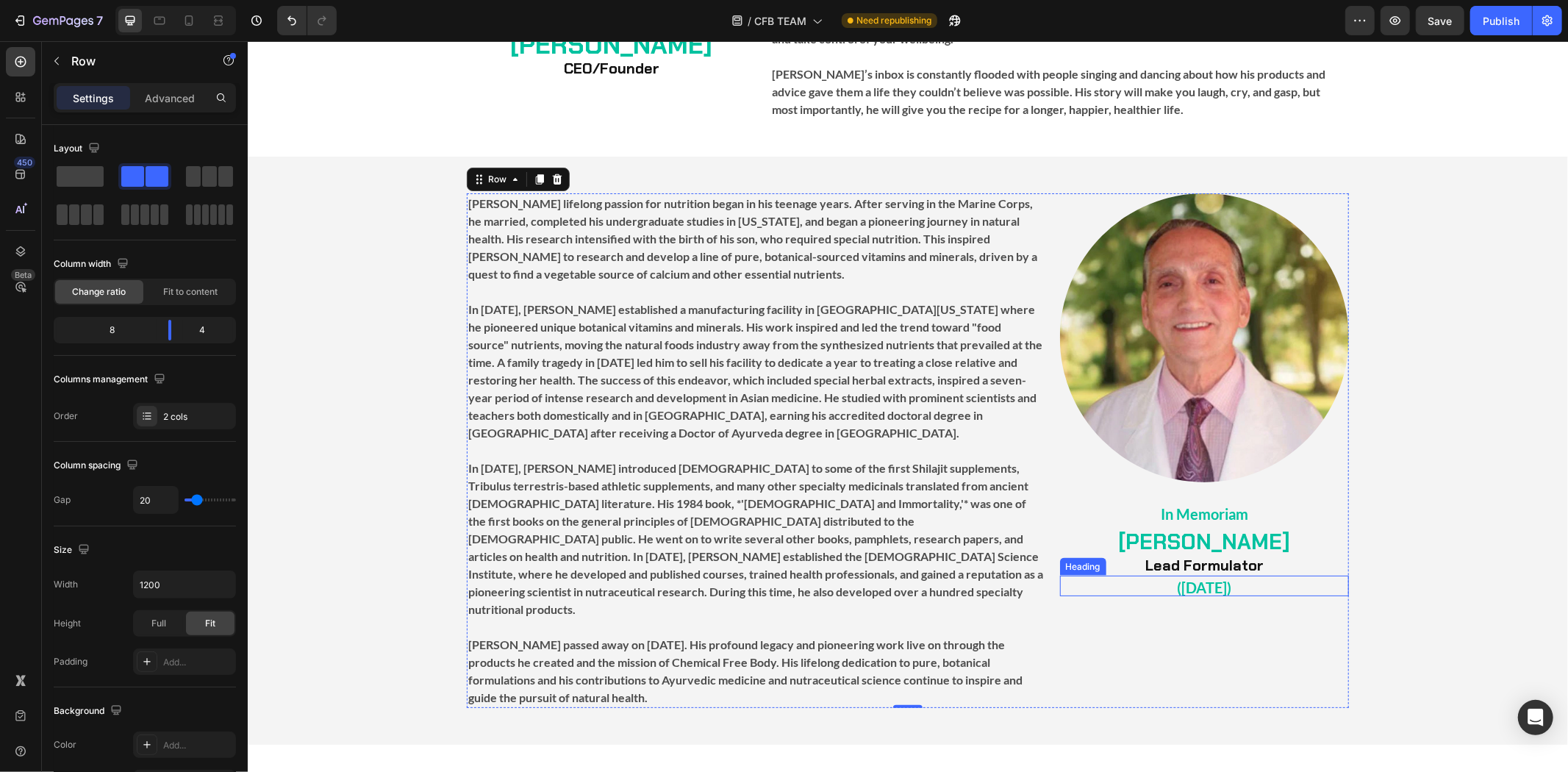
click at [1268, 576] on p "⁠⁠⁠⁠⁠⁠⁠ ([DATE])" at bounding box center [1203, 585] width 286 height 17
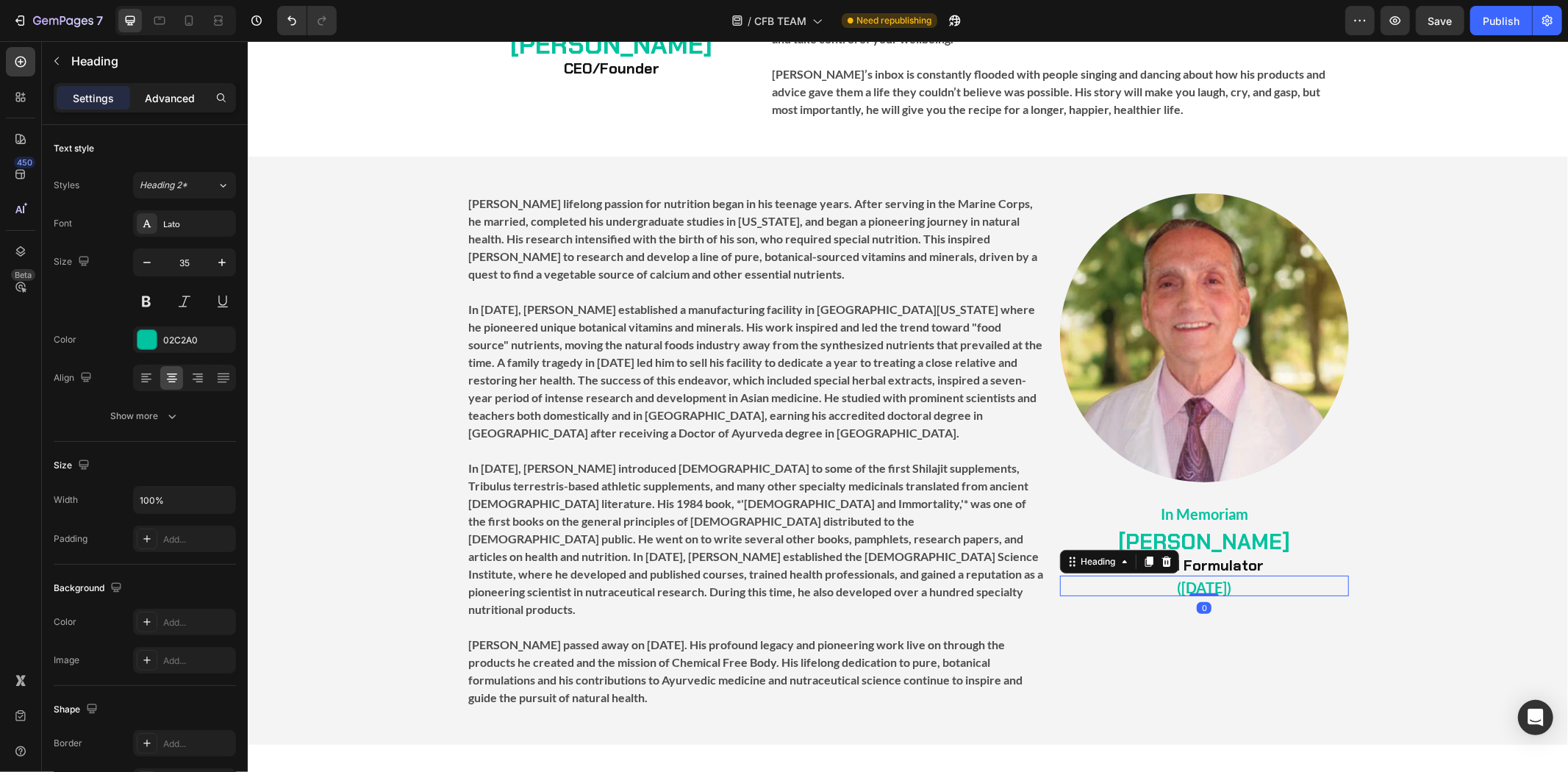
click at [152, 103] on p "Advanced" at bounding box center [170, 98] width 50 height 15
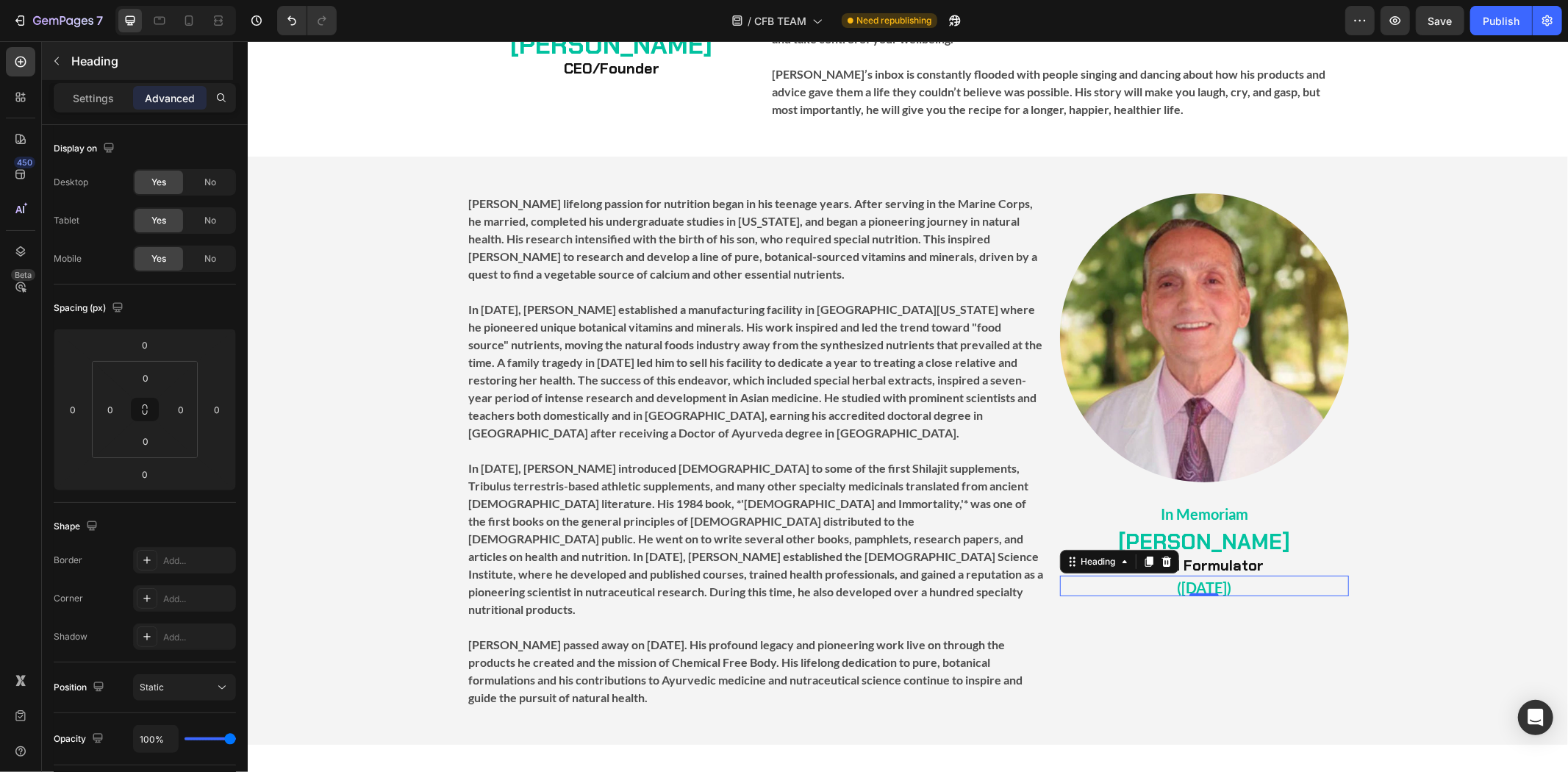
click at [98, 79] on div "Heading" at bounding box center [137, 61] width 191 height 39
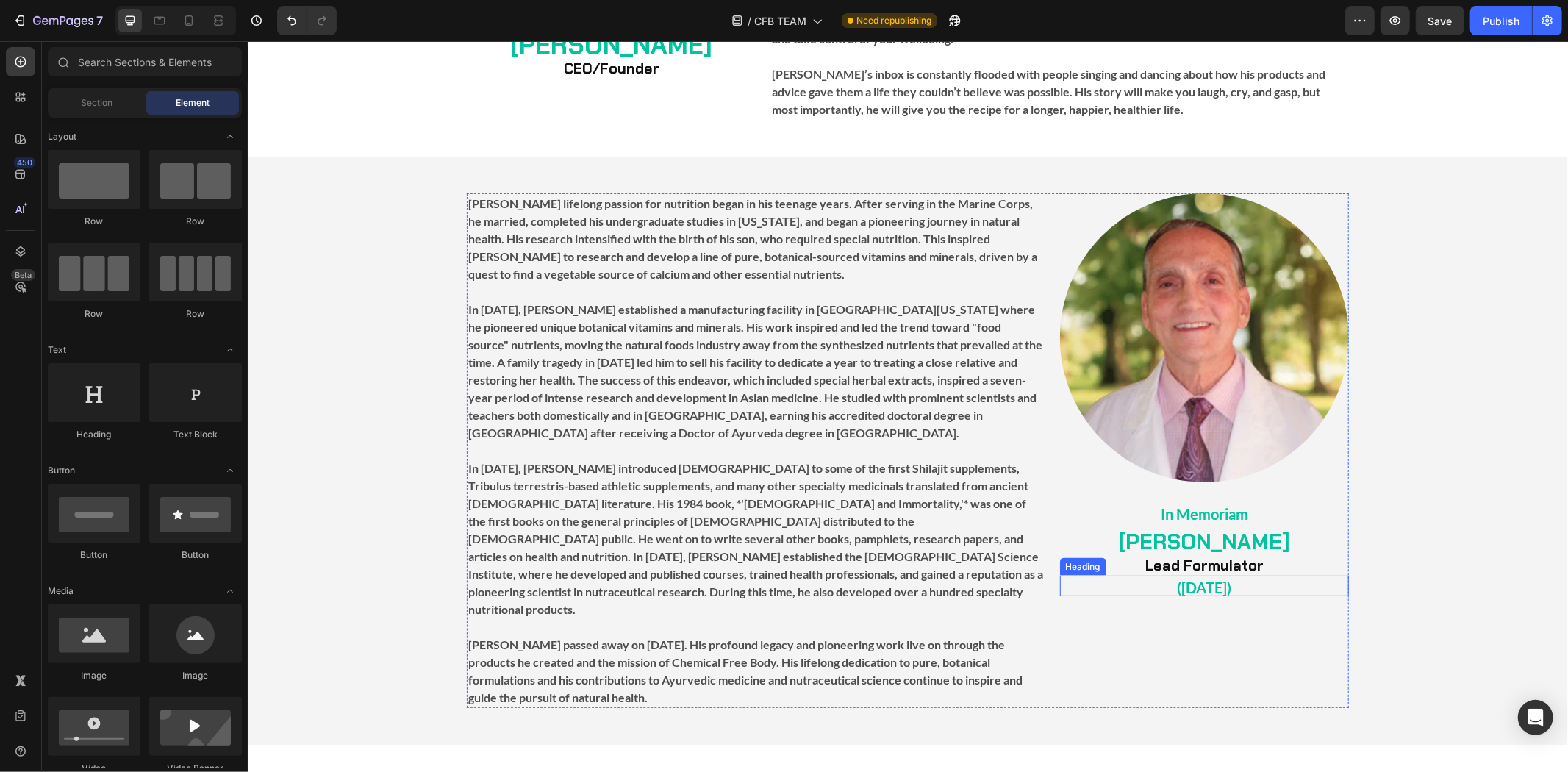
click at [1221, 578] on strong "([DATE])" at bounding box center [1203, 586] width 54 height 17
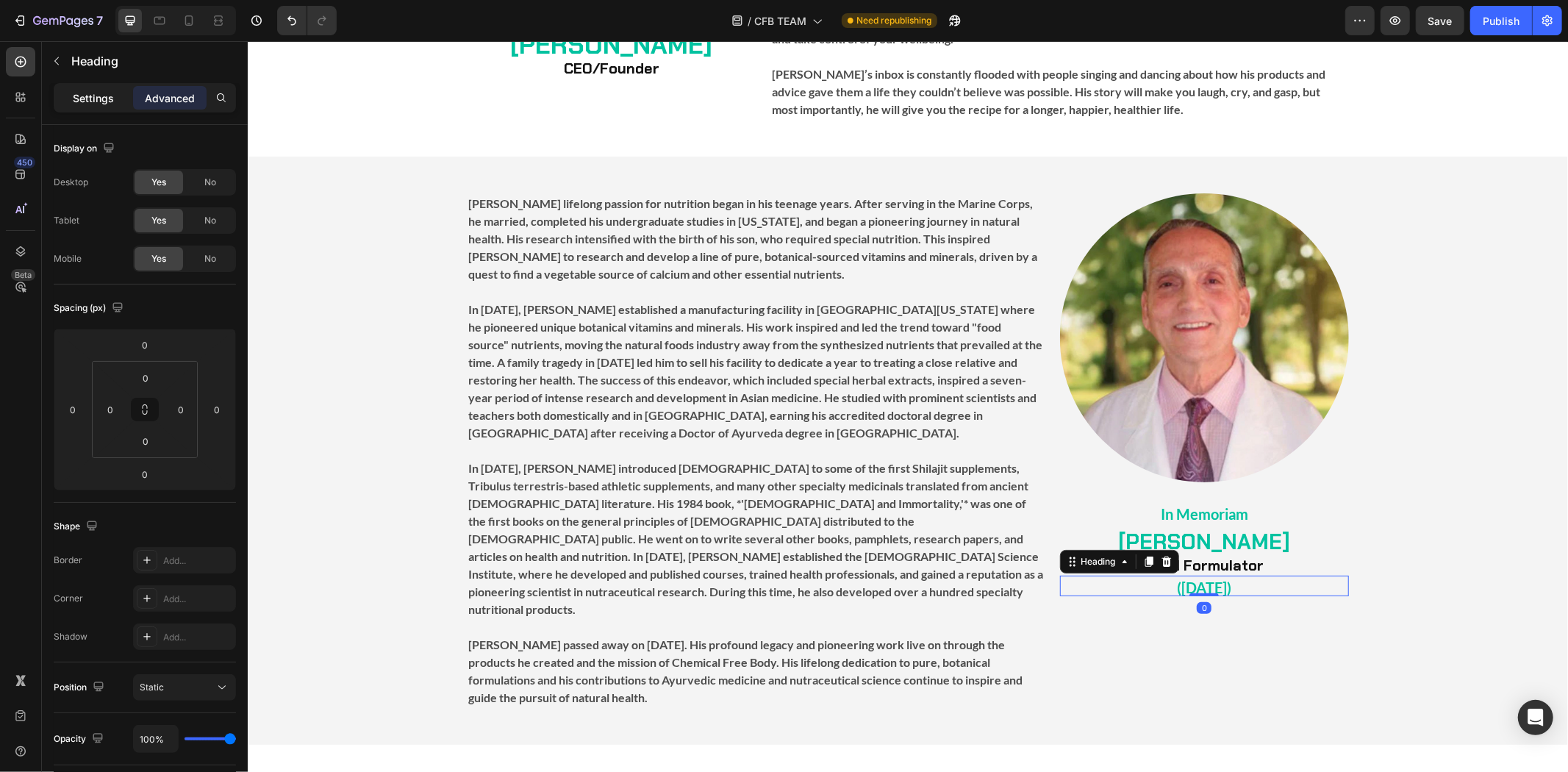
click at [111, 108] on div "Settings" at bounding box center [93, 97] width 73 height 23
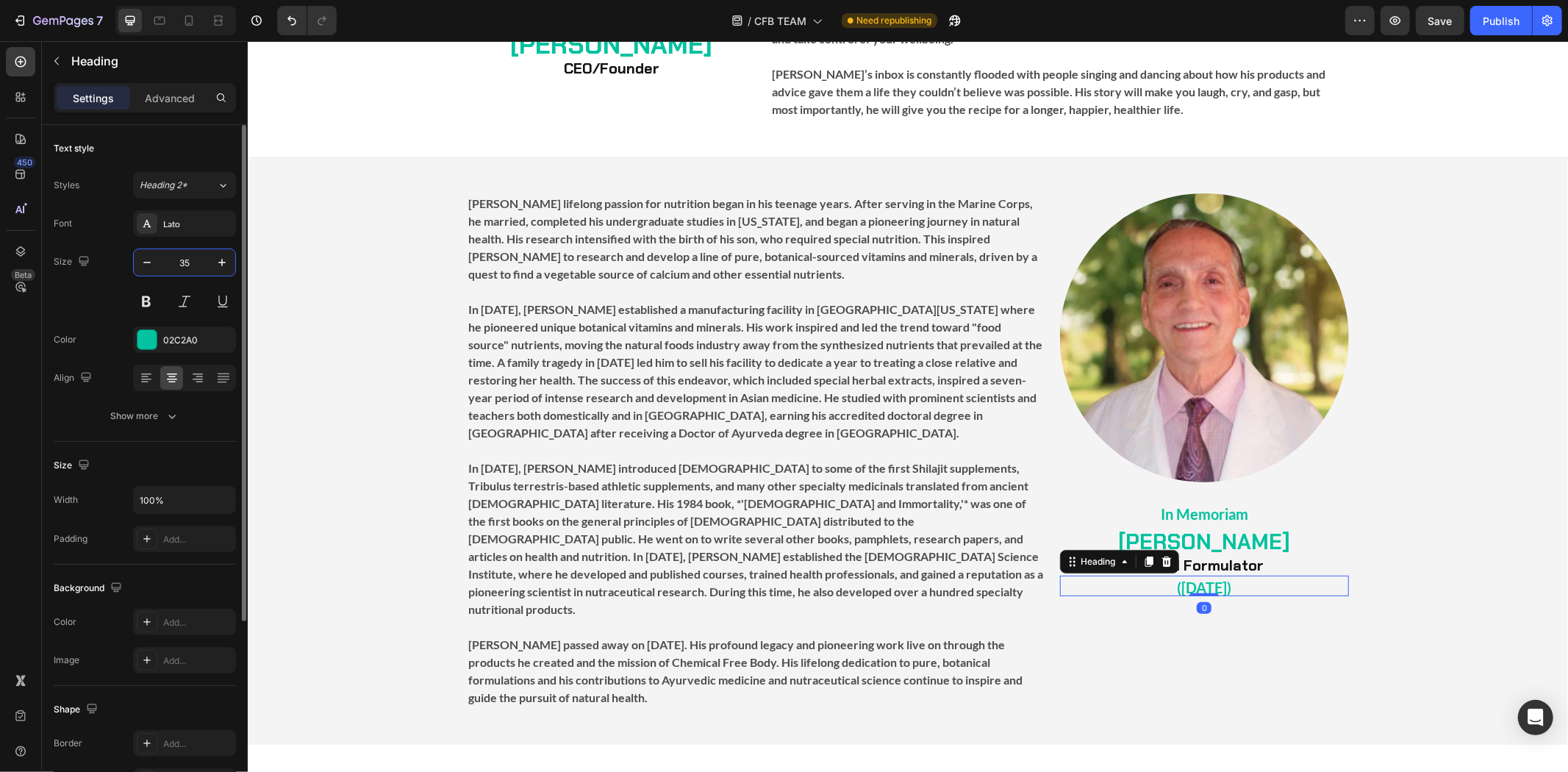
click at [192, 264] on input "35" at bounding box center [184, 262] width 48 height 26
type input "40"
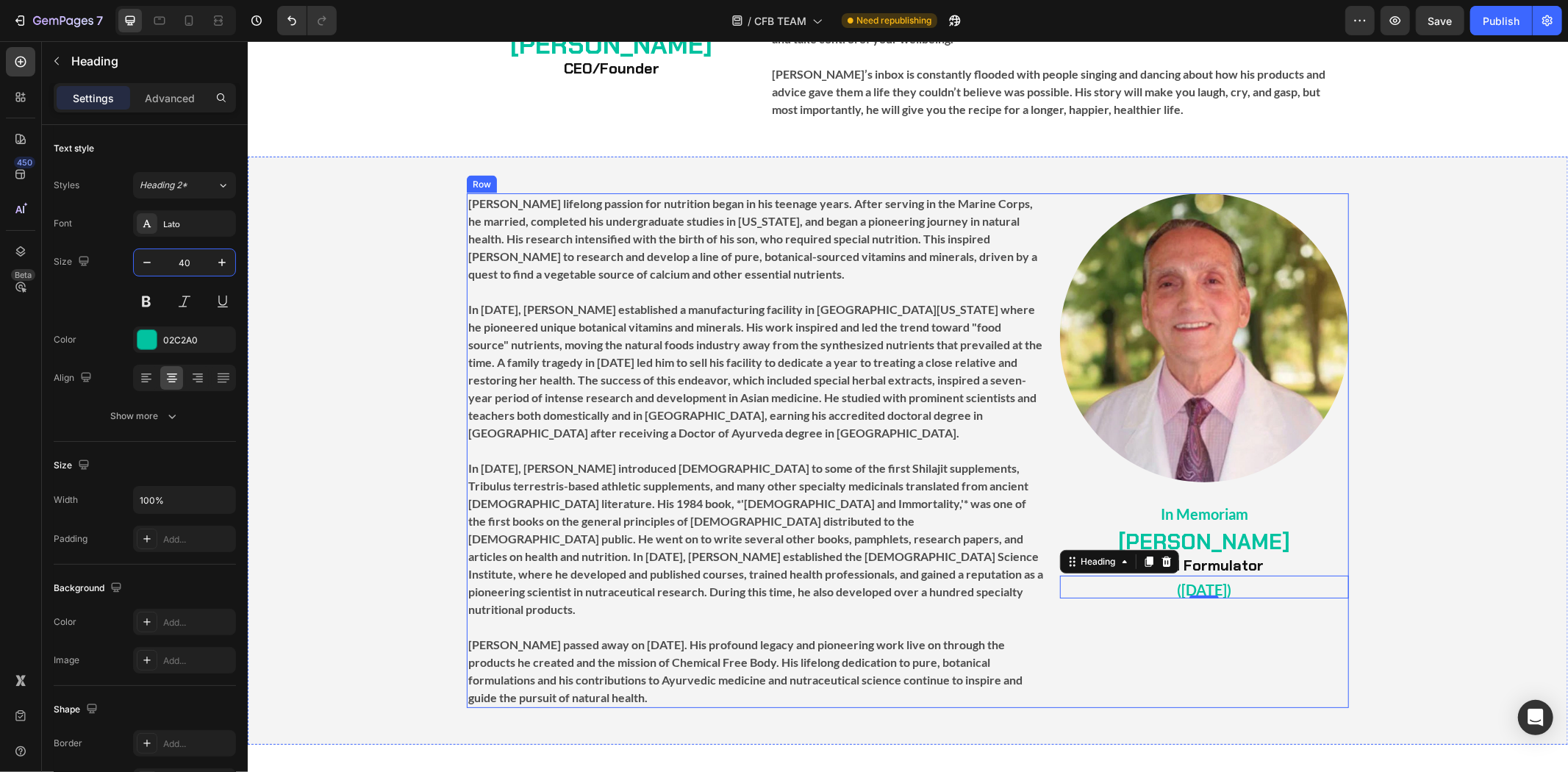
click at [1329, 588] on div "Image ⁠⁠⁠⁠⁠⁠⁠ In Memoriam Heading ⁠⁠⁠⁠⁠⁠⁠ [PERSON_NAME] Lead Formulator Heading…" at bounding box center [1203, 450] width 289 height 515
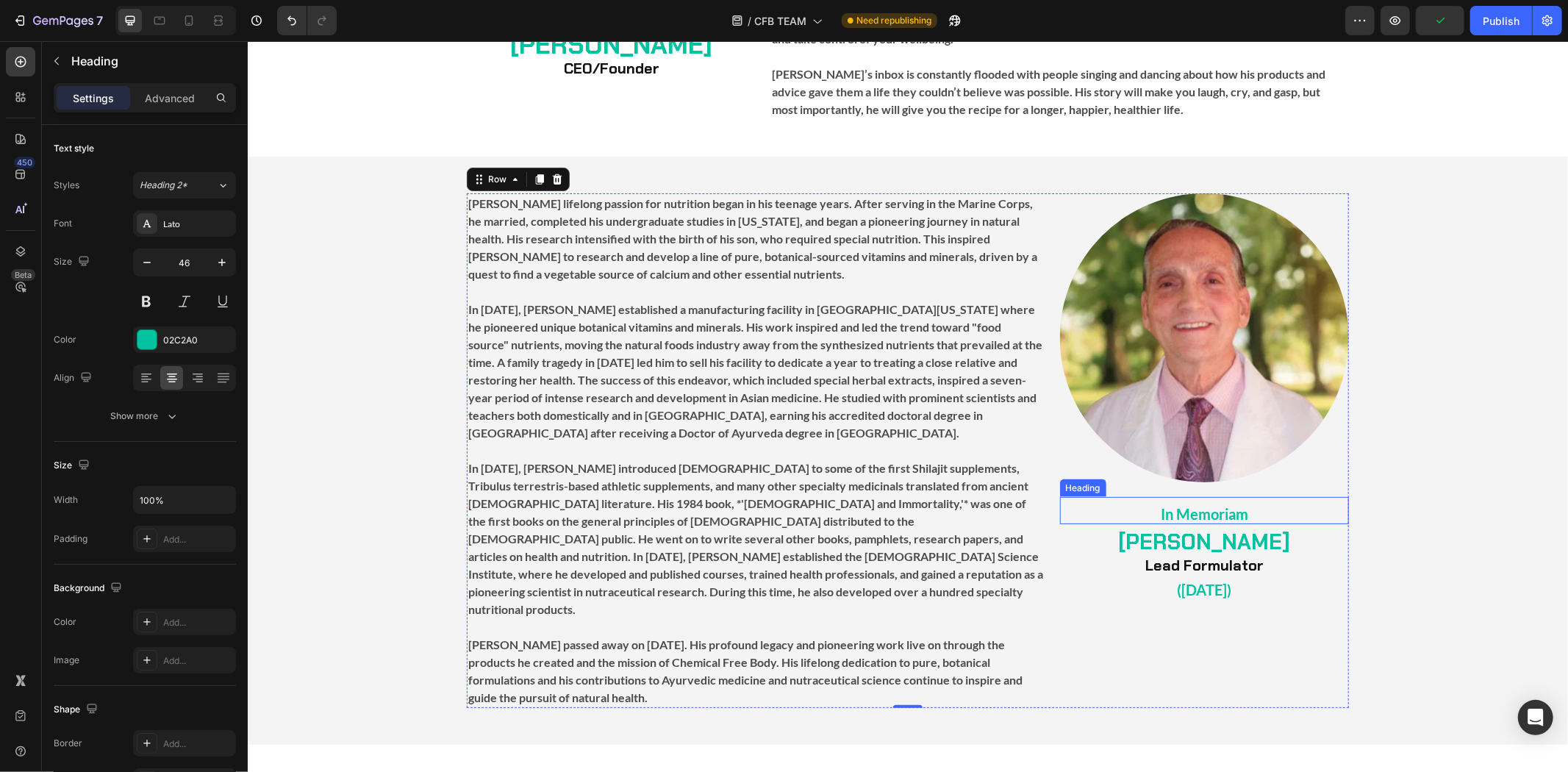
click at [1241, 498] on p "⁠⁠⁠⁠⁠⁠⁠ In Memoriam" at bounding box center [1203, 510] width 286 height 24
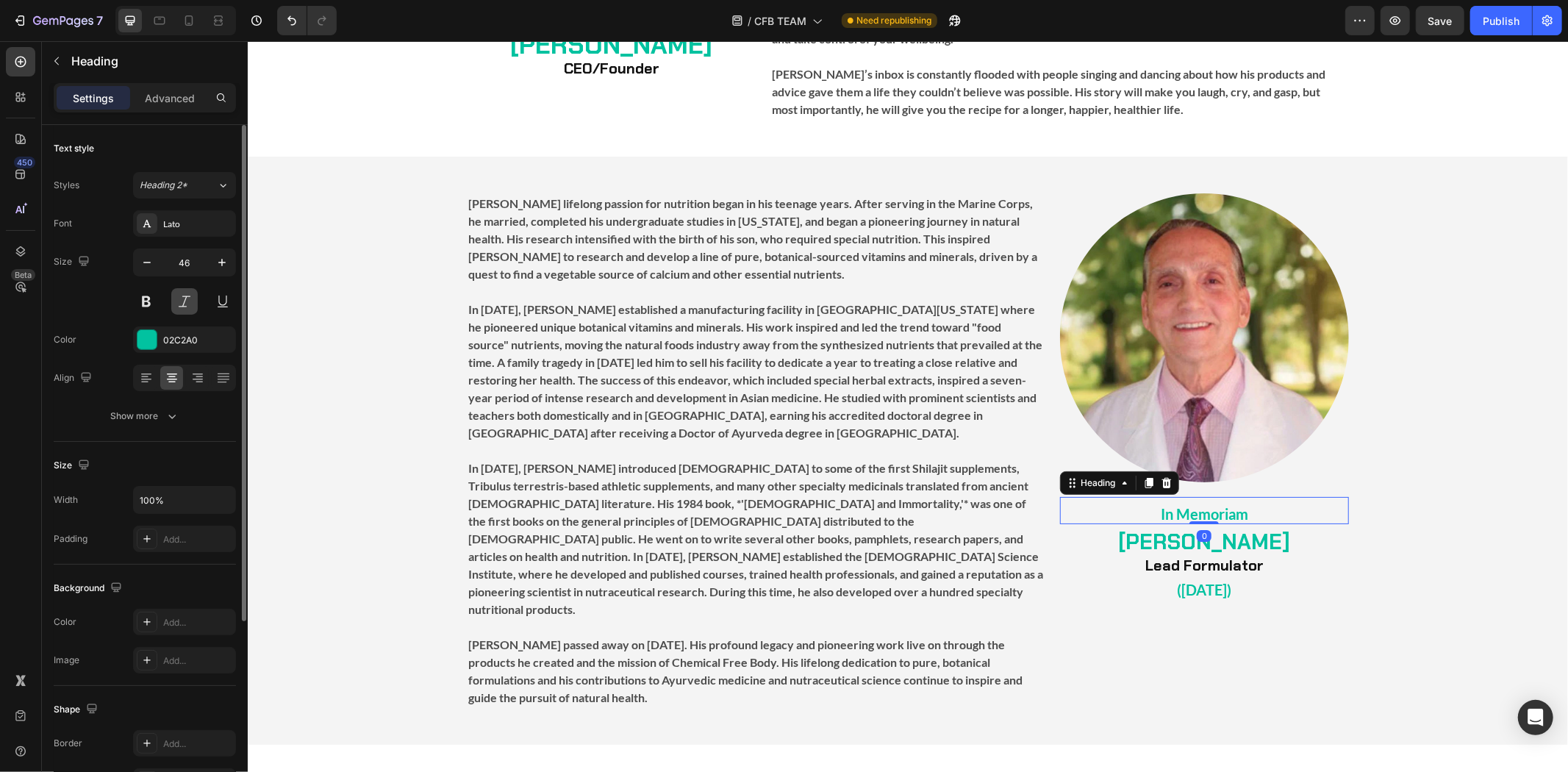
click at [178, 310] on button at bounding box center [184, 301] width 26 height 26
click at [1263, 576] on p "⁠⁠⁠⁠⁠⁠⁠ ([DATE])" at bounding box center [1203, 586] width 286 height 20
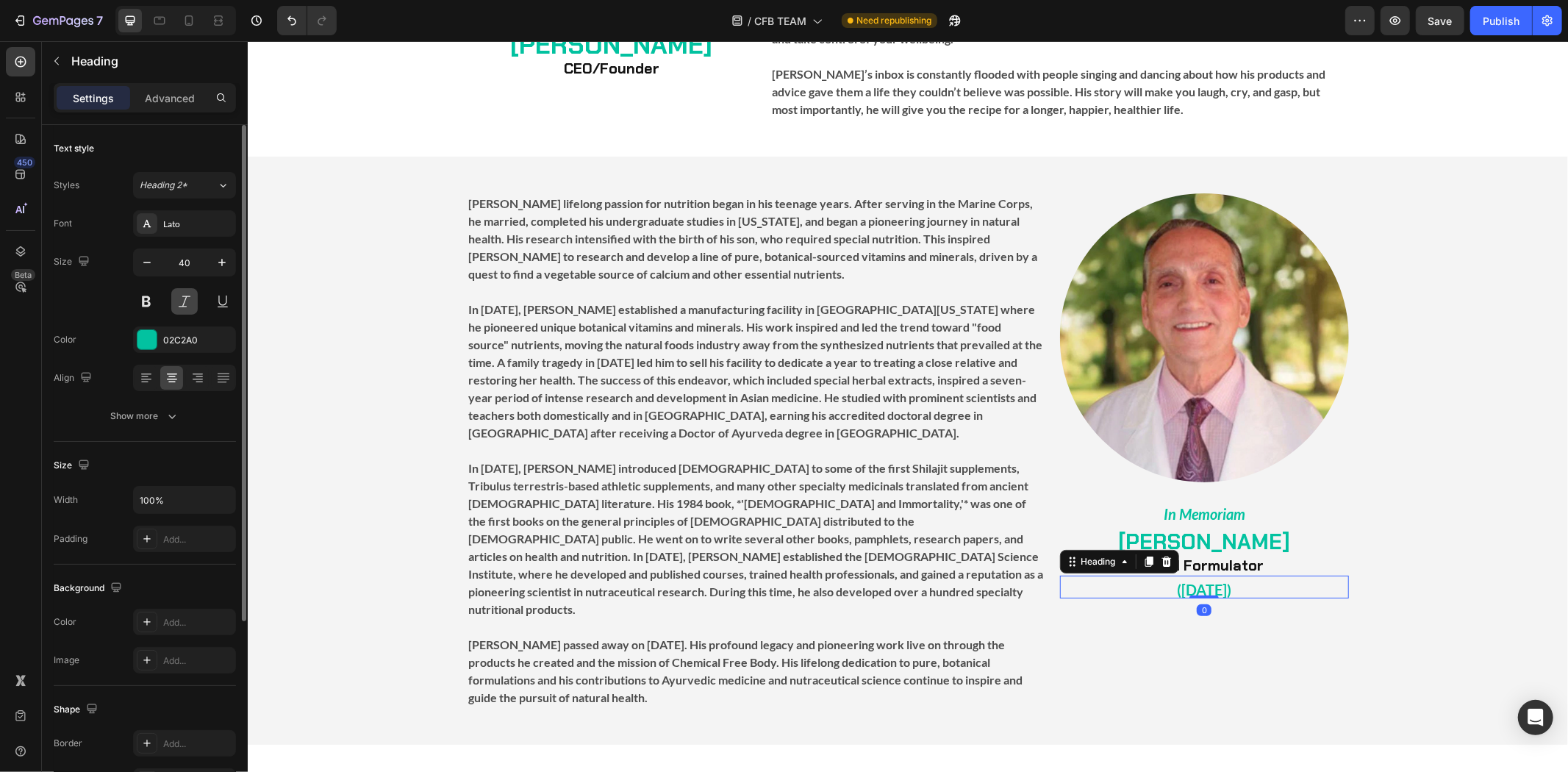
click at [182, 304] on button at bounding box center [184, 301] width 26 height 26
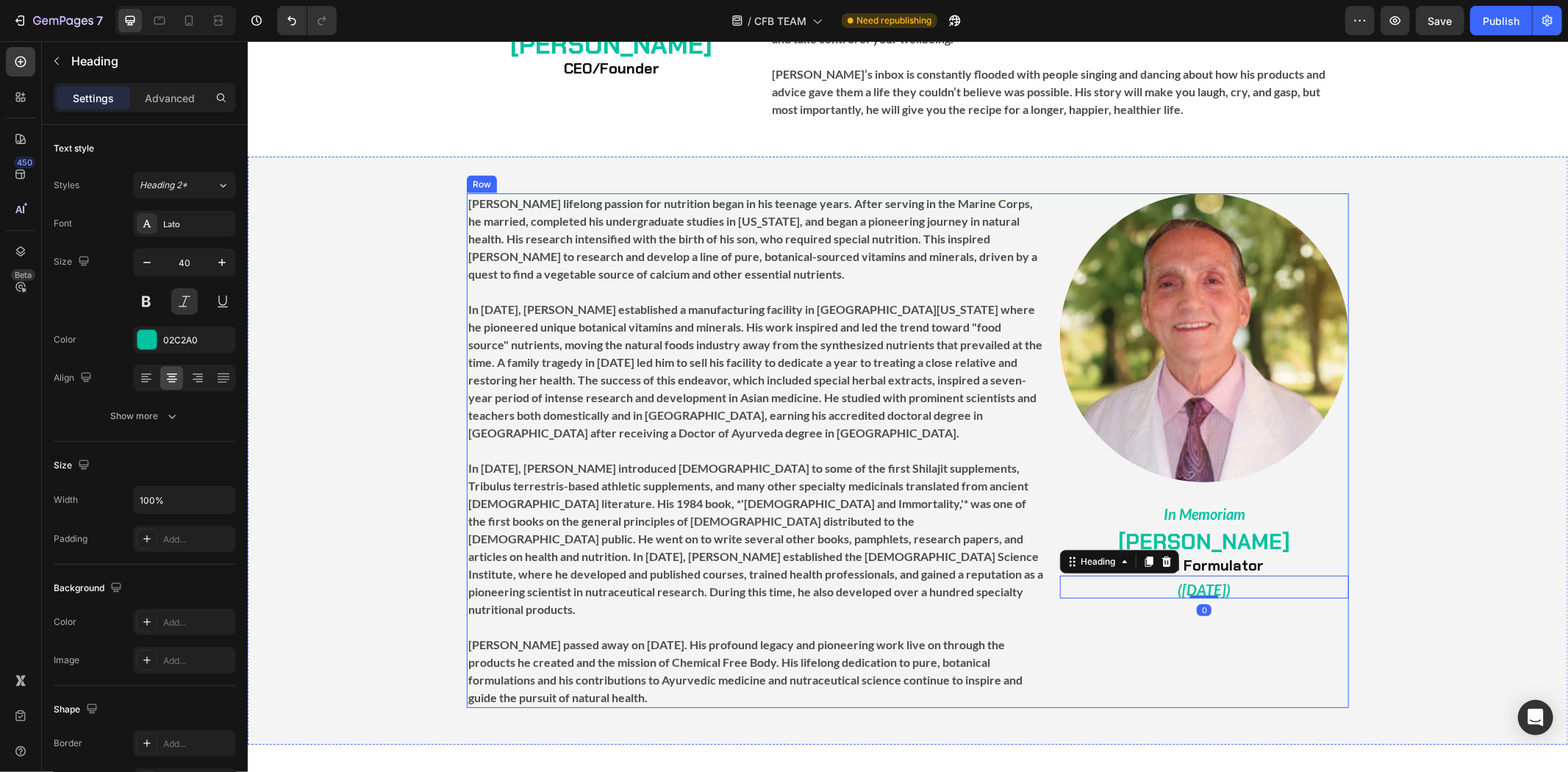
click at [1358, 644] on div "Image ⁠⁠⁠⁠⁠⁠⁠ In Memoriam Heading ⁠⁠⁠⁠⁠⁠⁠ [PERSON_NAME] Lead Formulator Heading…" at bounding box center [907, 450] width 1320 height 515
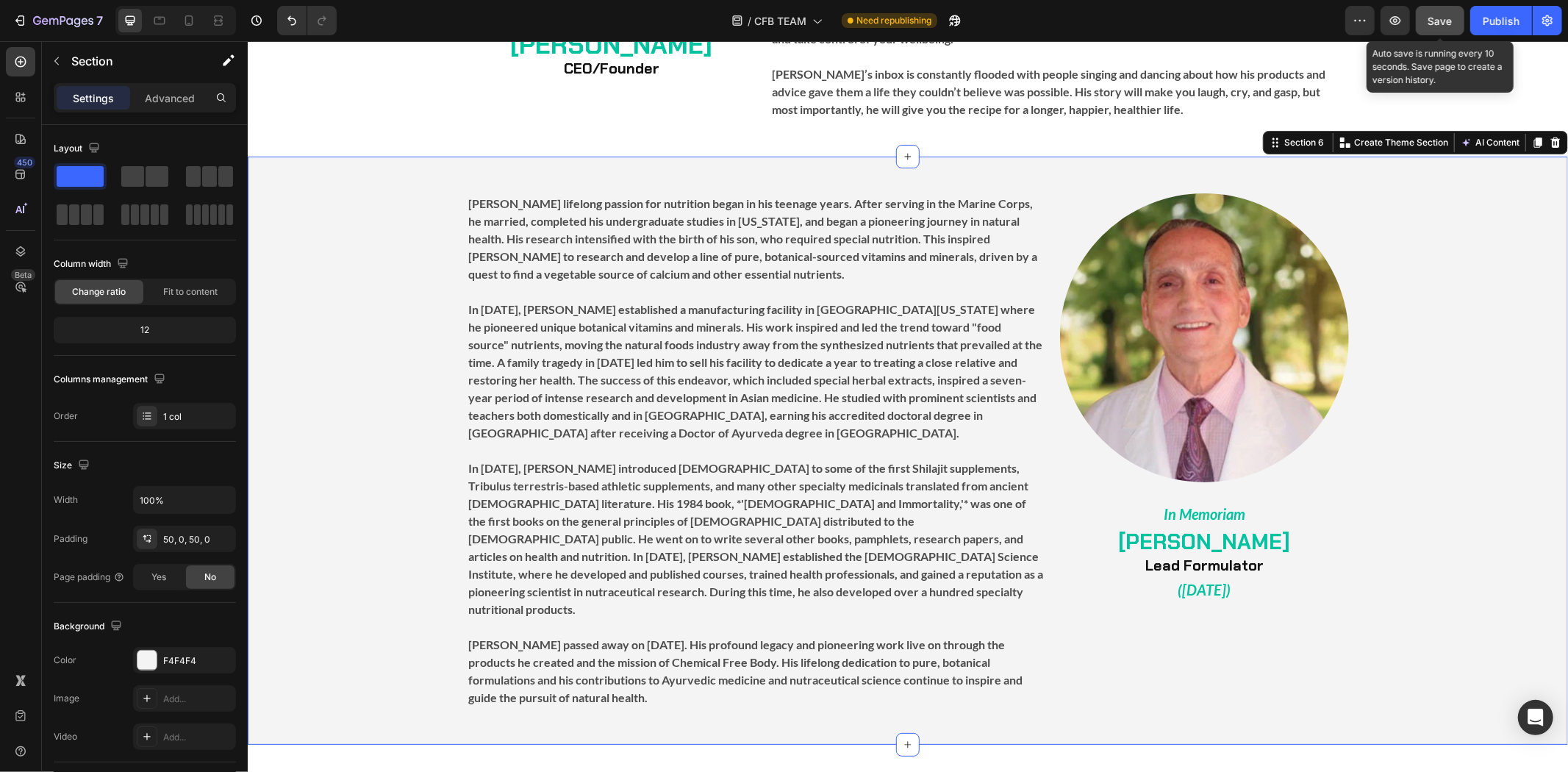
click at [1429, 22] on span "Save" at bounding box center [1440, 20] width 24 height 13
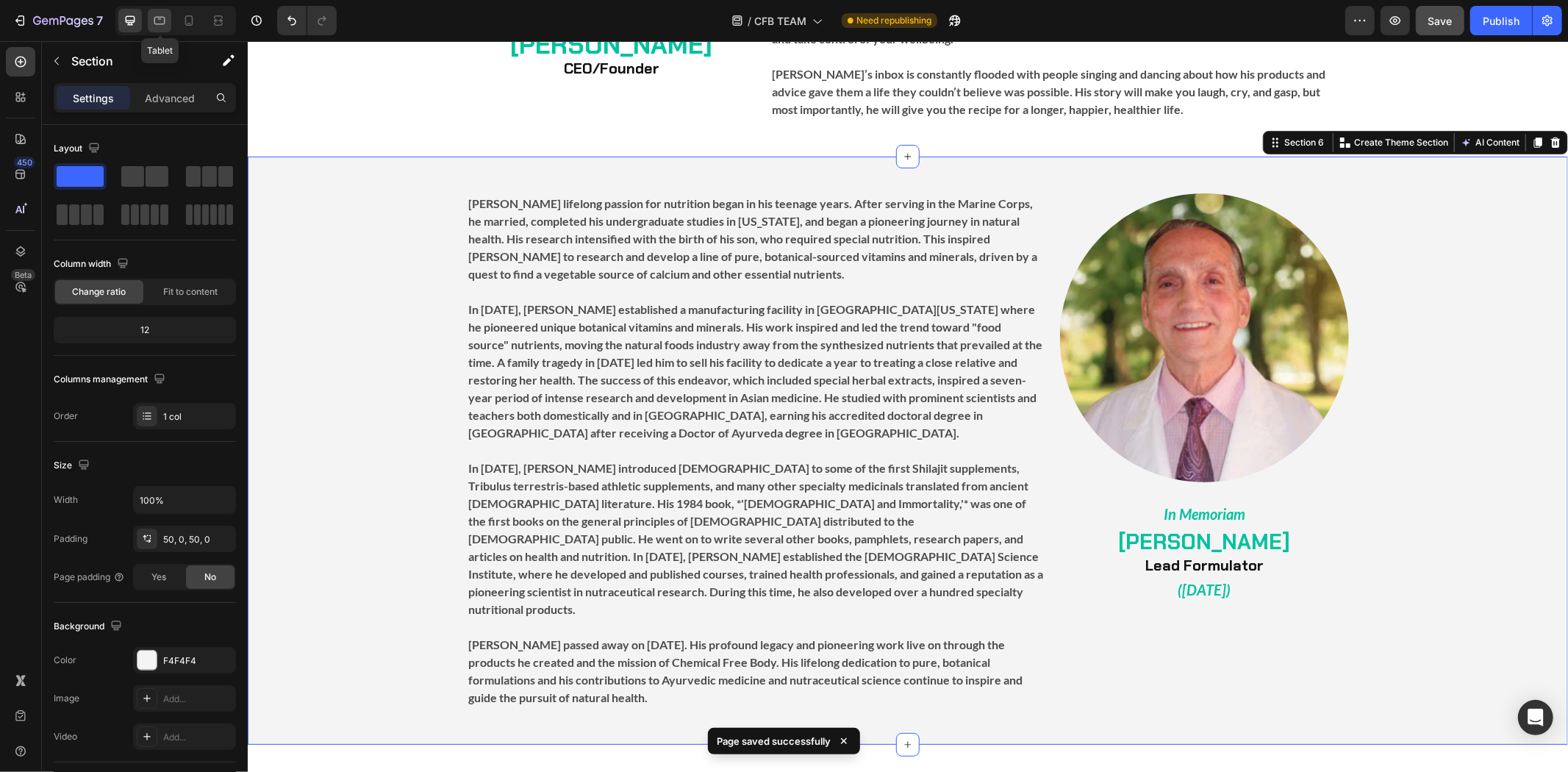
click at [158, 15] on icon at bounding box center [159, 20] width 14 height 14
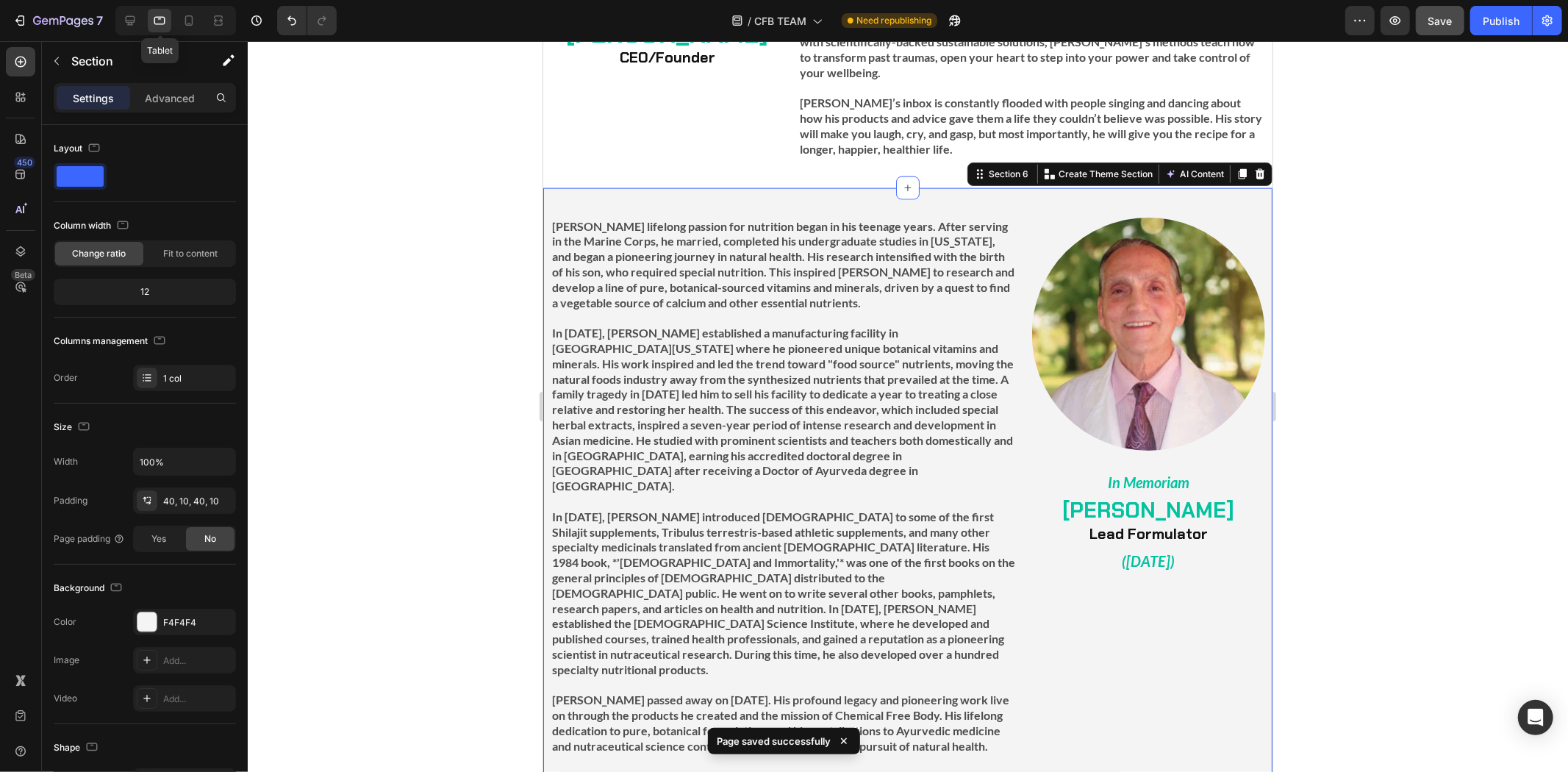
scroll to position [1663, 0]
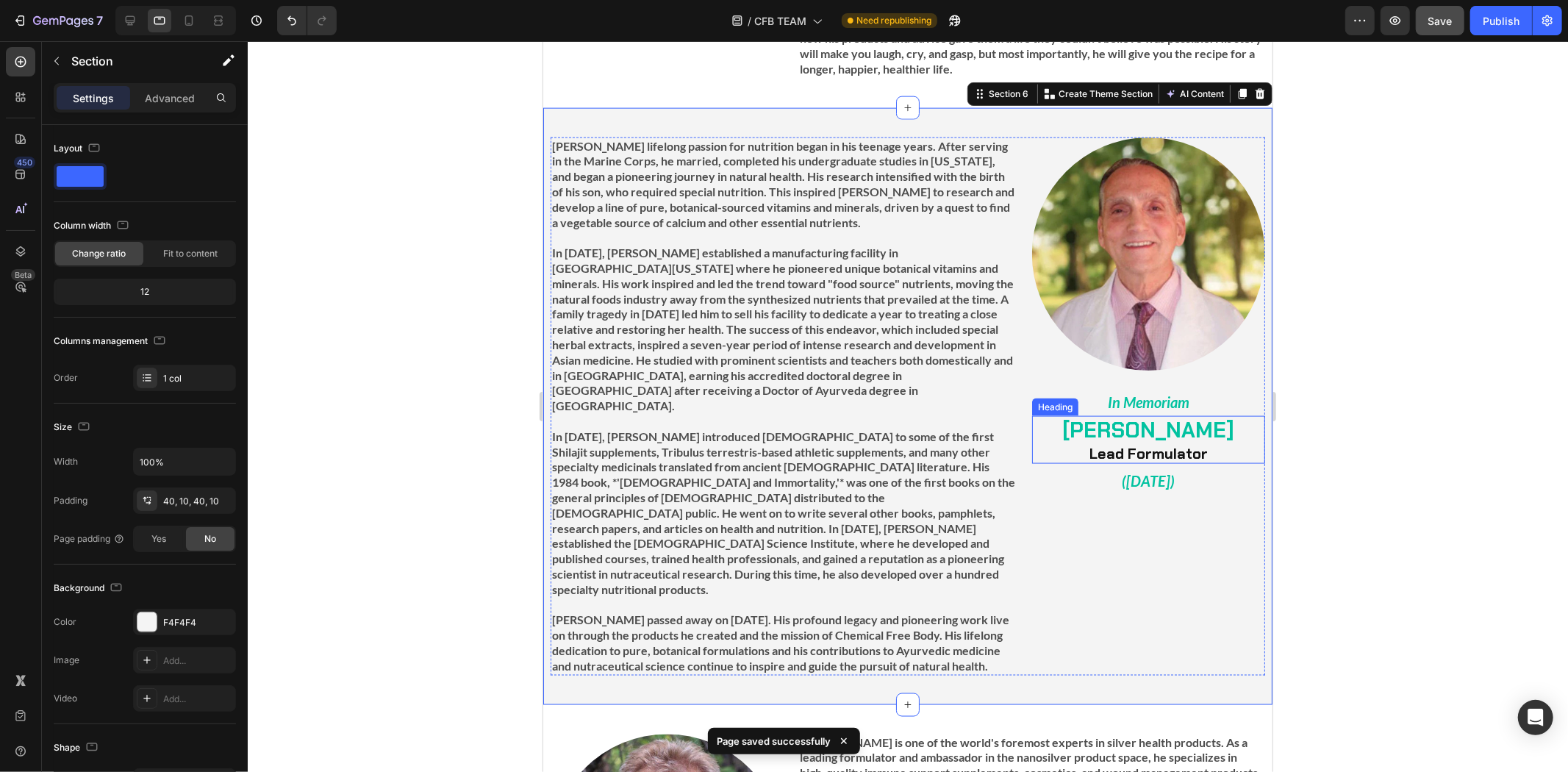
click at [1160, 415] on strong "[PERSON_NAME]" at bounding box center [1148, 429] width 172 height 28
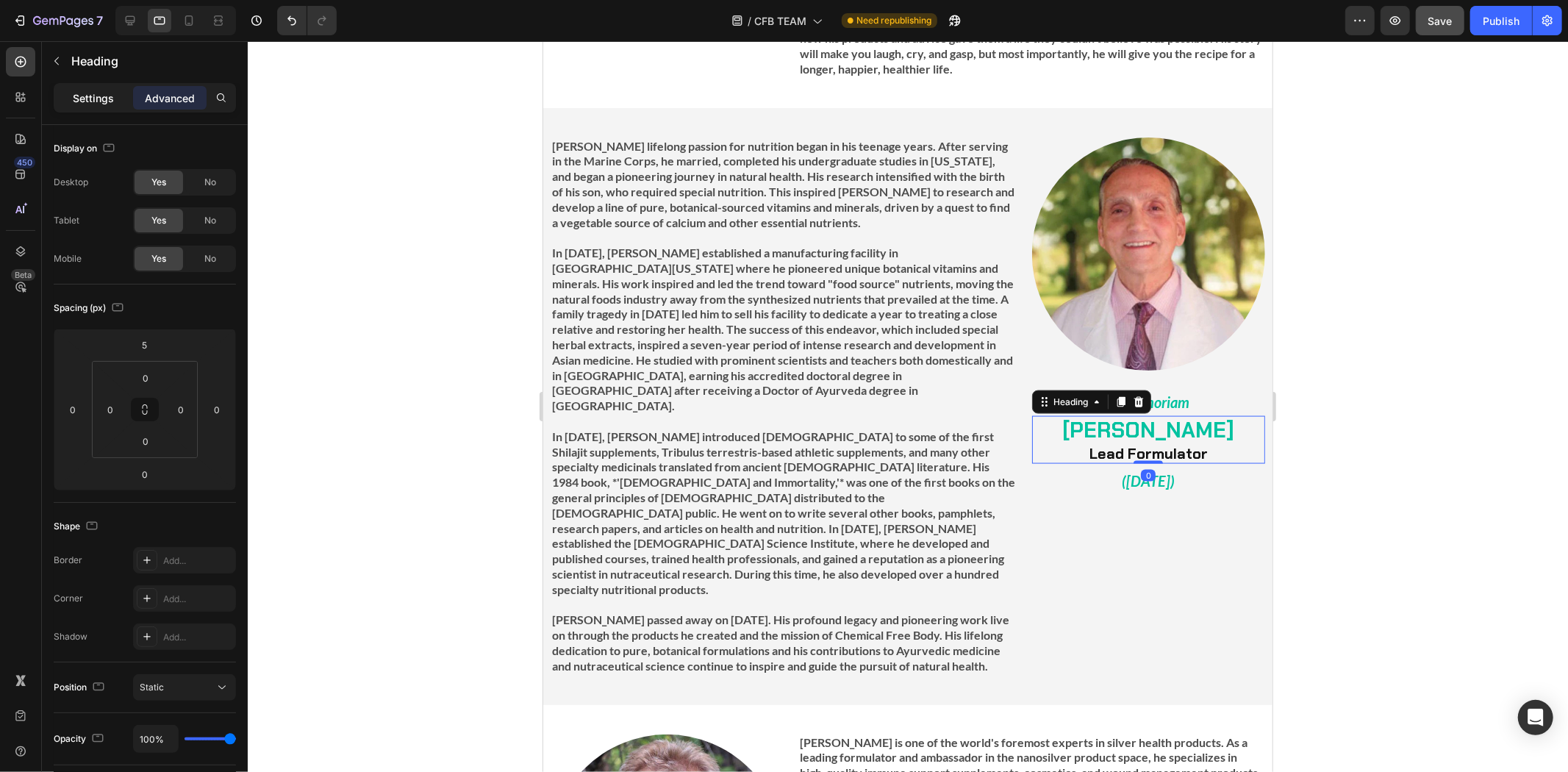
click at [88, 100] on p "Settings" at bounding box center [93, 98] width 42 height 15
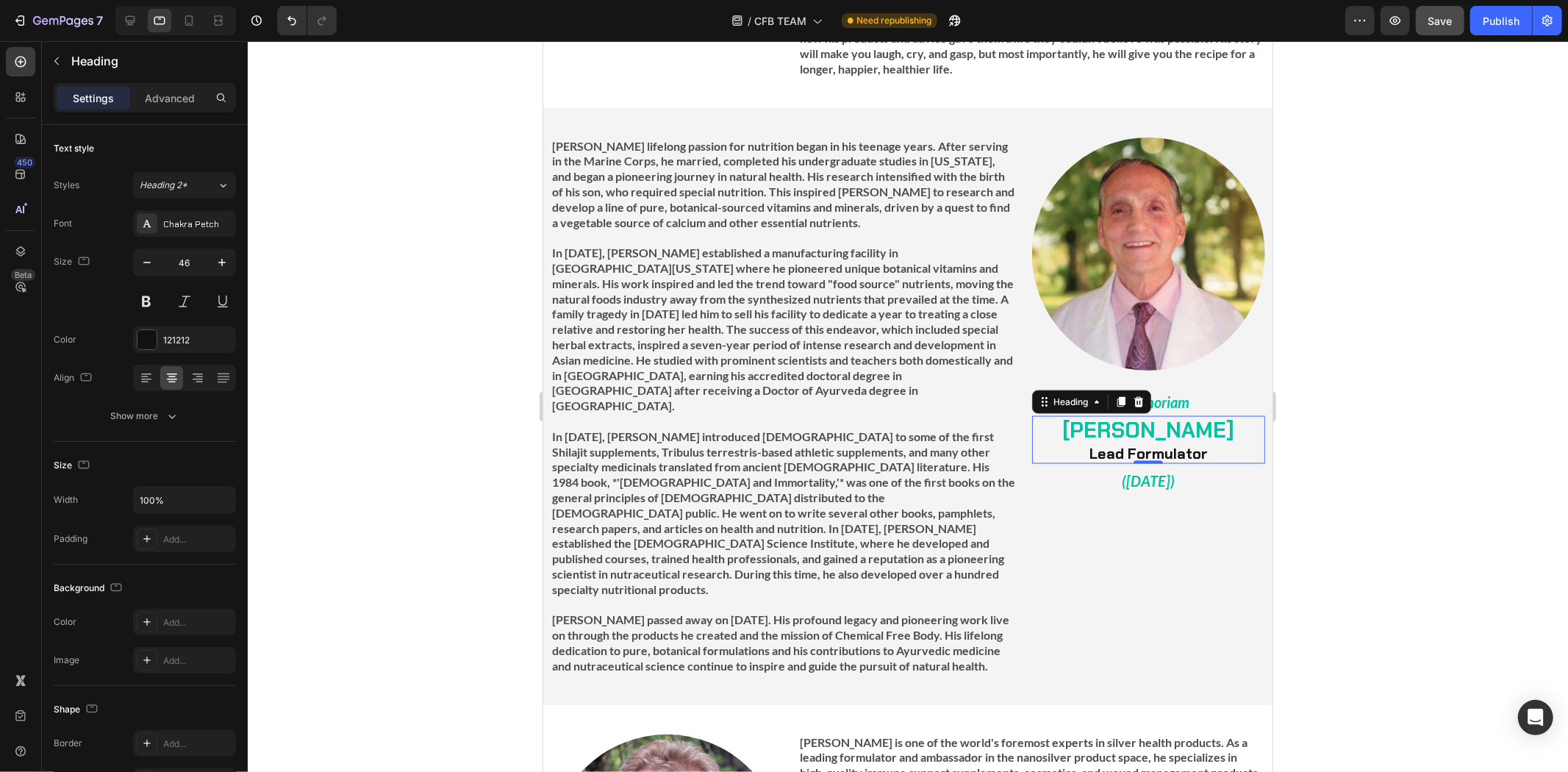
click at [1138, 415] on strong "[PERSON_NAME]" at bounding box center [1148, 429] width 172 height 28
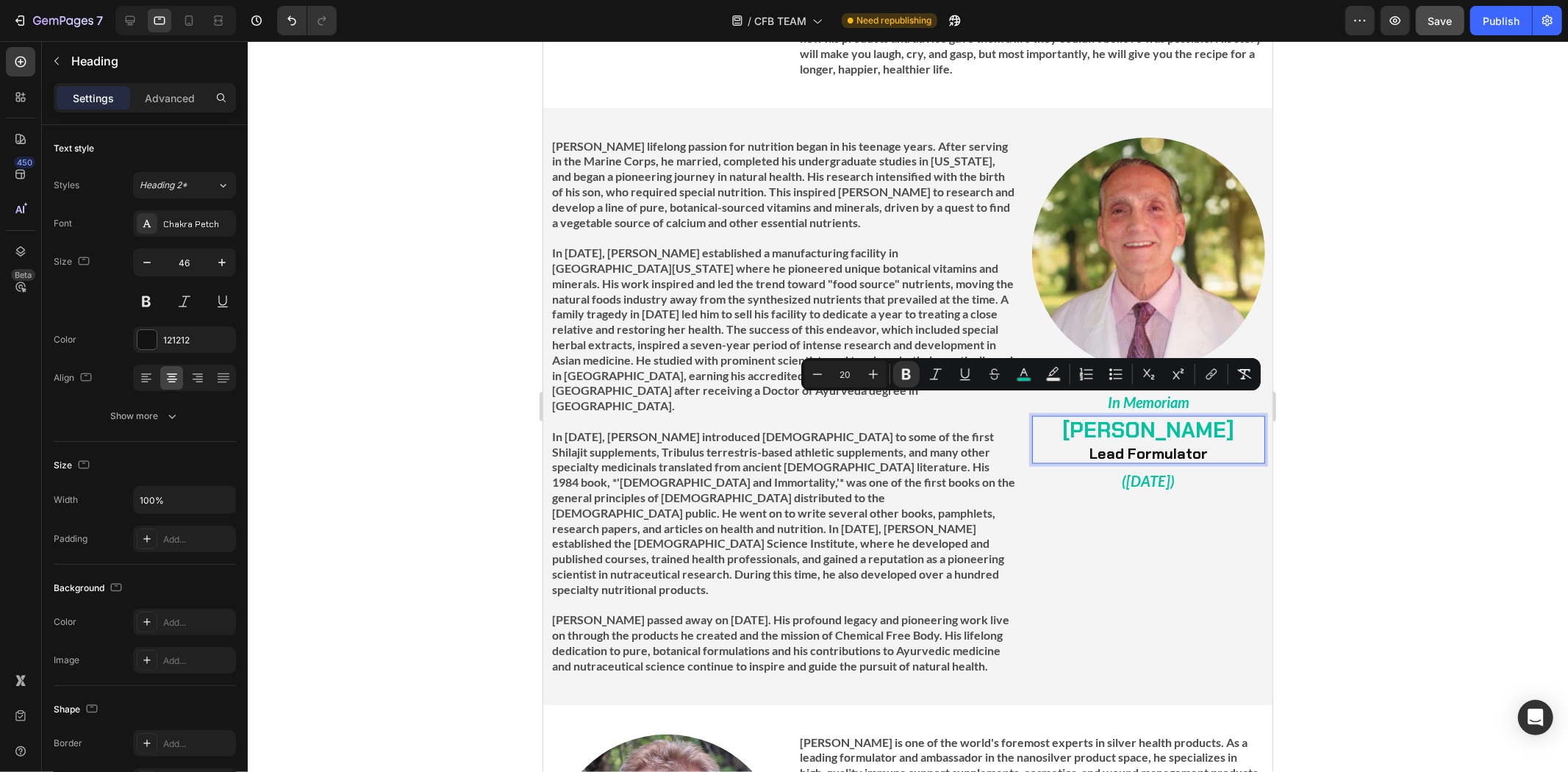
click at [1123, 443] on strong "Lead Formulator" at bounding box center [1148, 452] width 119 height 19
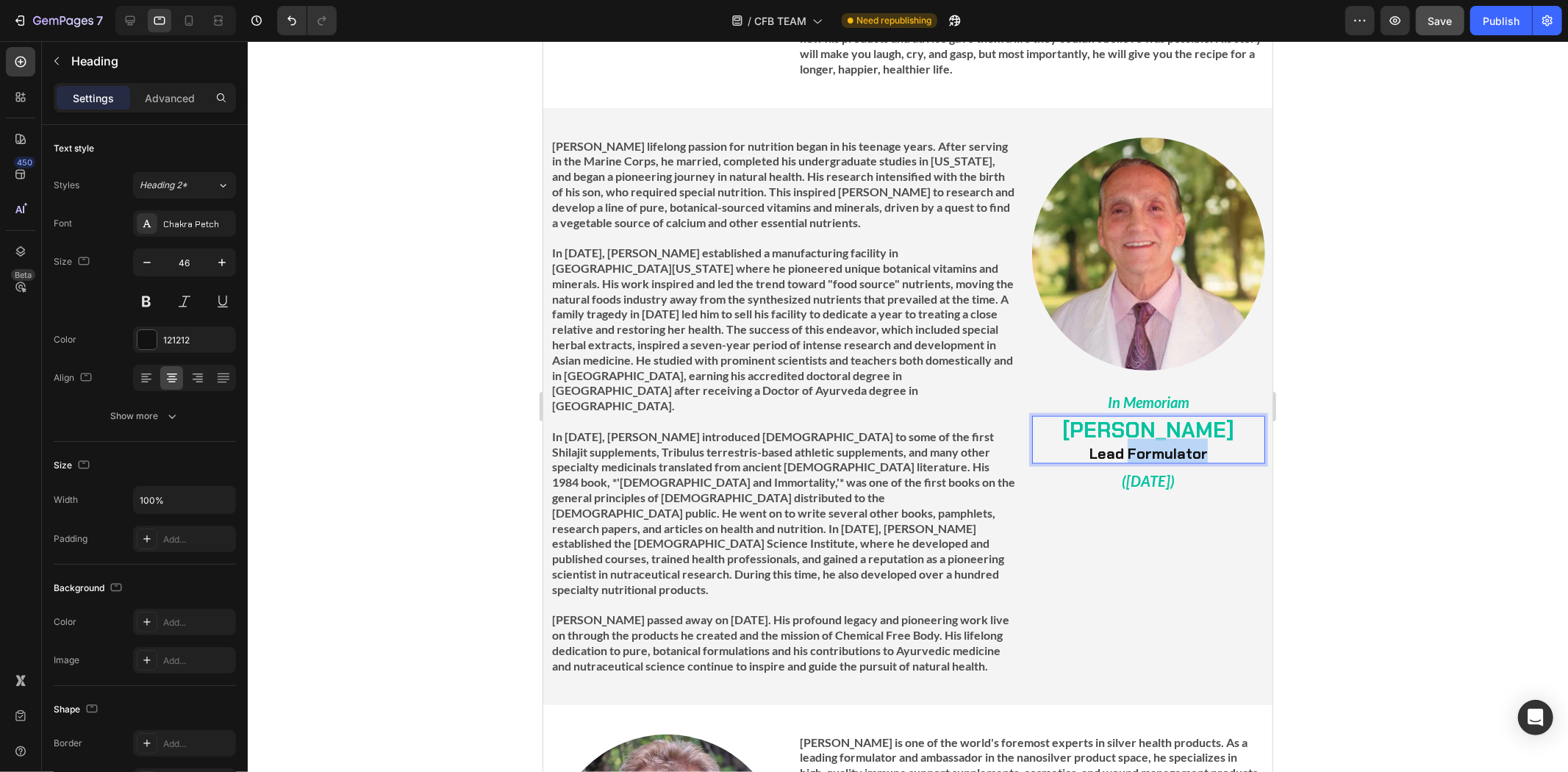
click at [1123, 443] on strong "Lead Formulator" at bounding box center [1148, 452] width 119 height 19
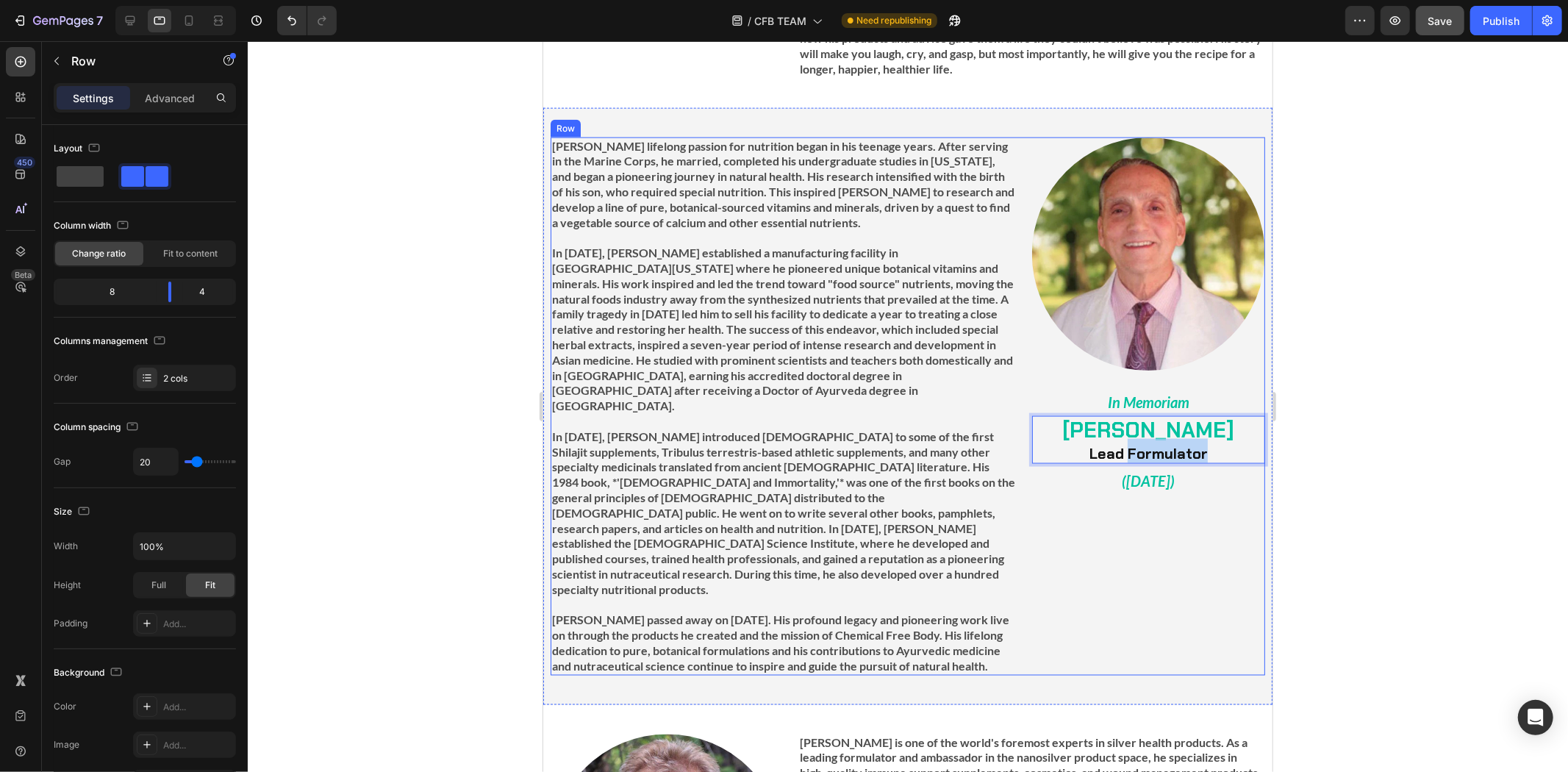
click at [1113, 488] on div "Image ⁠⁠⁠⁠⁠⁠⁠ In Memoriam Heading [PERSON_NAME] Lead Formulator Heading 0 ⁠⁠⁠⁠⁠…" at bounding box center [1148, 406] width 233 height 539
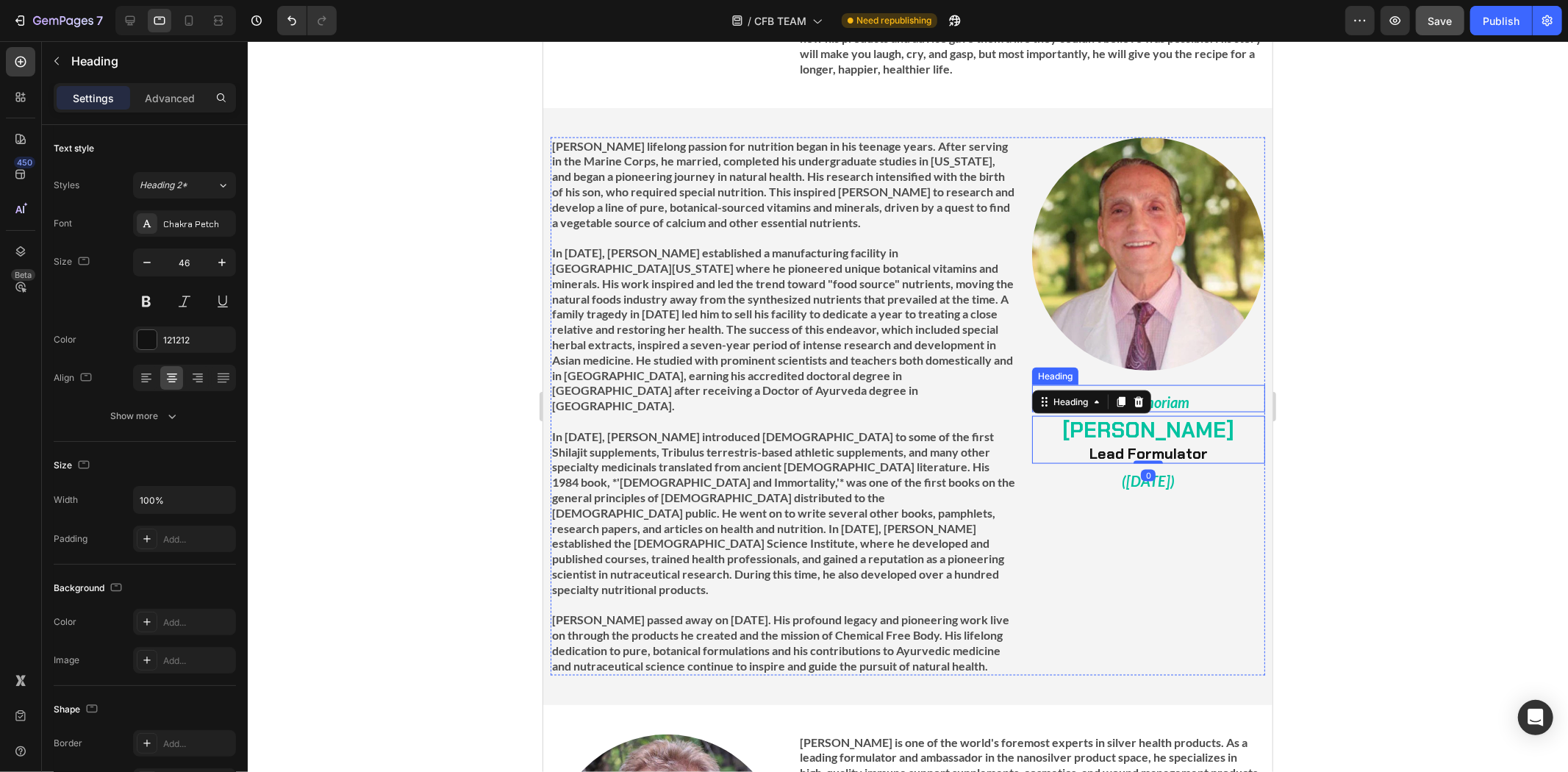
click at [1194, 386] on p "⁠⁠⁠⁠⁠⁠⁠ In Memoriam" at bounding box center [1148, 398] width 230 height 24
click at [1175, 393] on strong "In Memoriam" at bounding box center [1148, 401] width 82 height 17
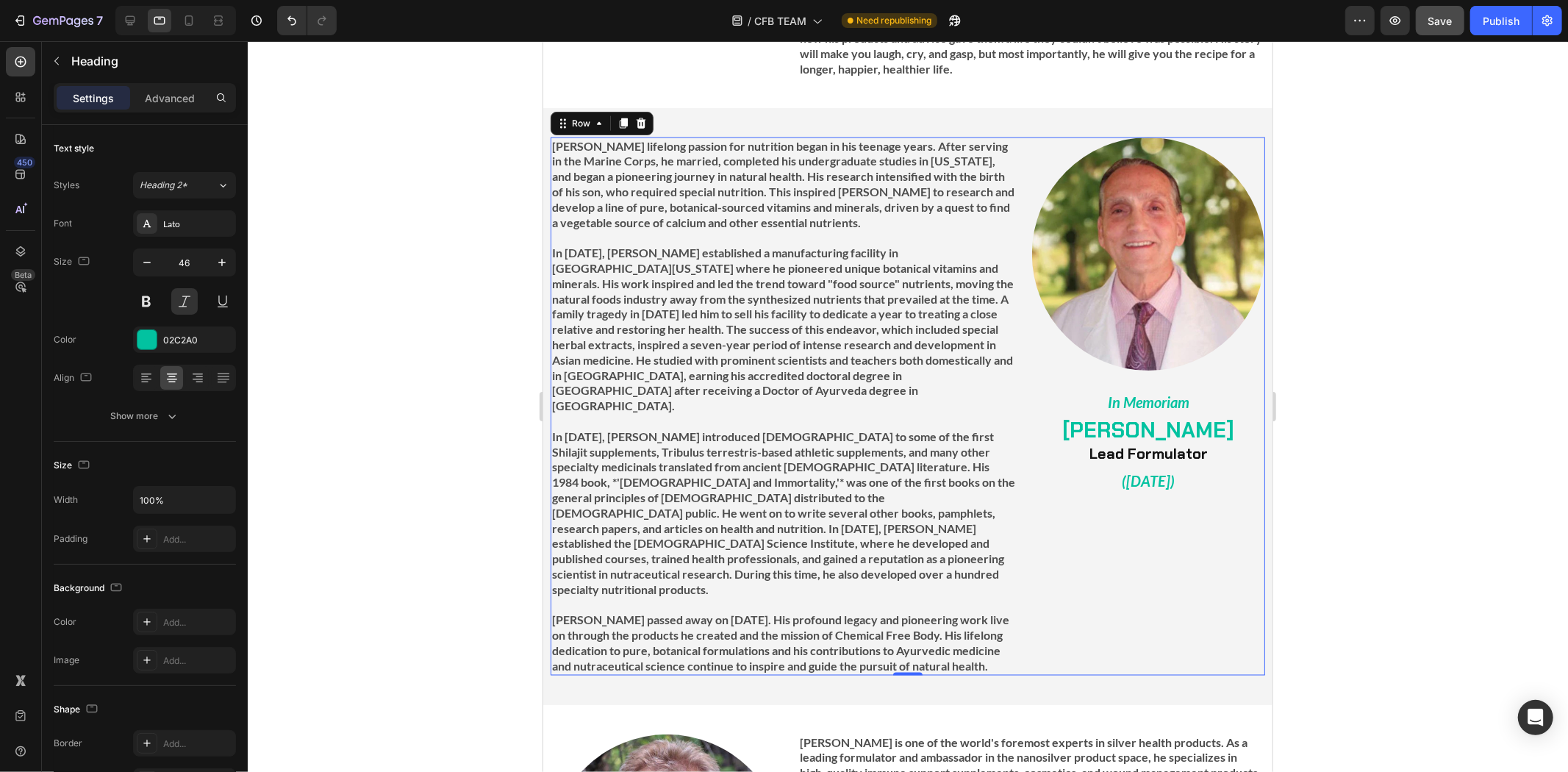
click at [1215, 523] on div "Image ⁠⁠⁠⁠⁠⁠⁠ In Memoriam Heading ⁠⁠⁠⁠⁠⁠⁠ [PERSON_NAME] Lead Formulator Heading…" at bounding box center [1148, 406] width 233 height 539
click at [1194, 386] on p "⁠⁠⁠⁠⁠⁠⁠ In Memoriam" at bounding box center [1148, 398] width 230 height 24
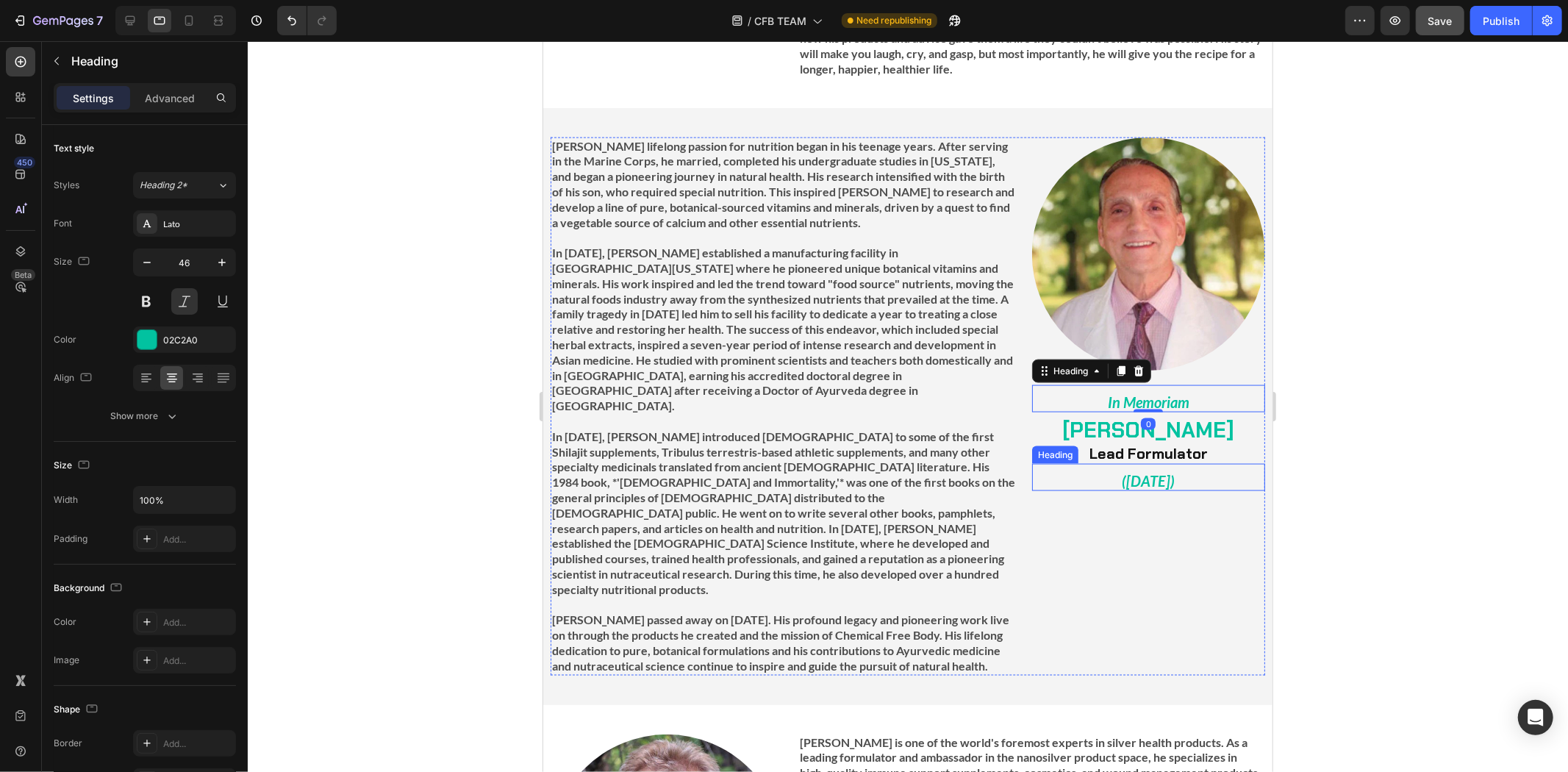
click at [1223, 490] on div "Image ⁠⁠⁠⁠⁠⁠⁠ In Memoriam Heading 0 ⁠⁠⁠⁠⁠⁠⁠ [PERSON_NAME] Lead Formulator Headi…" at bounding box center [1148, 406] width 233 height 539
click at [1175, 393] on strong "In Memoriam" at bounding box center [1148, 401] width 82 height 17
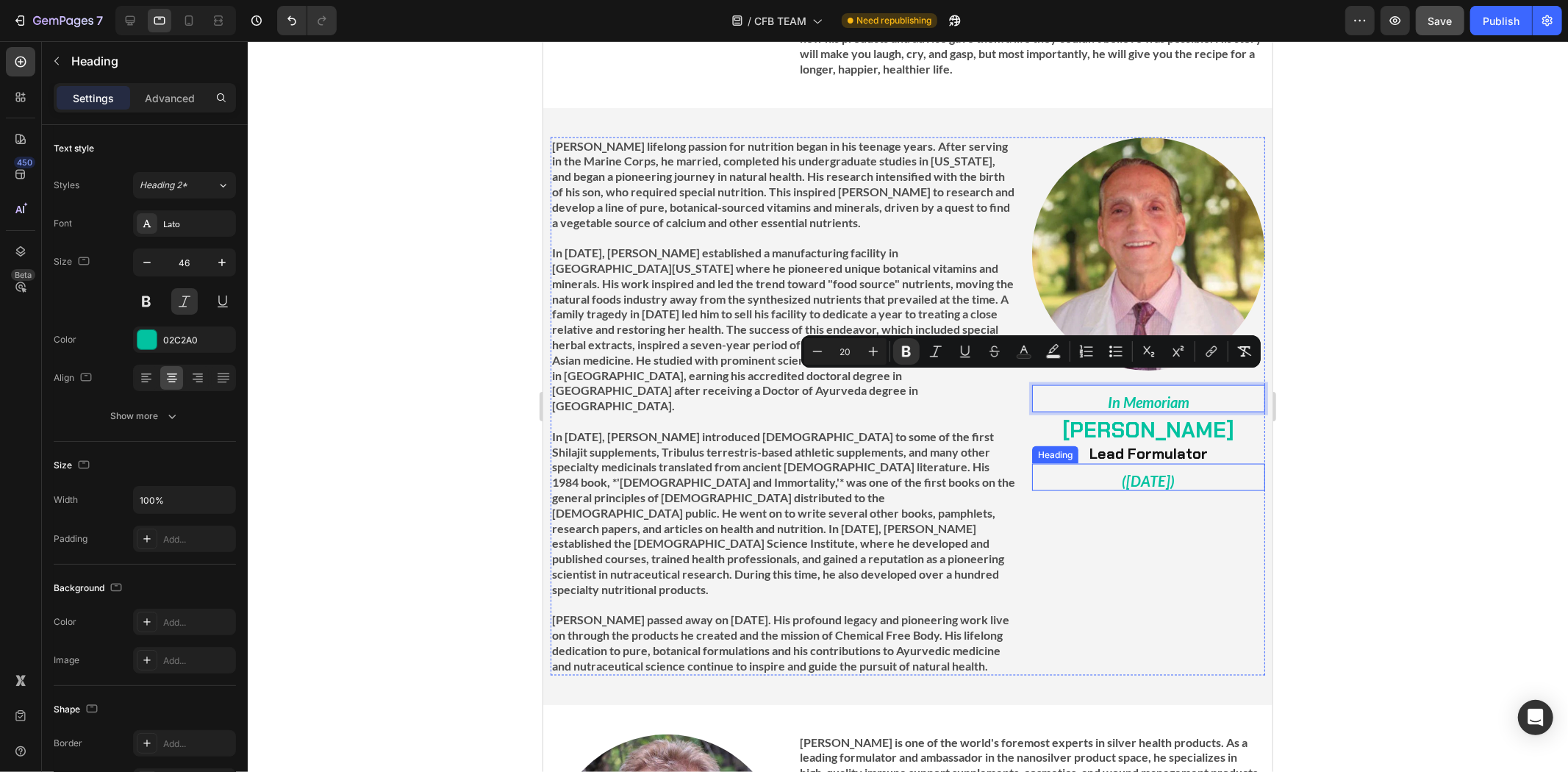
click at [1148, 471] on strong "([DATE])" at bounding box center [1148, 480] width 53 height 17
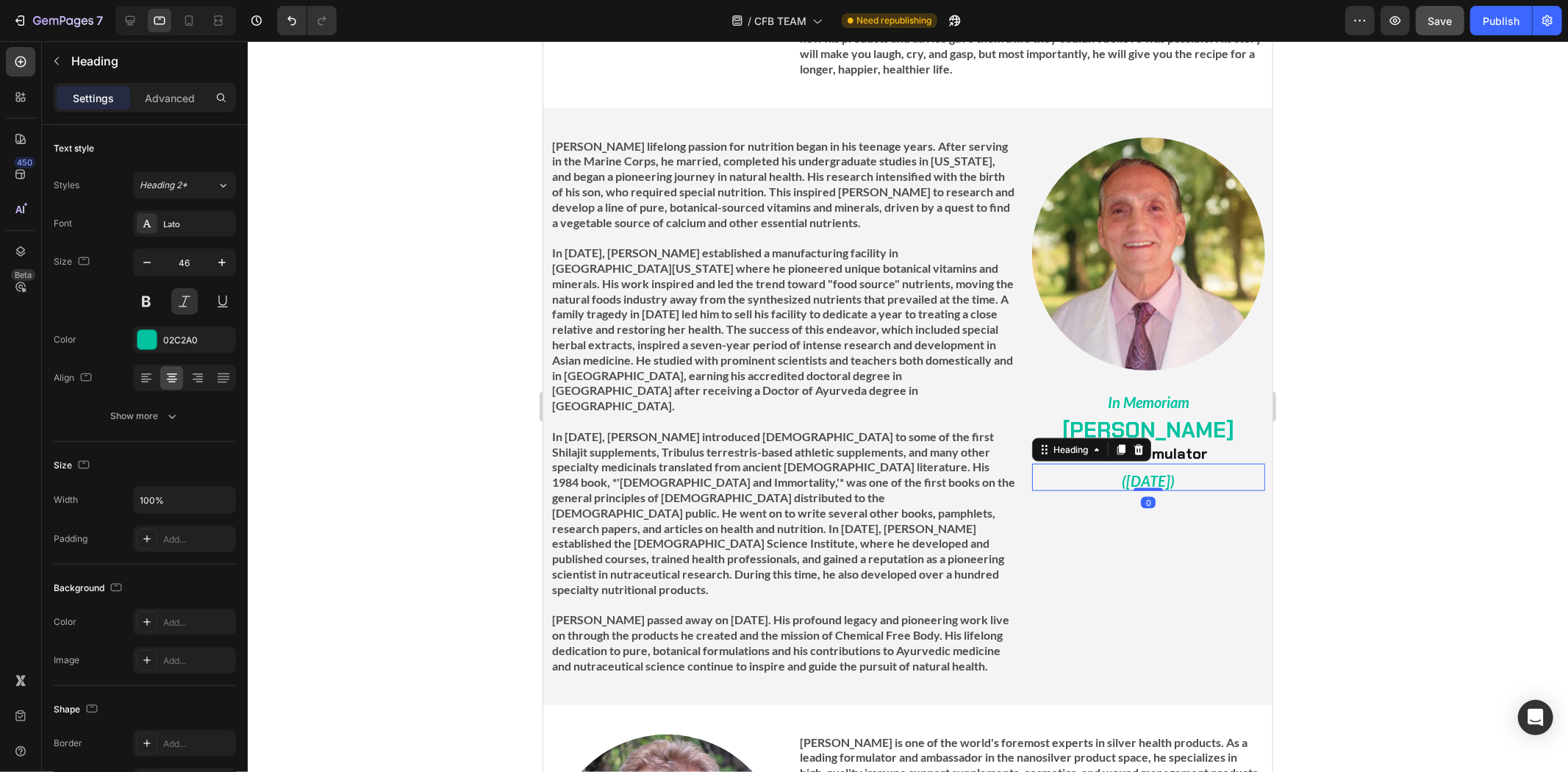
click at [1148, 471] on strong "([DATE])" at bounding box center [1148, 480] width 53 height 17
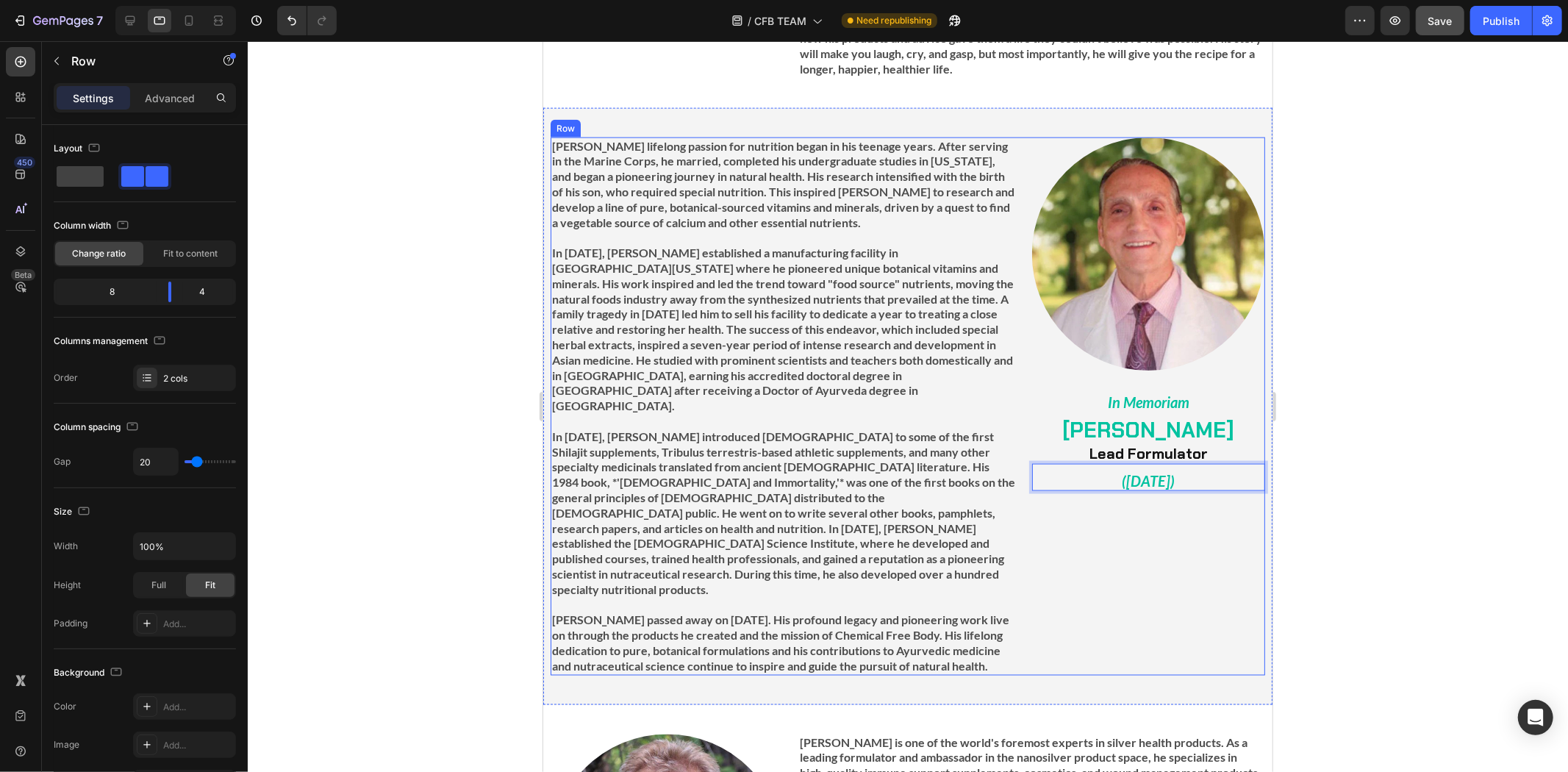
click at [1145, 516] on div "Image ⁠⁠⁠⁠⁠⁠⁠ In Memoriam Heading ⁠⁠⁠⁠⁠⁠⁠ [PERSON_NAME] Lead Formulator Heading…" at bounding box center [1148, 406] width 233 height 539
click at [1186, 386] on p "⁠⁠⁠⁠⁠⁠⁠ In Memoriam" at bounding box center [1148, 398] width 230 height 24
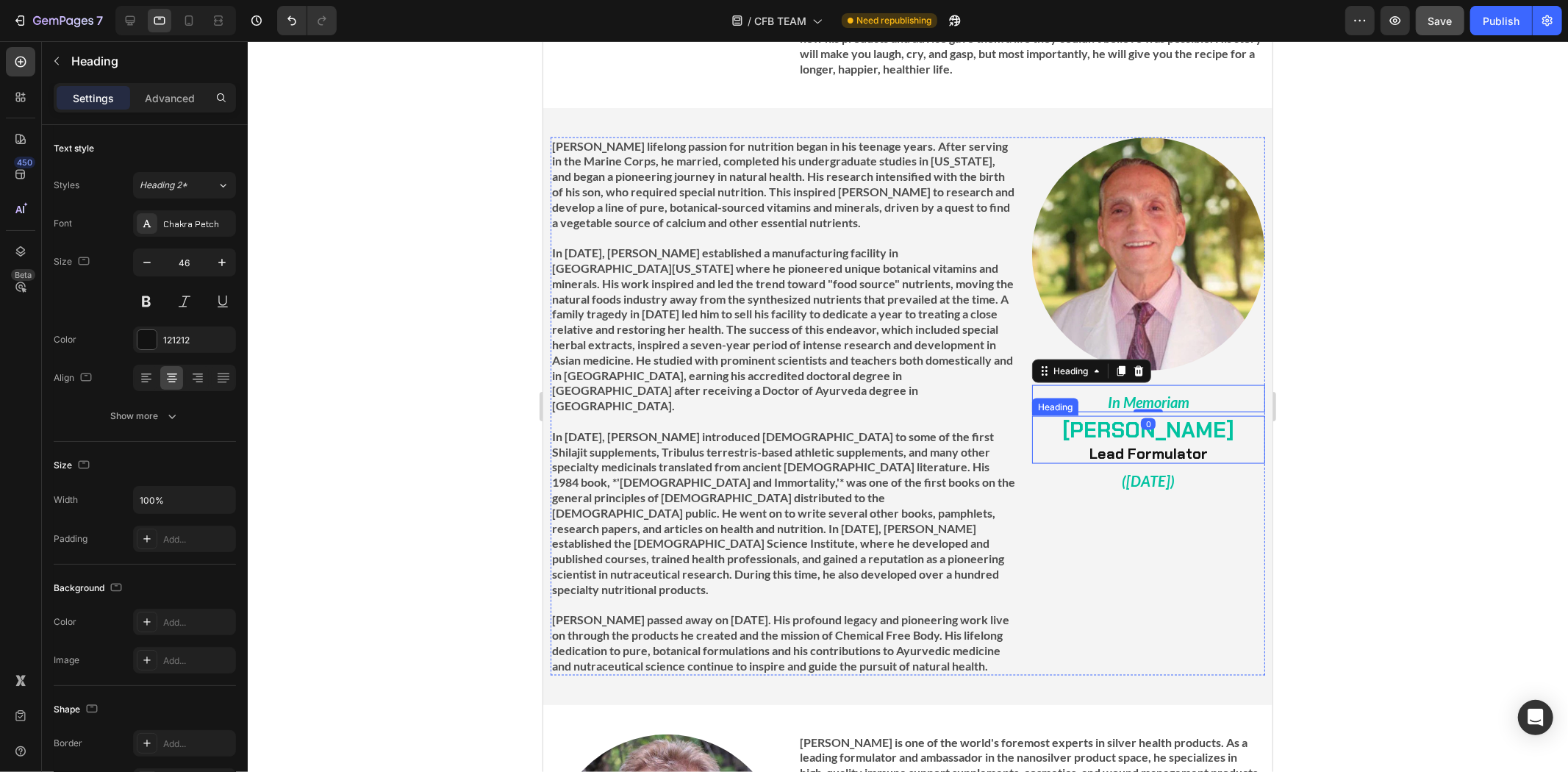
click at [1161, 415] on strong "[PERSON_NAME]" at bounding box center [1148, 429] width 172 height 28
click at [126, 19] on icon at bounding box center [131, 20] width 10 height 10
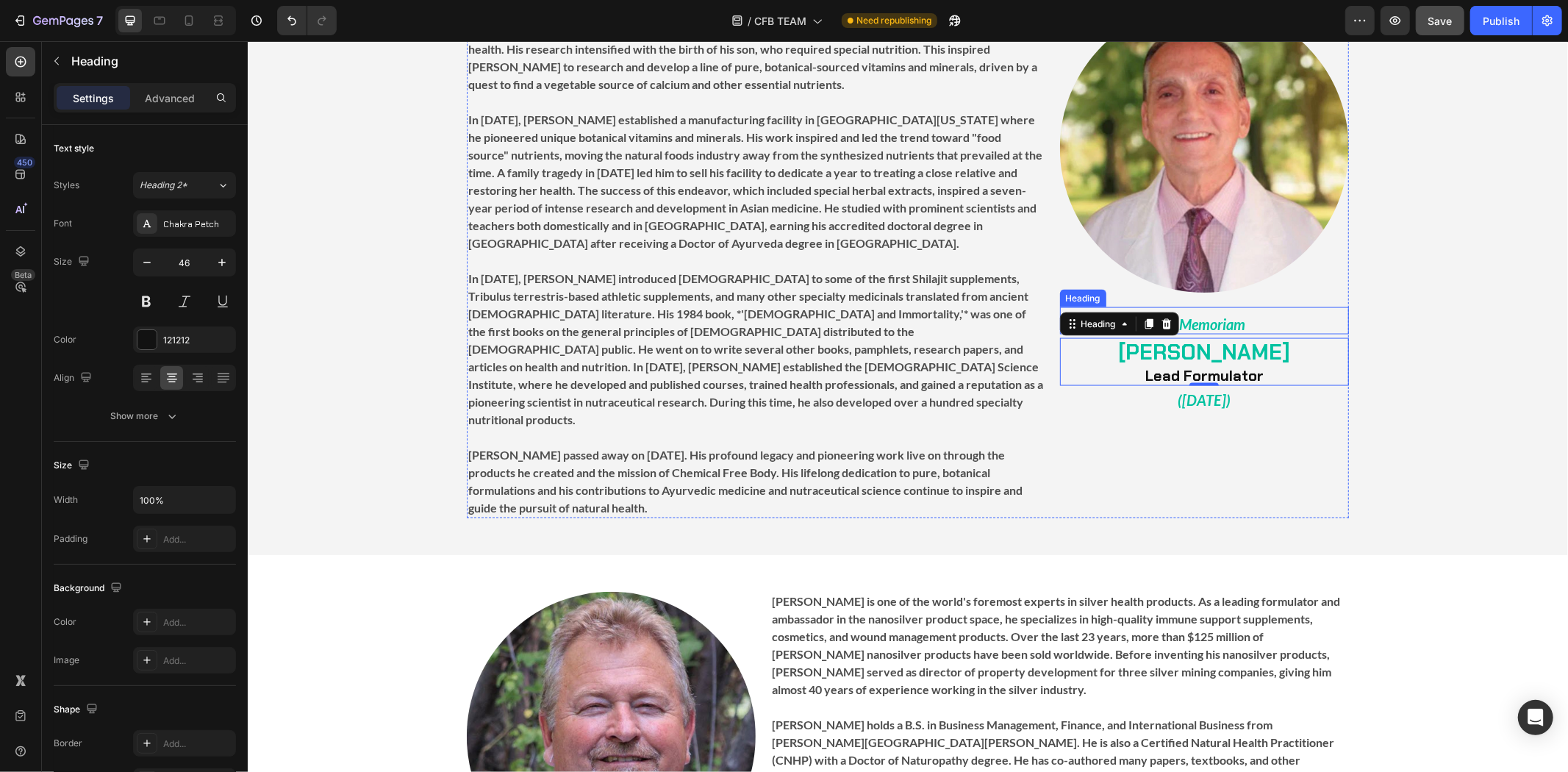
scroll to position [1725, 0]
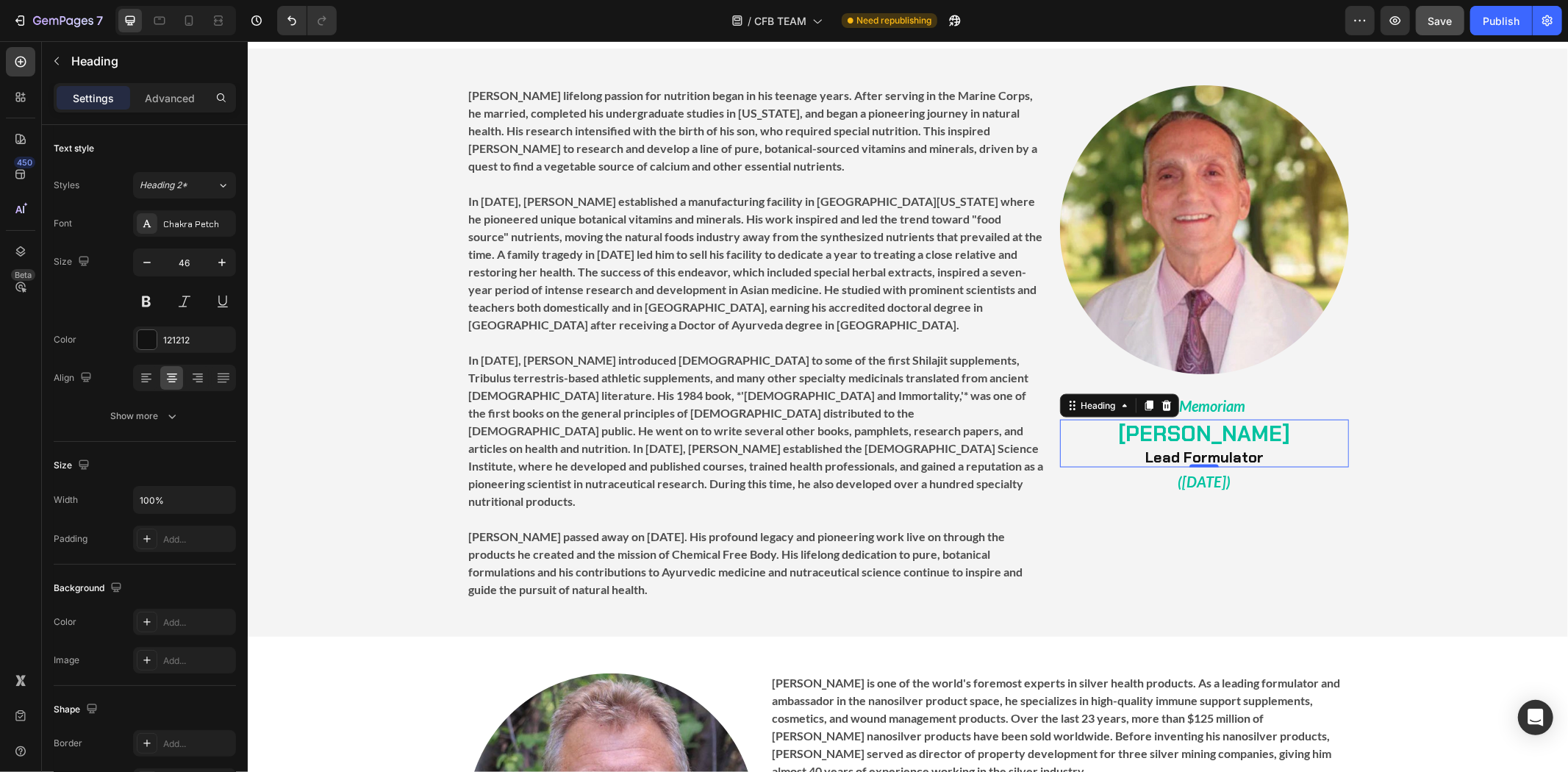
click at [1240, 434] on strong "[PERSON_NAME]" at bounding box center [1203, 433] width 172 height 28
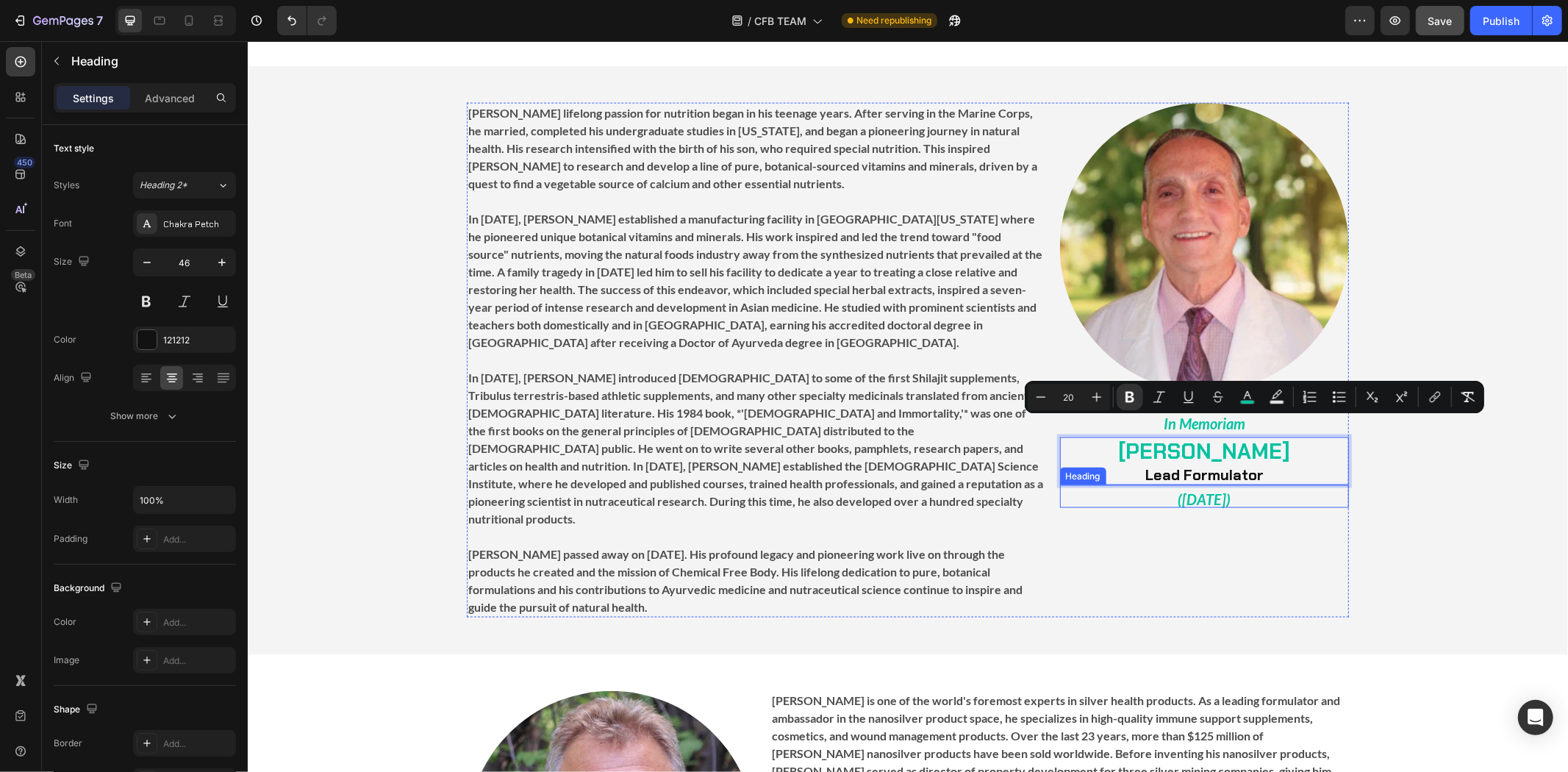
click at [1193, 465] on strong "Lead Formulator" at bounding box center [1203, 474] width 119 height 19
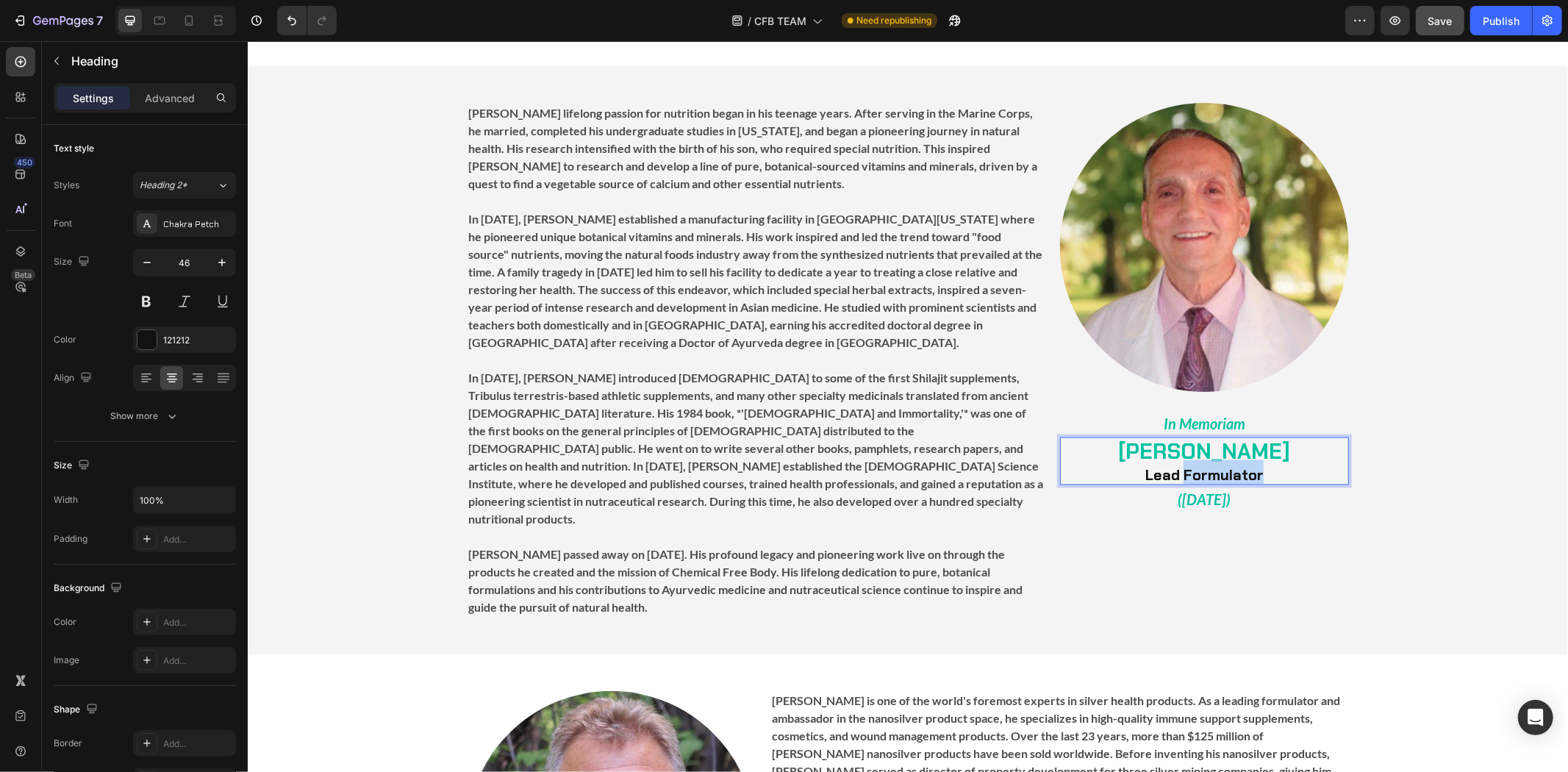
click at [1193, 465] on strong "Lead Formulator" at bounding box center [1203, 474] width 119 height 19
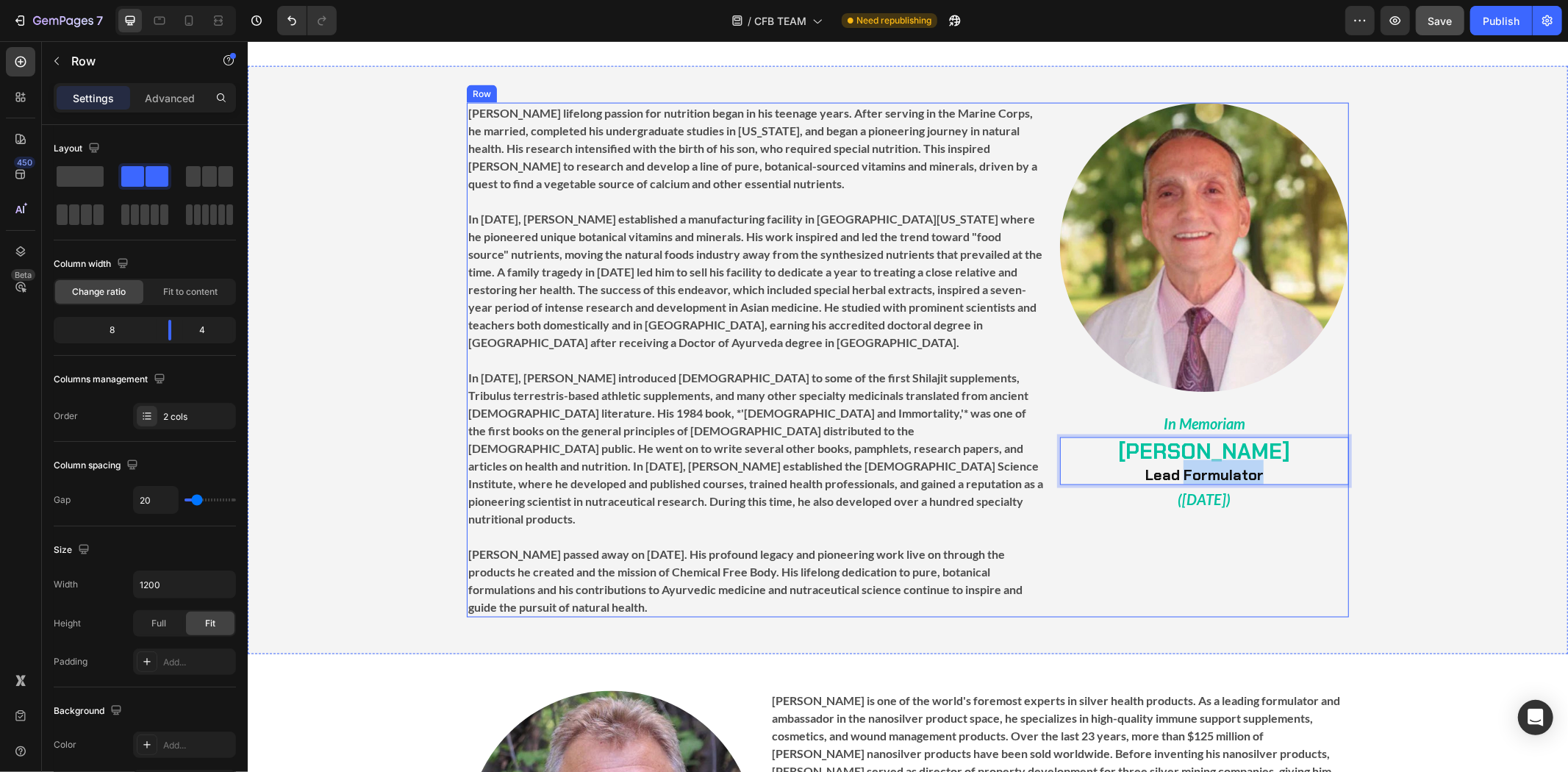
click at [1183, 508] on div "Image ⁠⁠⁠⁠⁠⁠⁠ In Memoriam Heading [PERSON_NAME] Lead Formulator Heading 0 ⁠⁠⁠⁠⁠…" at bounding box center [1203, 360] width 289 height 515
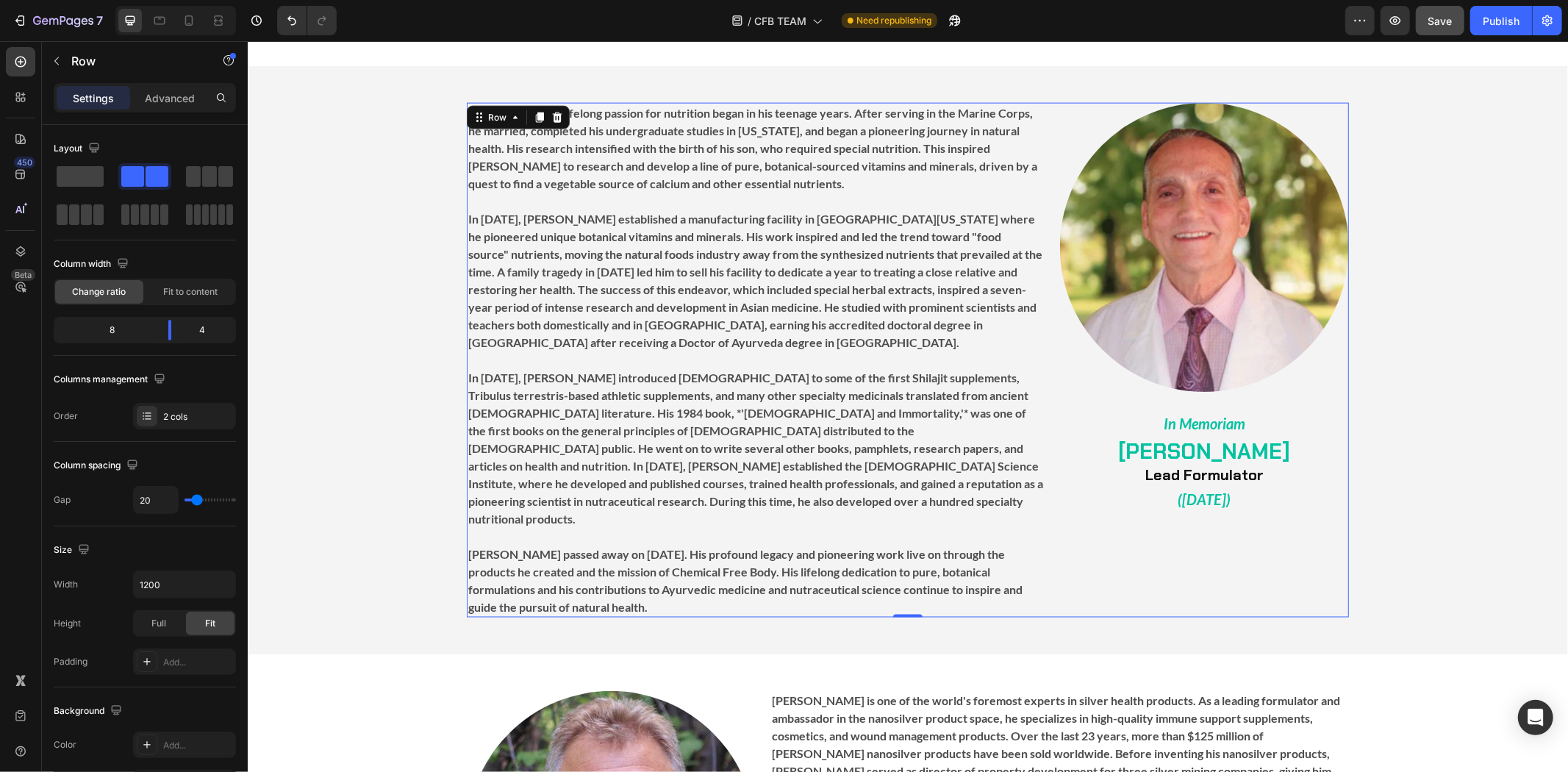
click at [146, 15] on div at bounding box center [176, 20] width 121 height 29
click at [162, 17] on icon at bounding box center [159, 20] width 11 height 8
type input "100%"
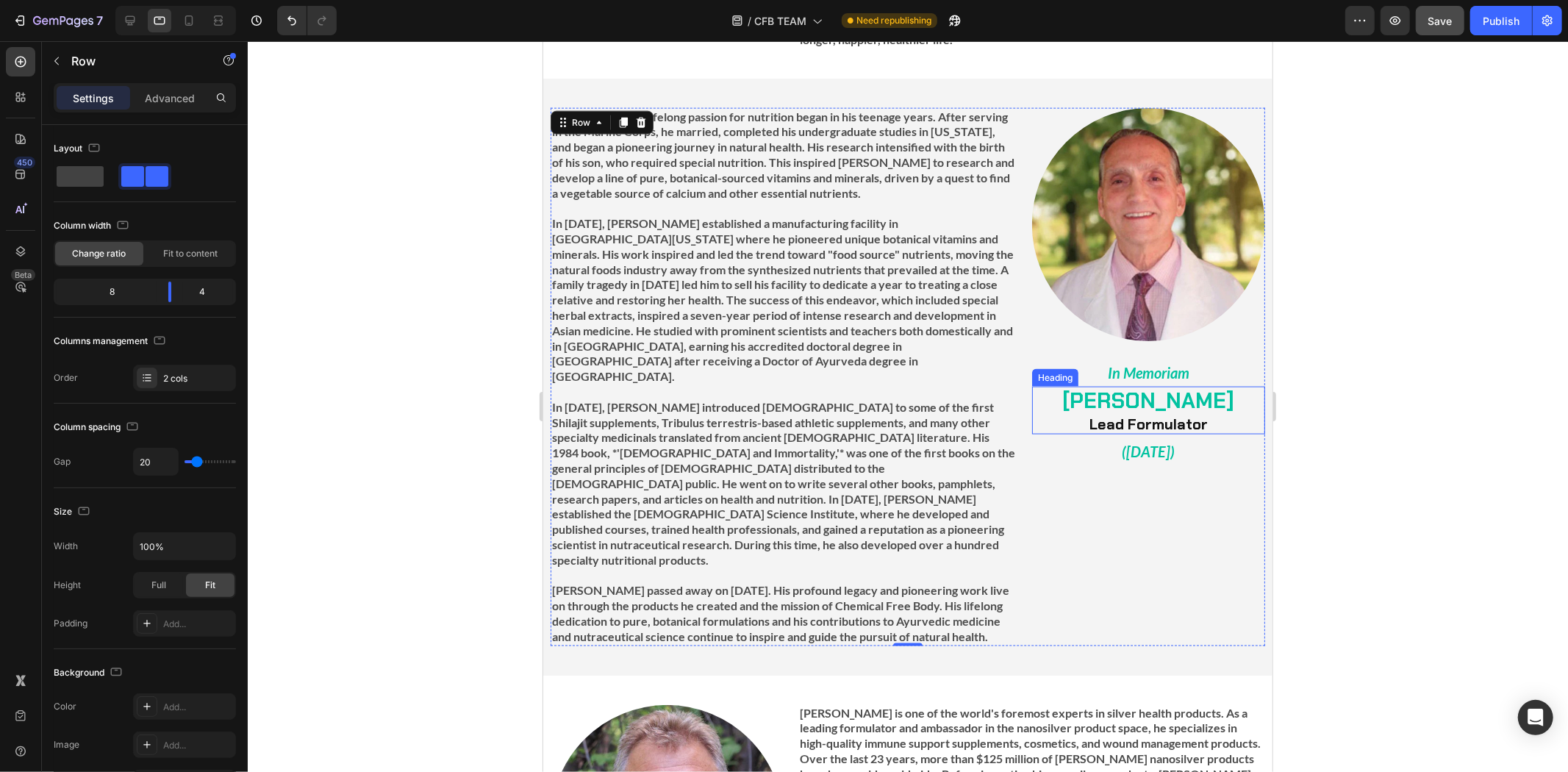
scroll to position [1610, 0]
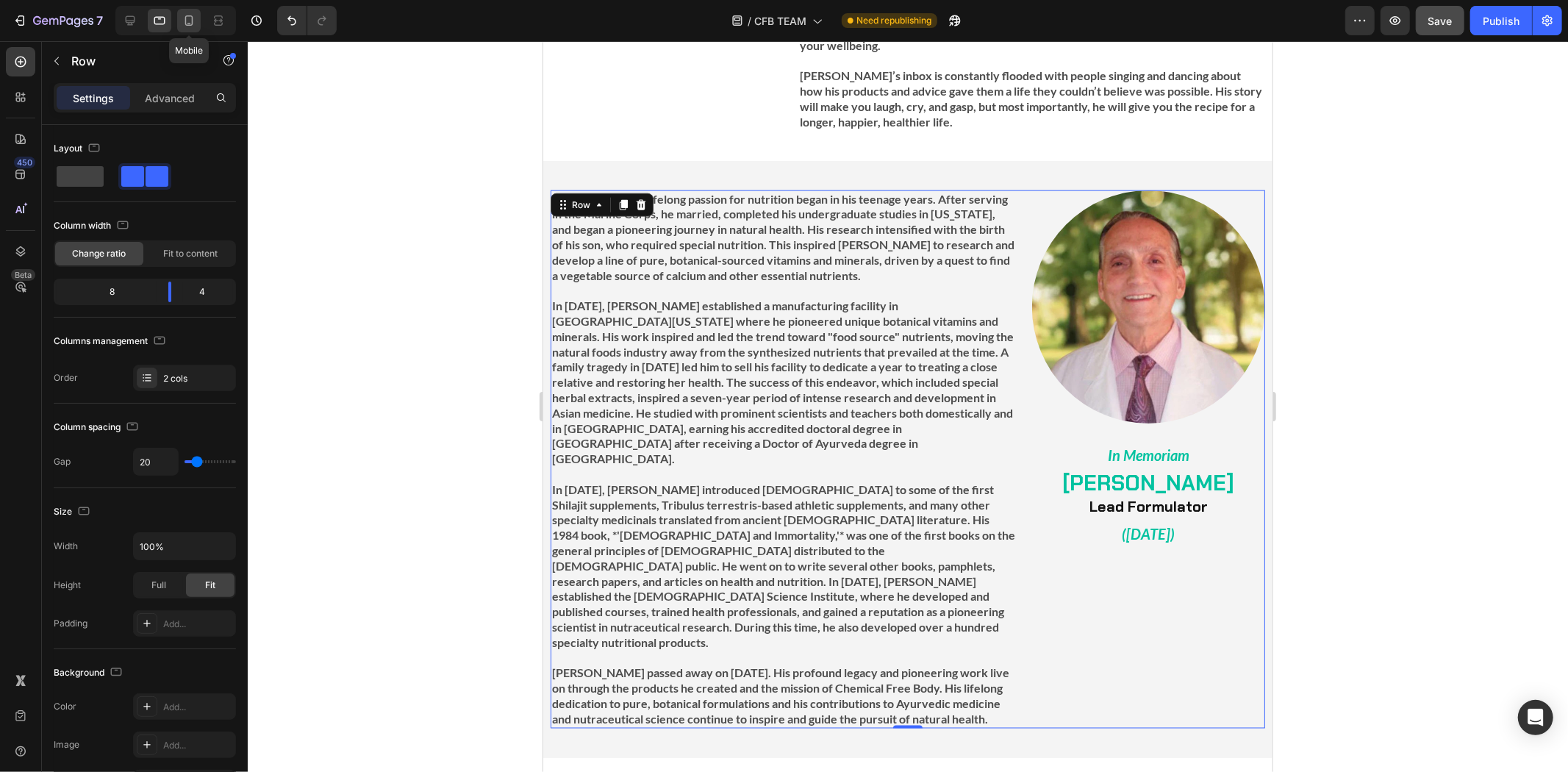
click at [186, 26] on icon at bounding box center [189, 20] width 14 height 14
type input "0"
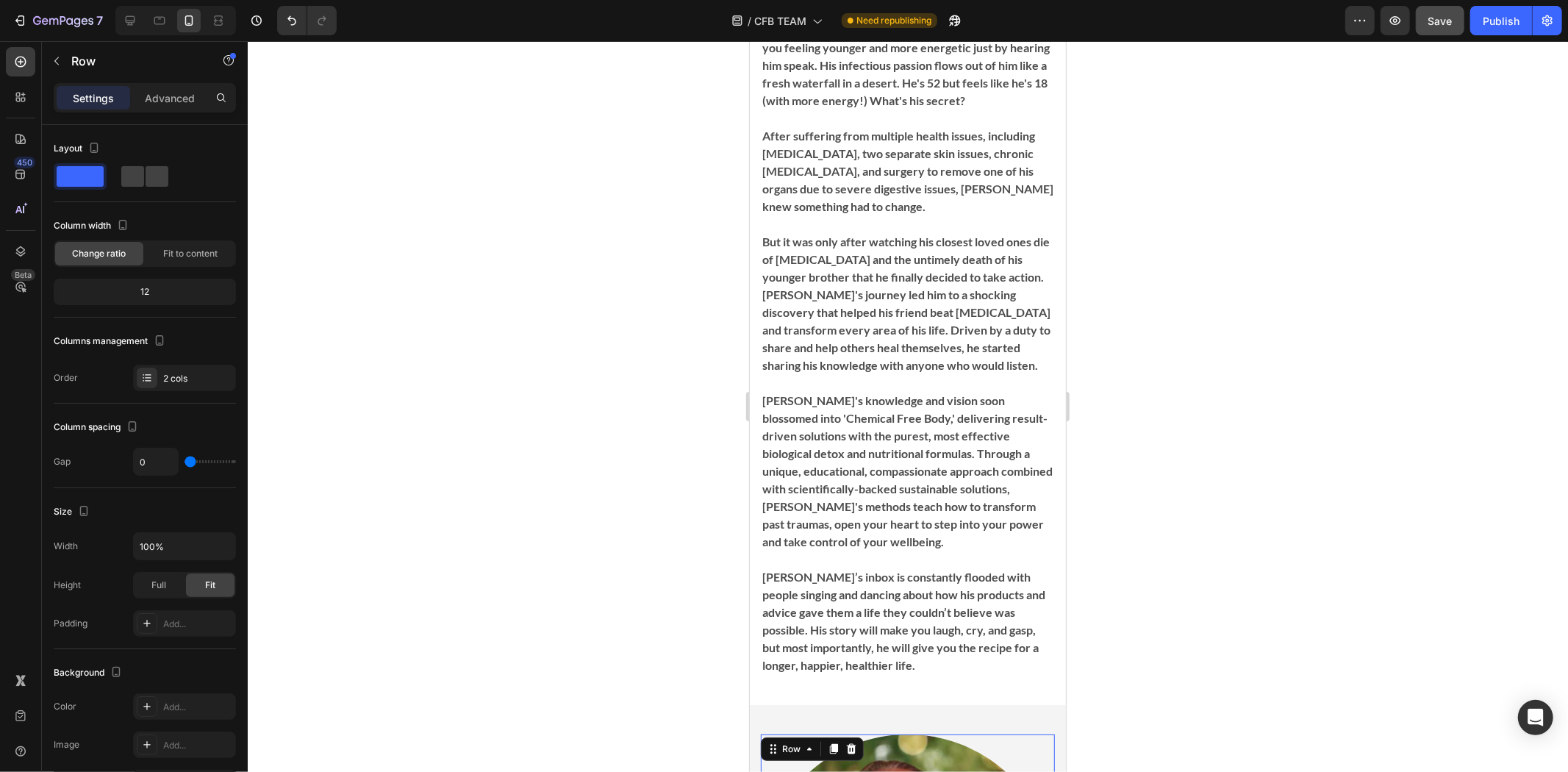
scroll to position [2240, 0]
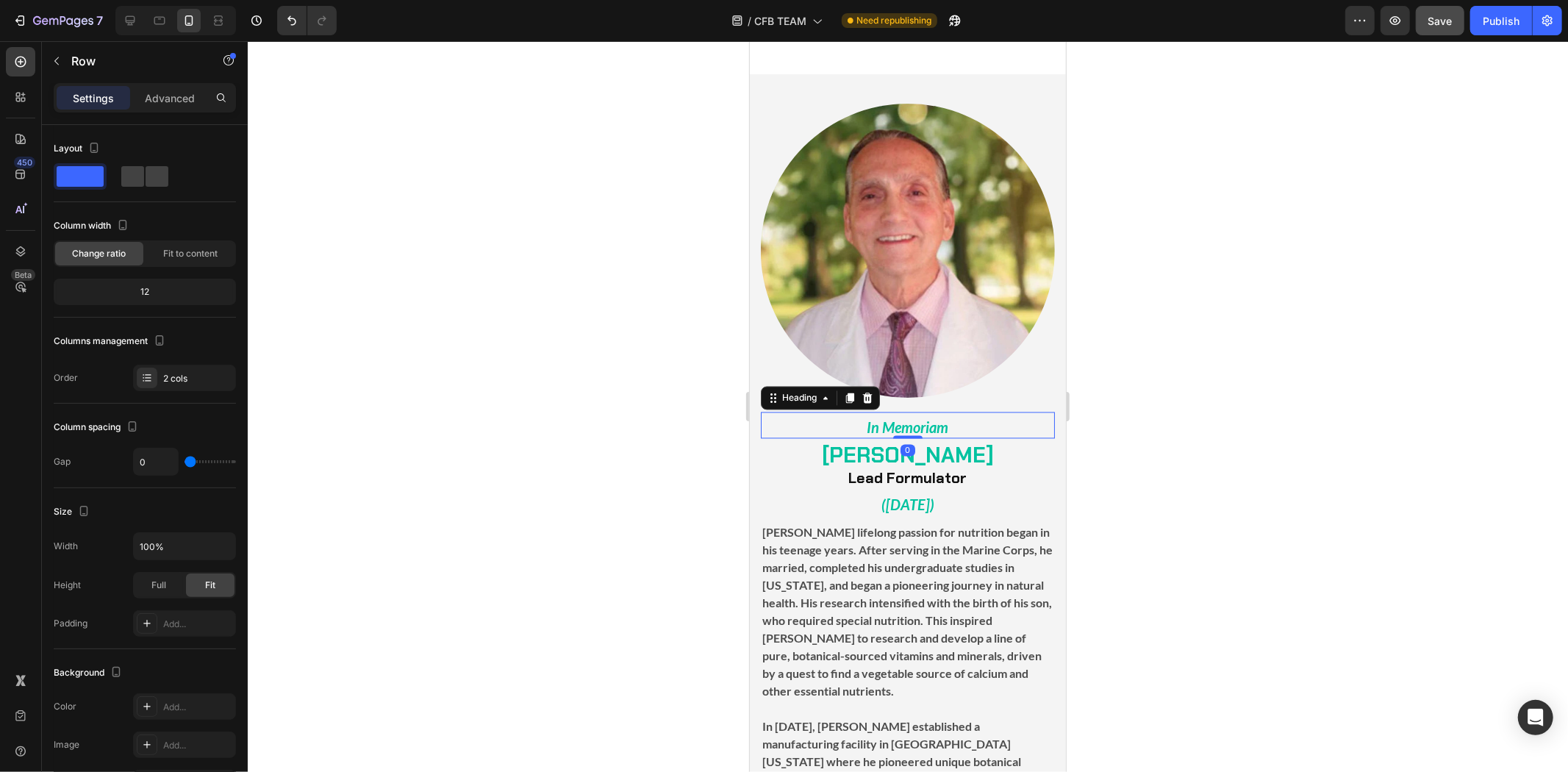
click at [928, 418] on strong "In Memoriam" at bounding box center [907, 427] width 82 height 17
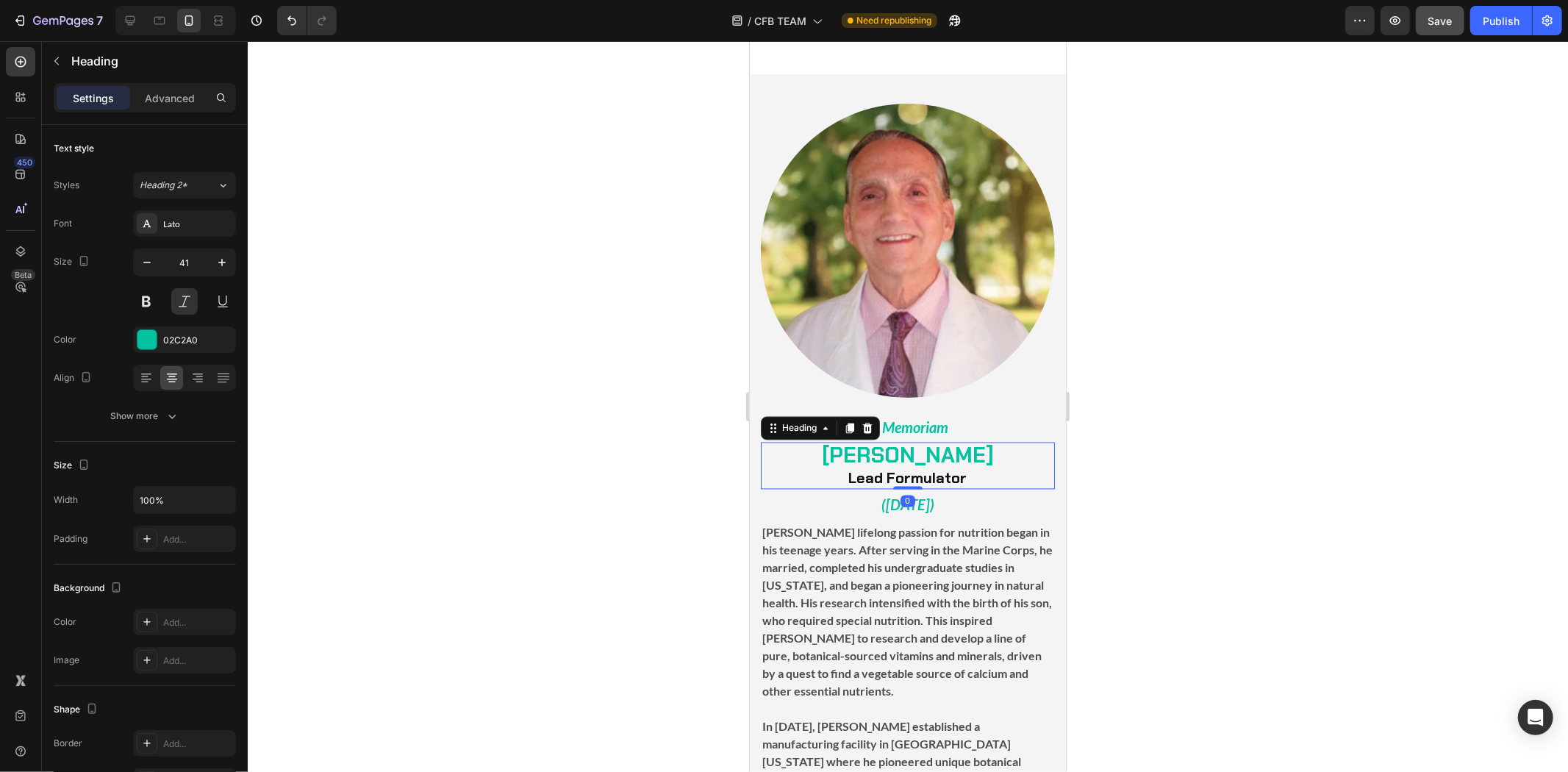
click at [920, 441] on strong "[PERSON_NAME]" at bounding box center [907, 455] width 172 height 28
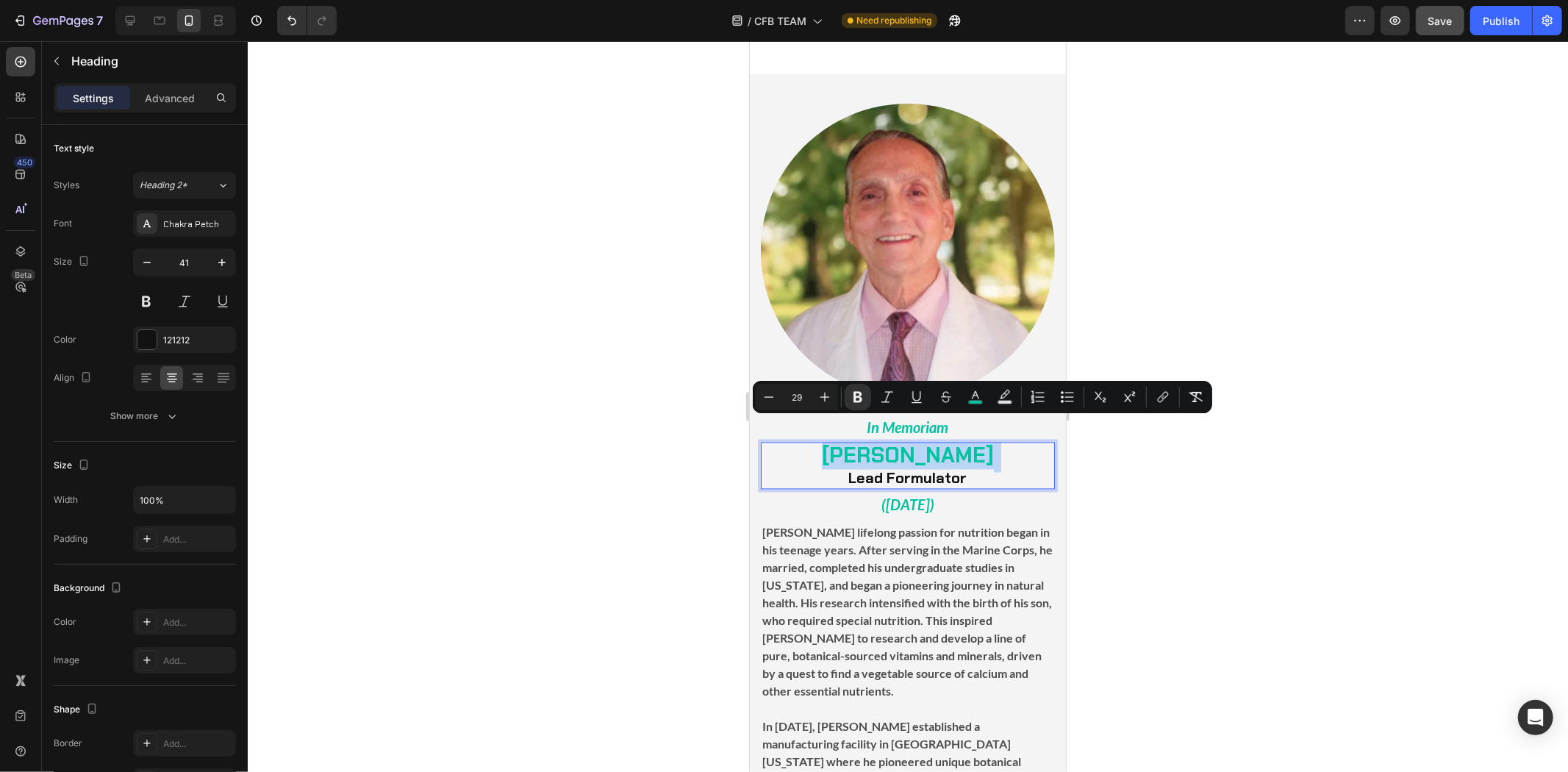
click at [908, 496] on strong "([DATE])" at bounding box center [907, 504] width 53 height 17
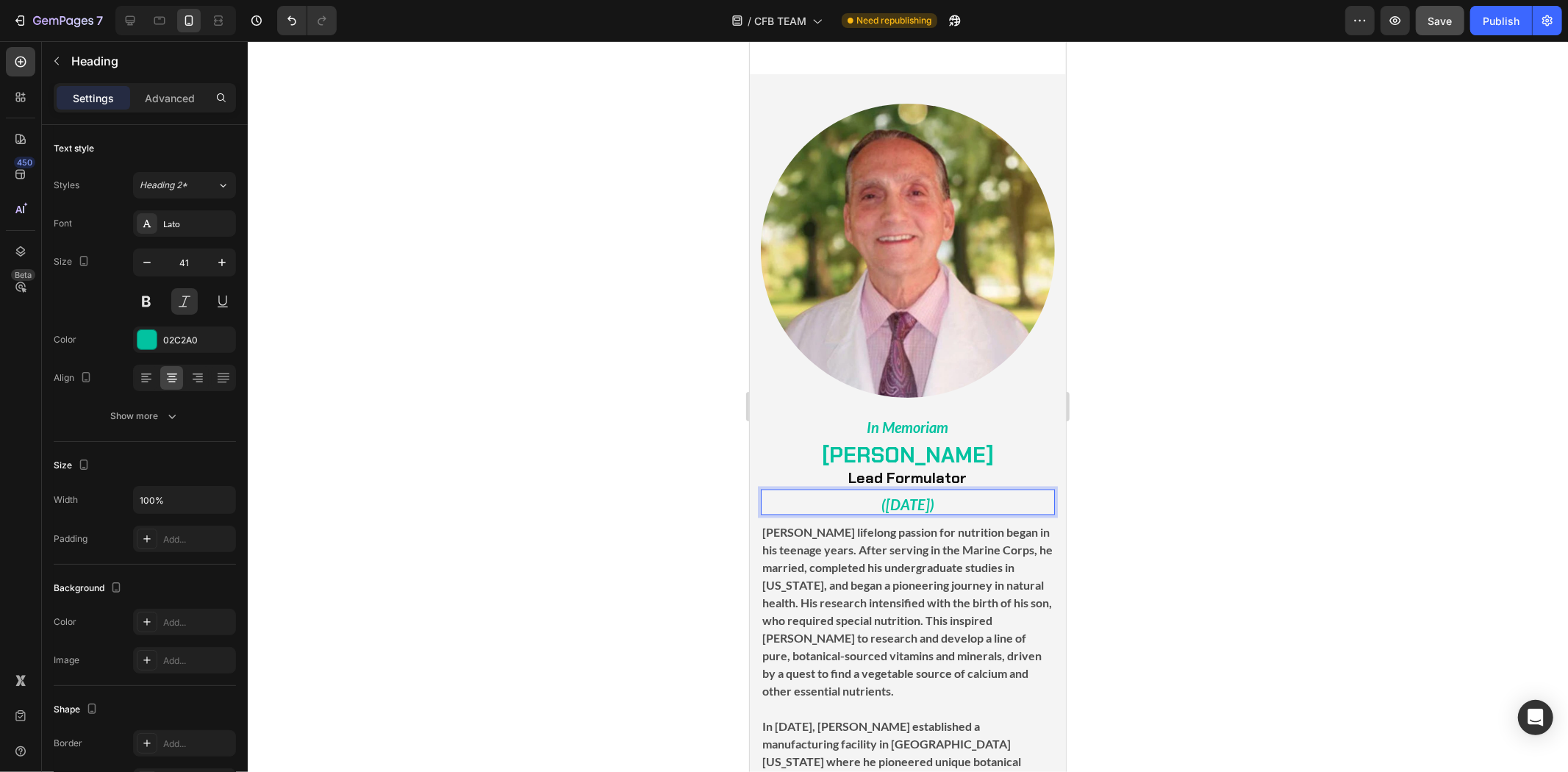
click at [908, 496] on strong "([DATE])" at bounding box center [907, 504] width 53 height 17
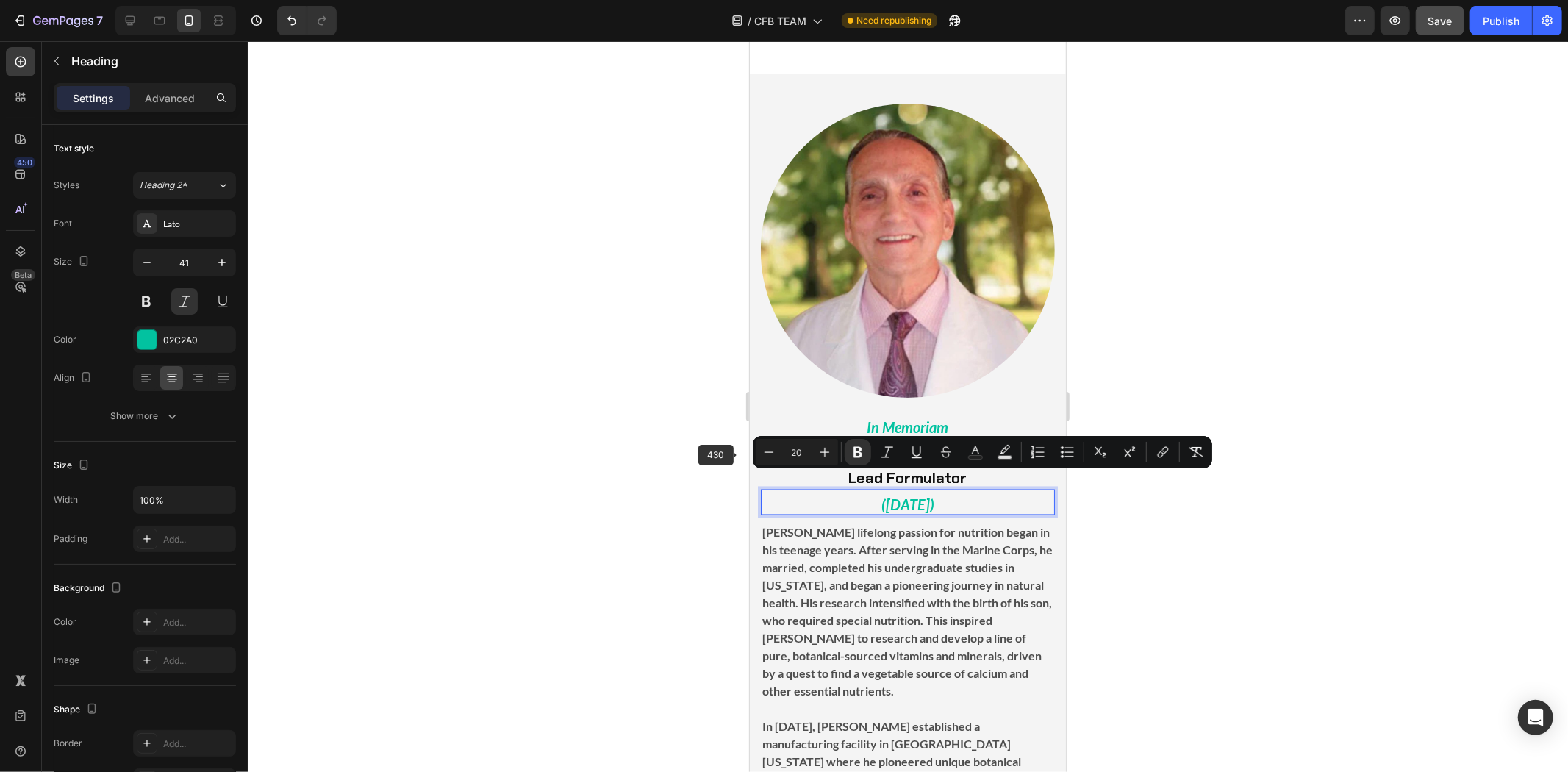
click at [602, 437] on div at bounding box center [907, 407] width 1320 height 731
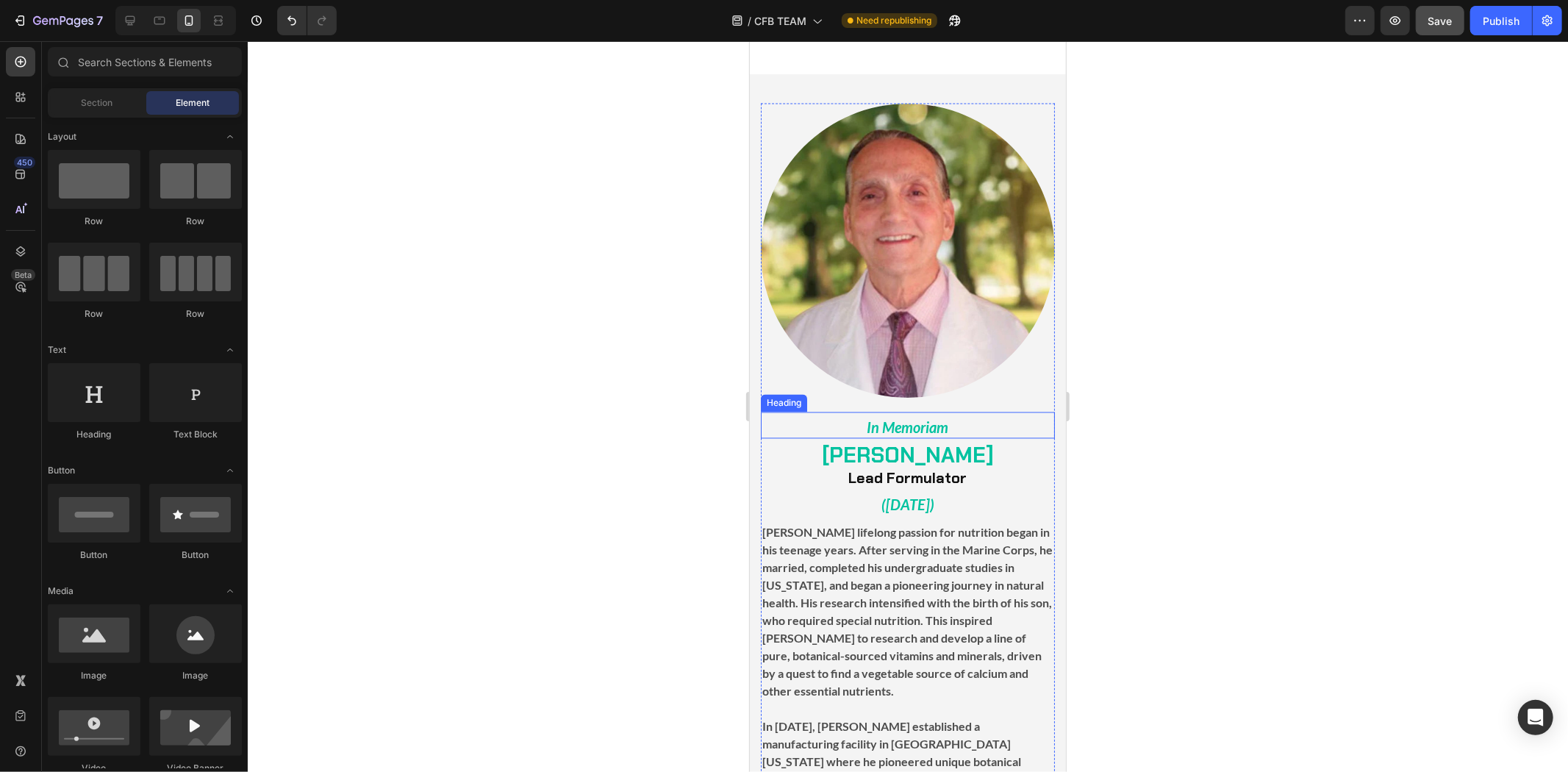
click at [901, 418] on strong "In Memoriam" at bounding box center [907, 427] width 82 height 17
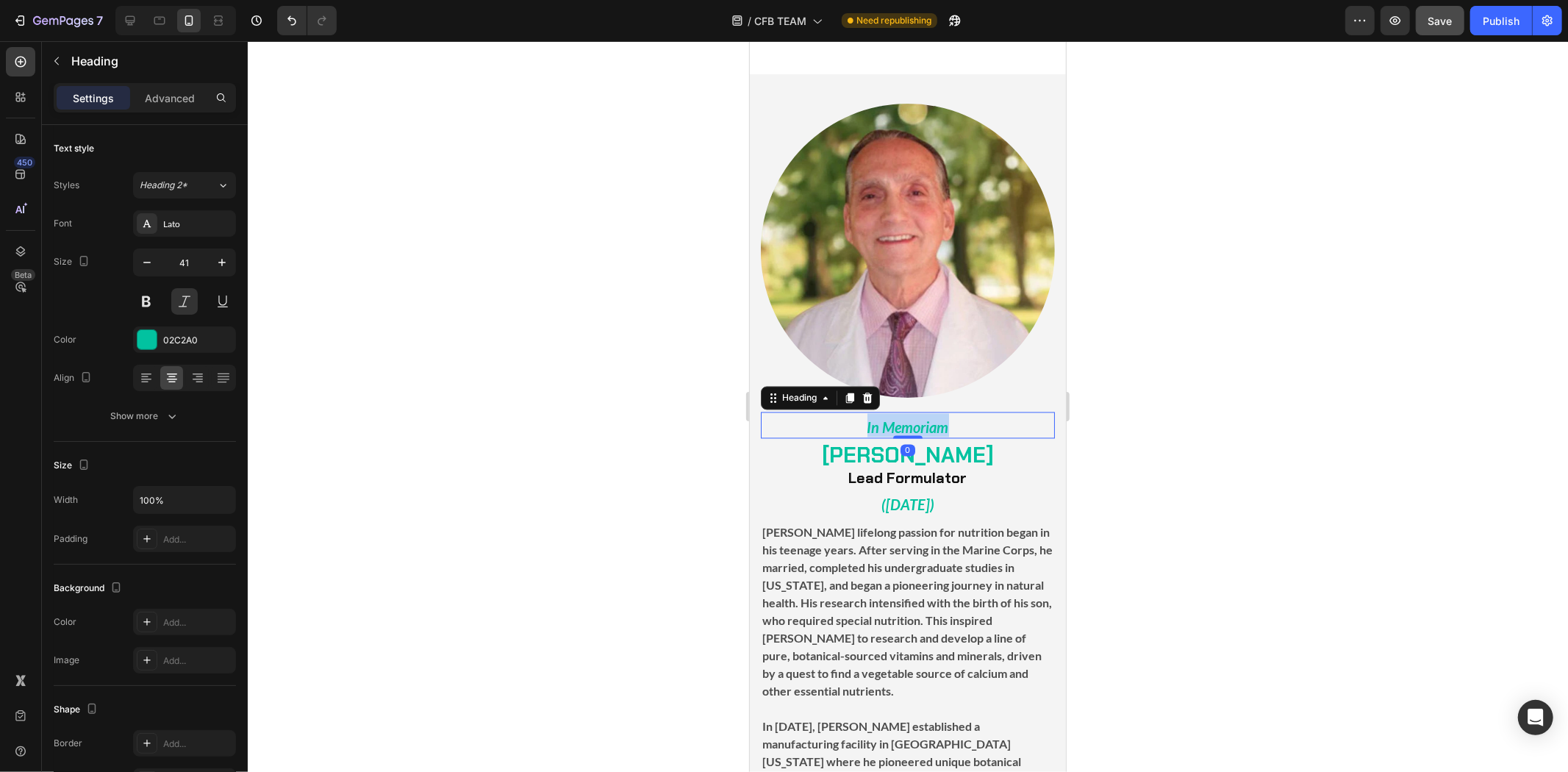
click at [901, 418] on strong "In Memoriam" at bounding box center [907, 427] width 82 height 17
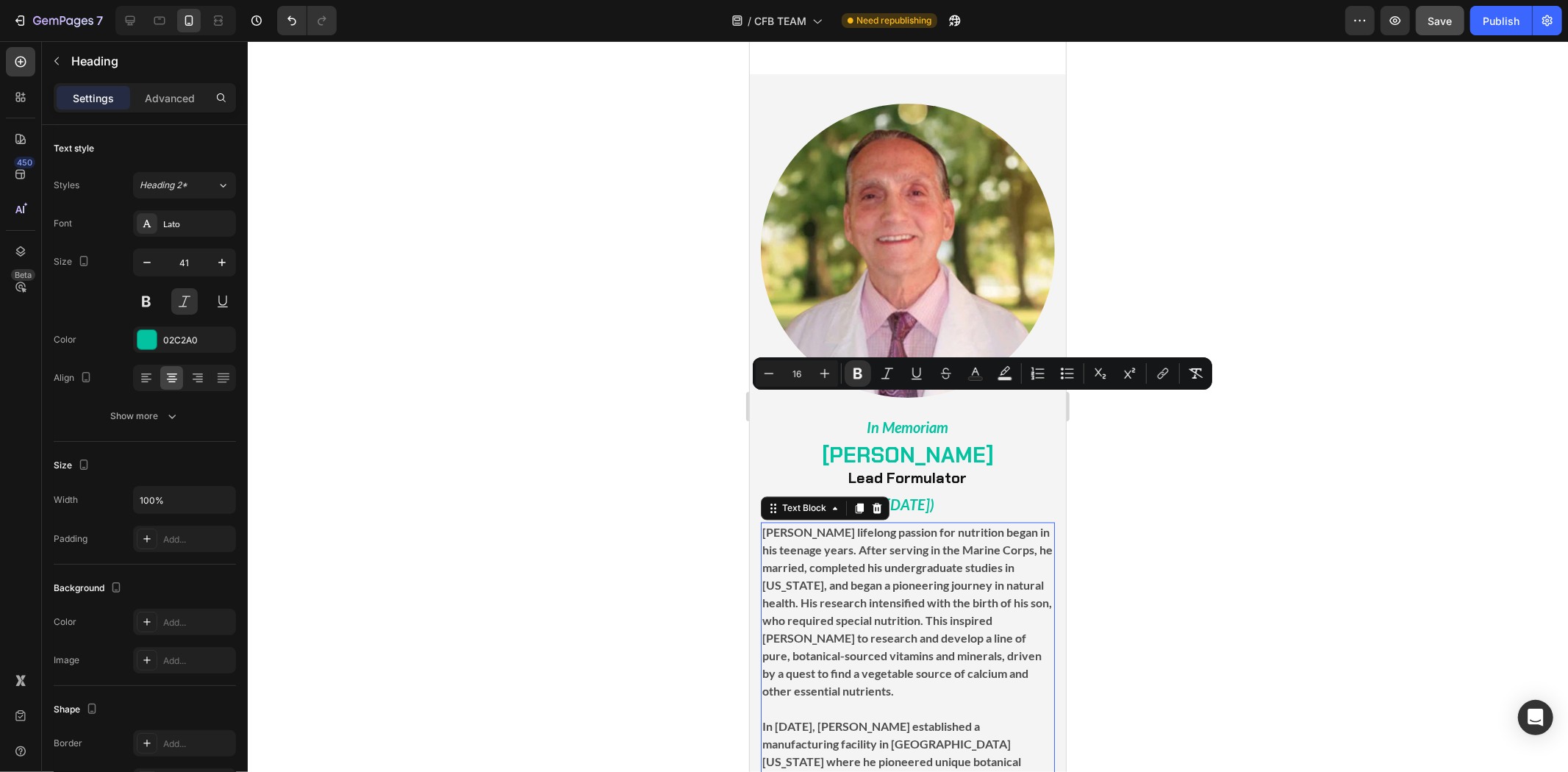
click at [972, 523] on p "[PERSON_NAME] lifelong passion for nutrition began in his teenage years. After …" at bounding box center [907, 612] width 291 height 177
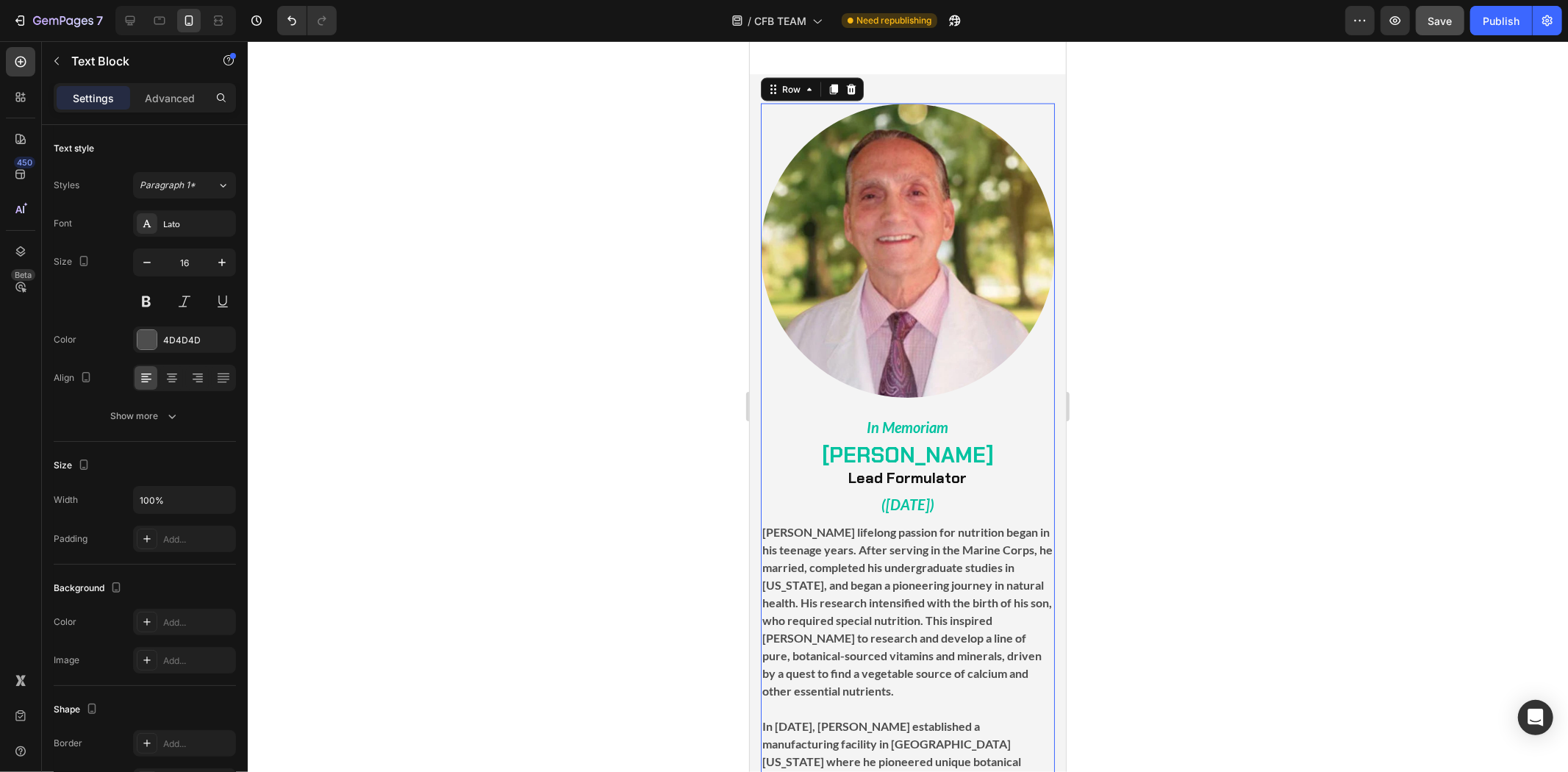
click at [1004, 376] on div "Image ⁠⁠⁠⁠⁠⁠⁠ In Memoriam Heading ⁠⁠⁠⁠⁠⁠⁠ [PERSON_NAME] Lead Formulator Heading…" at bounding box center [907, 308] width 294 height 412
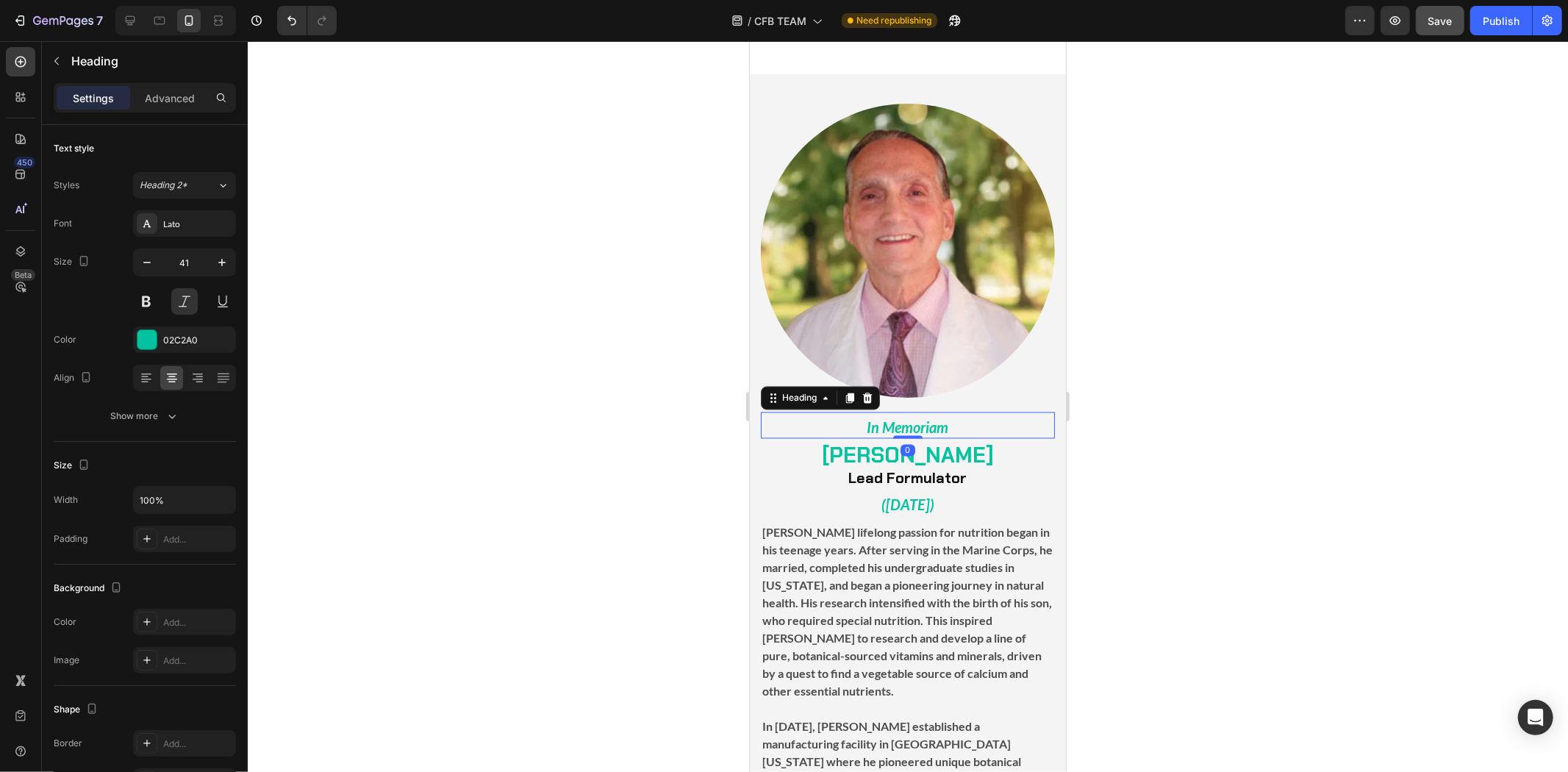
click at [923, 418] on strong "In Memoriam" at bounding box center [907, 427] width 82 height 17
click at [969, 525] on strong "[PERSON_NAME] lifelong passion for nutrition began in his teenage years. After …" at bounding box center [907, 611] width 291 height 173
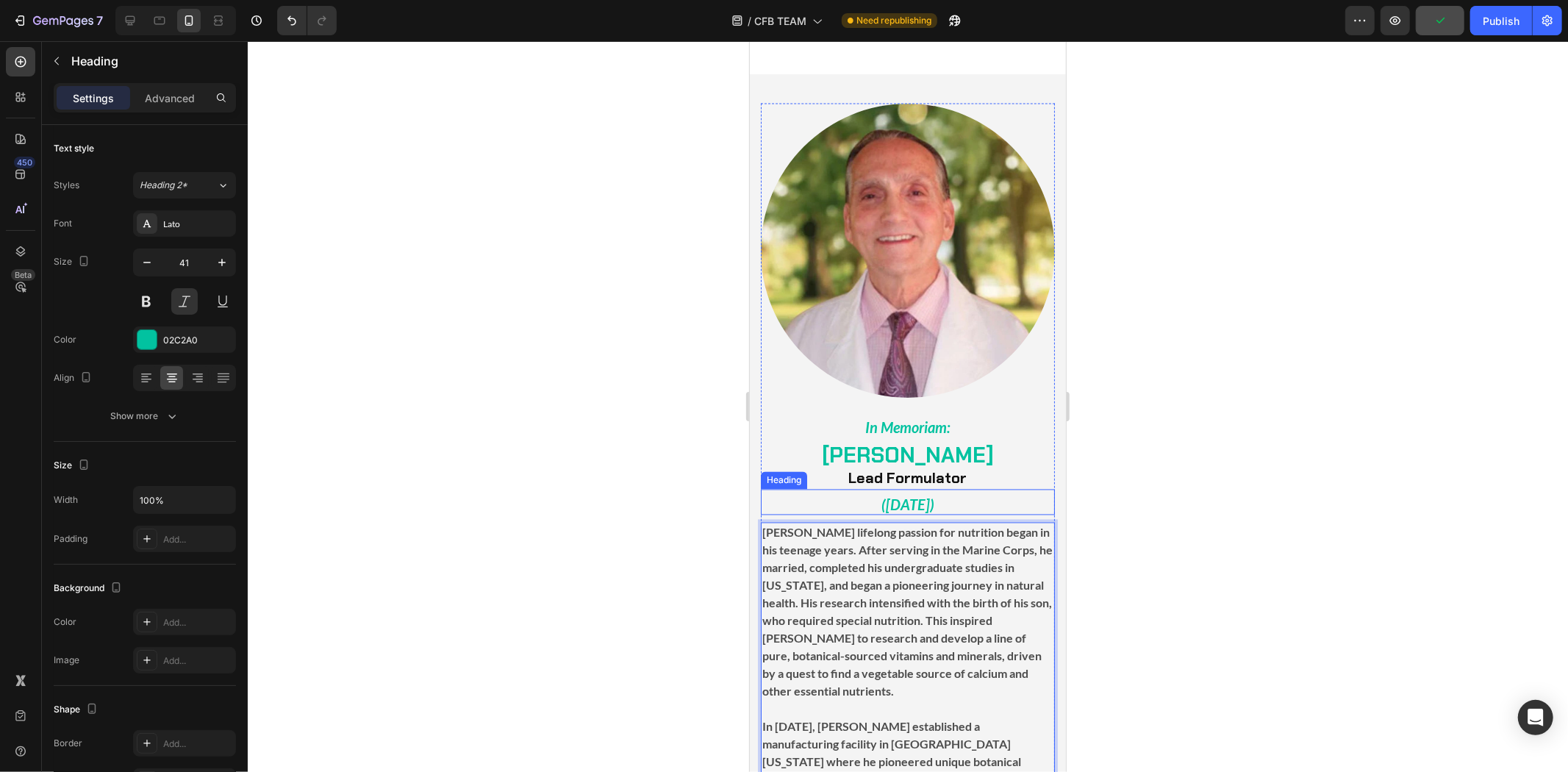
click at [972, 490] on p "⁠⁠⁠⁠⁠⁠⁠ ([DATE])" at bounding box center [907, 502] width 291 height 23
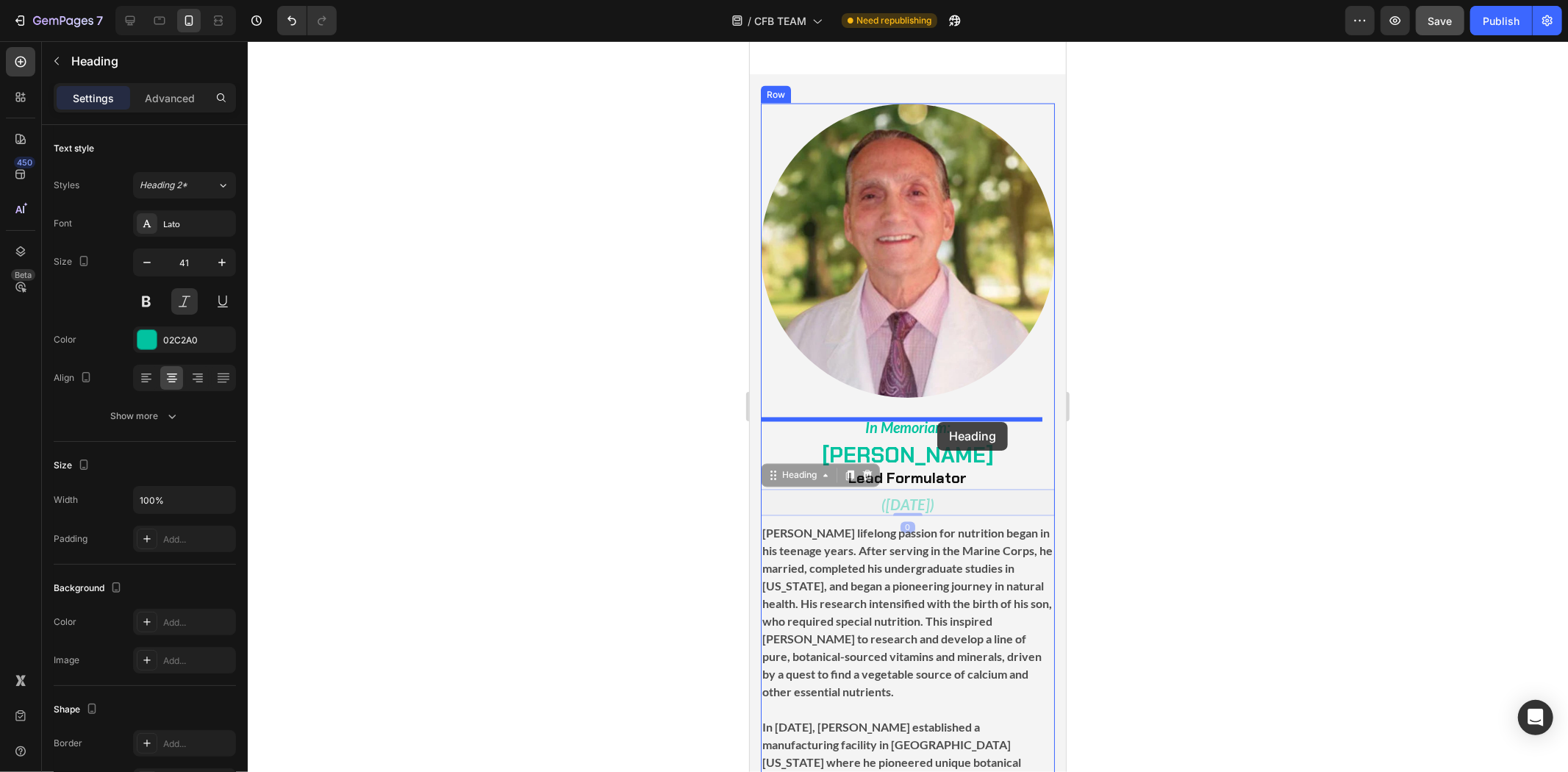
drag, startPoint x: 796, startPoint y: 456, endPoint x: 937, endPoint y: 422, distance: 145.0
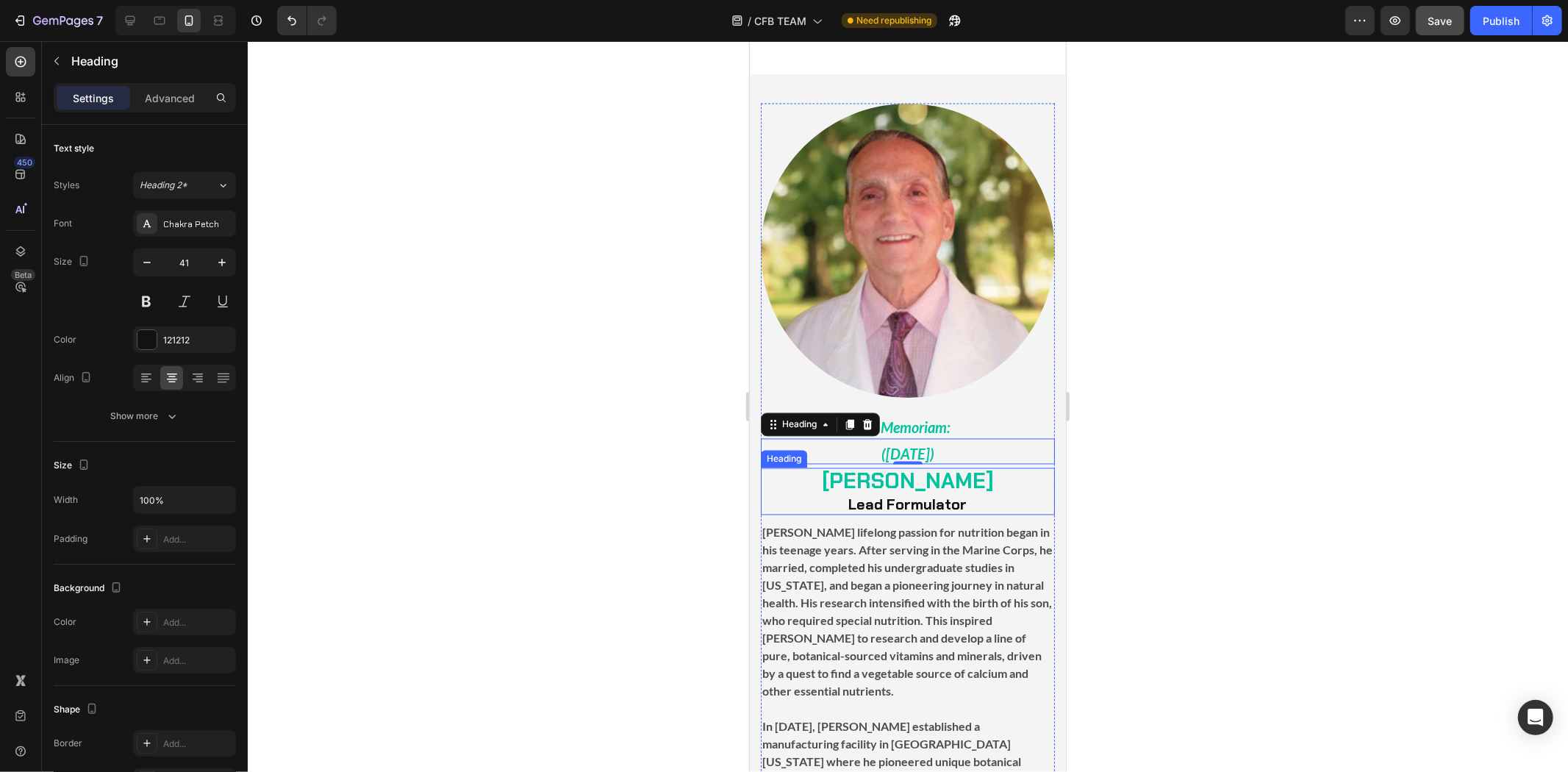
click at [996, 490] on p "⁠⁠⁠⁠⁠⁠⁠ [PERSON_NAME] Lead Formulator" at bounding box center [907, 491] width 291 height 44
click at [1006, 636] on p "[PERSON_NAME] lifelong passion for nutrition began in his teenage years. After …" at bounding box center [907, 612] width 291 height 177
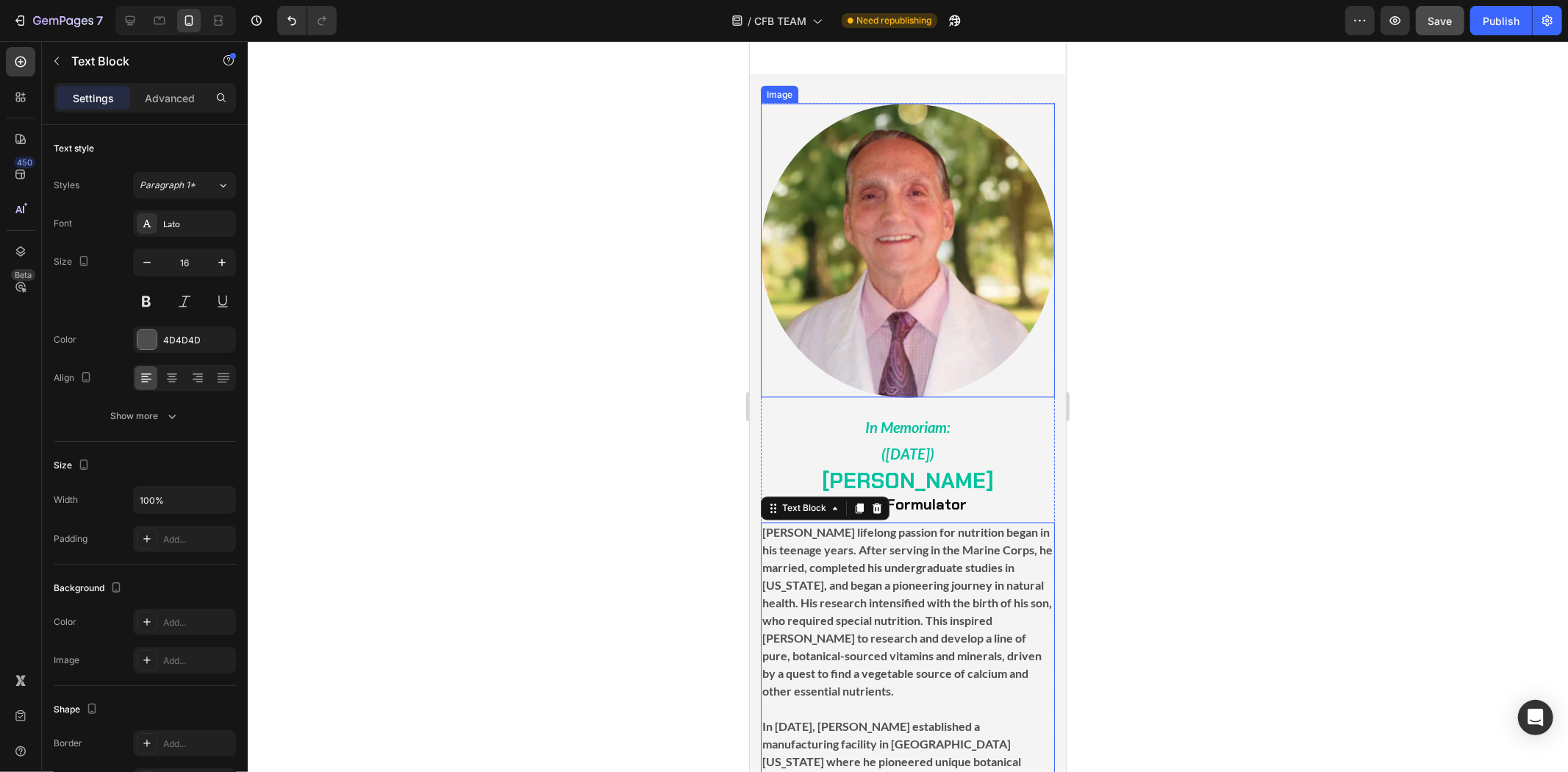
click at [961, 325] on img at bounding box center [907, 249] width 294 height 294
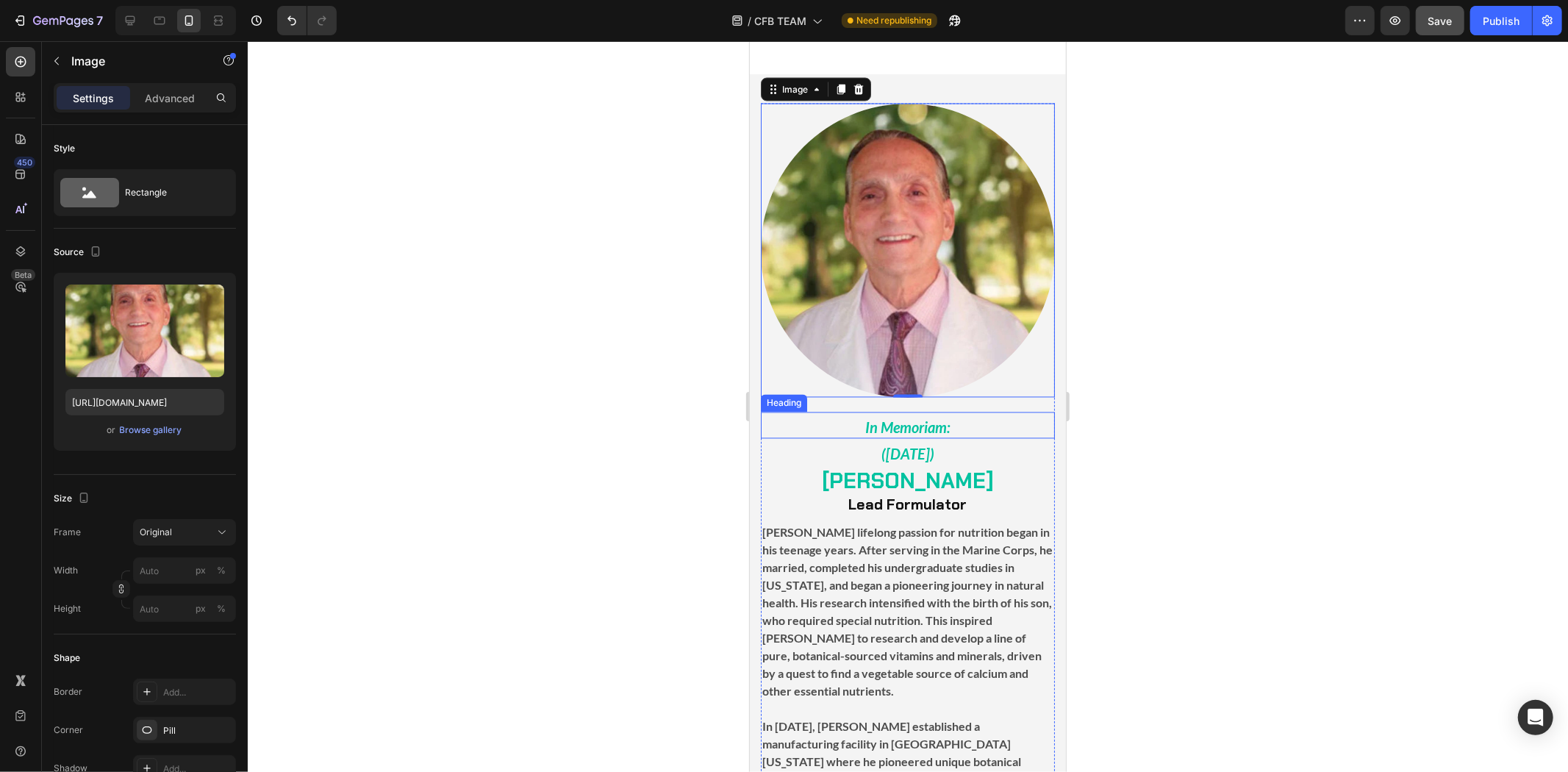
click at [971, 413] on p "⁠⁠⁠⁠⁠⁠⁠ In Memoriam:" at bounding box center [907, 425] width 291 height 23
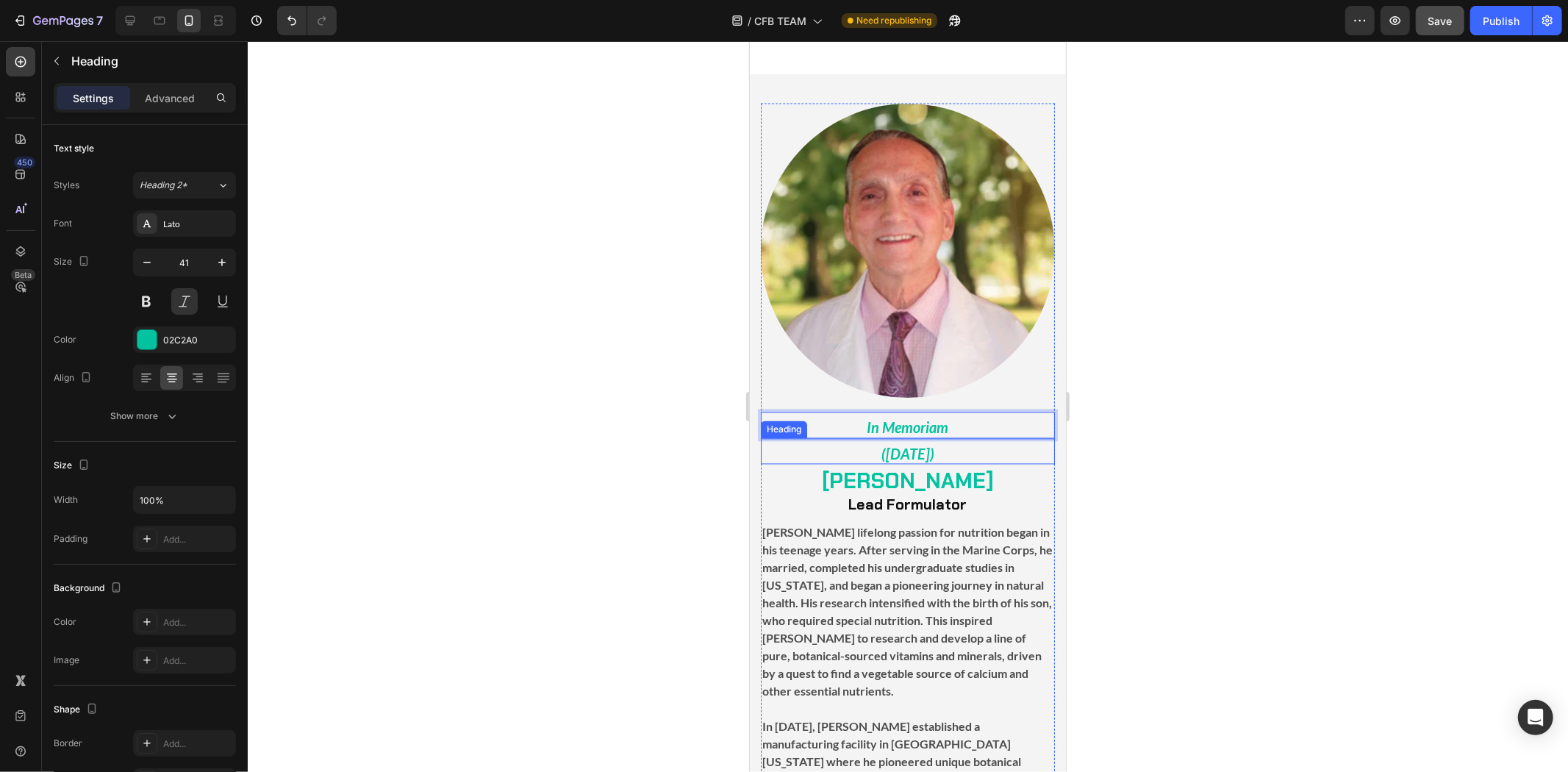
click at [967, 527] on strong "[PERSON_NAME] lifelong passion for nutrition began in his teenage years. After …" at bounding box center [907, 611] width 291 height 173
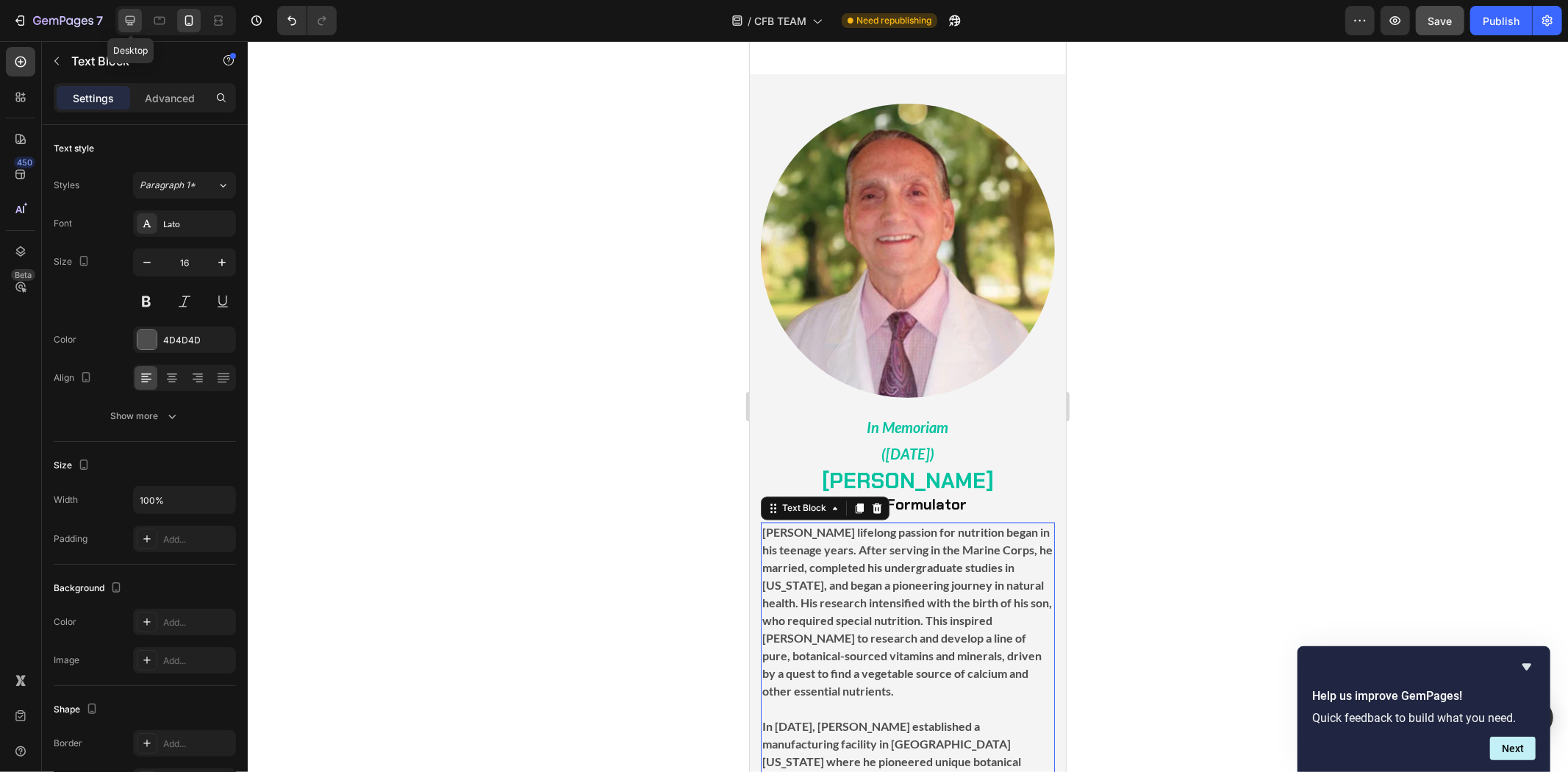
click at [130, 30] on div at bounding box center [130, 20] width 23 height 23
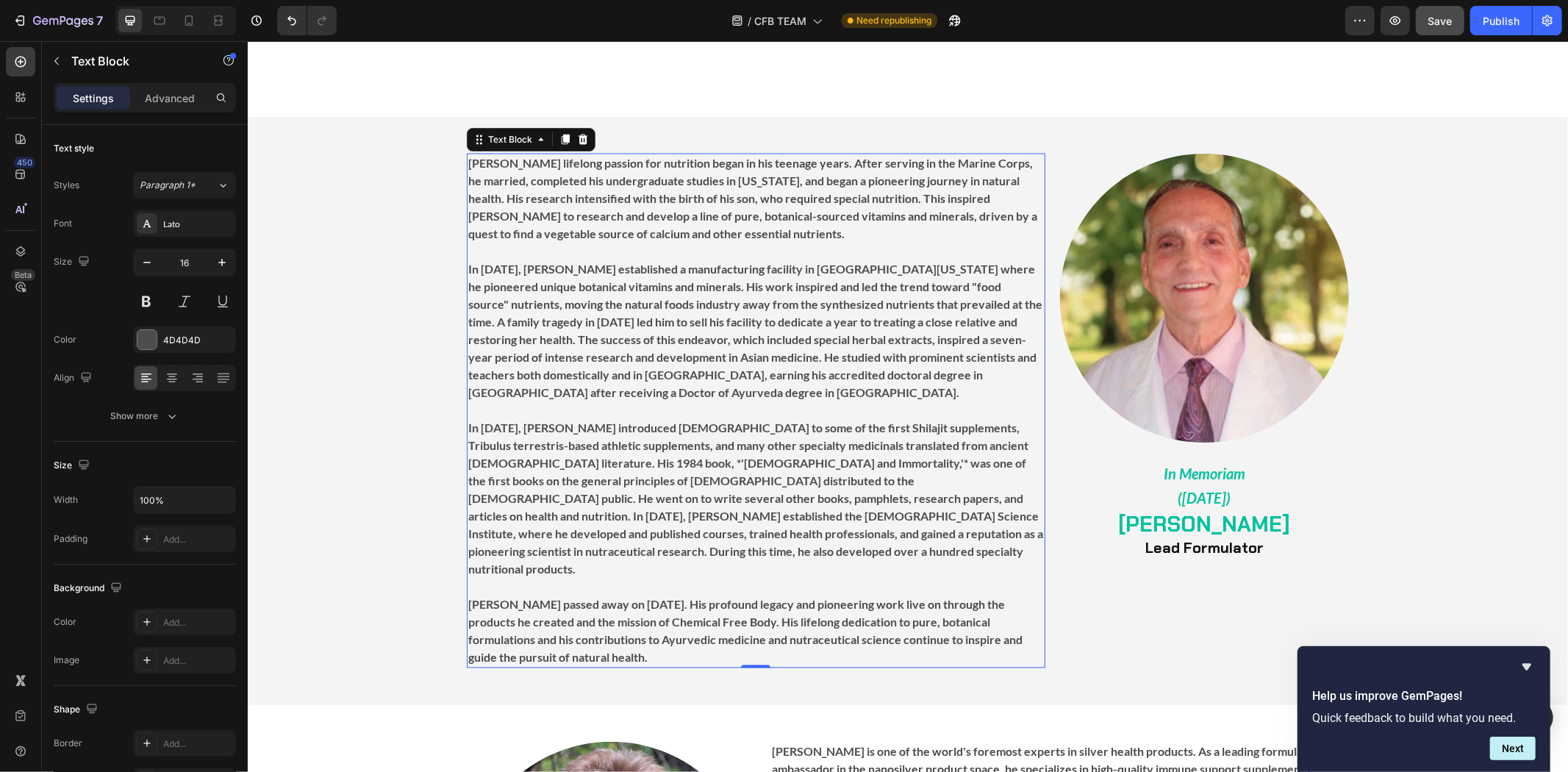
scroll to position [2301, 0]
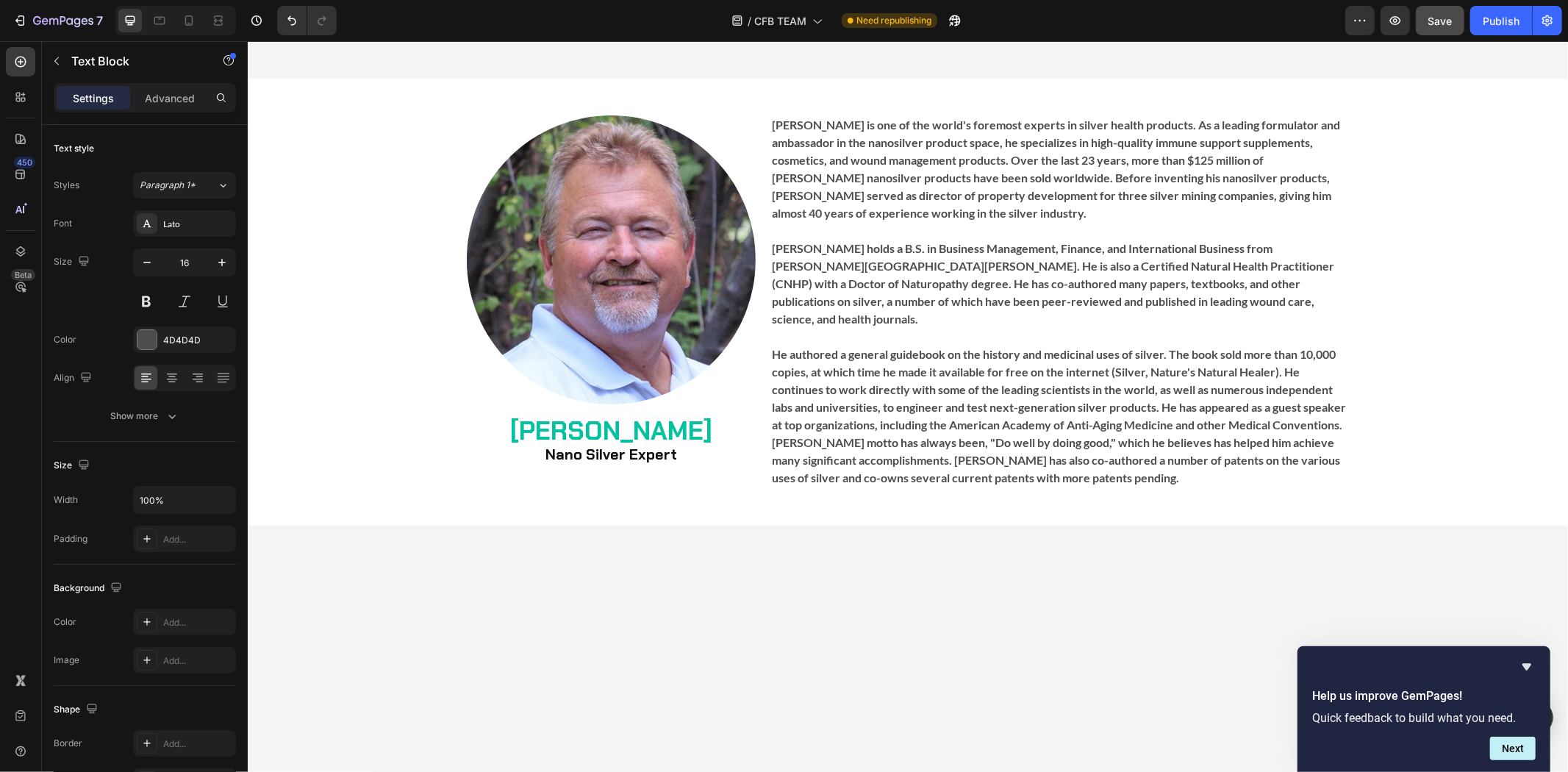
click at [1266, 432] on p "He authored a general guidebook on the history and medicinal uses of silver. Th…" at bounding box center [1058, 416] width 575 height 141
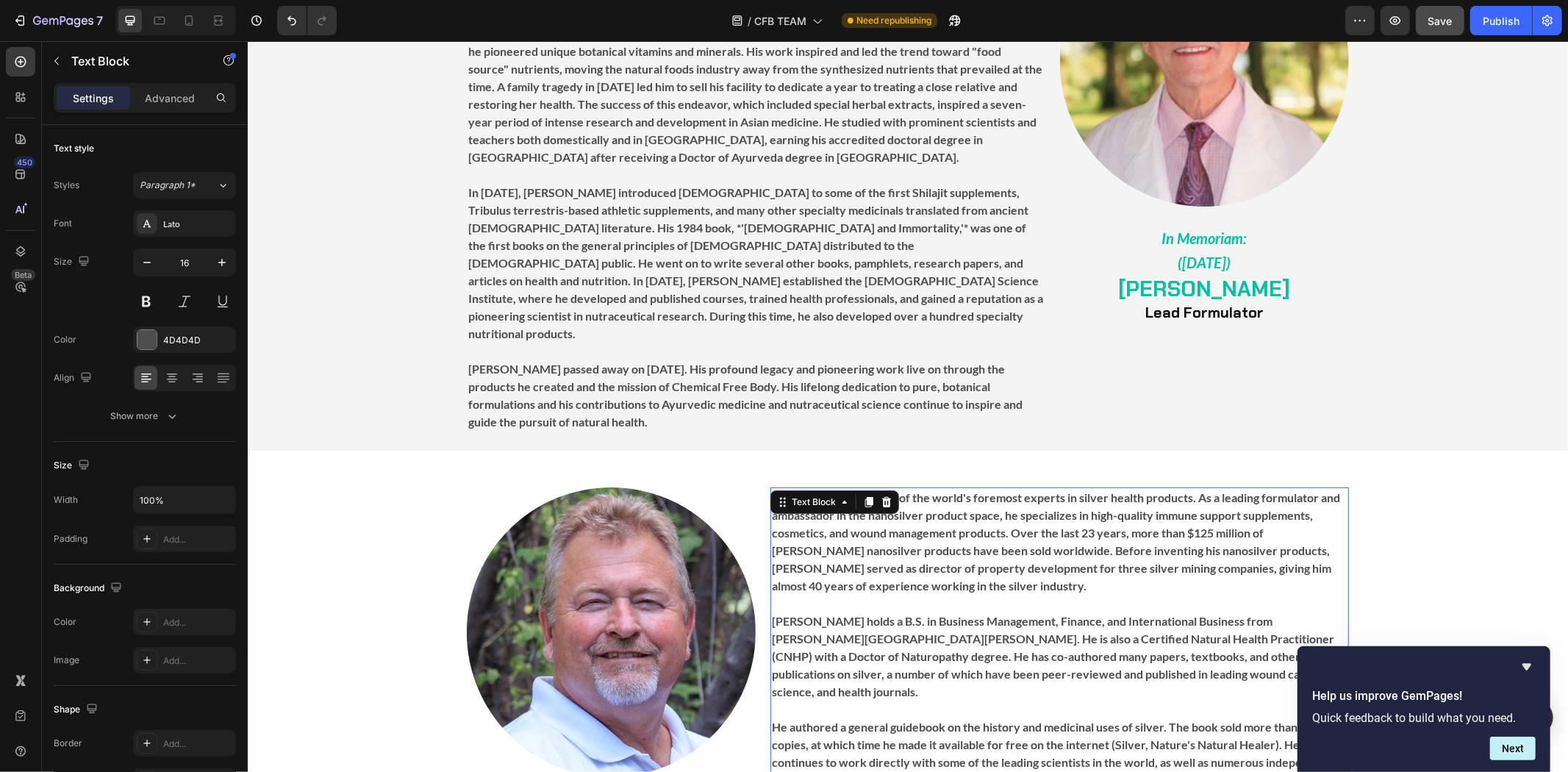
scroll to position [1811, 0]
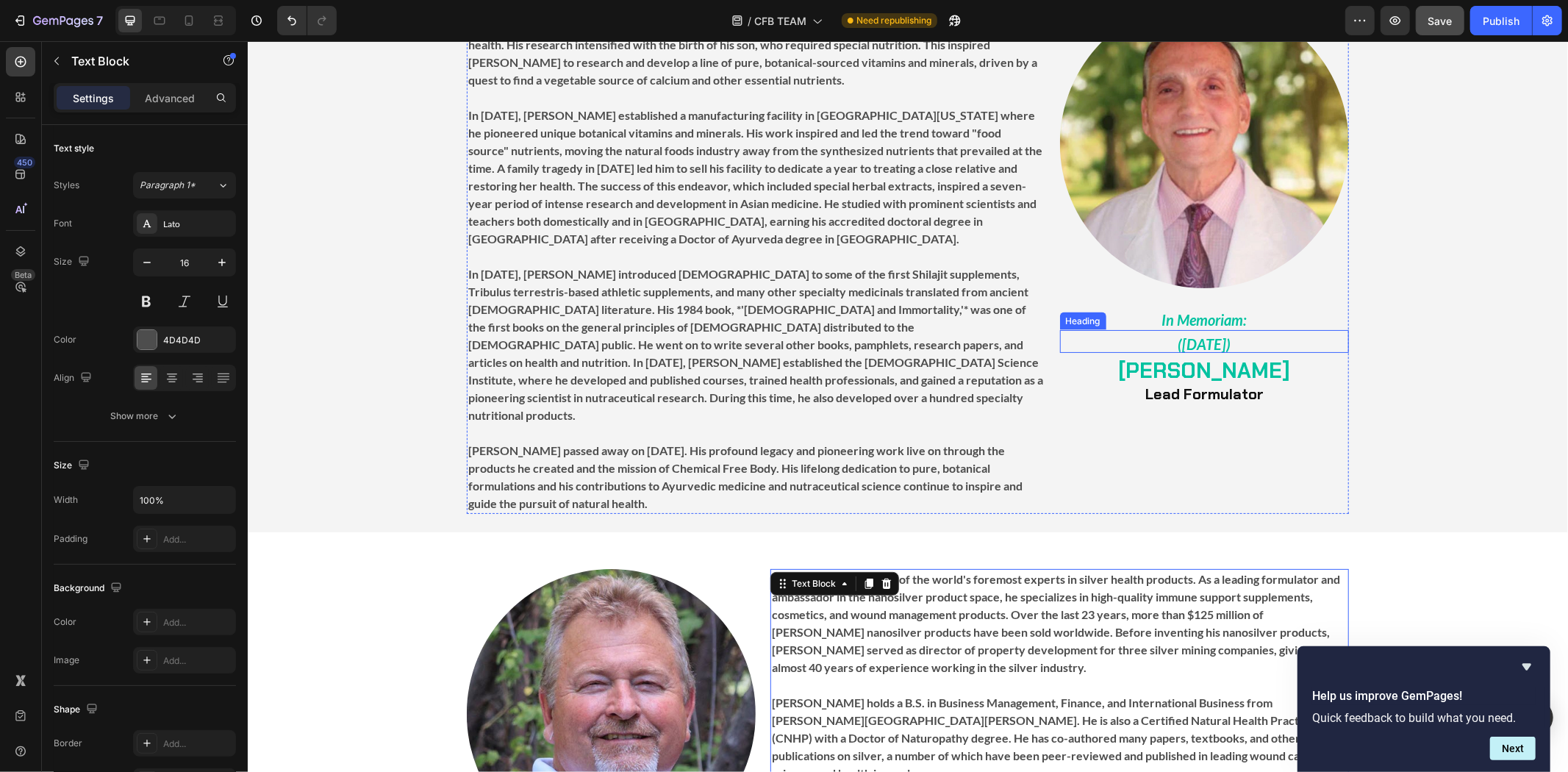
click at [1255, 336] on h2 "([DATE])" at bounding box center [1203, 341] width 289 height 23
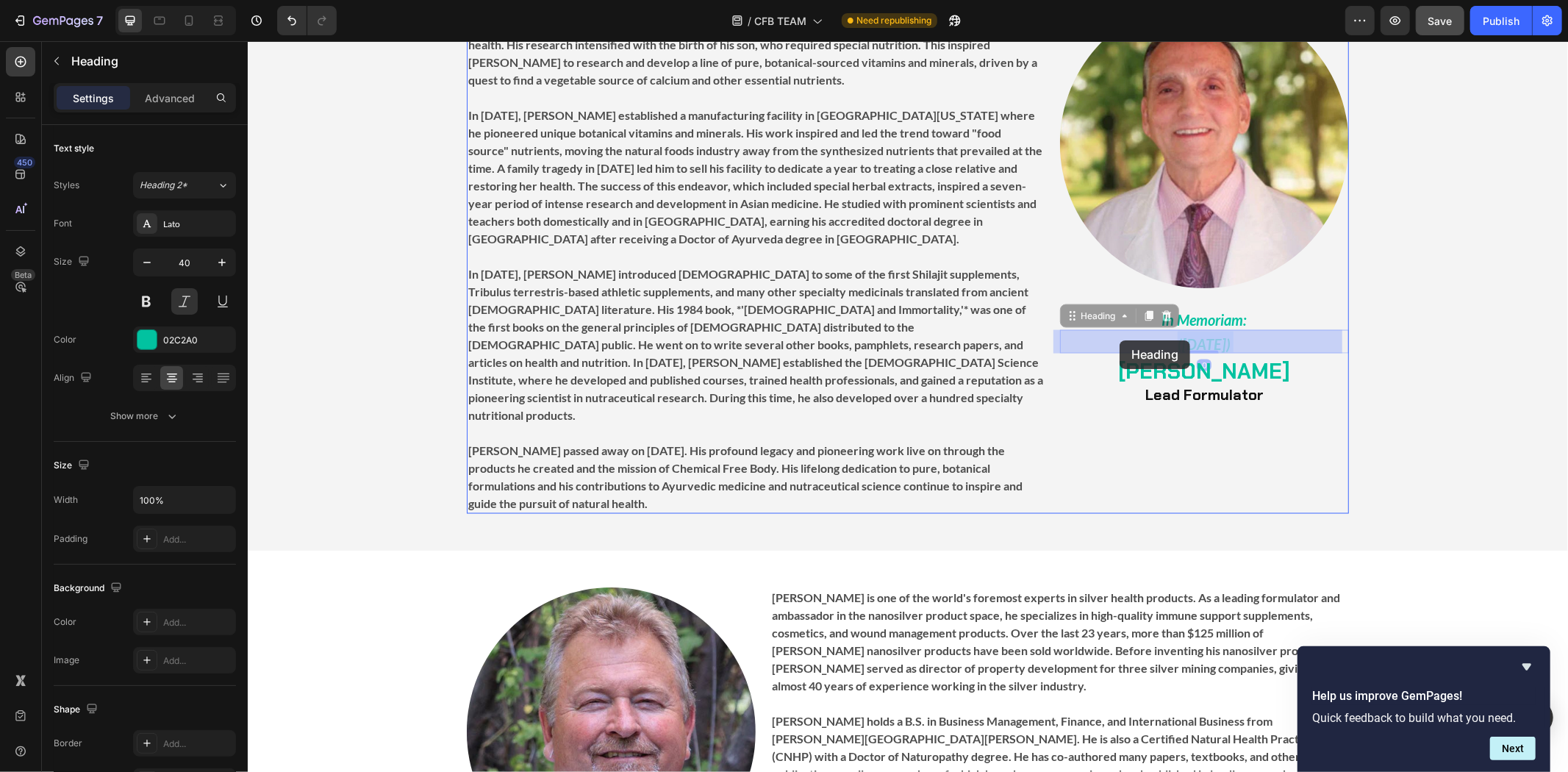
drag, startPoint x: 1246, startPoint y: 339, endPoint x: 1118, endPoint y: 340, distance: 128.0
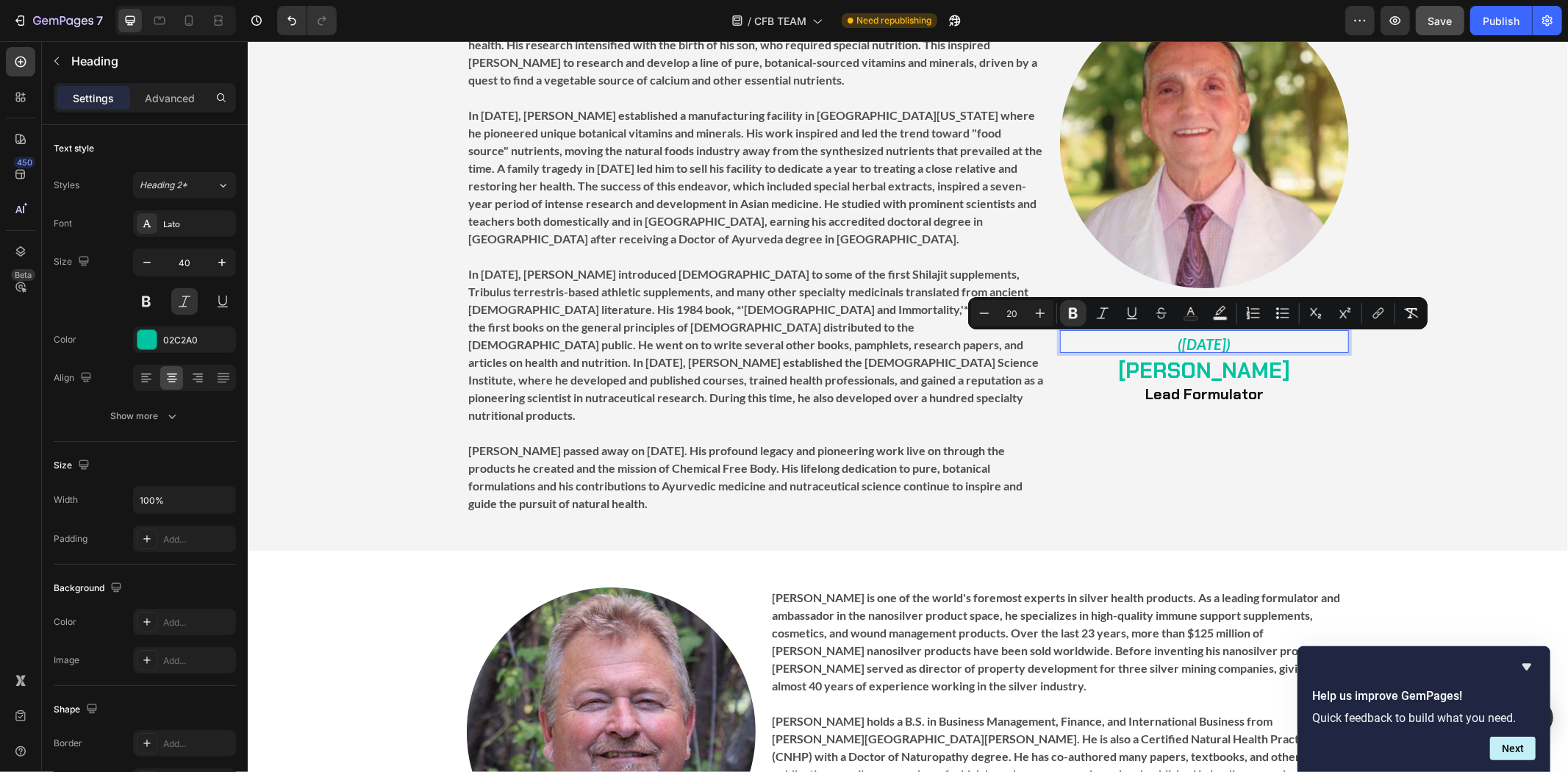
click at [1258, 342] on p "([DATE])" at bounding box center [1203, 341] width 286 height 20
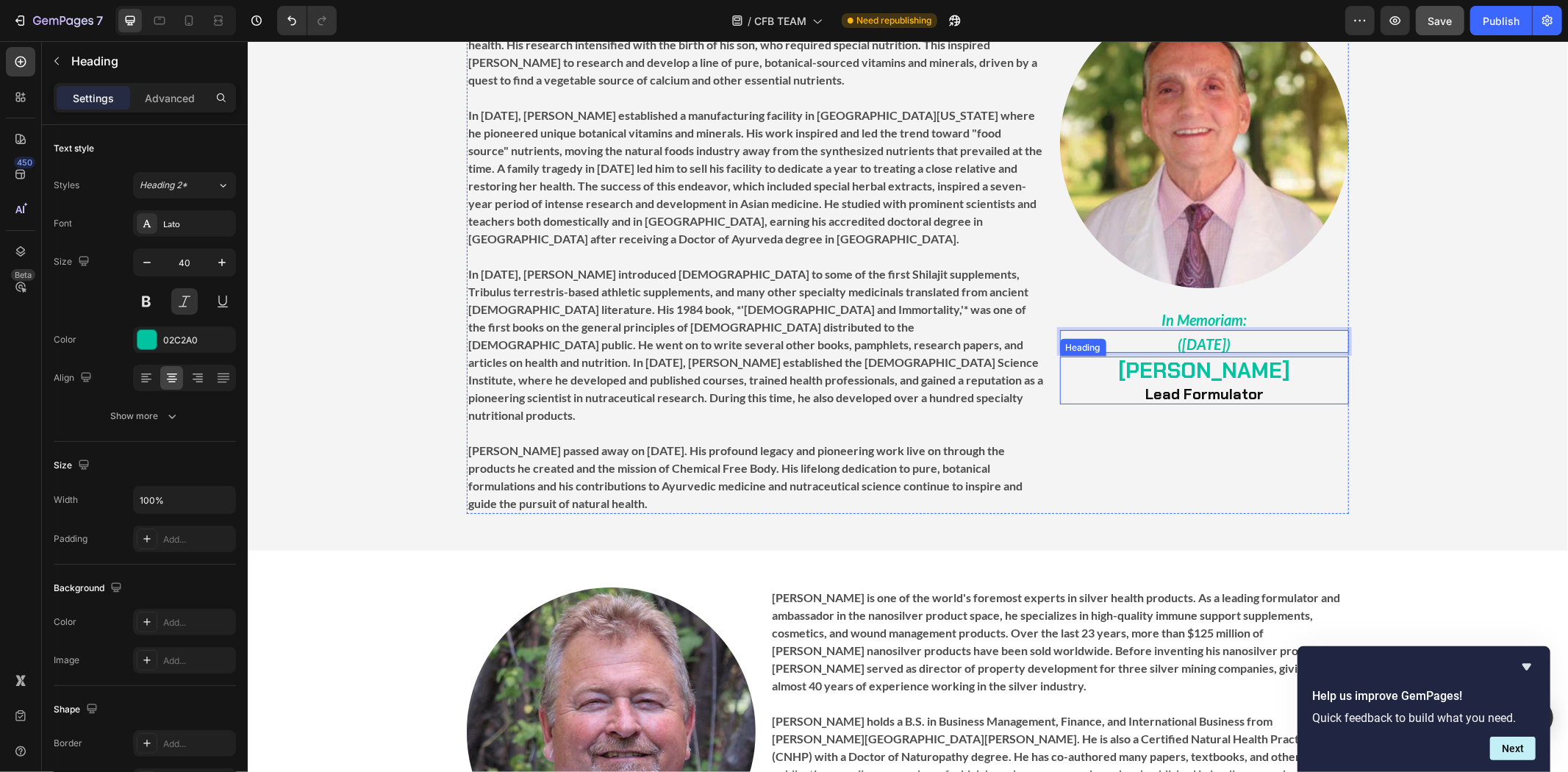
drag, startPoint x: 1245, startPoint y: 379, endPoint x: 1247, endPoint y: 352, distance: 27.1
click at [1244, 379] on h2 "[PERSON_NAME] Lead Formulator" at bounding box center [1203, 379] width 289 height 48
click at [1263, 316] on h2 "In Memoriam:" at bounding box center [1203, 316] width 289 height 27
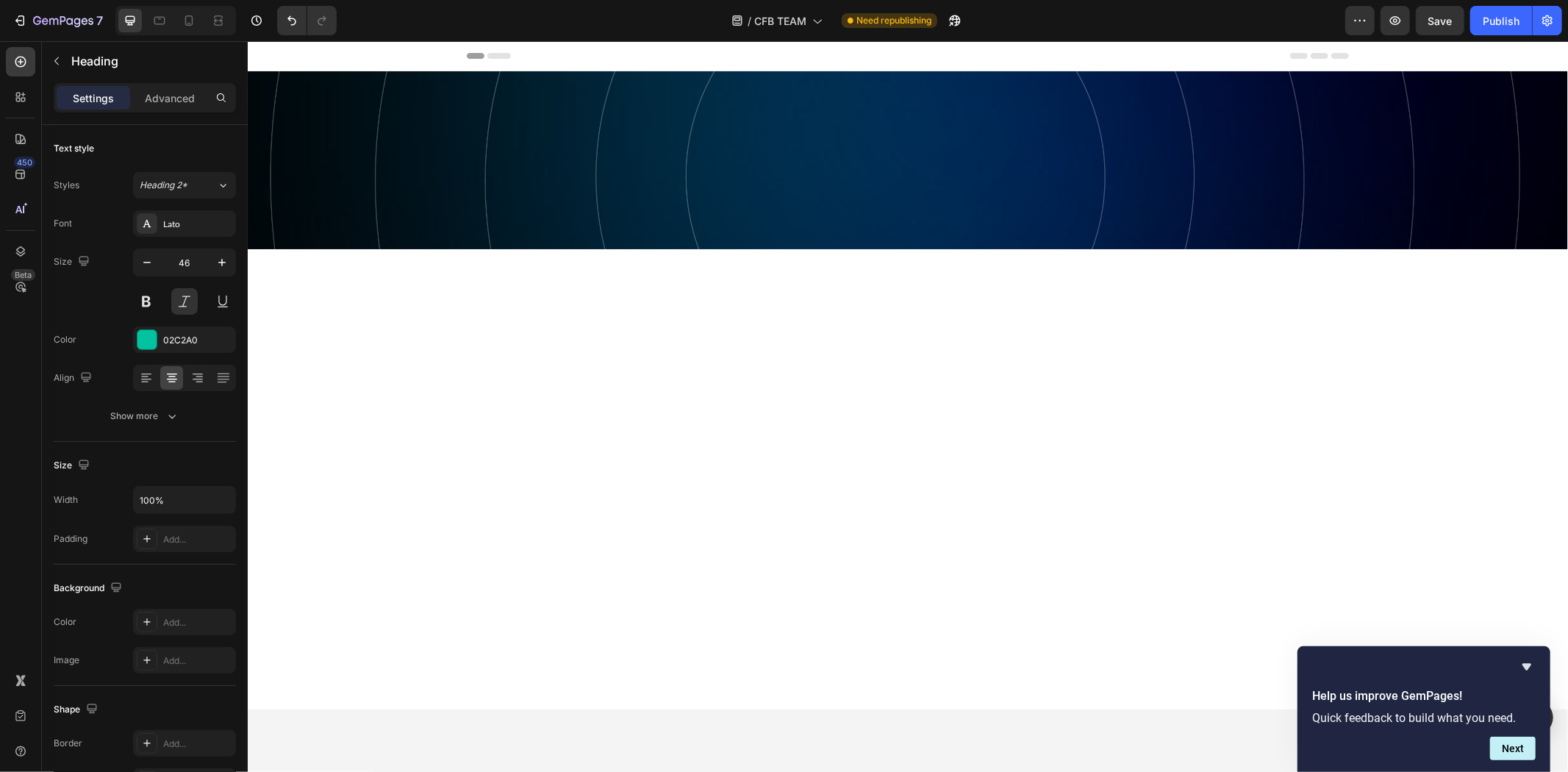
scroll to position [1811, 0]
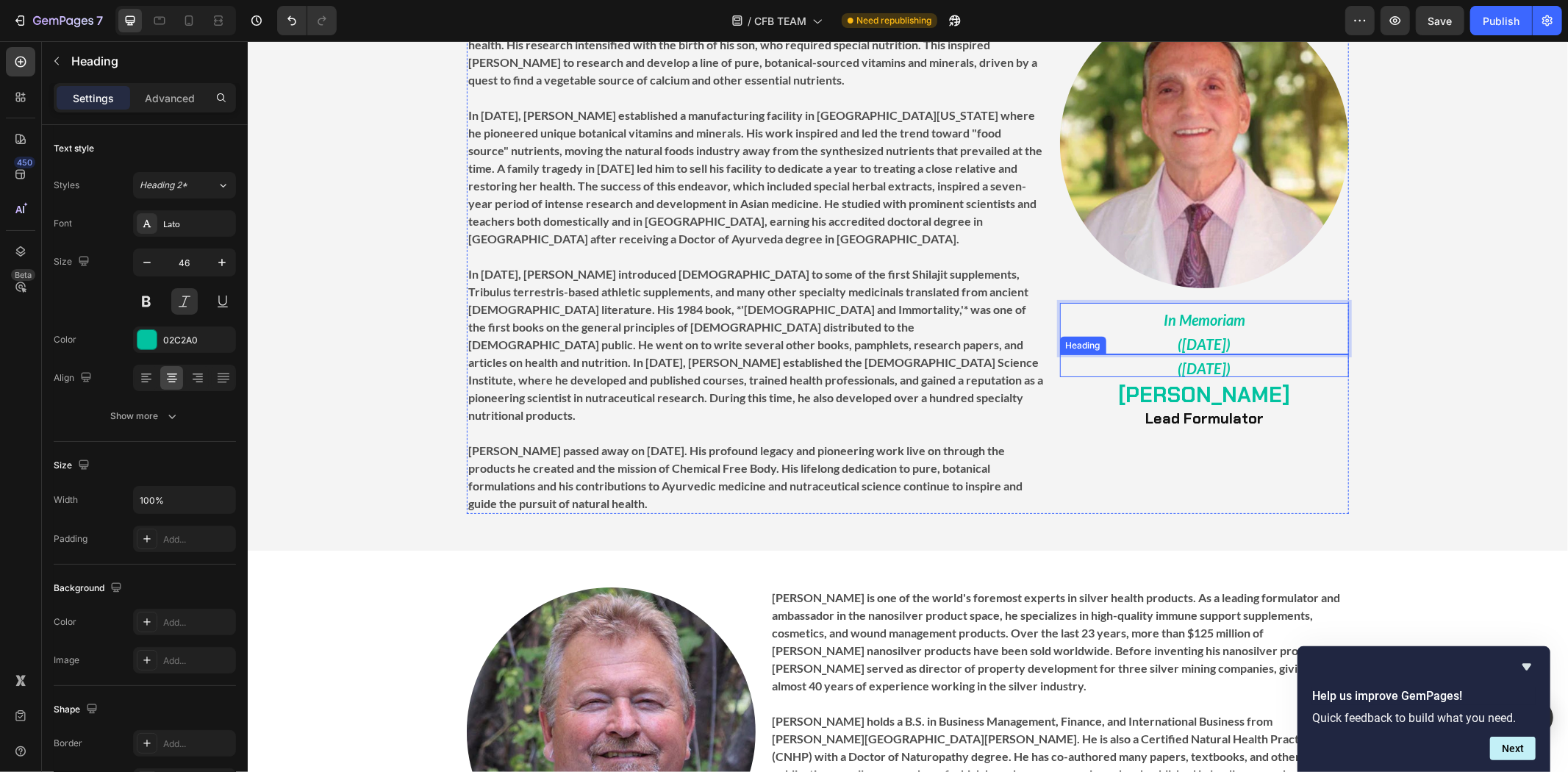
click at [1260, 367] on p "⁠⁠⁠⁠⁠⁠⁠ ([DATE])" at bounding box center [1203, 365] width 286 height 20
click at [1162, 334] on icon at bounding box center [1166, 340] width 12 height 12
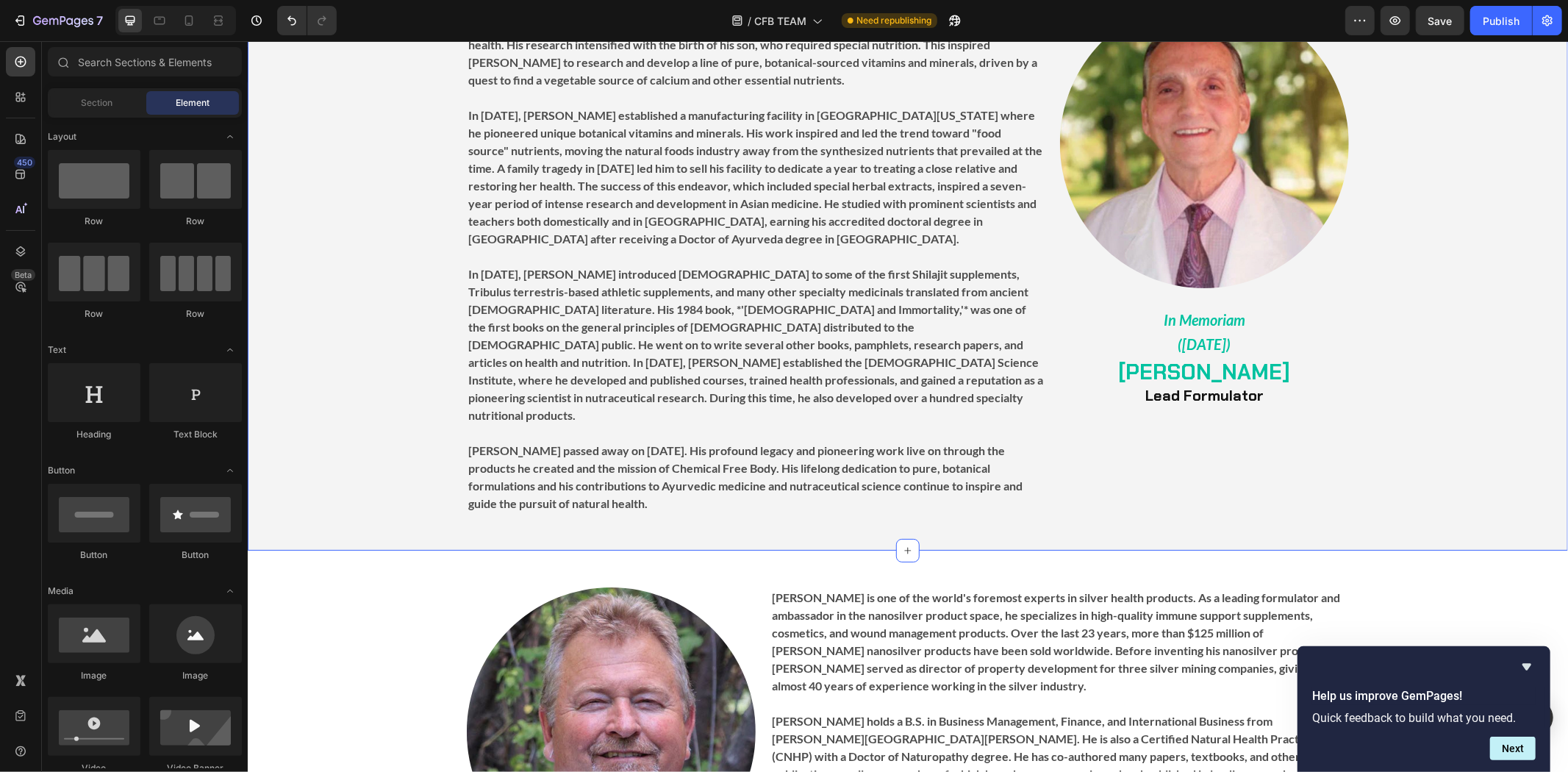
click at [1397, 334] on div "Image ⁠⁠⁠⁠⁠⁠⁠ In Memoriam (June 1, 2023) Heading DR. SCOTT TREADWAY Lead Formul…" at bounding box center [907, 256] width 1320 height 515
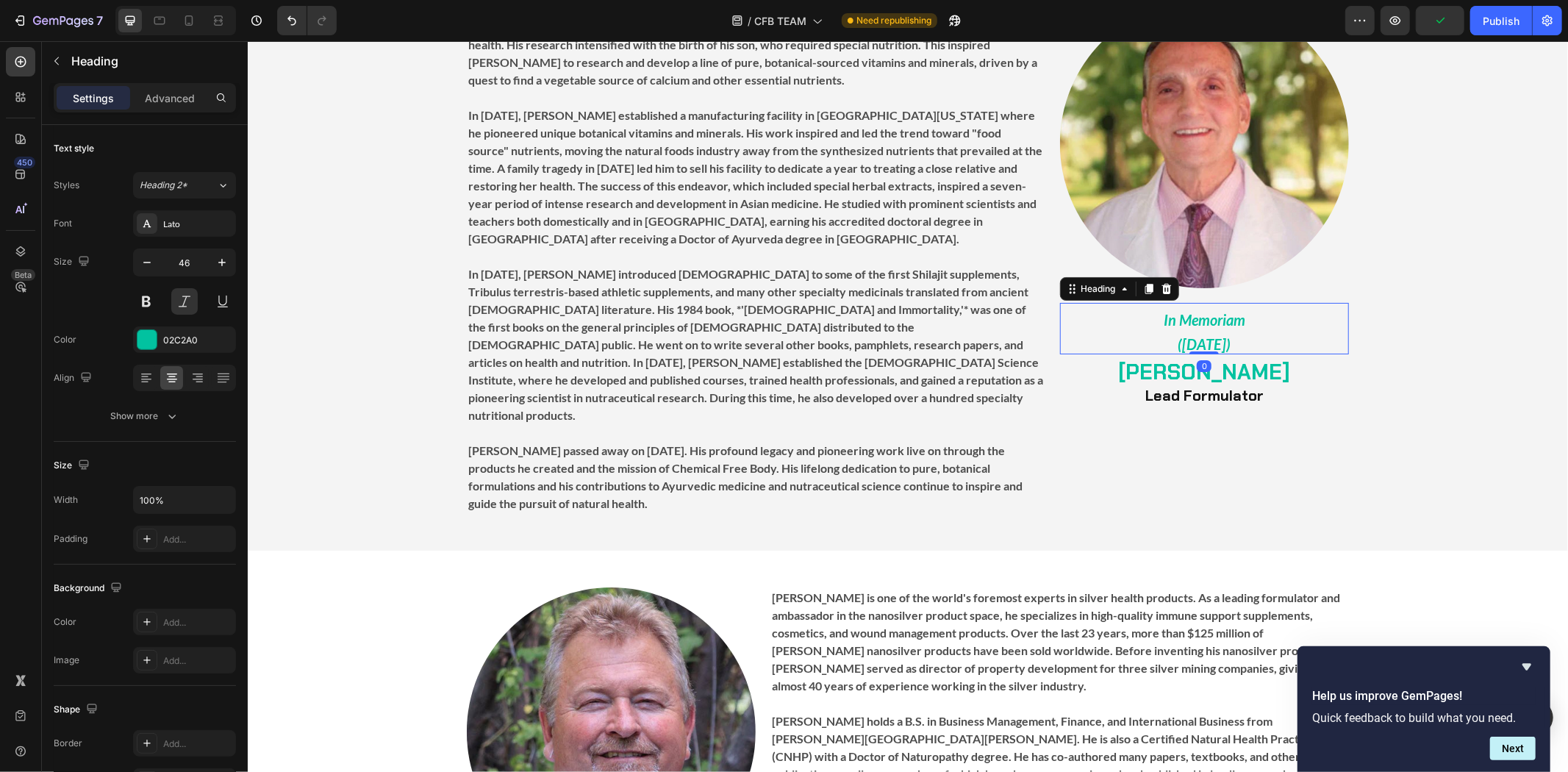
click at [1130, 340] on p "⁠⁠⁠⁠⁠⁠⁠ In Memoriam ([DATE])" at bounding box center [1203, 328] width 286 height 48
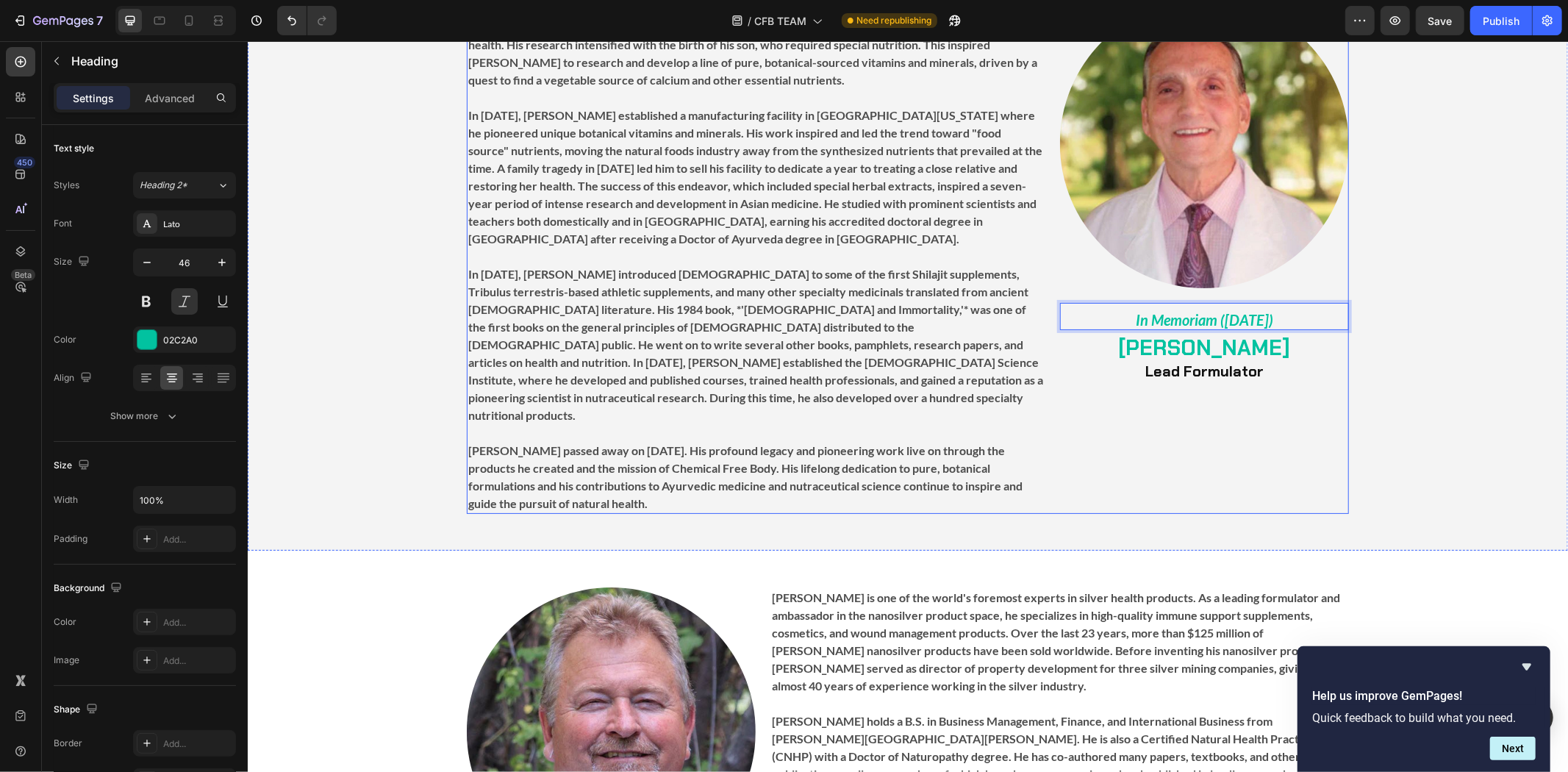
click at [1280, 402] on div "Image In Memoriam (June 1, 2023) Heading 0 DR. SCOTT TREADWAY Lead Formulator H…" at bounding box center [1203, 256] width 289 height 515
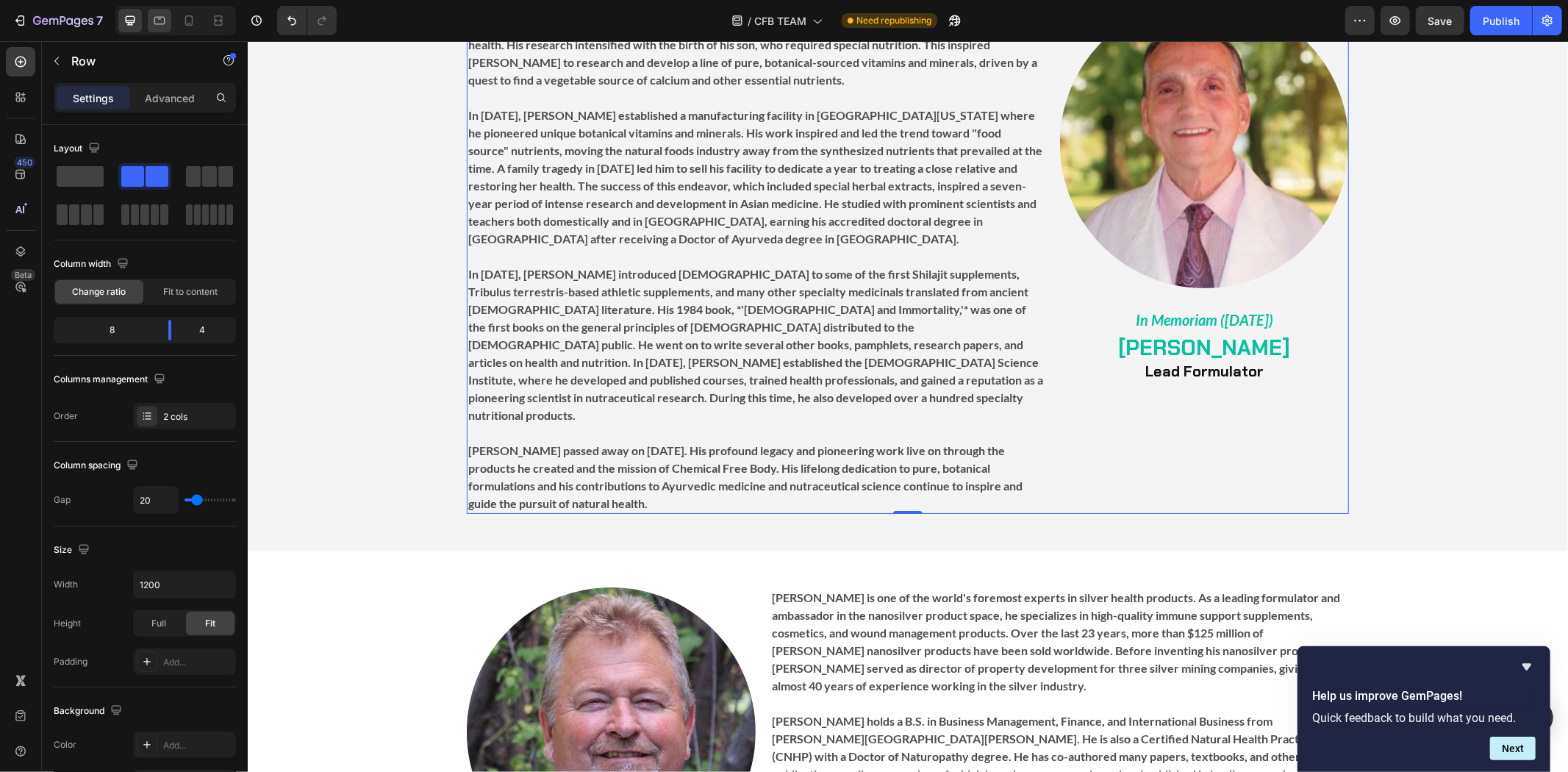
click at [159, 20] on icon at bounding box center [159, 20] width 14 height 14
type input "100%"
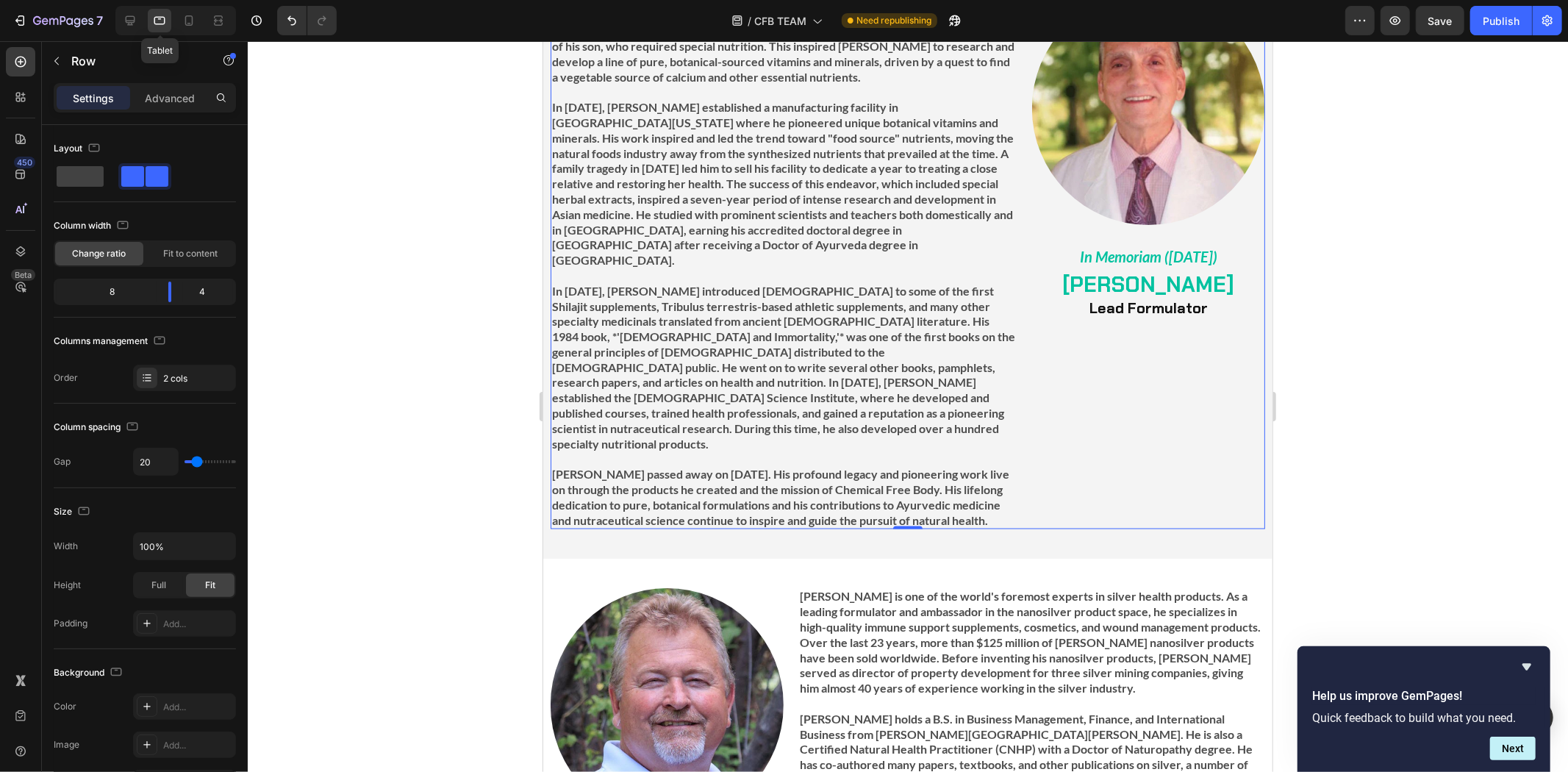
scroll to position [1709, 0]
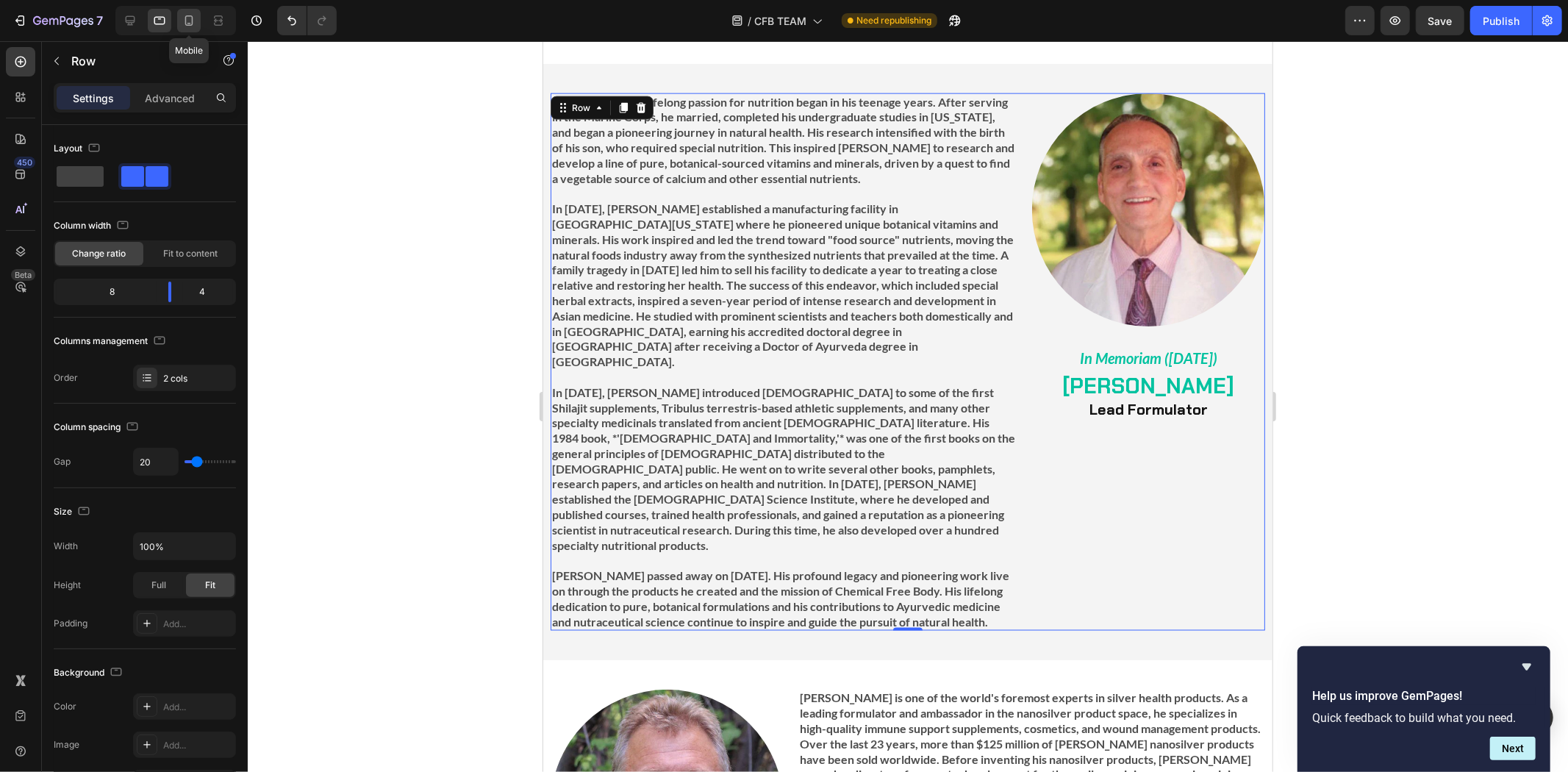
click at [183, 26] on icon at bounding box center [189, 20] width 14 height 14
type input "0"
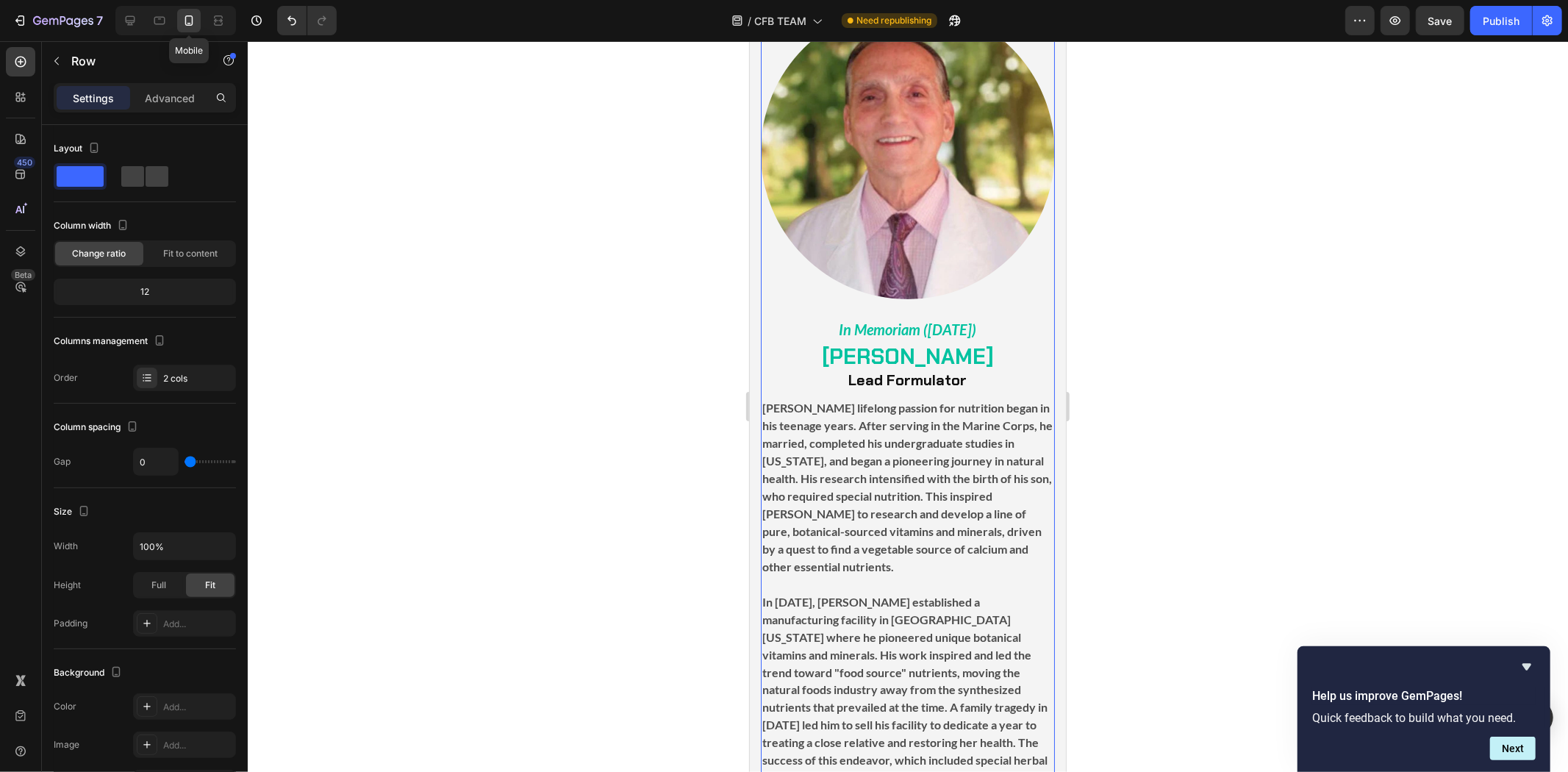
scroll to position [1621, 0]
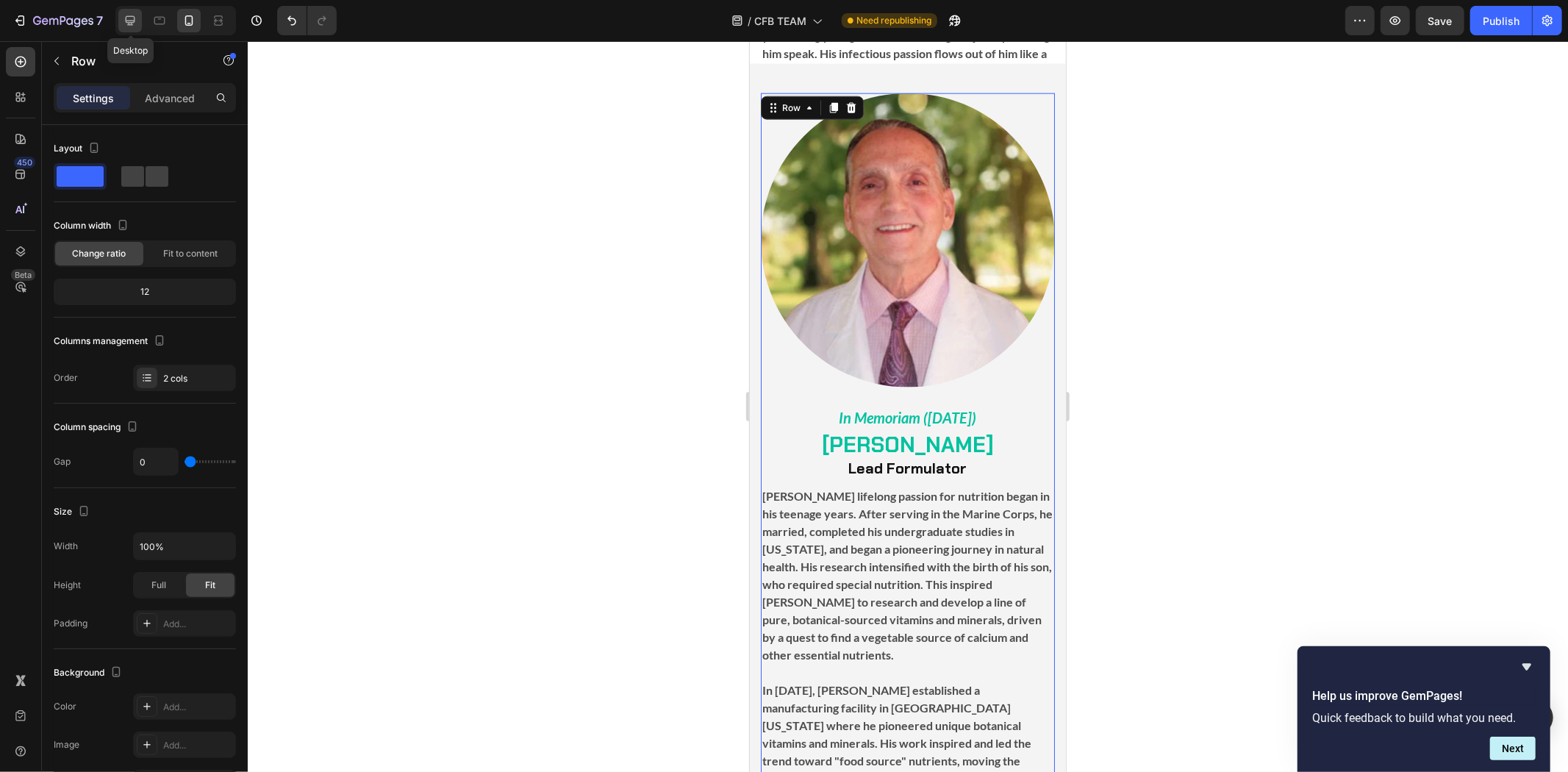
click at [128, 20] on icon at bounding box center [131, 20] width 10 height 10
type input "20"
type input "1200"
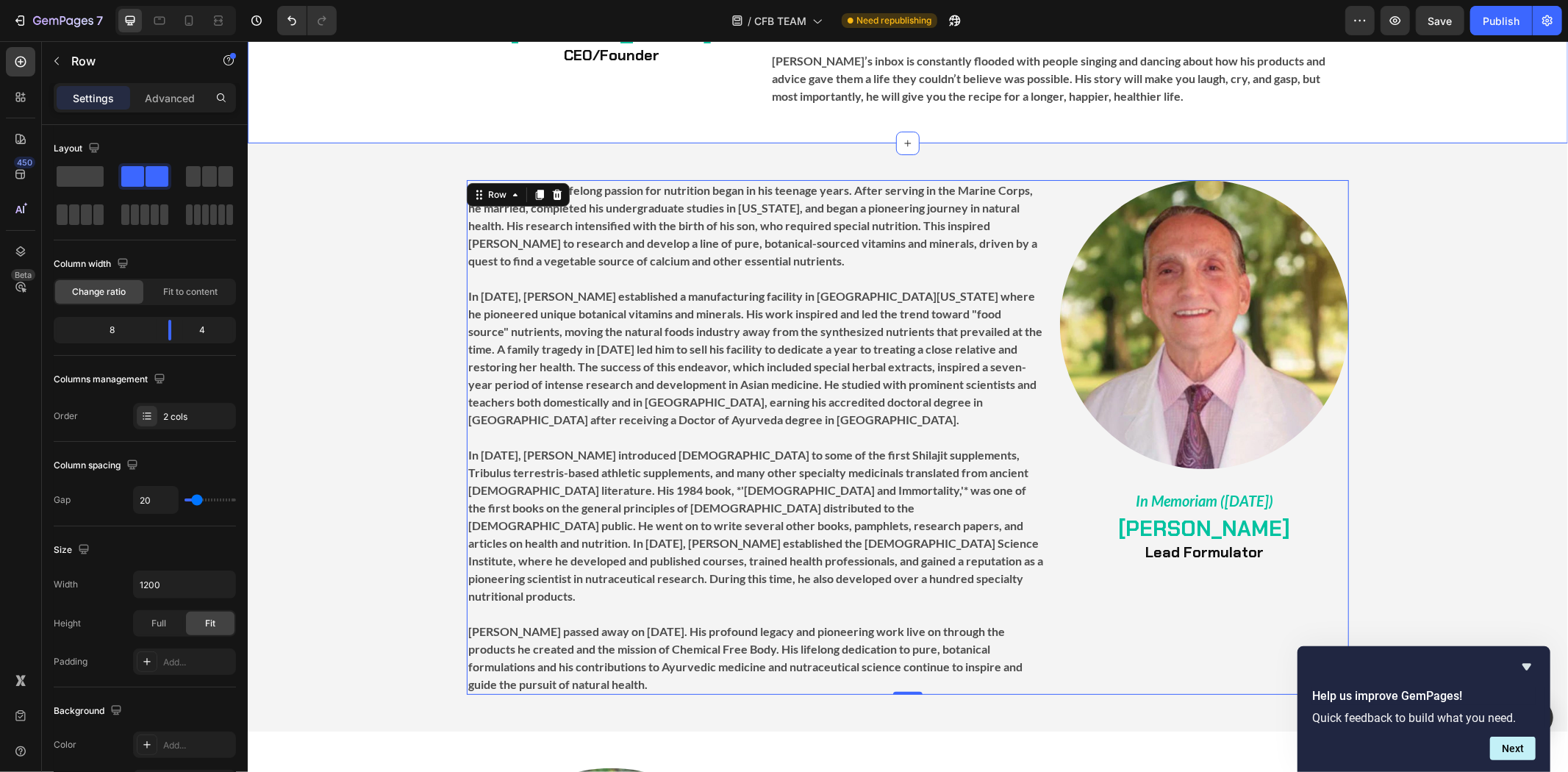
scroll to position [1717, 0]
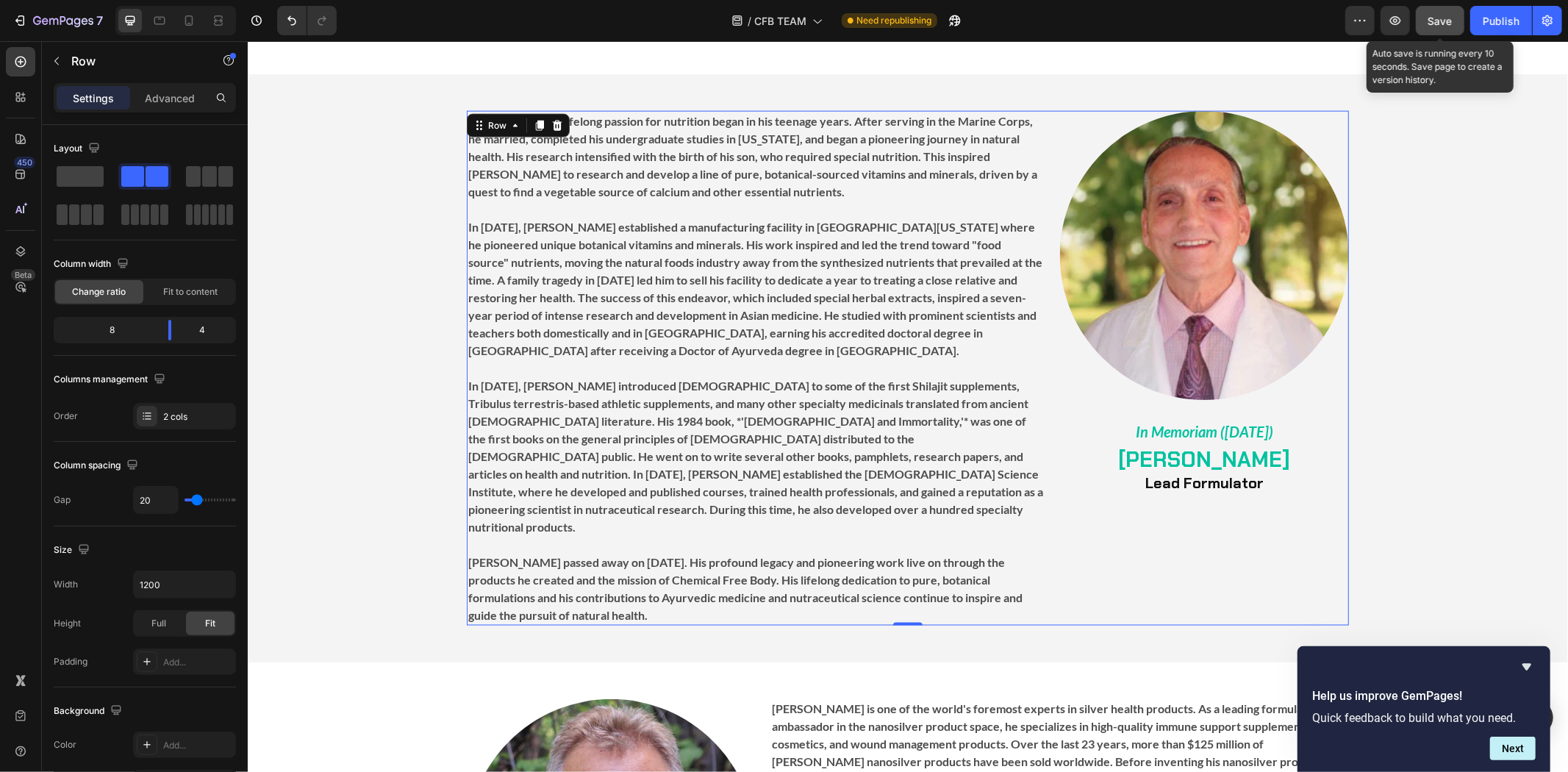
click at [1437, 24] on span "Save" at bounding box center [1440, 20] width 24 height 13
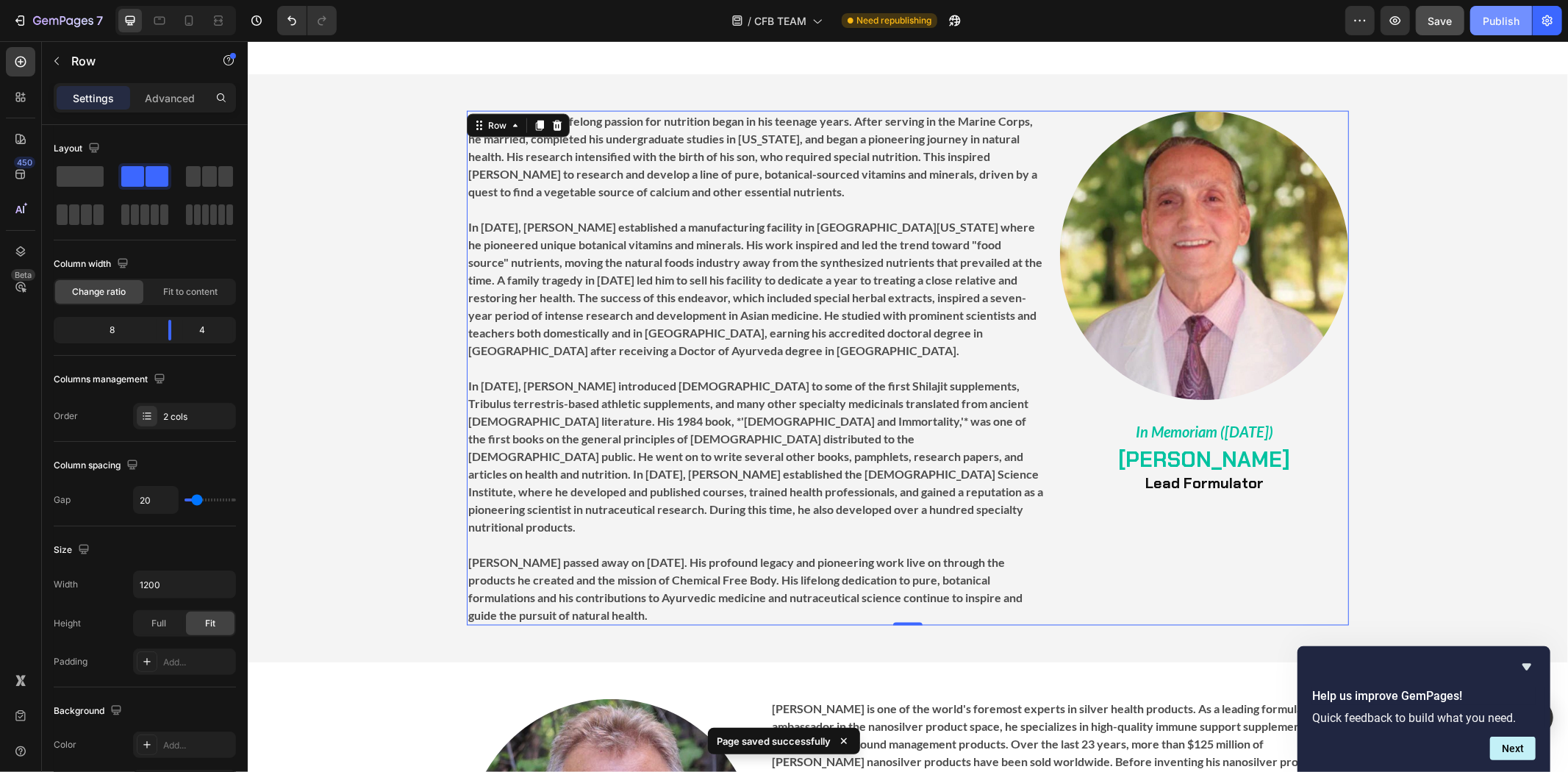
click at [1516, 22] on div "Publish" at bounding box center [1501, 21] width 37 height 15
